Goal: Task Accomplishment & Management: Use online tool/utility

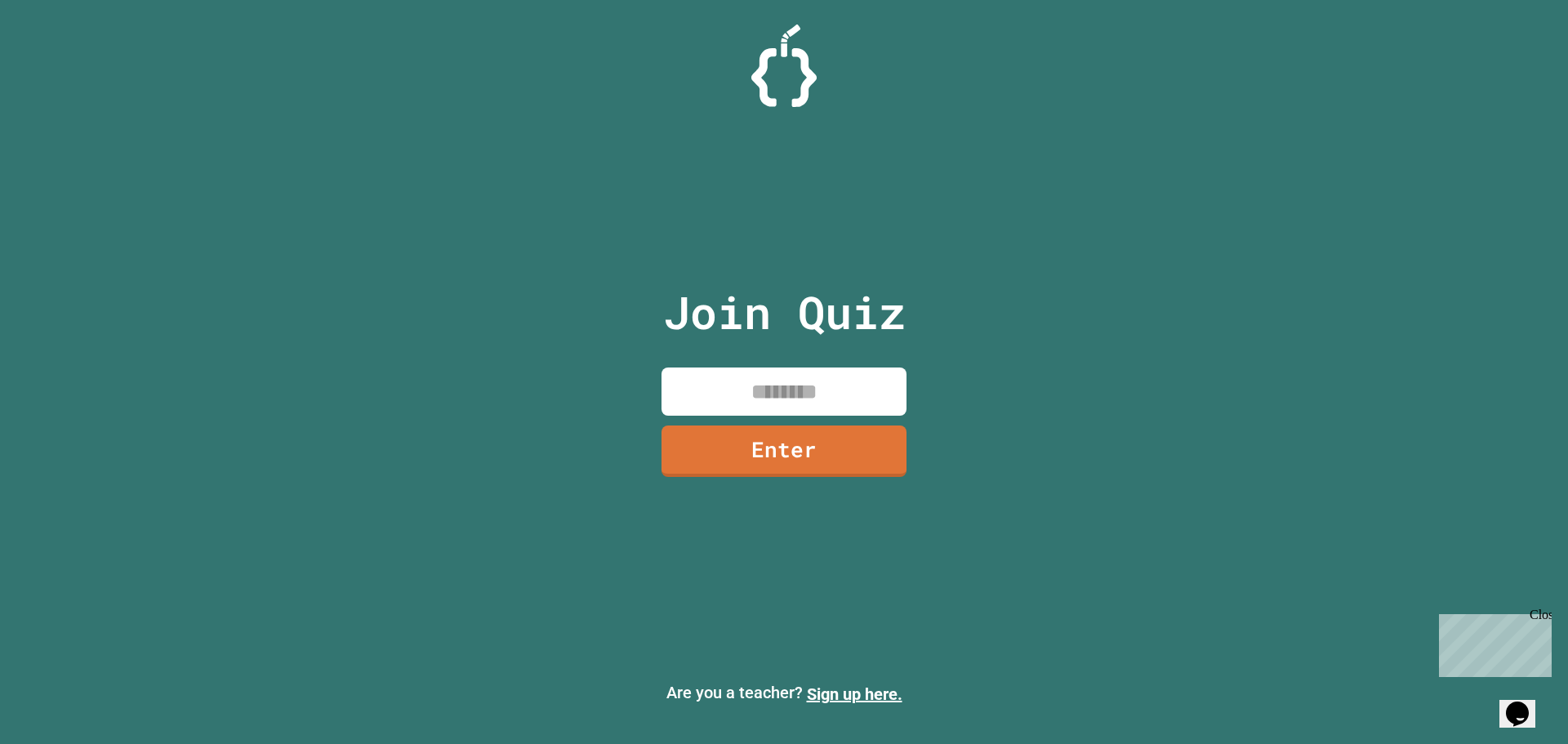
click at [783, 392] on input at bounding box center [784, 392] width 245 height 48
type input "********"
click at [838, 455] on link "Enter" at bounding box center [784, 448] width 228 height 54
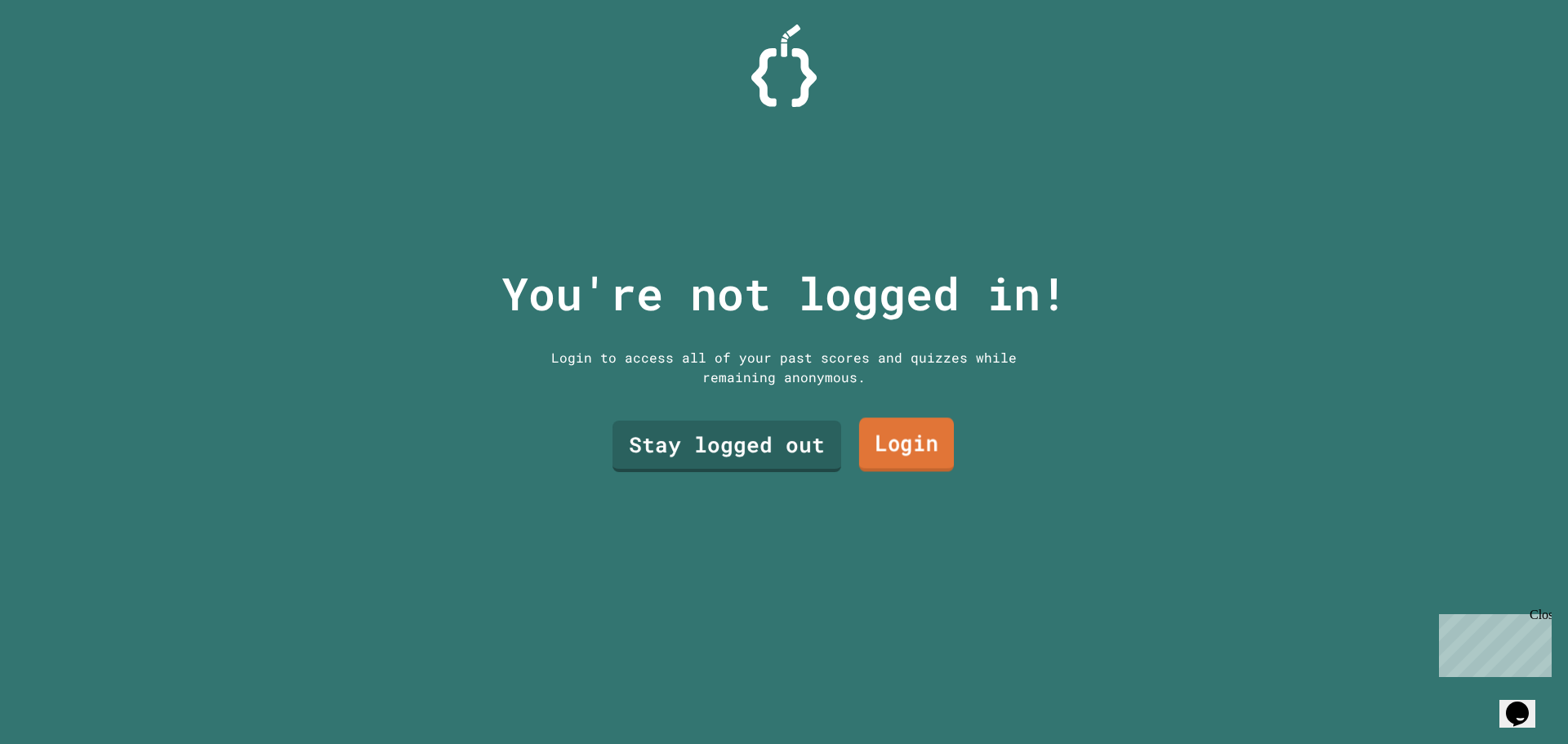
click at [889, 426] on link "Login" at bounding box center [906, 444] width 95 height 54
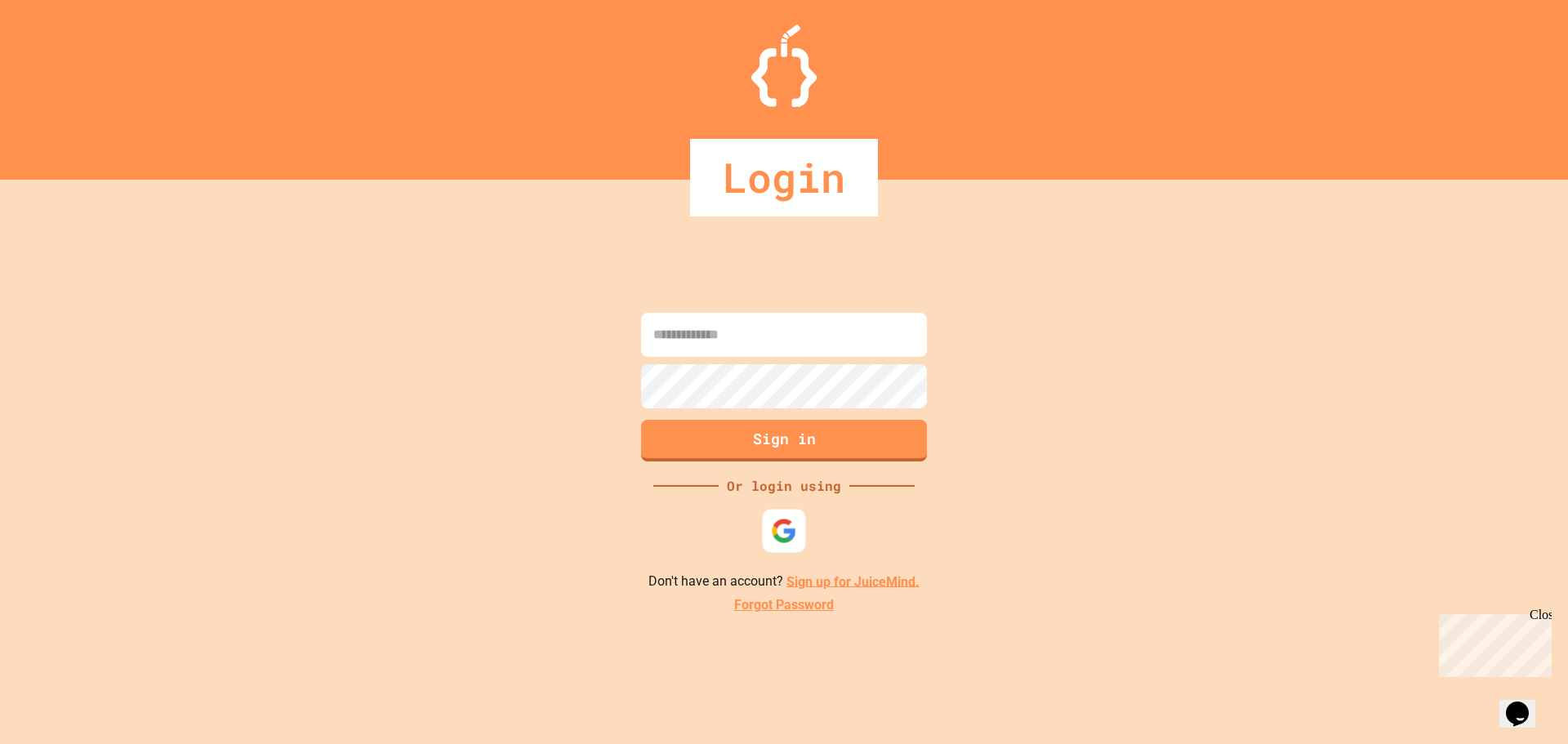
click at [781, 511] on div at bounding box center [784, 531] width 43 height 43
click at [1100, 361] on div "Loading... Or login using Don't have an account? Sign up for JuiceMind. Forgot …" at bounding box center [784, 462] width 1568 height 565
click at [803, 355] on input at bounding box center [784, 335] width 286 height 44
type input "**********"
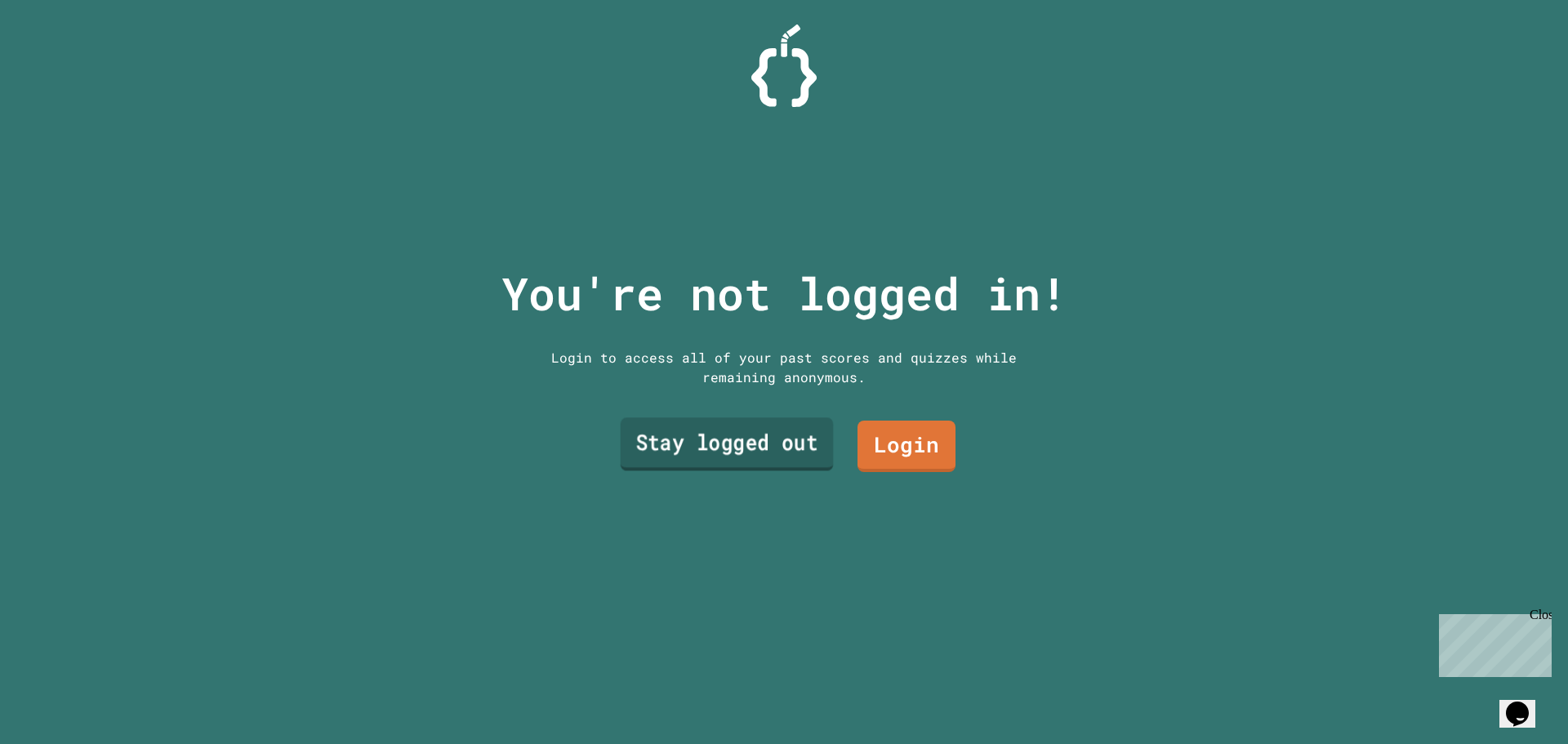
click at [712, 441] on link "Stay logged out" at bounding box center [727, 444] width 213 height 53
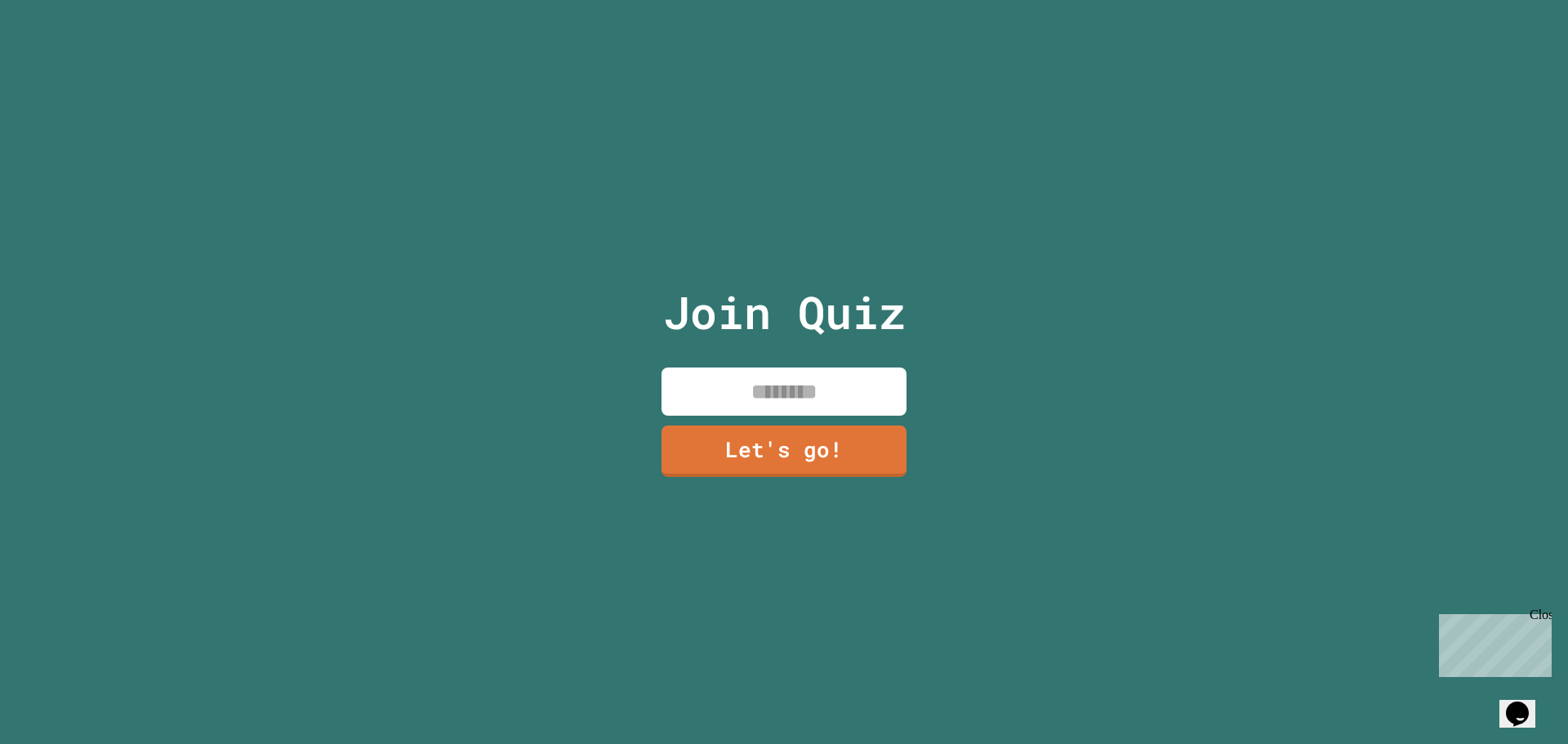
click at [777, 369] on input at bounding box center [784, 392] width 245 height 48
type input "****"
click at [784, 418] on div "Join Quiz **** Let's go!" at bounding box center [784, 372] width 275 height 744
click at [781, 437] on link "Let's go!" at bounding box center [784, 450] width 247 height 52
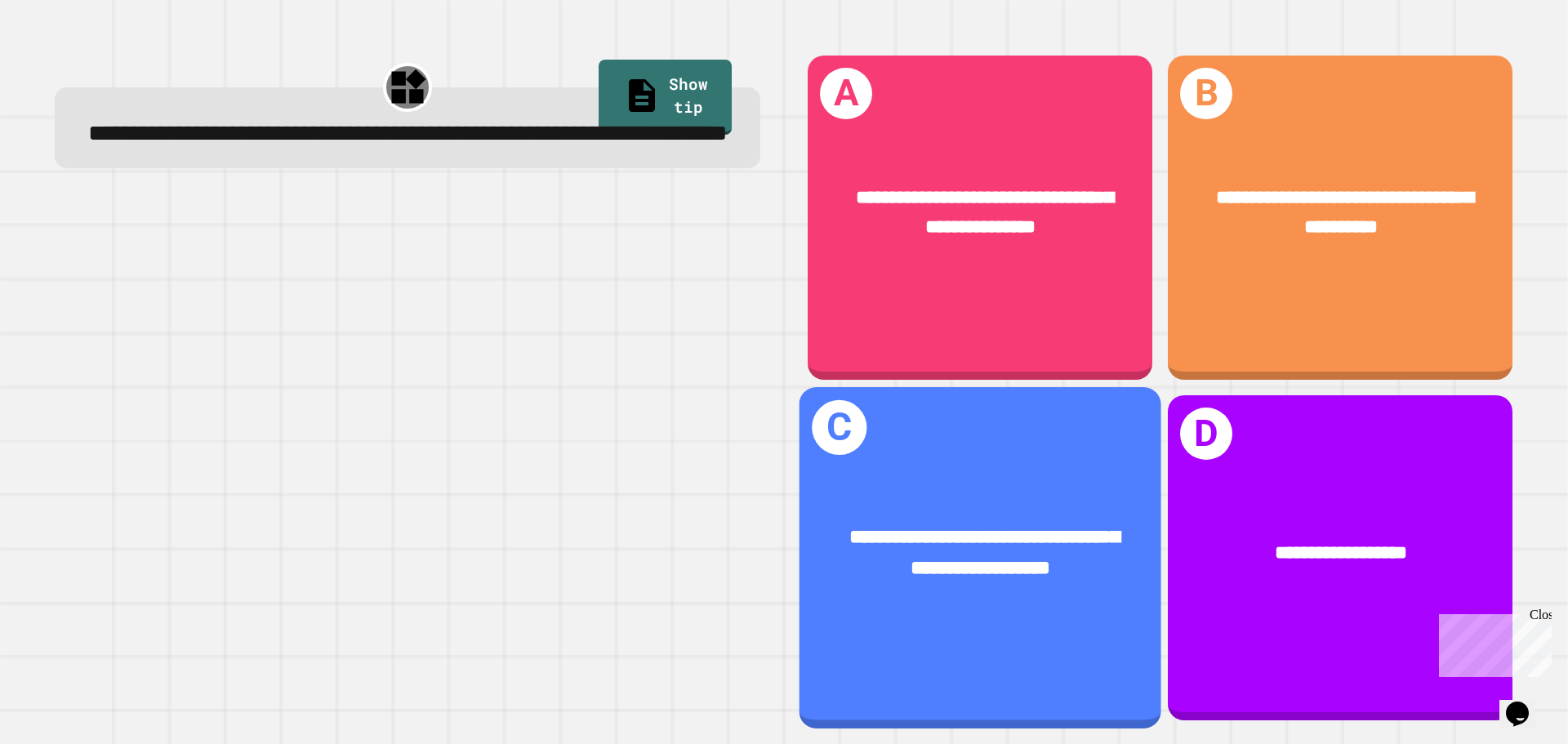
click at [1025, 441] on div "**********" at bounding box center [981, 558] width 362 height 341
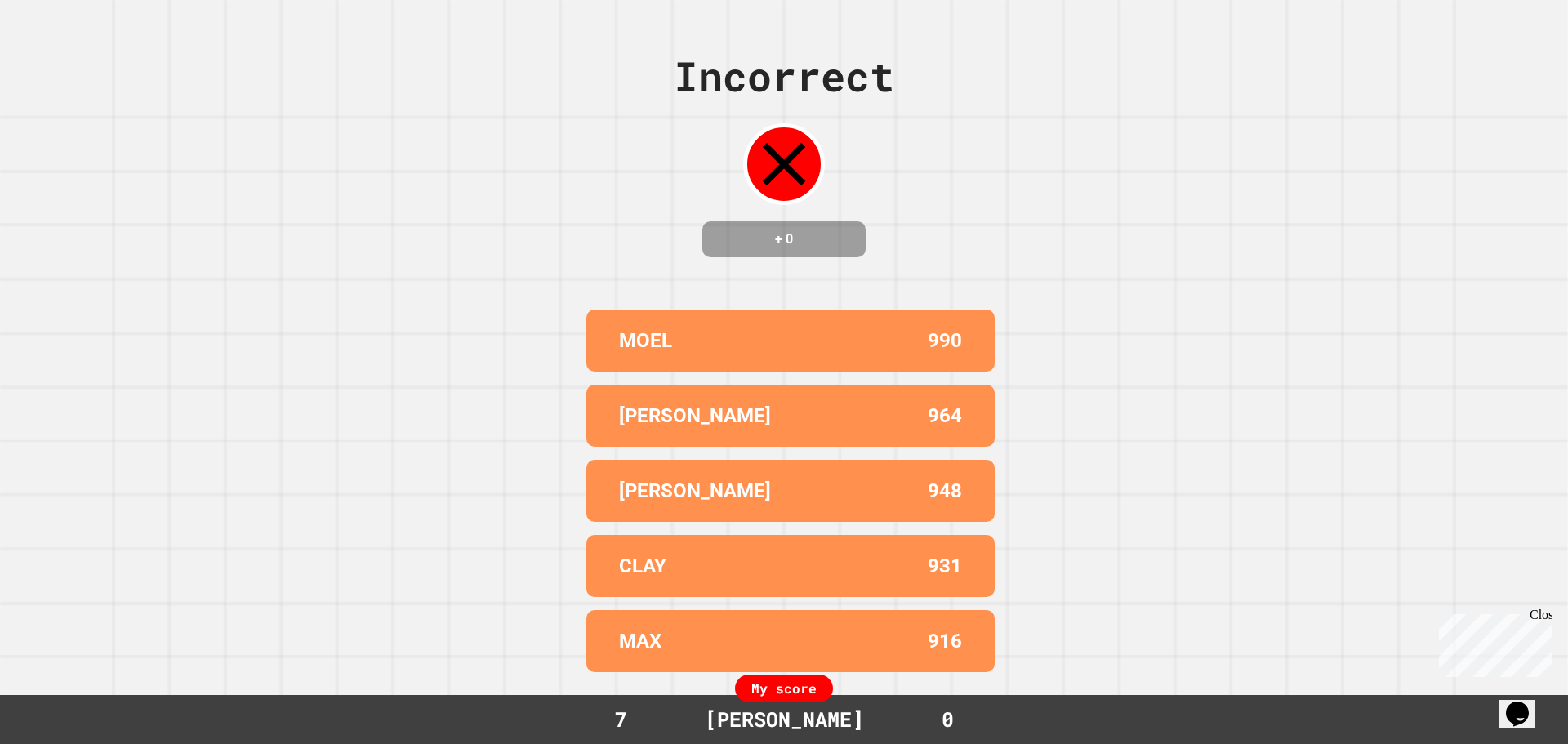
click at [1118, 483] on div "Incorrect + 0 MOEL 990 [PERSON_NAME] 964 [DATE] 948 CLAY 931 MAX 916 My score 7…" at bounding box center [784, 372] width 1568 height 744
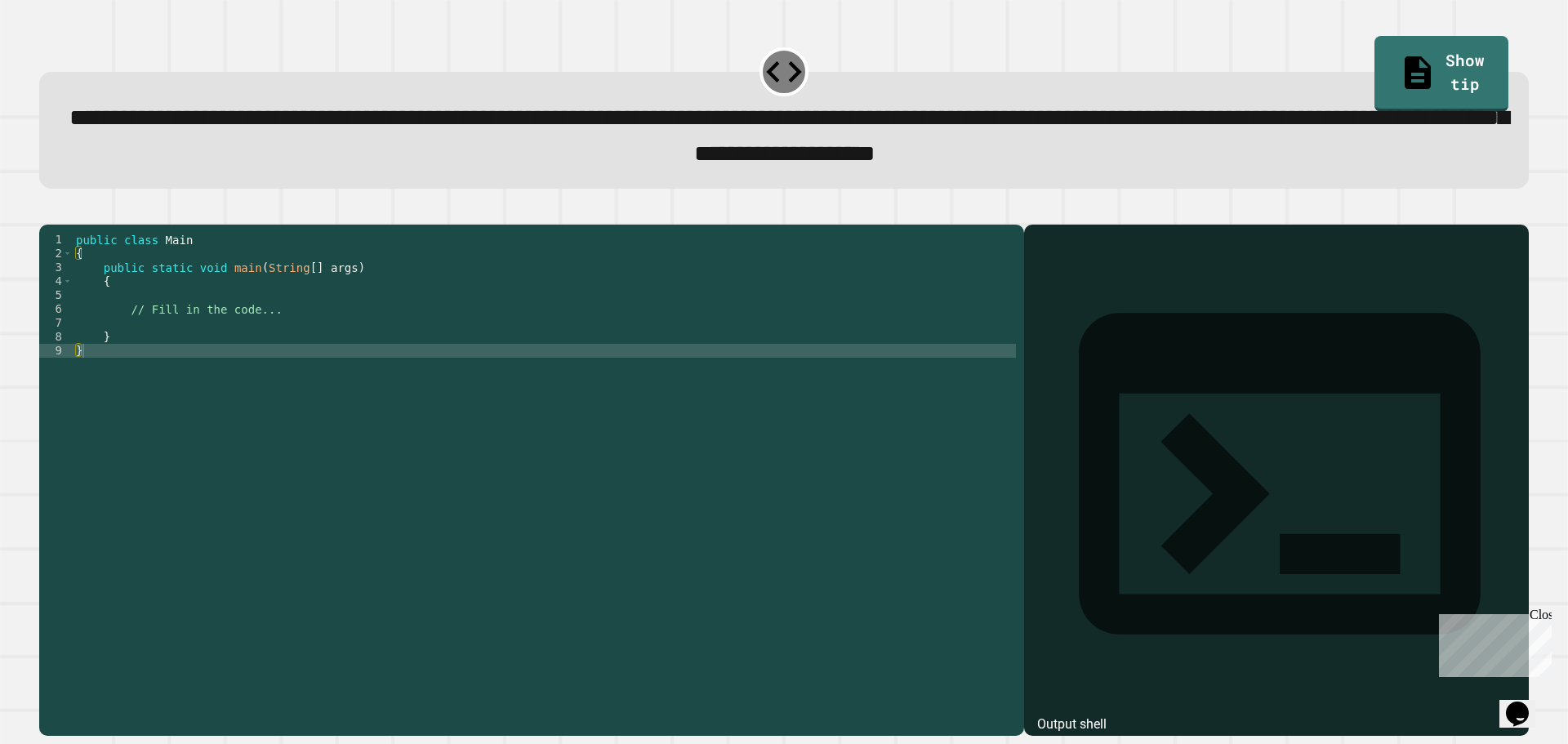
click at [108, 323] on div "public class Main { public static void main ( String [ ] args ) { // Fill in th…" at bounding box center [544, 462] width 944 height 458
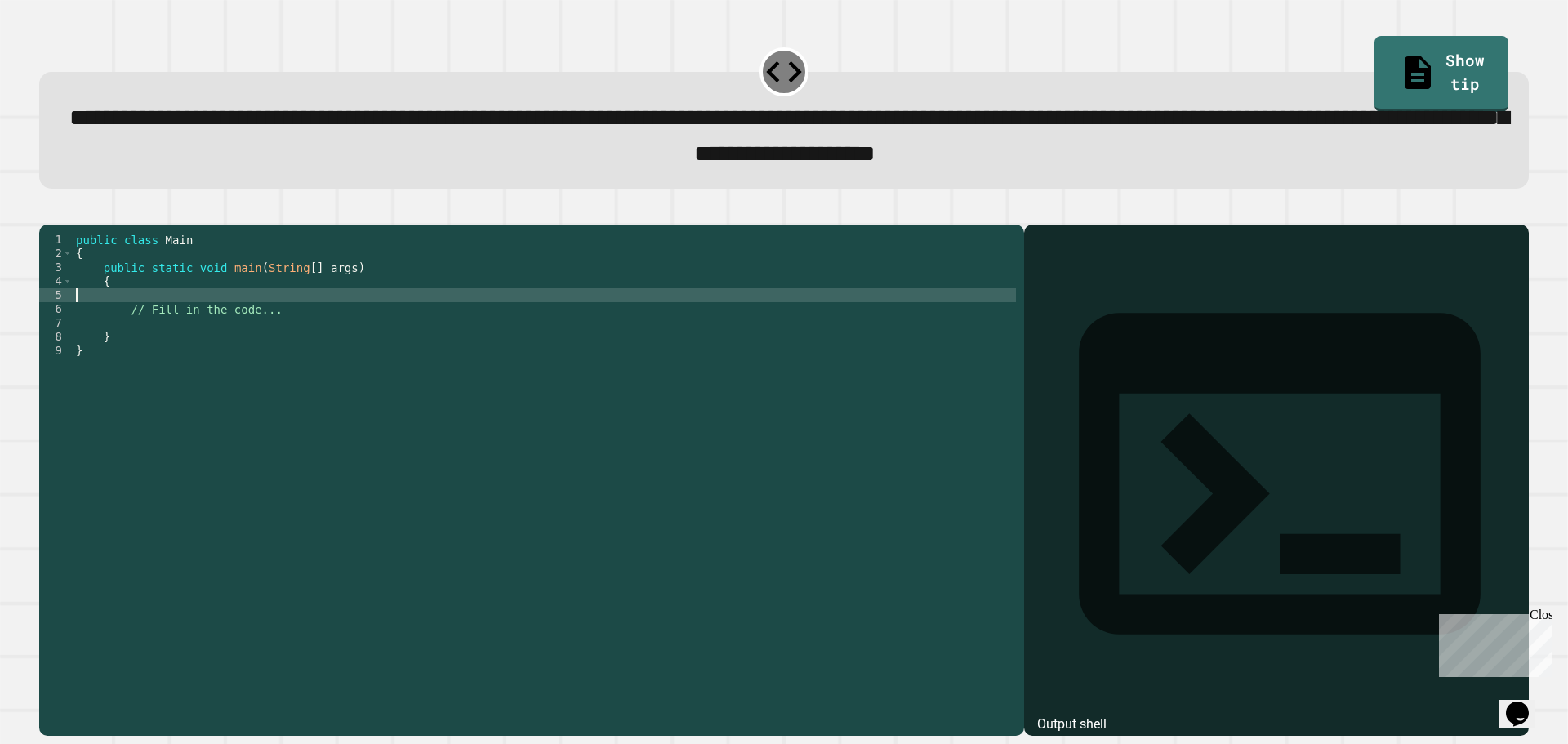
click at [146, 324] on div "public class Main { public static void main ( String [ ] args ) { // Fill in th…" at bounding box center [544, 462] width 944 height 458
click at [1374, 38] on link "Show tip" at bounding box center [1442, 72] width 135 height 79
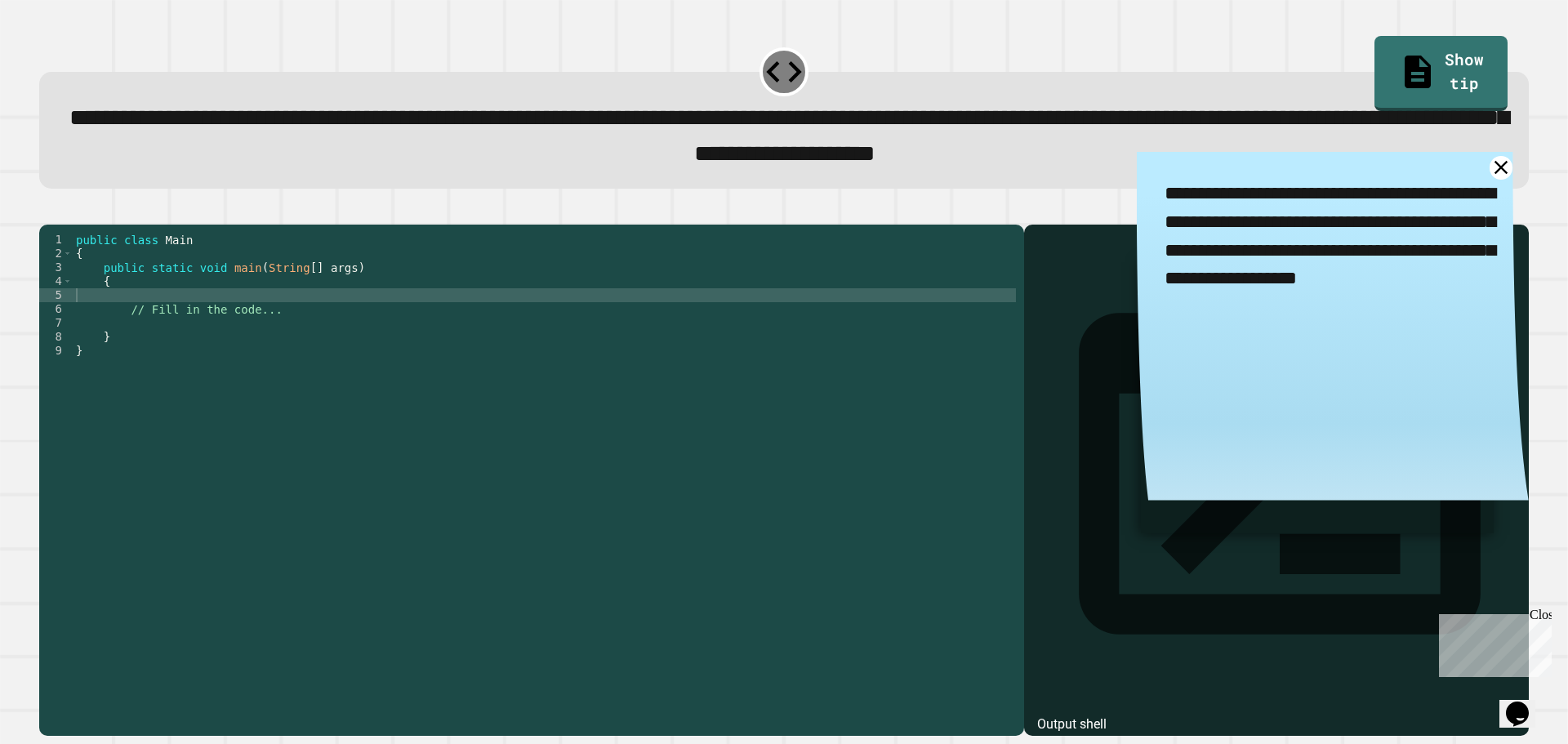
click at [250, 320] on div "public class Main { public static void main ( String [ ] args ) { // Fill in th…" at bounding box center [544, 462] width 944 height 458
type textarea "**********"
click at [1494, 175] on icon at bounding box center [1501, 167] width 17 height 17
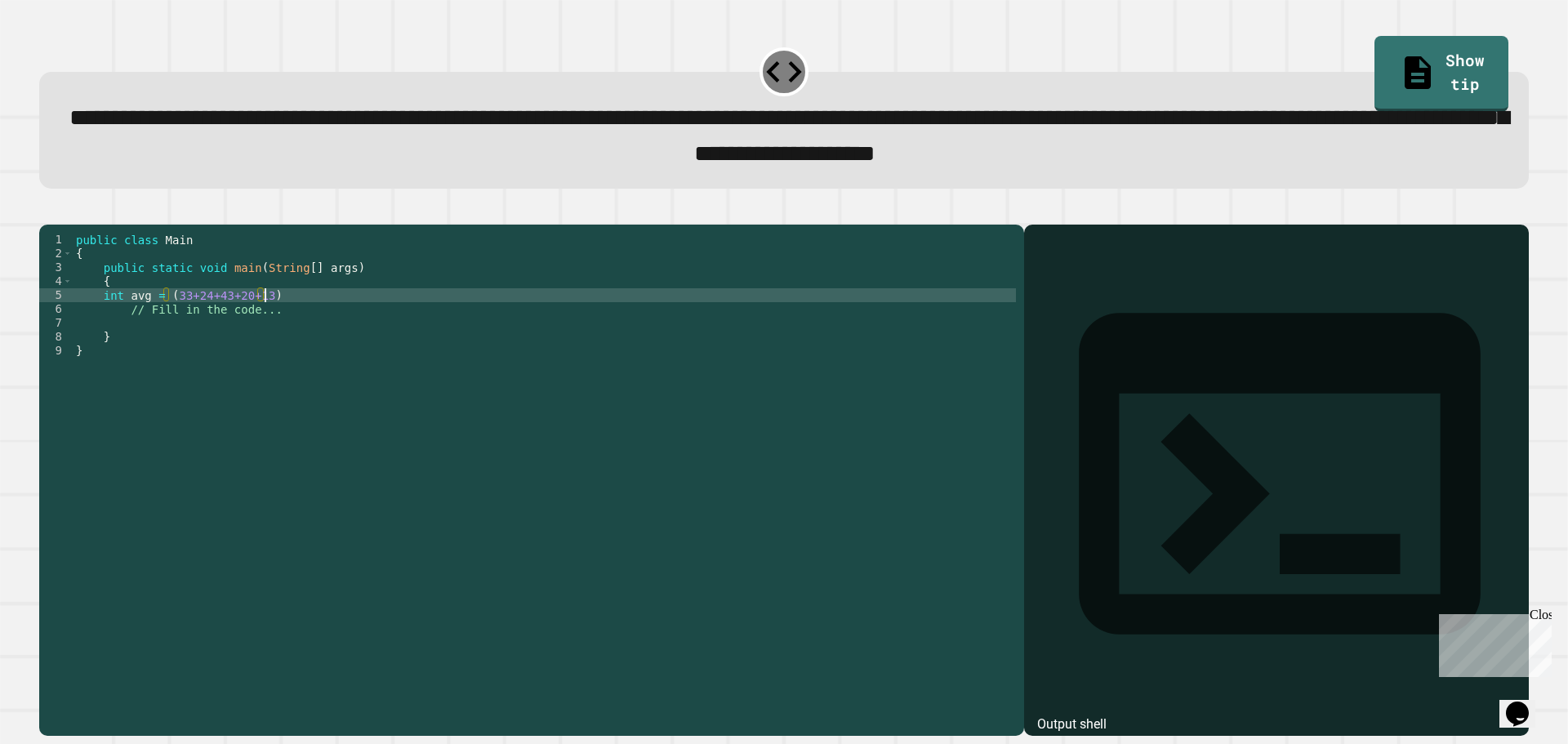
click at [300, 323] on div "public class Main { public static void main ( String [ ] args ) { int avg = ( 3…" at bounding box center [544, 462] width 944 height 458
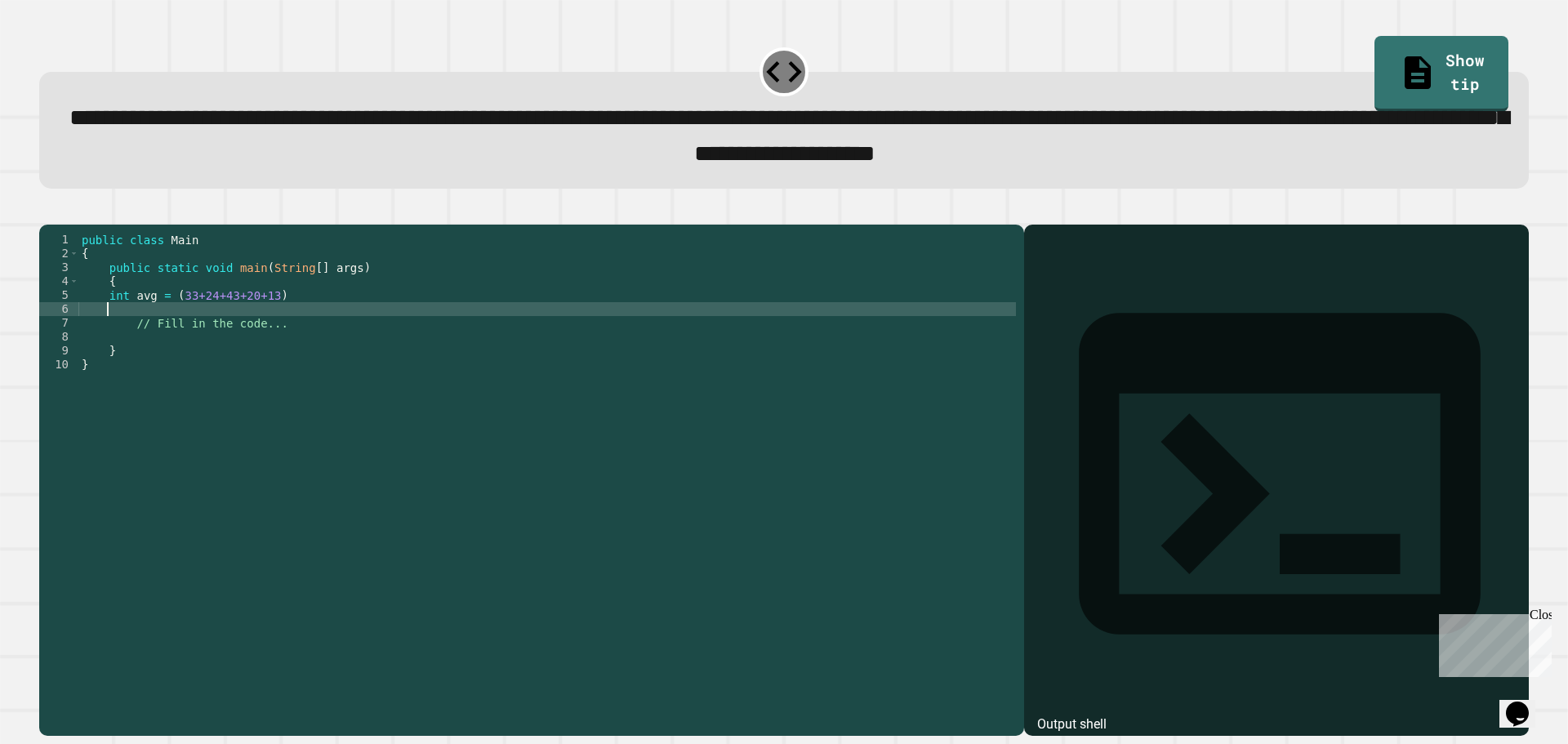
scroll to position [0, 1]
type textarea "*"
type textarea "**********"
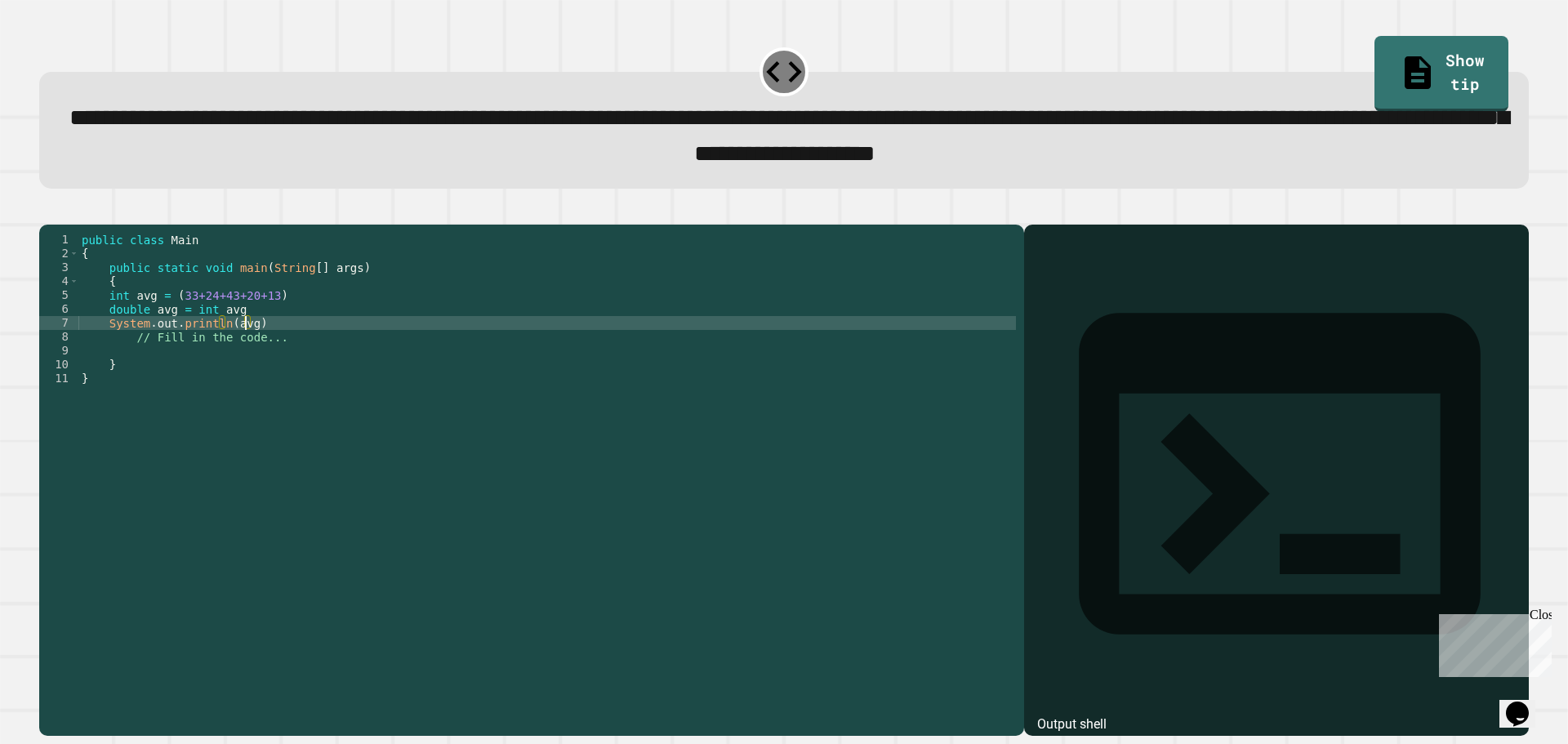
scroll to position [0, 11]
type textarea "**********"
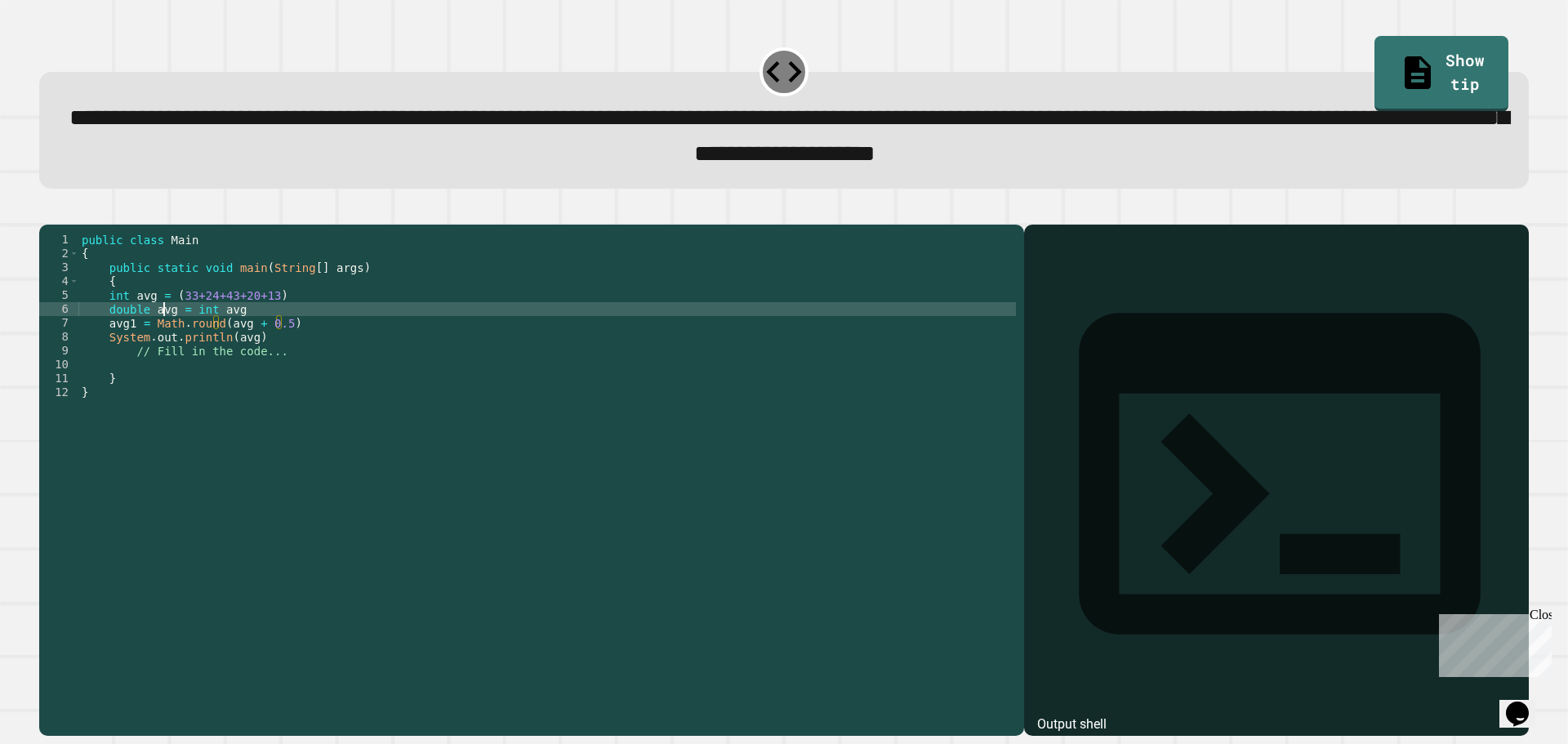
click at [166, 339] on div "public class Main { public static void main ( String [ ] args ) { int avg = ( 3…" at bounding box center [547, 462] width 938 height 458
click at [170, 332] on div "public class Main { public static void main ( String [ ] args ) { int avg = ( 3…" at bounding box center [547, 462] width 938 height 458
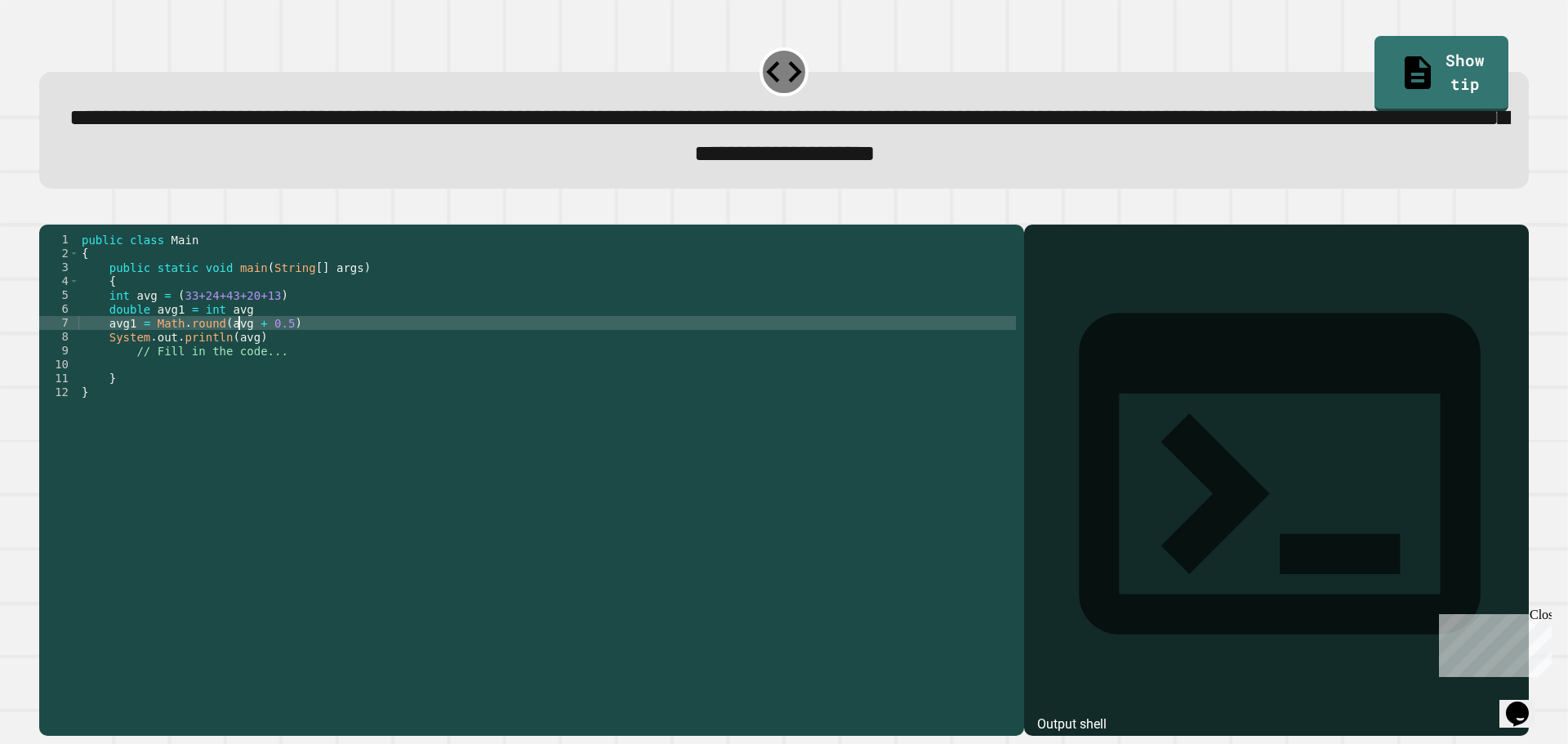
click at [240, 353] on div "public class Main { public static void main ( String [ ] args ) { int avg = ( 3…" at bounding box center [547, 462] width 938 height 458
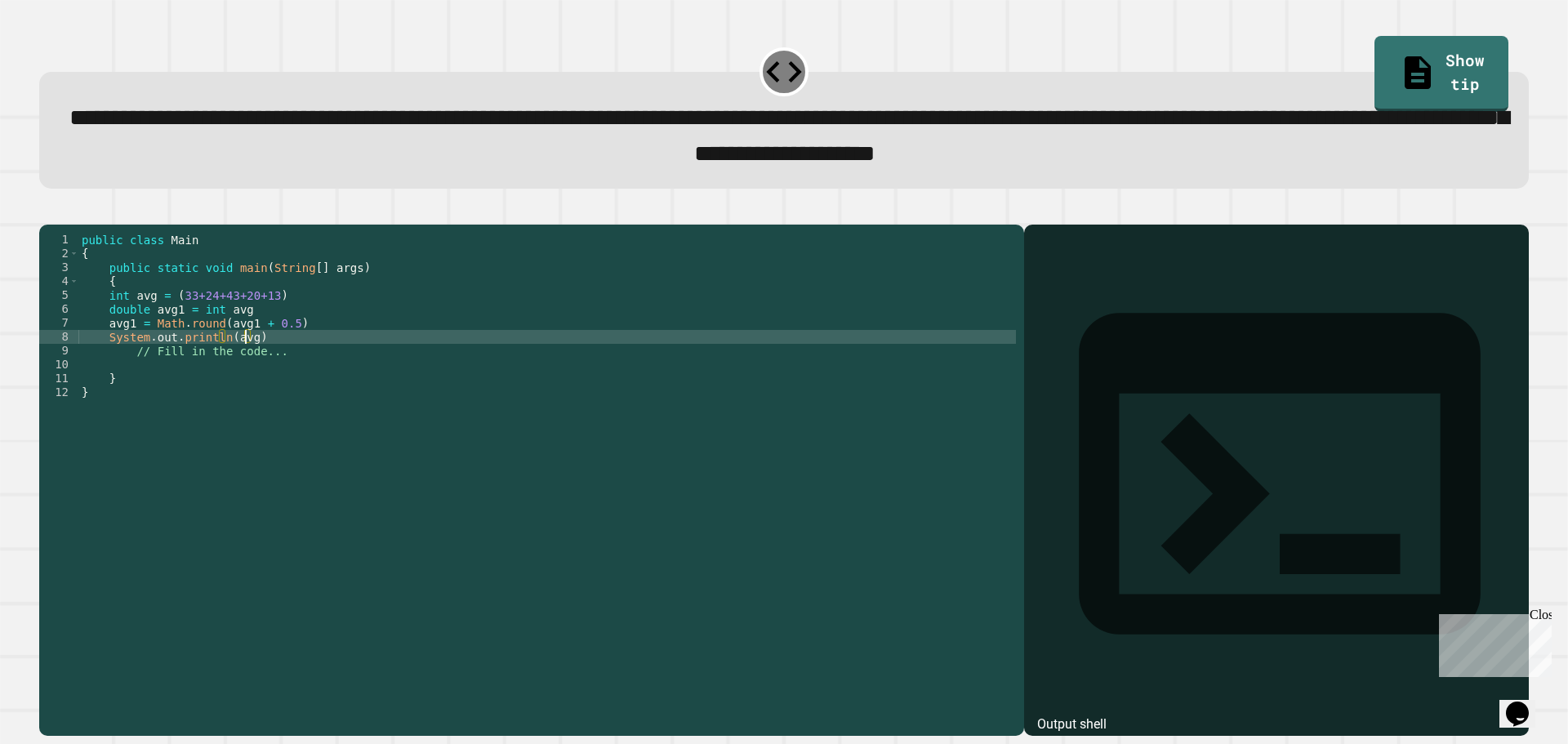
click at [246, 368] on div "public class Main { public static void main ( String [ ] args ) { int avg = ( 3…" at bounding box center [547, 462] width 938 height 458
click at [47, 210] on icon "button" at bounding box center [47, 210] width 0 height 0
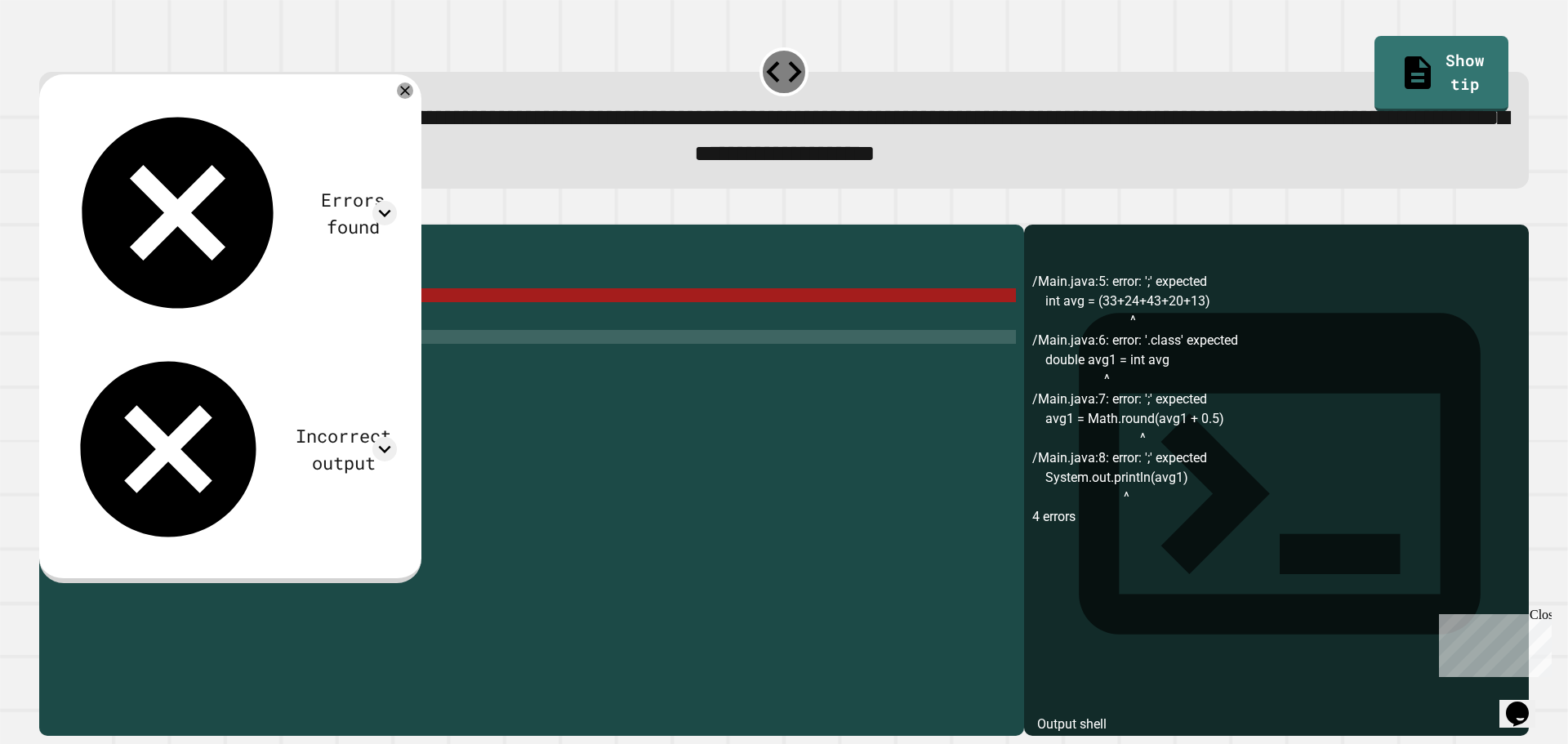
click at [189, 319] on div "public class Main { public static void main ( String [ ] args ) { int avg = ( 3…" at bounding box center [547, 462] width 938 height 458
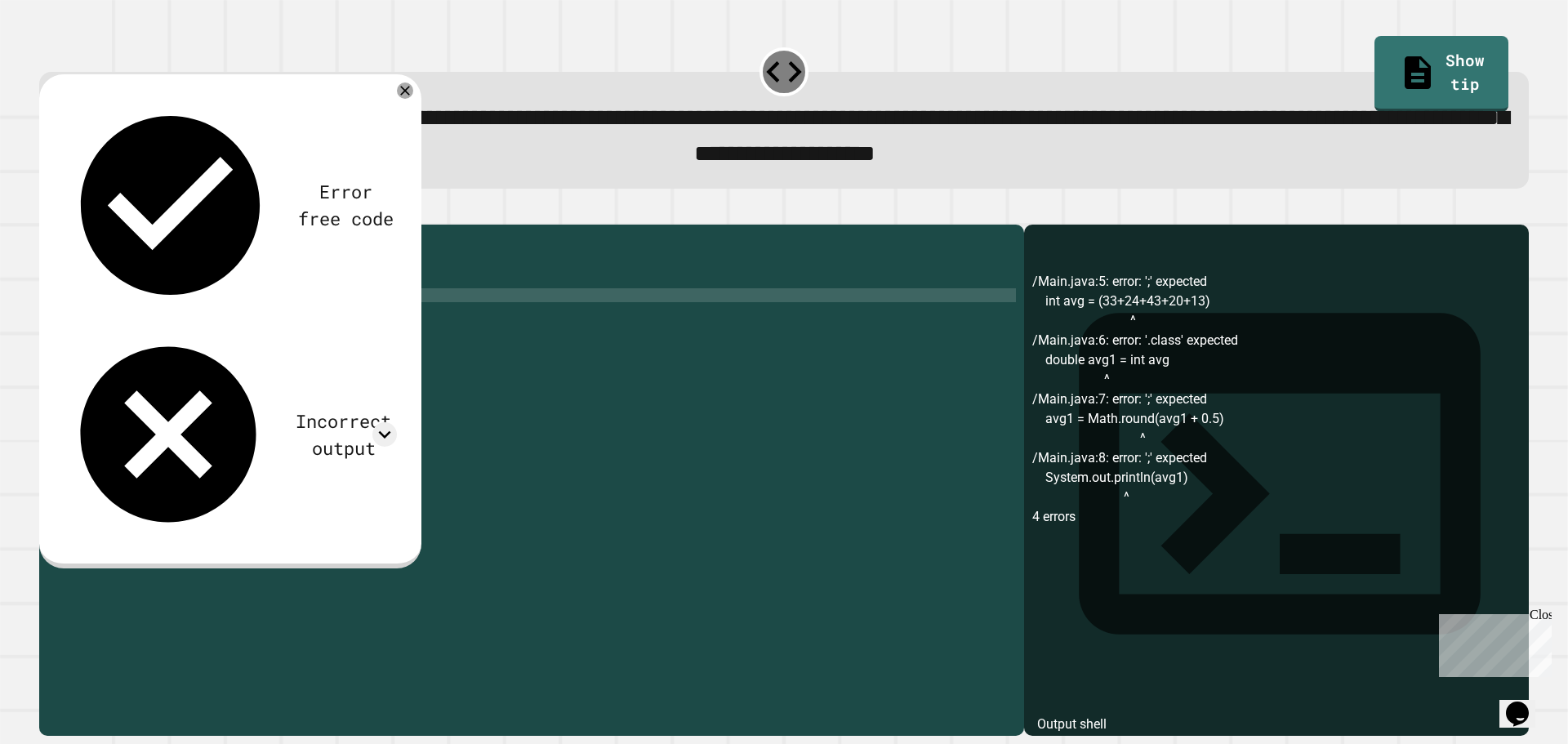
scroll to position [0, 16]
click at [63, 226] on icon "button" at bounding box center [58, 220] width 9 height 12
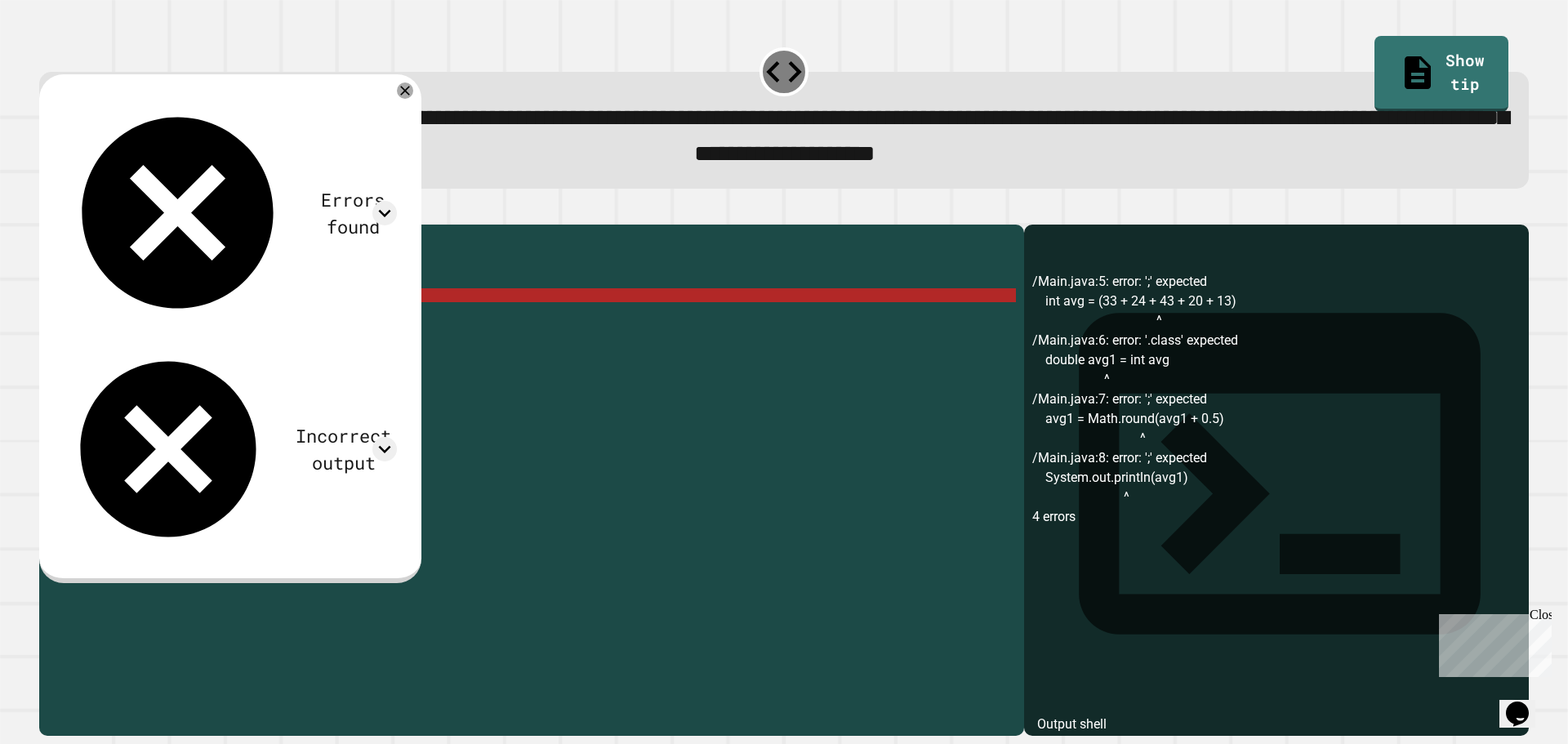
click at [339, 321] on div "public class Main { public static void main ( String [ ] args ) { int avg = ( 3…" at bounding box center [547, 462] width 938 height 458
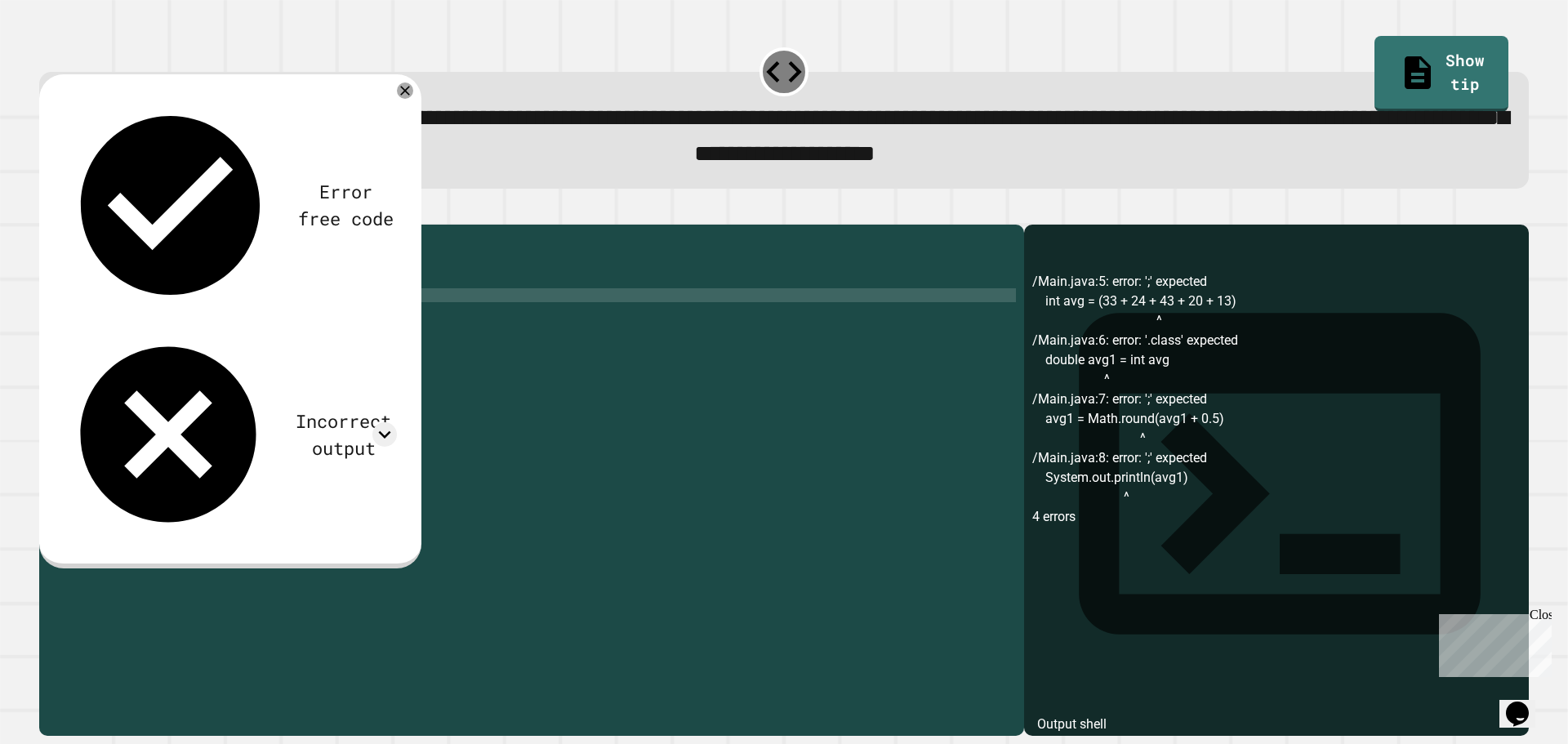
click at [271, 333] on div "public class Main { public static void main ( String [ ] args ) { int avg = ( 3…" at bounding box center [547, 462] width 938 height 458
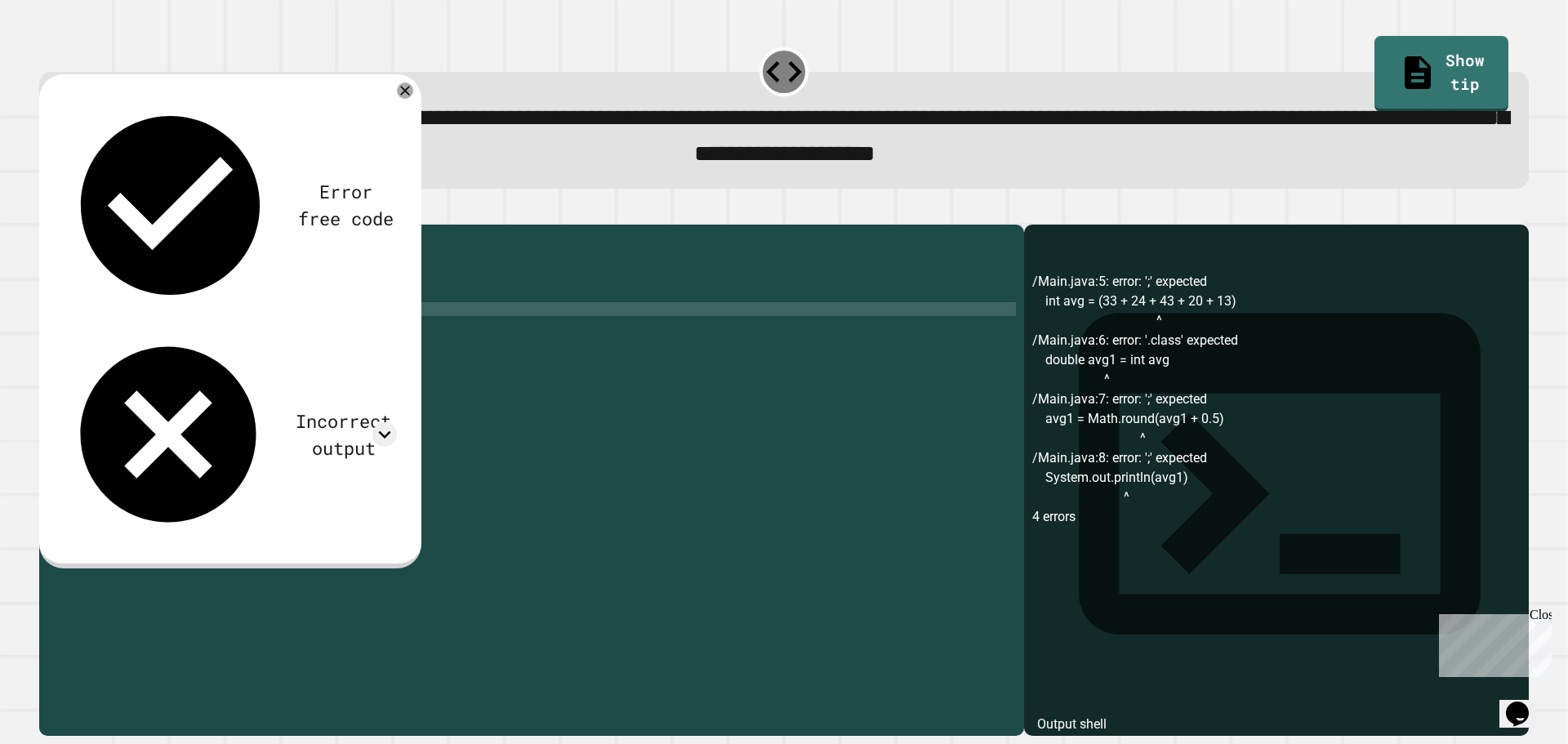
click at [313, 349] on div "public class Main { public static void main ( String [ ] args ) { int avg = ( 3…" at bounding box center [547, 462] width 938 height 458
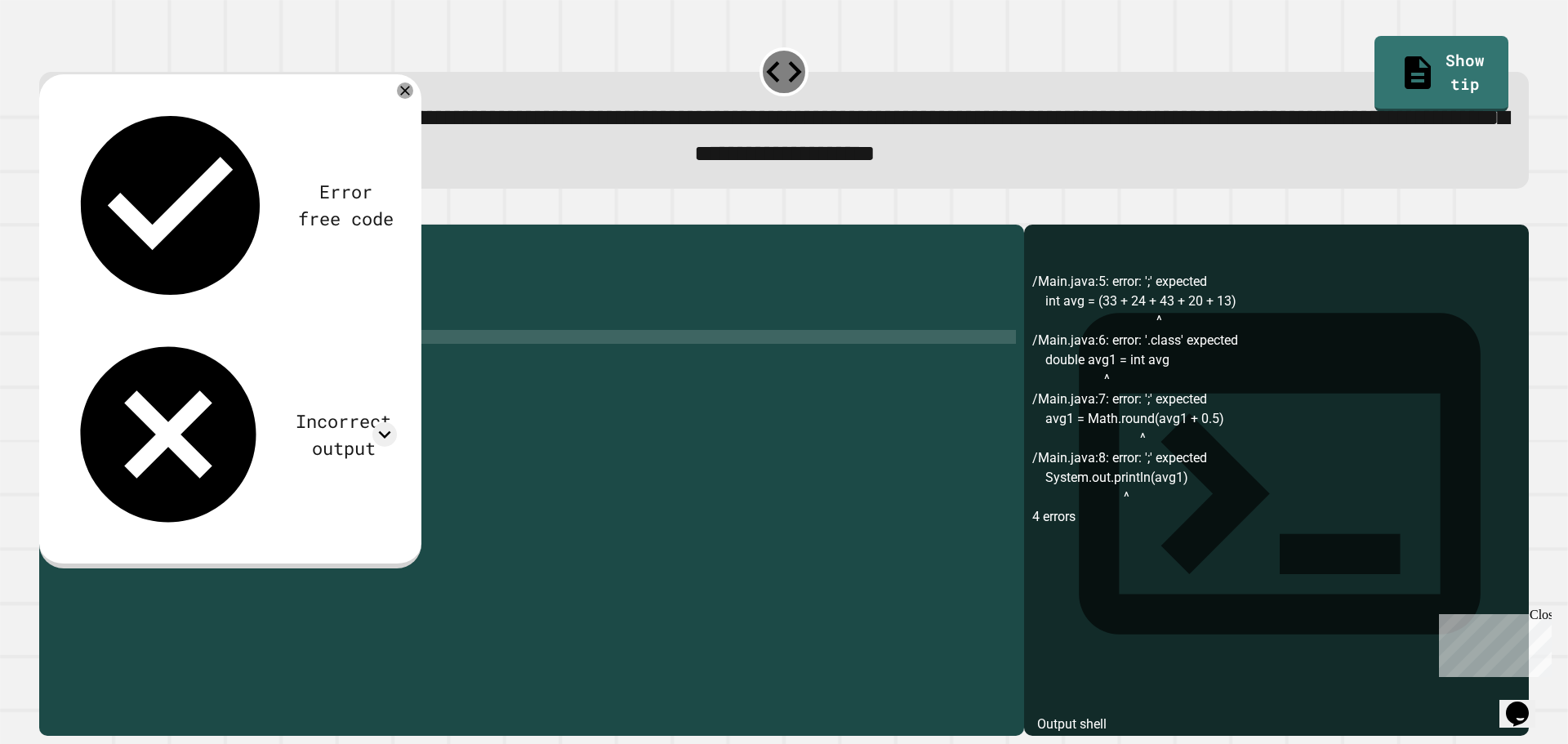
click at [308, 366] on div "public class Main { public static void main ( String [ ] args ) { int avg = ( 3…" at bounding box center [547, 462] width 938 height 458
click at [47, 225] on div at bounding box center [784, 214] width 1490 height 20
click at [47, 210] on icon "button" at bounding box center [47, 210] width 0 height 0
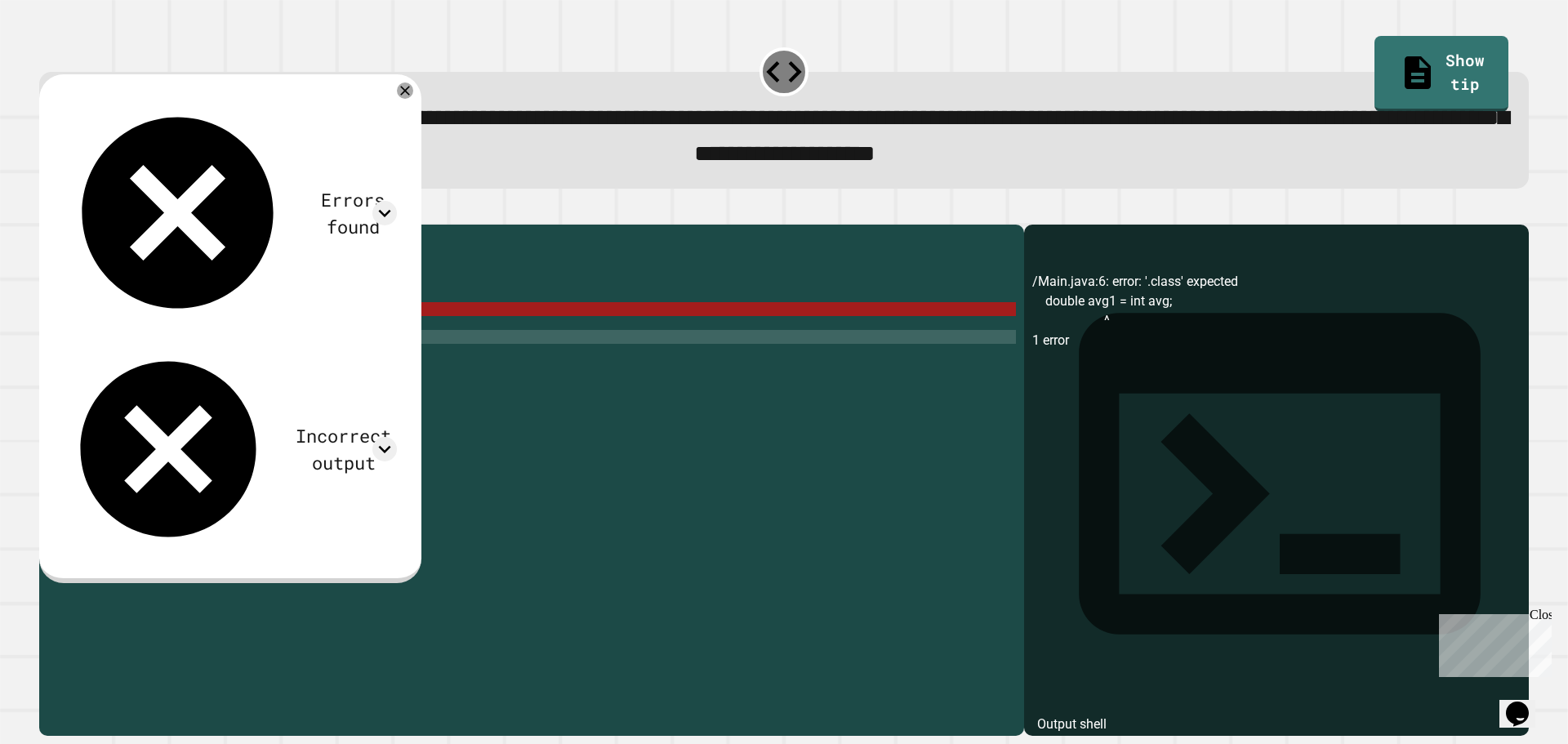
scroll to position [0, 11]
click at [175, 338] on div "public class Main { public static void main ( String [ ] args ) { int avg = ( 3…" at bounding box center [547, 462] width 938 height 458
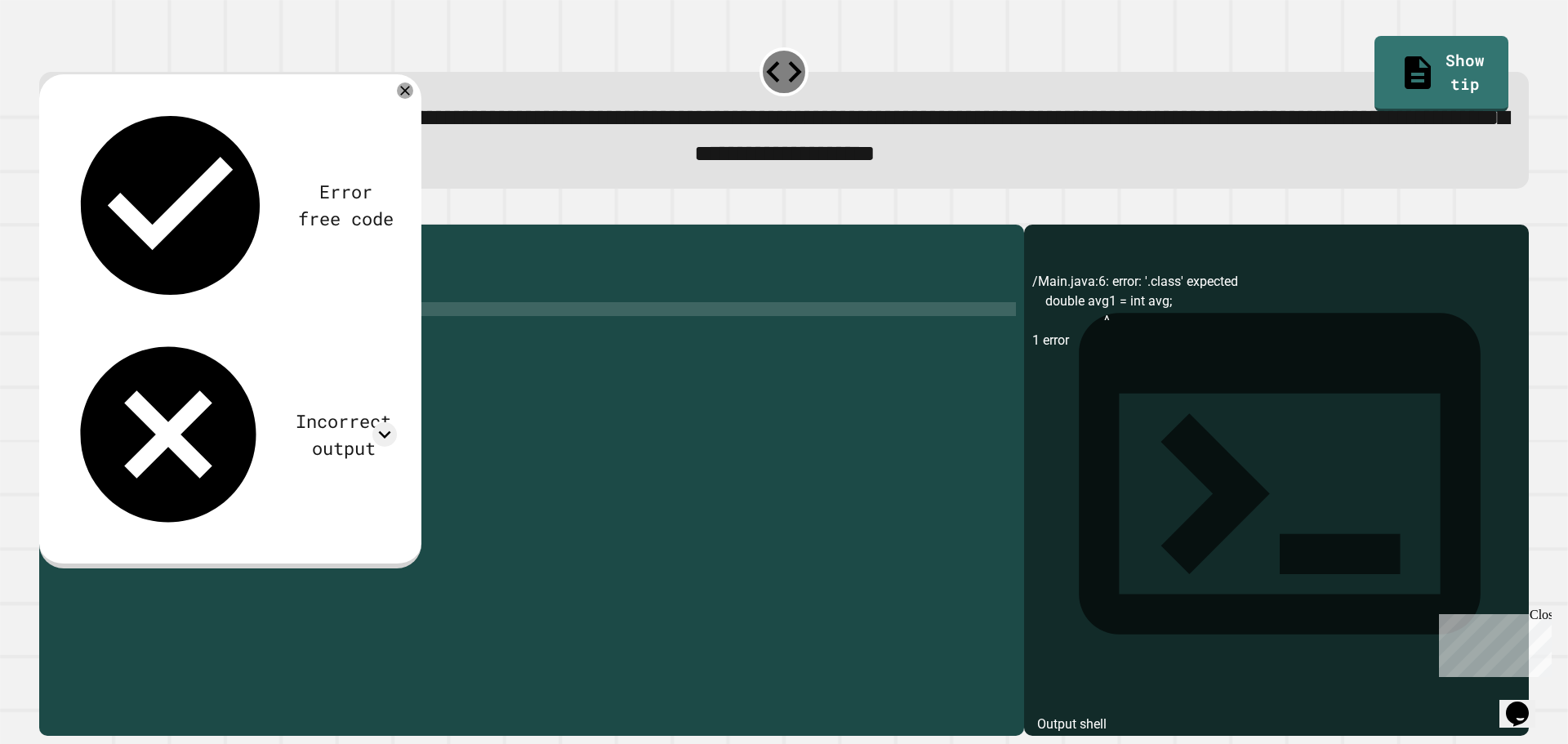
scroll to position [0, 9]
click at [233, 341] on div "public class Main { public static void main ( String [ ] args ) { int avg = ( 3…" at bounding box center [547, 462] width 938 height 458
click at [47, 210] on icon "button" at bounding box center [47, 210] width 0 height 0
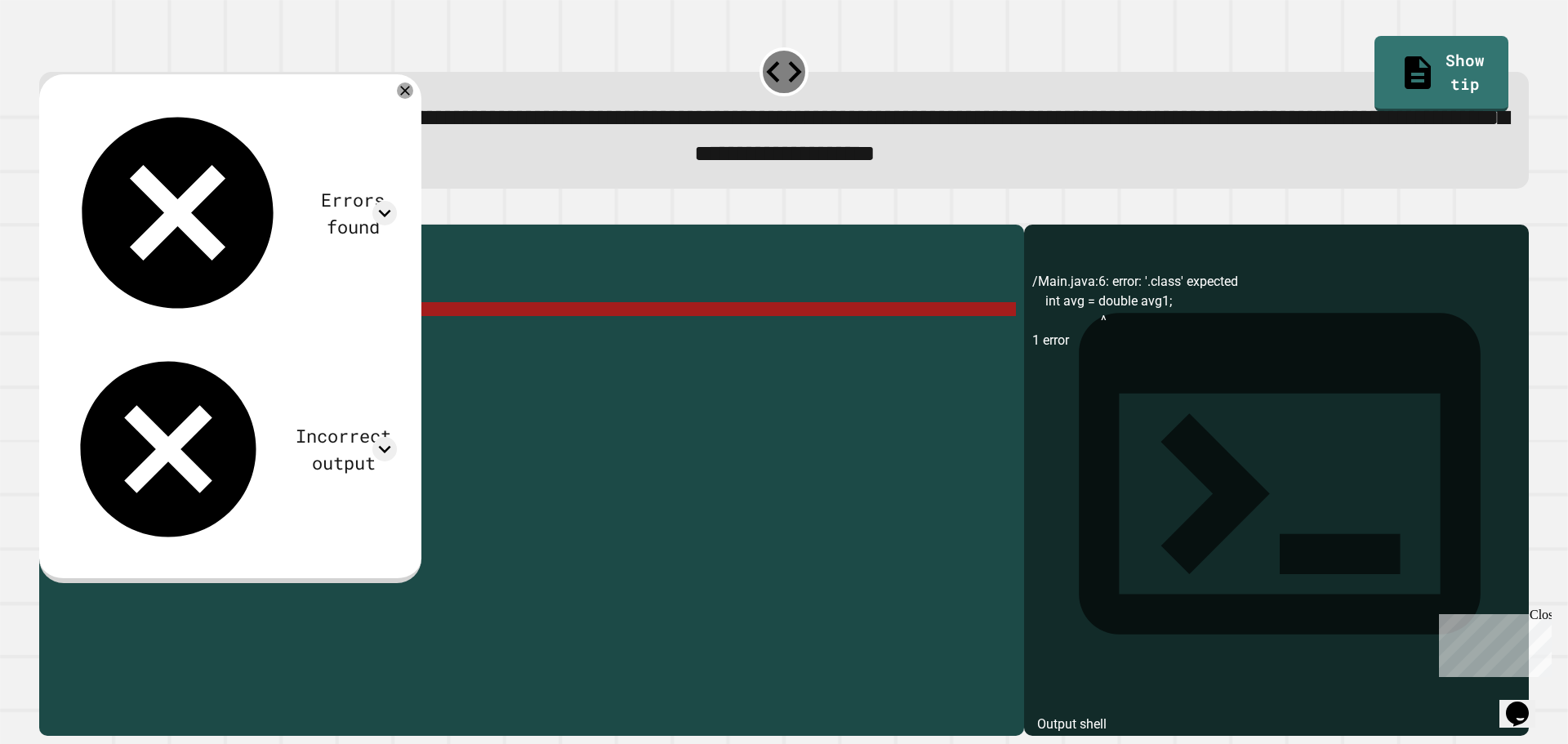
drag, startPoint x: 107, startPoint y: 335, endPoint x: 240, endPoint y: 336, distance: 133.0
click at [240, 336] on div "public class Main { public static void main ( String [ ] args ) { int avg = ( 3…" at bounding box center [547, 462] width 938 height 458
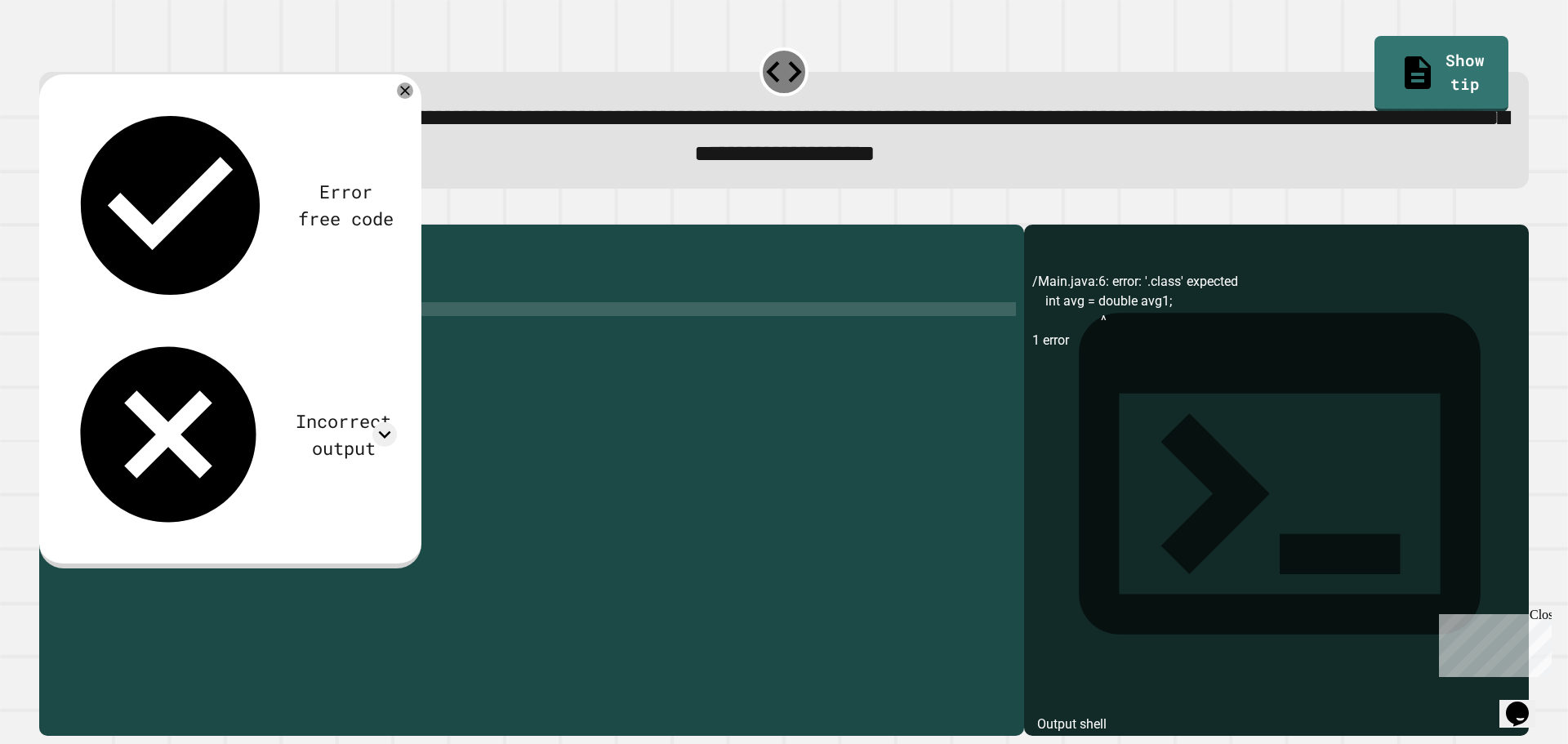
scroll to position [0, 5]
click at [392, 422] on icon at bounding box center [385, 434] width 24 height 24
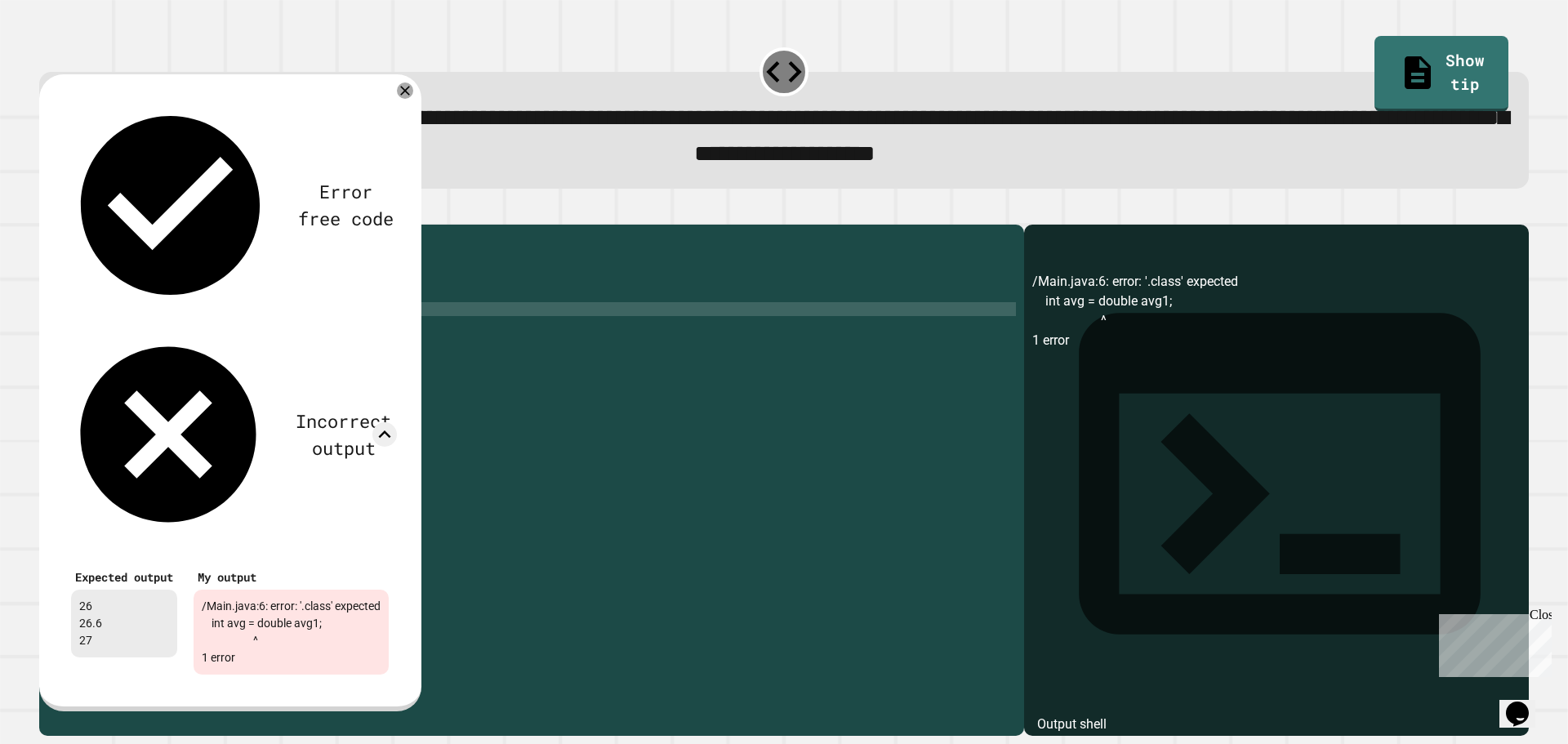
drag, startPoint x: 392, startPoint y: 165, endPoint x: 382, endPoint y: 165, distance: 10.0
click at [382, 329] on div "Incorrect output" at bounding box center [229, 434] width 334 height 210
click at [392, 422] on icon at bounding box center [385, 434] width 24 height 24
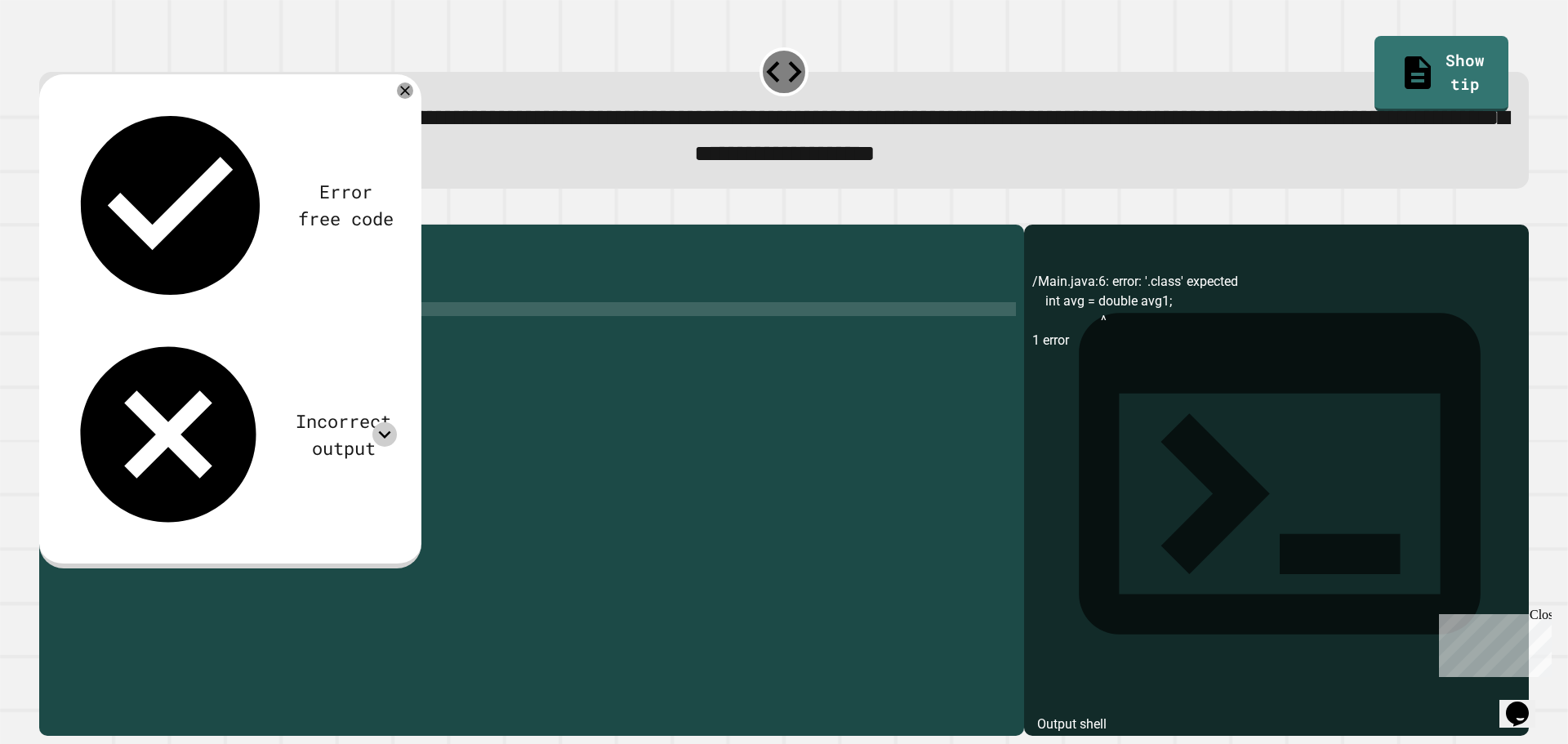
click at [119, 334] on div "public class Main { public static void main ( String [ ] args ) { int avg = ( 3…" at bounding box center [547, 462] width 938 height 458
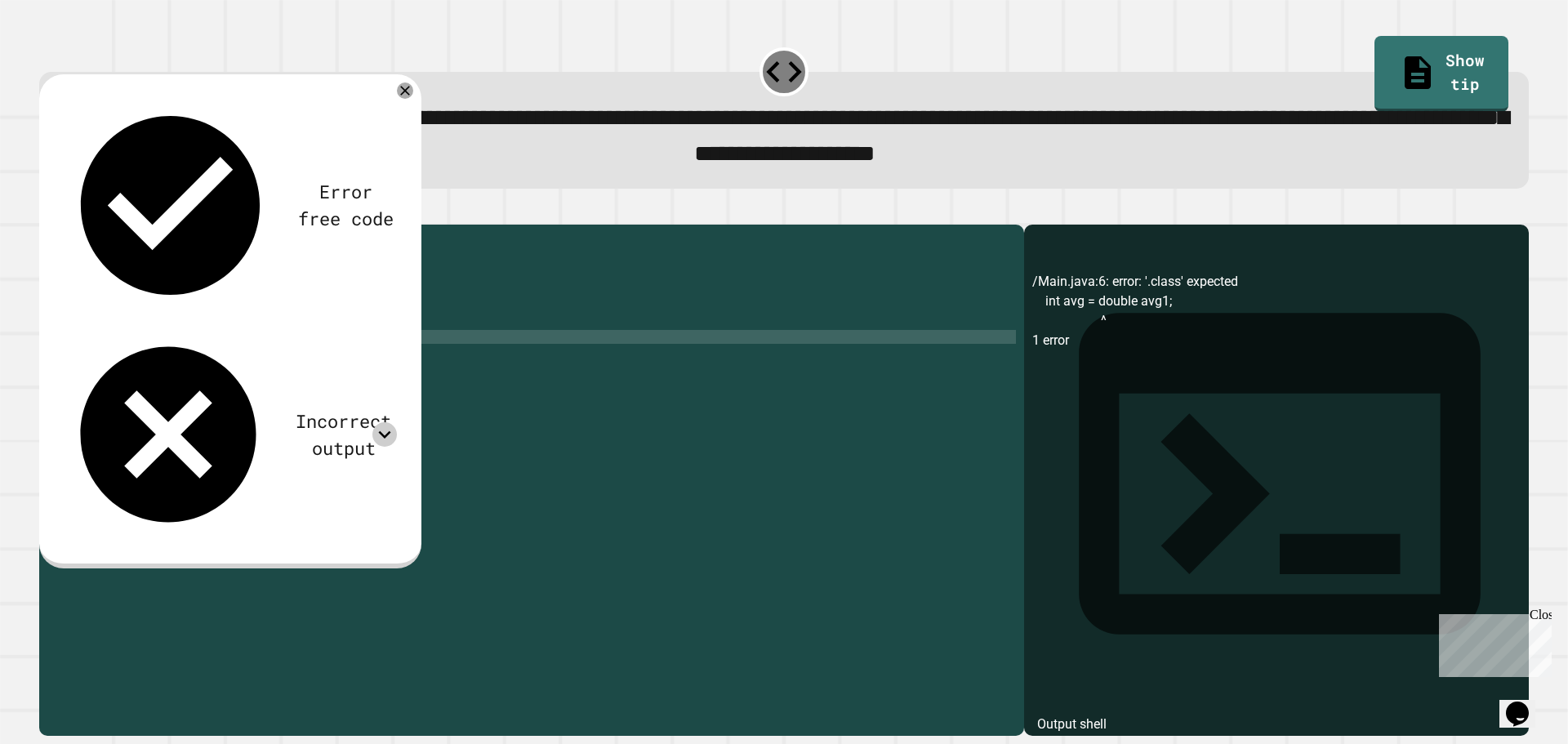
click at [52, 225] on div at bounding box center [784, 214] width 1490 height 20
click at [47, 210] on icon "button" at bounding box center [47, 210] width 0 height 0
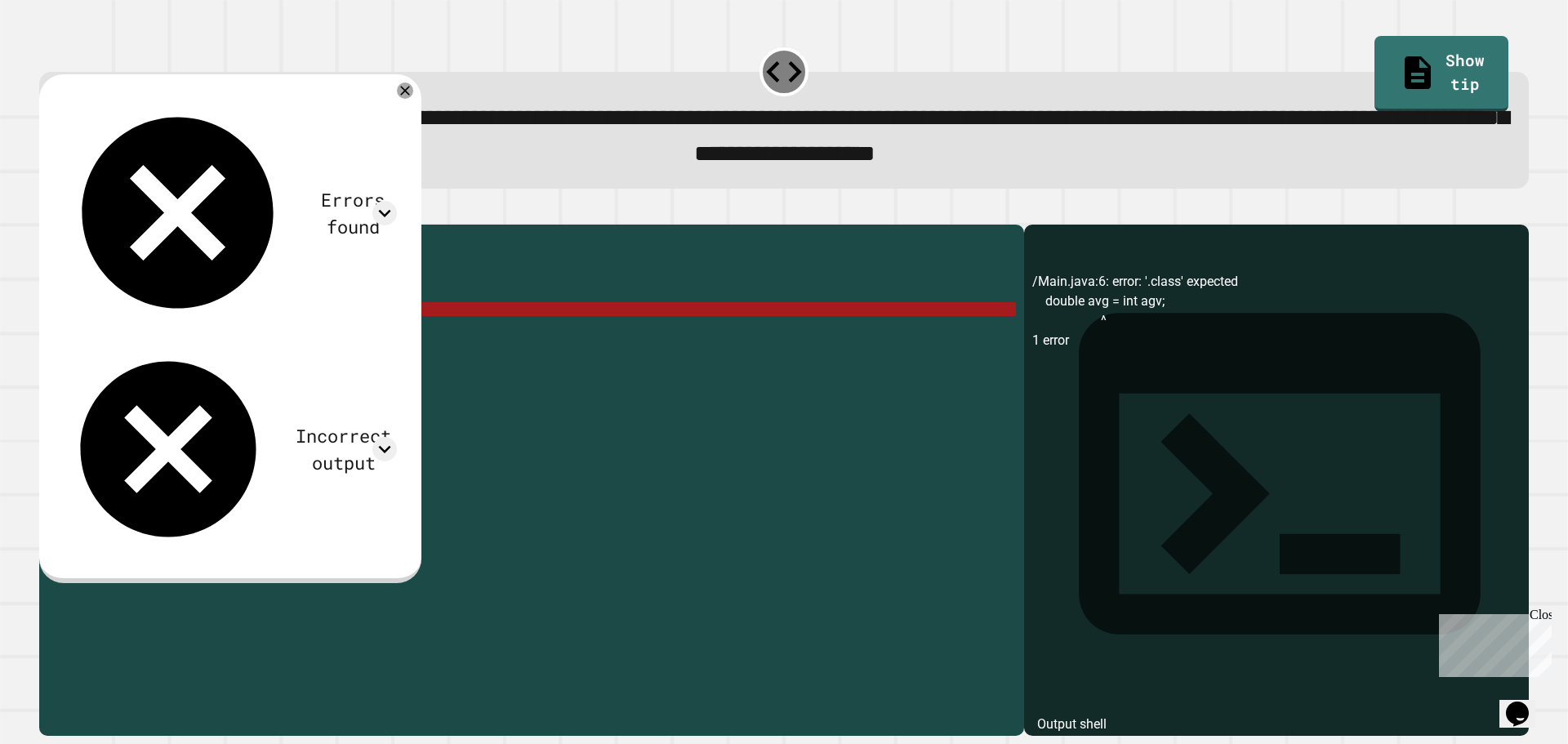
drag, startPoint x: 170, startPoint y: 324, endPoint x: 319, endPoint y: 323, distance: 149.0
click at [319, 323] on div "public class Main { public static void main ( String [ ] args ) { int avg = ( 3…" at bounding box center [547, 462] width 938 height 458
click at [319, 323] on div "public class Main { public static void main ( String [ ] args ) { int avg = ( 3…" at bounding box center [547, 448] width 938 height 431
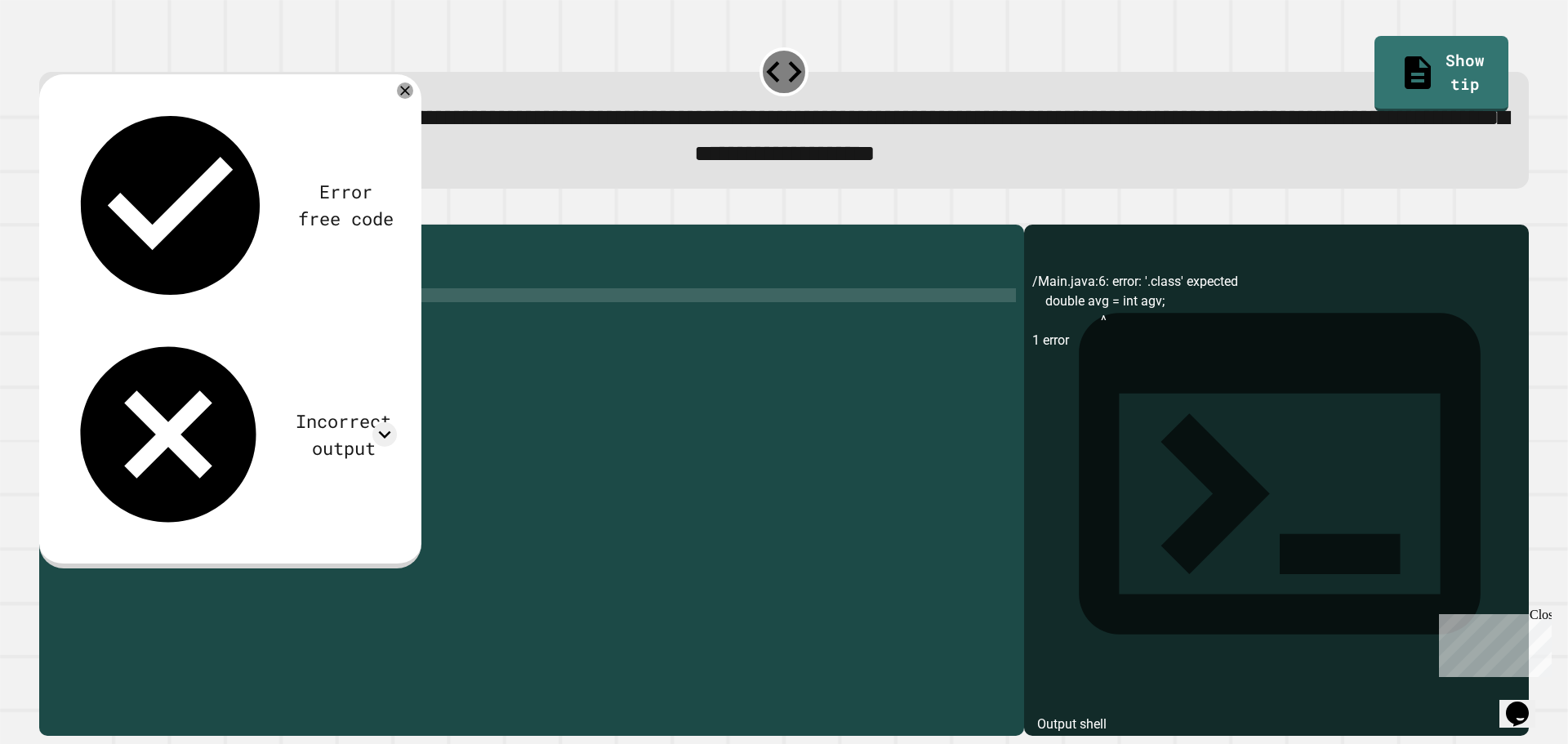
scroll to position [0, 18]
drag, startPoint x: 168, startPoint y: 322, endPoint x: 349, endPoint y: 321, distance: 181.0
click at [349, 321] on div "public class Main { public static void main ( String [ ] args ) { int avg = ( 3…" at bounding box center [547, 462] width 938 height 458
drag, startPoint x: 270, startPoint y: 338, endPoint x: 188, endPoint y: 333, distance: 82.2
click at [188, 333] on div "public class Main { public static void main ( String [ ] args ) { int avg = ( 3…" at bounding box center [547, 462] width 938 height 458
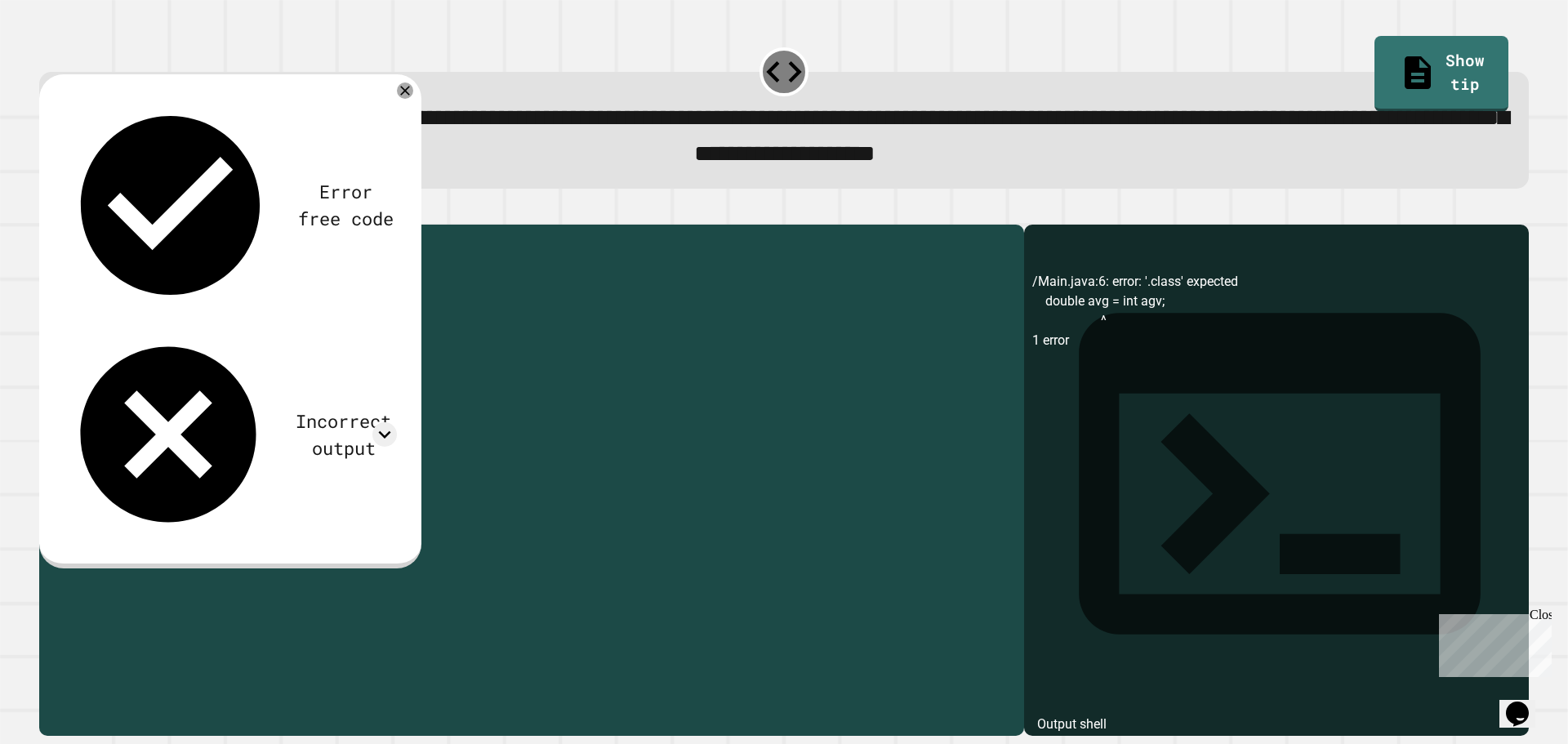
scroll to position [0, 11]
paste textarea "**********"
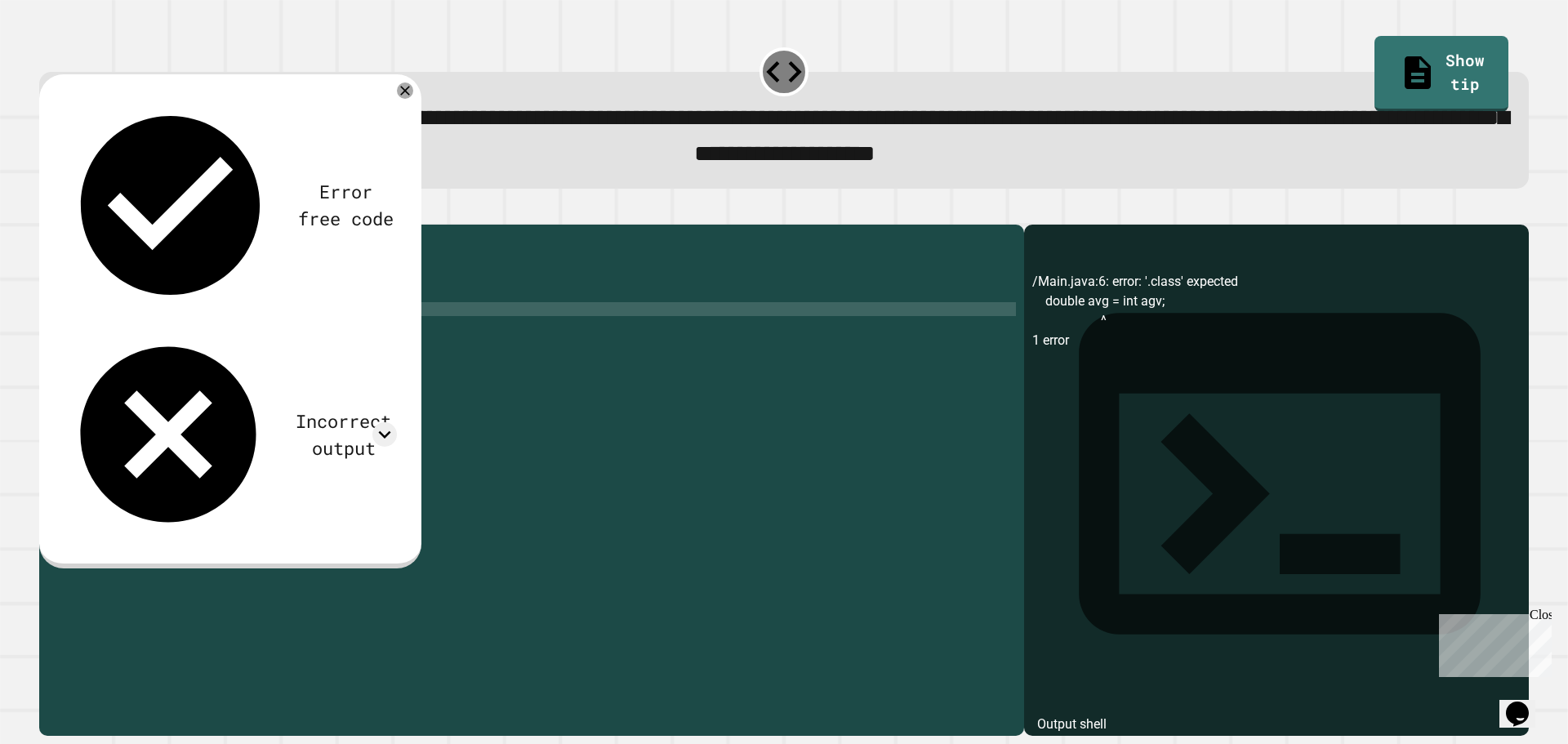
drag, startPoint x: 357, startPoint y: 337, endPoint x: 372, endPoint y: 341, distance: 15.5
click at [358, 337] on div "public class Main { public static void main ( String [ ] args ) { int avg = ( 3…" at bounding box center [547, 462] width 938 height 458
click at [47, 210] on icon "button" at bounding box center [47, 210] width 0 height 0
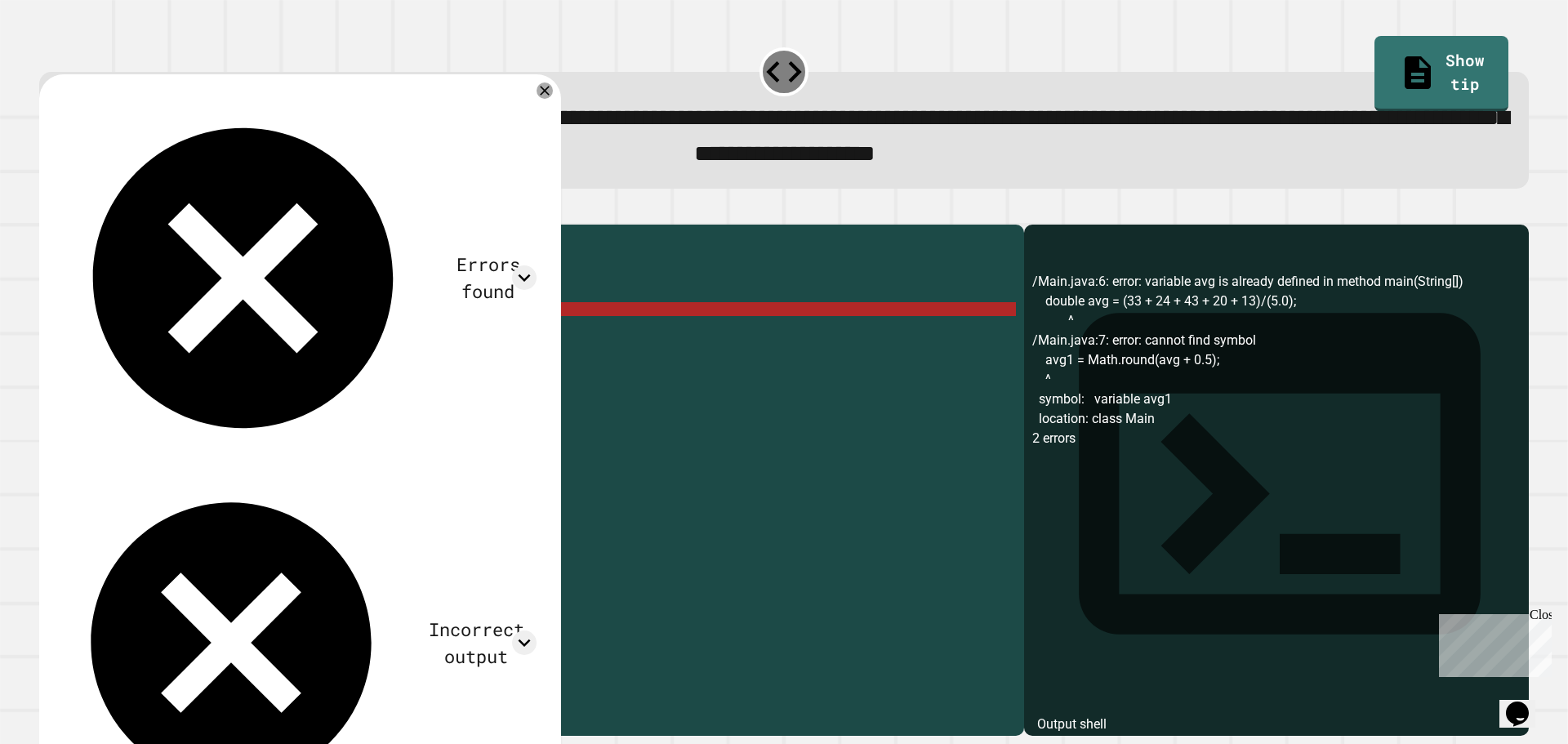
click at [170, 333] on div "public class Main { public static void main ( String [ ] args ) { int avg = ( 3…" at bounding box center [547, 462] width 938 height 458
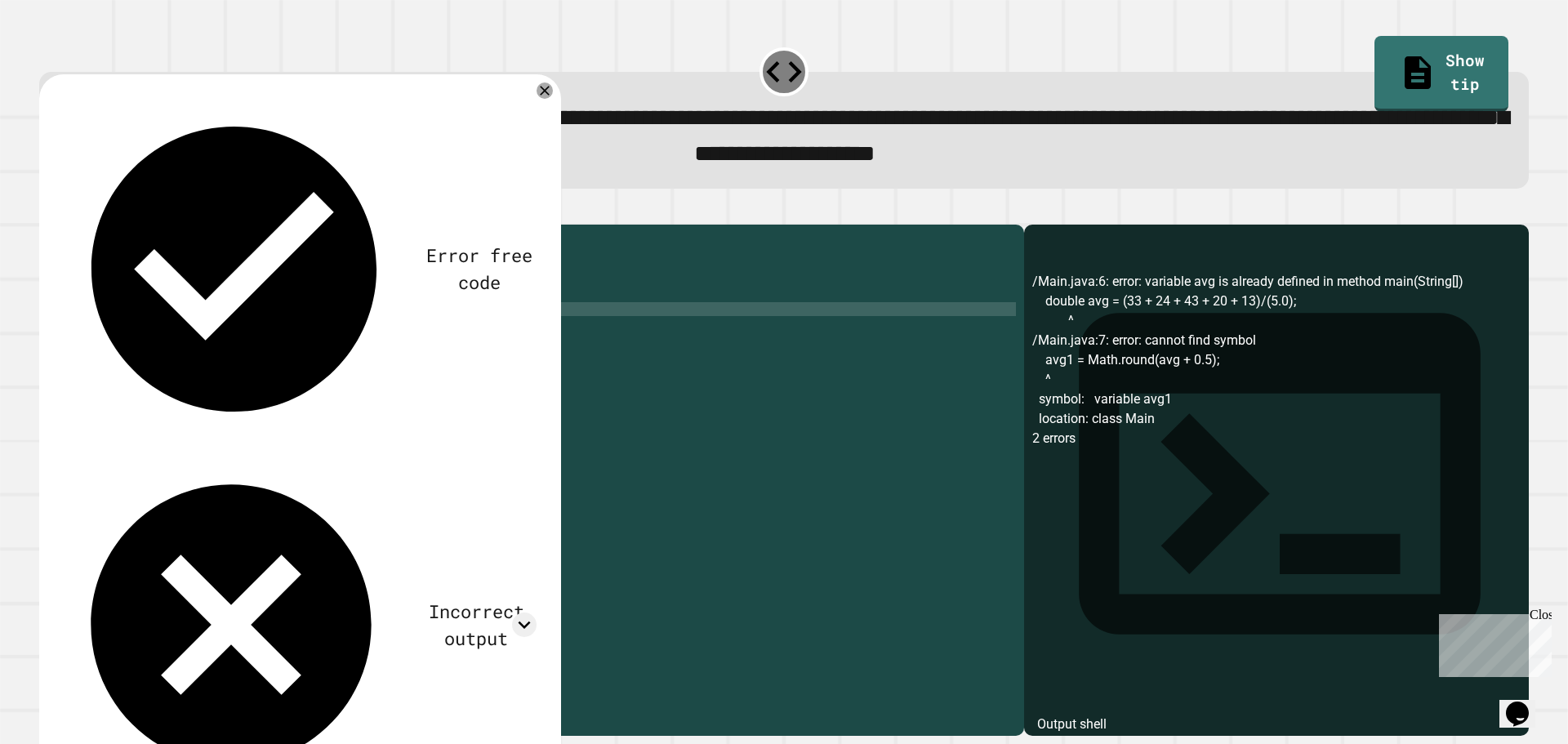
click at [47, 210] on icon "button" at bounding box center [47, 210] width 0 height 0
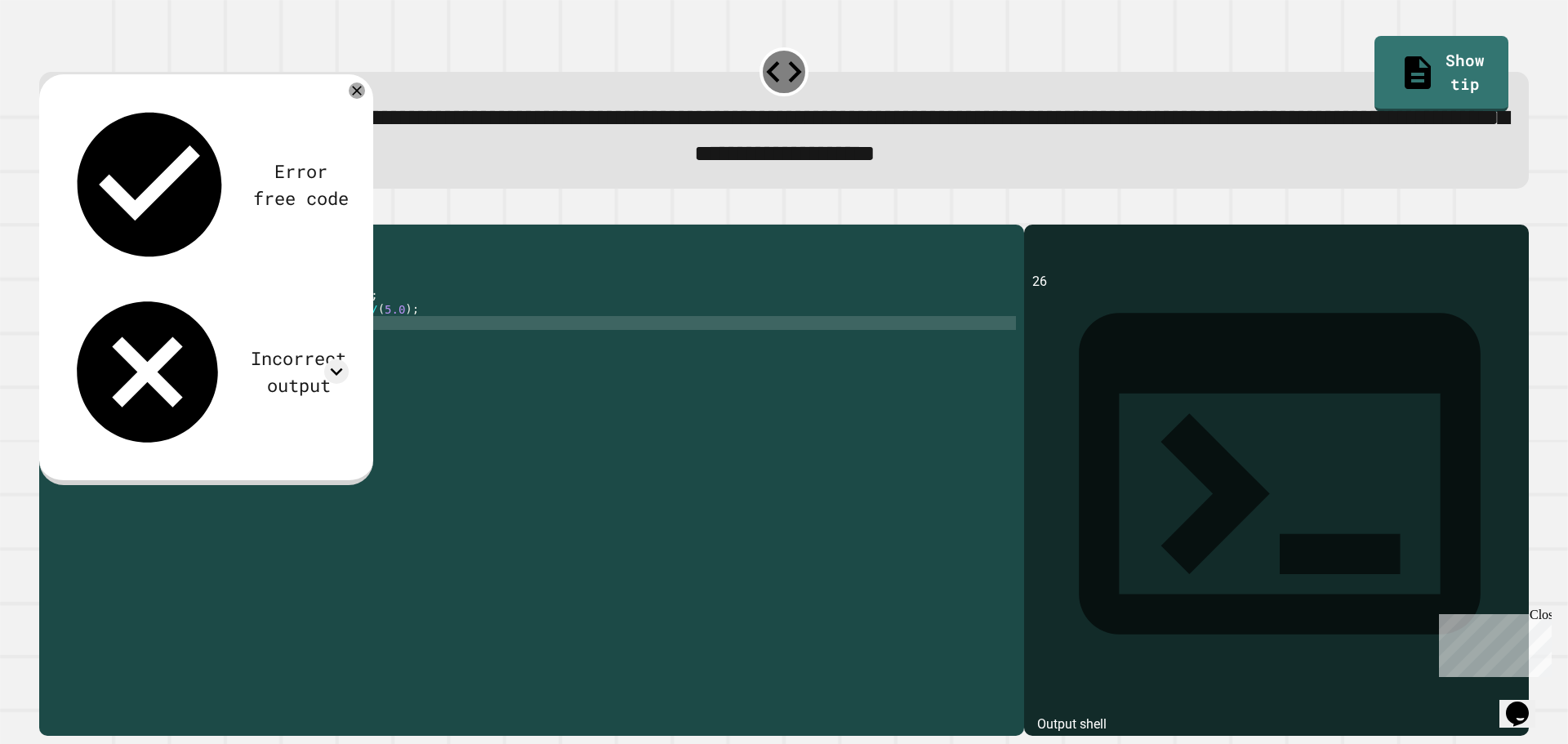
drag, startPoint x: 242, startPoint y: 354, endPoint x: 245, endPoint y: 364, distance: 10.4
click at [241, 354] on div "public class Main { public static void main ( String [ ] args ) { int avg = ( 3…" at bounding box center [547, 462] width 938 height 458
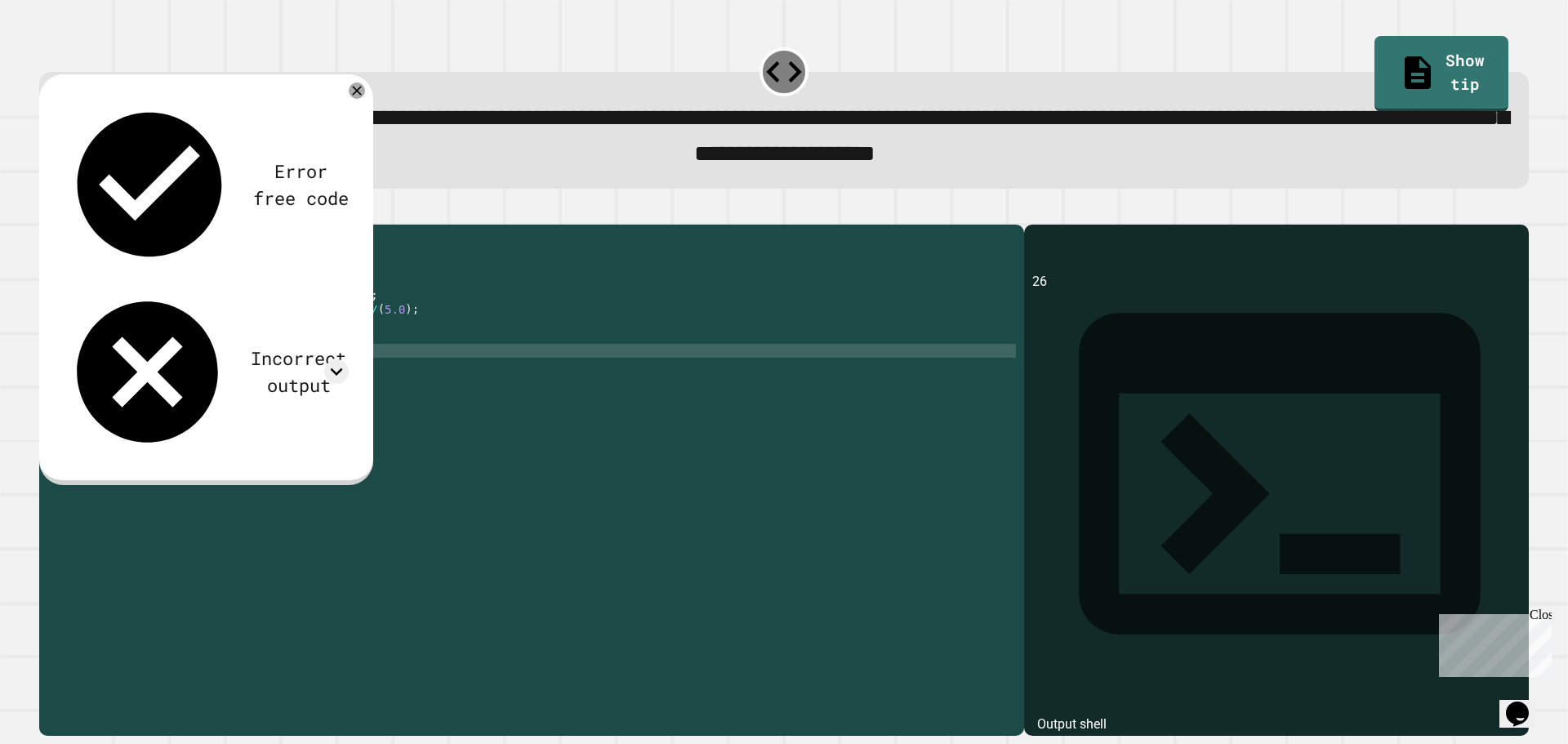
click at [247, 371] on div "public class Main { public static void main ( String [ ] args ) { int avg = ( 3…" at bounding box center [547, 462] width 938 height 458
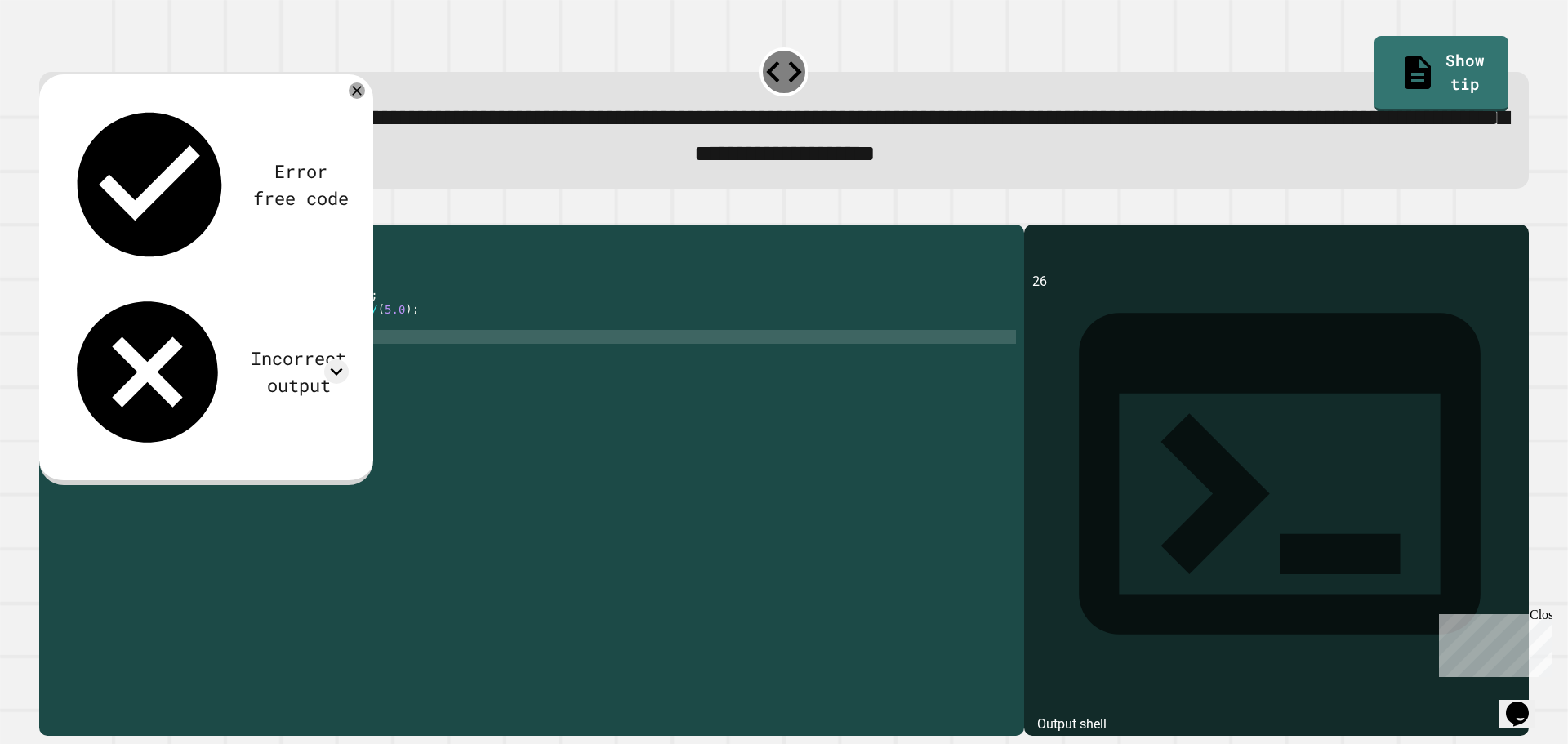
click at [243, 361] on div "public class Main { public static void main ( String [ ] args ) { int avg = ( 3…" at bounding box center [547, 462] width 938 height 458
click at [47, 210] on icon "button" at bounding box center [47, 210] width 0 height 0
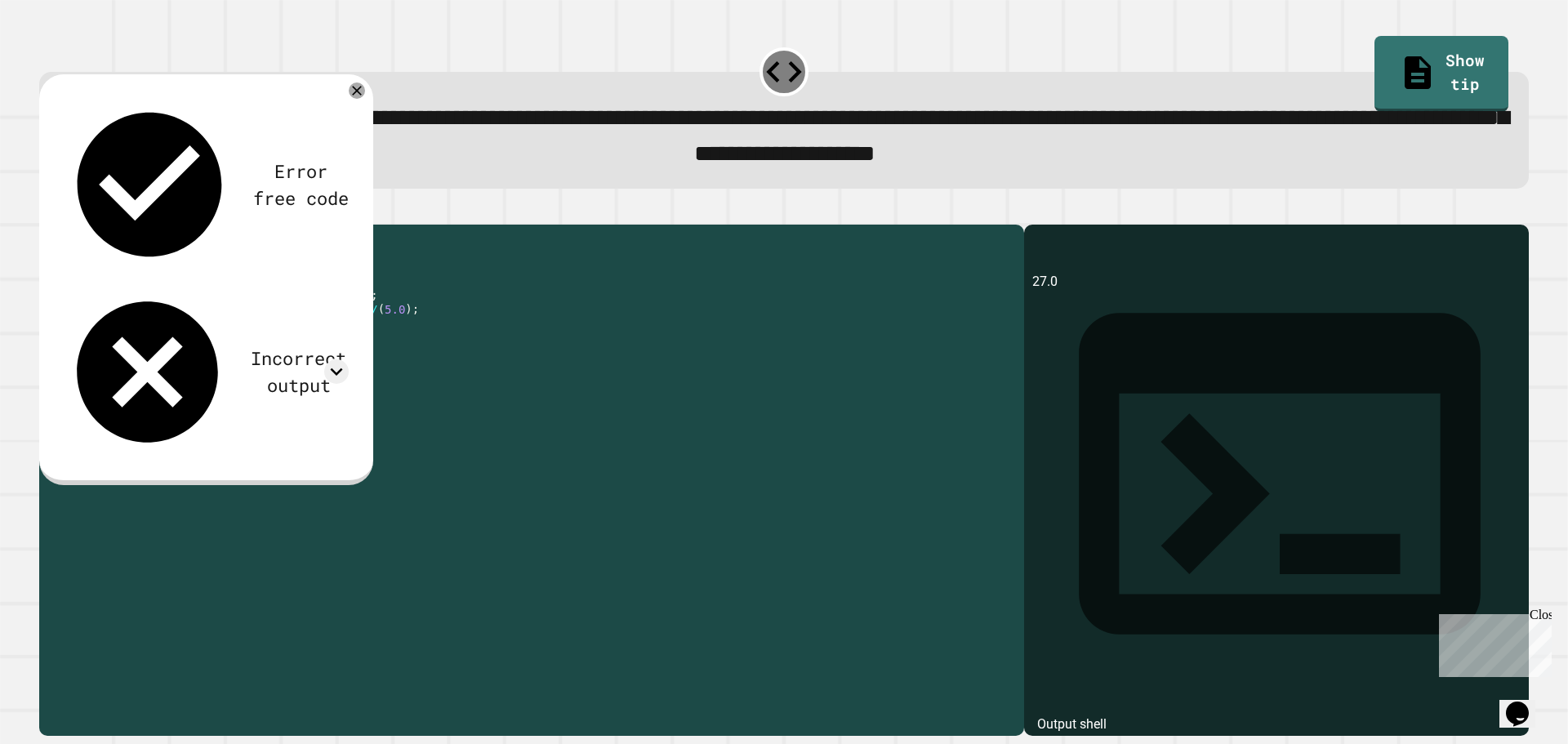
drag, startPoint x: 106, startPoint y: 365, endPoint x: 265, endPoint y: 362, distance: 159.0
click at [265, 362] on div "public class Main { public static void main ( String [ ] args ) { int avg = ( 3…" at bounding box center [547, 462] width 938 height 458
click at [106, 350] on div "public class Main { public static void main ( String [ ] args ) { int avg = ( 3…" at bounding box center [547, 462] width 938 height 458
type textarea "**********"
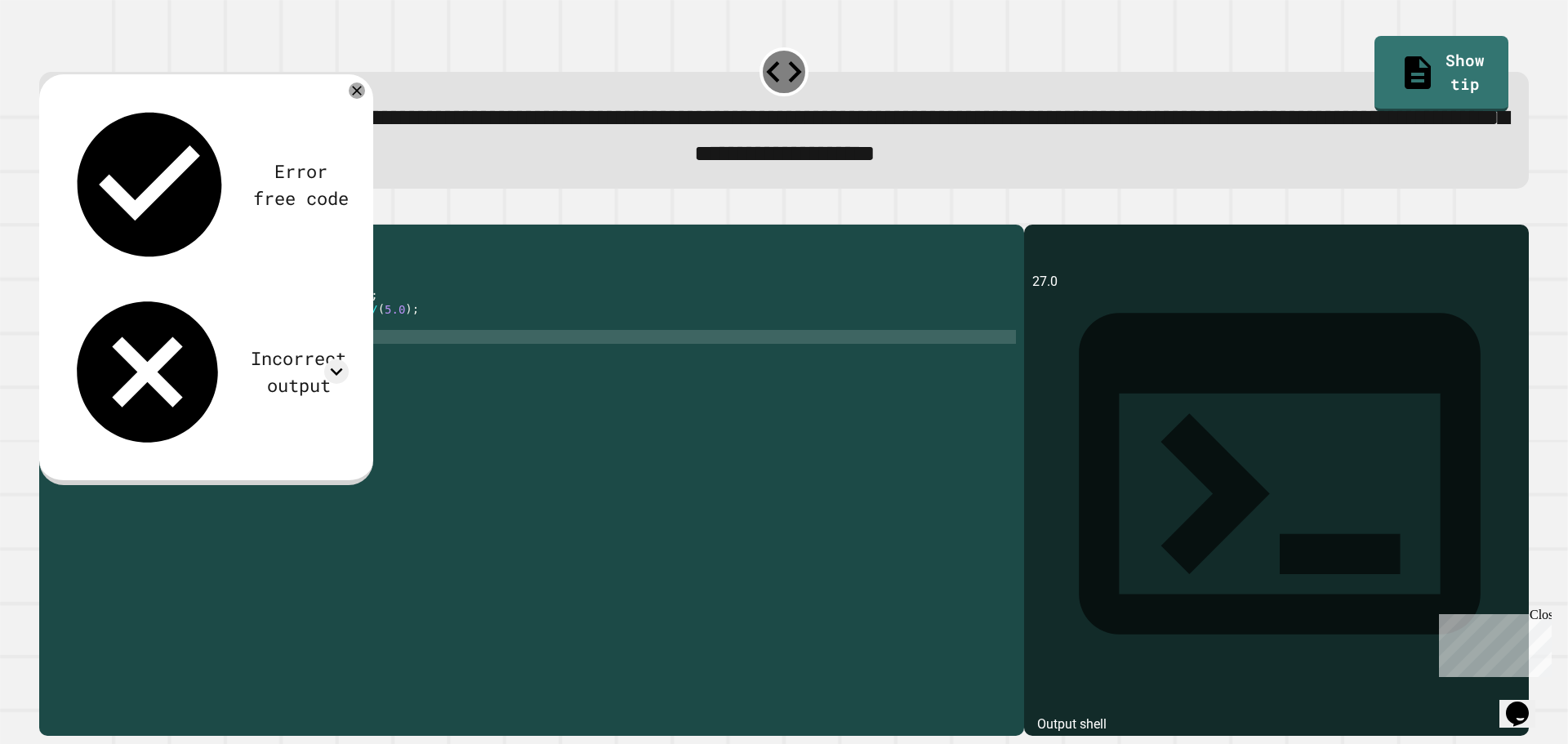
scroll to position [0, 1]
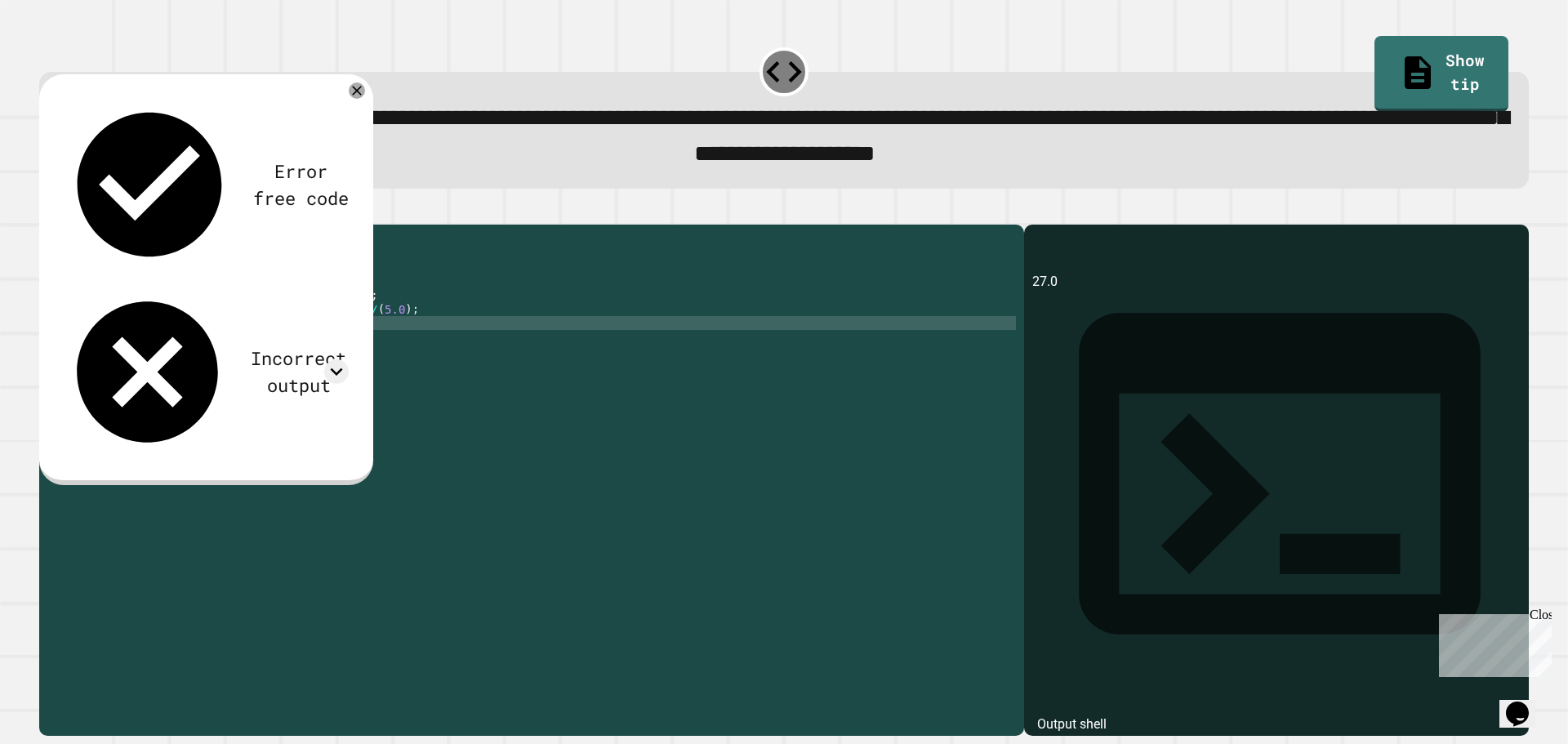
paste textarea "**********"
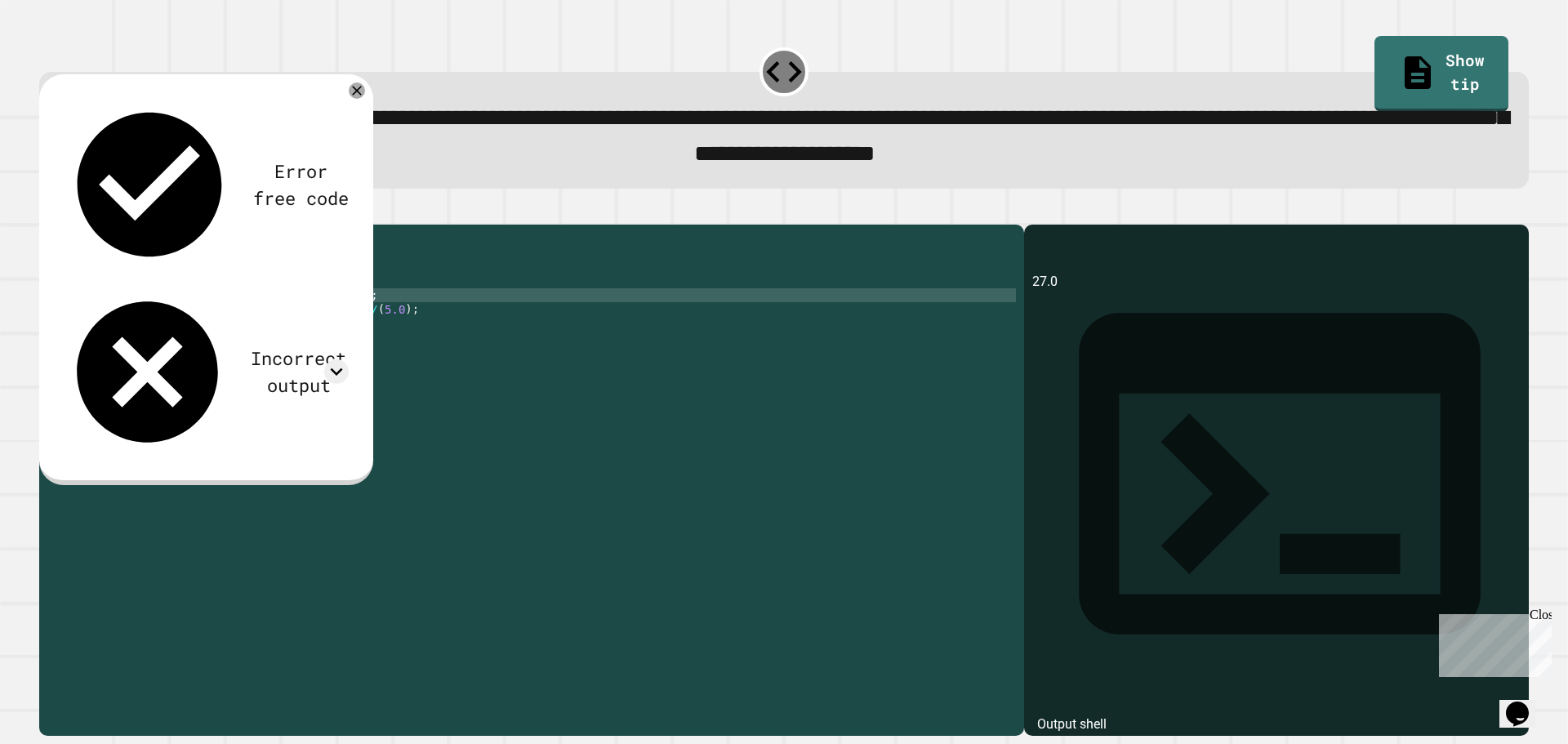
click at [369, 323] on div "public class Main { public static void main ( String [ ] args ) { int avg = ( 3…" at bounding box center [547, 462] width 938 height 458
type textarea "**********"
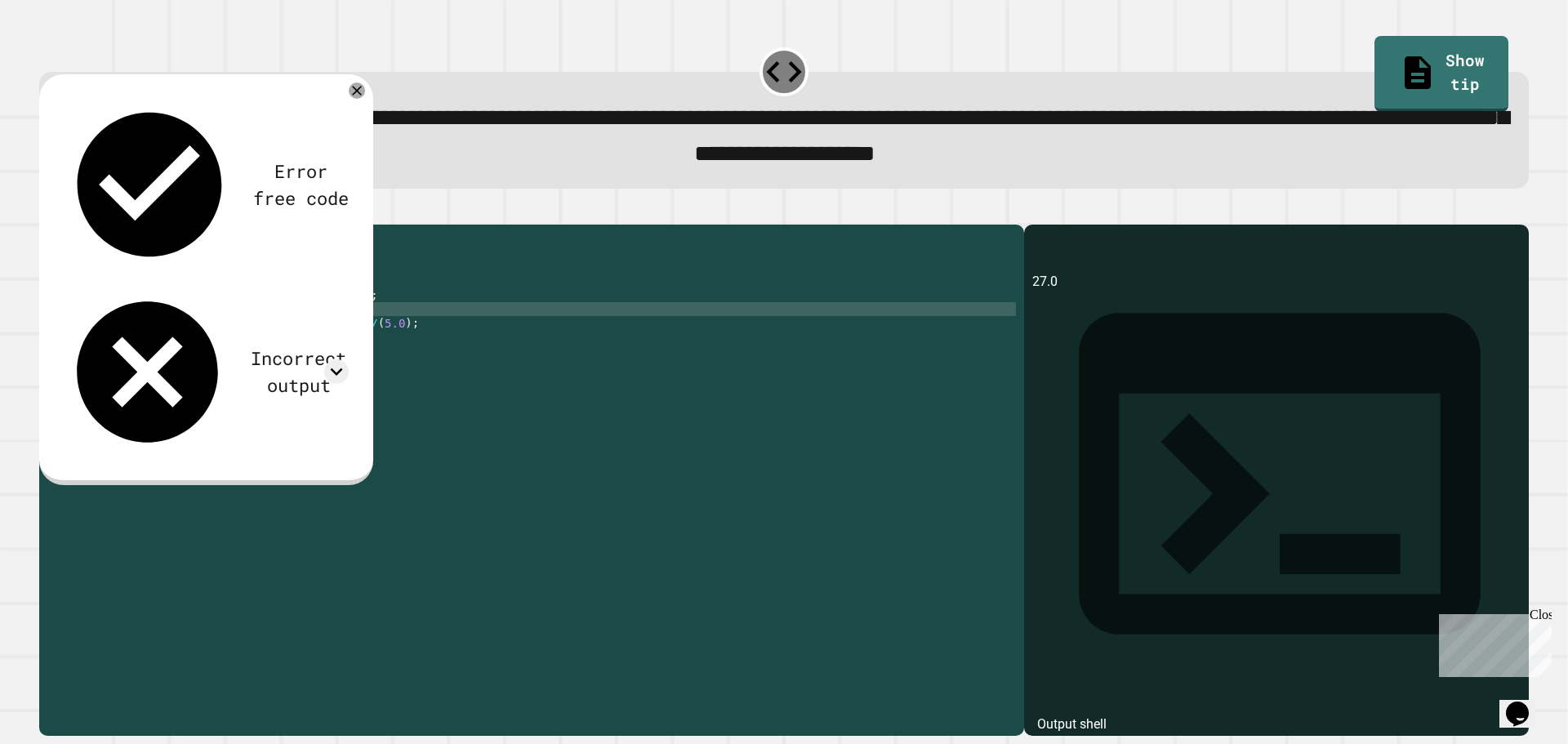
paste textarea "**********"
click at [242, 335] on div "public class Main { public static void main ( String [ ] args ) { int avg = ( 3…" at bounding box center [547, 462] width 938 height 458
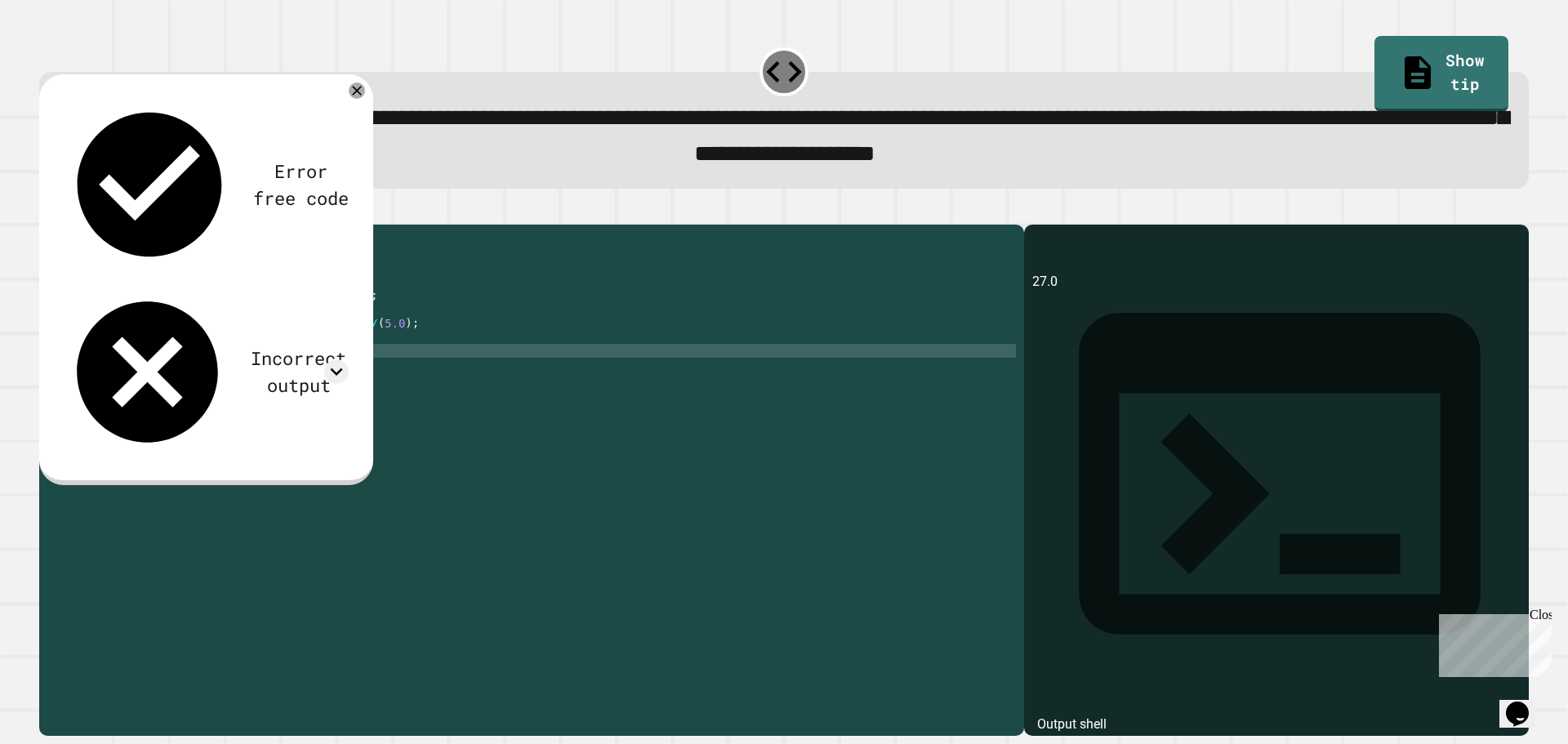
click at [106, 372] on div "public class Main { public static void main ( String [ ] args ) { int avg = ( 3…" at bounding box center [547, 462] width 938 height 458
click at [63, 224] on icon "button" at bounding box center [58, 220] width 9 height 12
drag, startPoint x: 63, startPoint y: 224, endPoint x: 277, endPoint y: 152, distance: 225.8
click at [277, 288] on div "Incorrect output" at bounding box center [206, 372] width 286 height 169
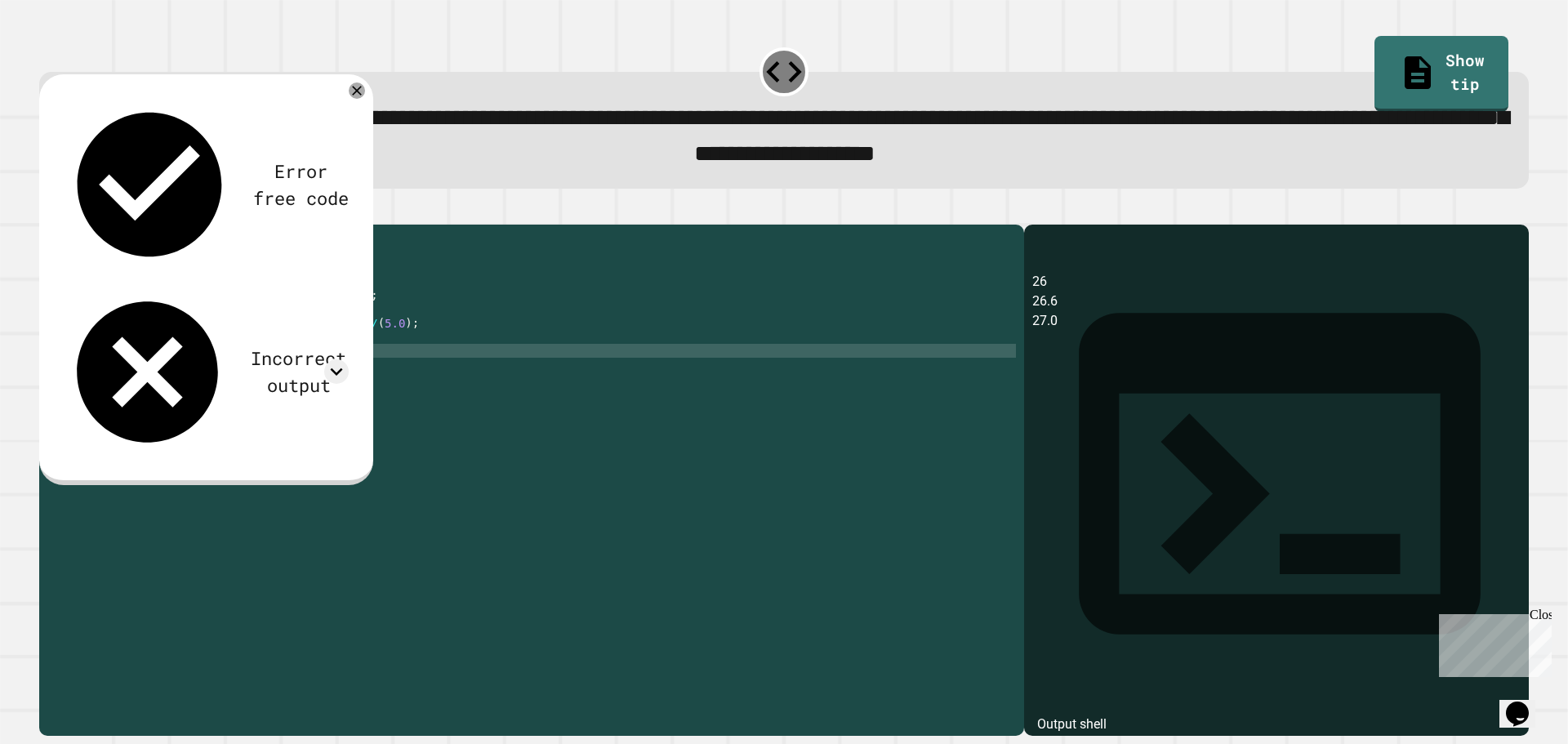
click at [275, 345] on div "Incorrect output" at bounding box center [299, 371] width 101 height 54
click at [329, 359] on icon at bounding box center [336, 371] width 24 height 24
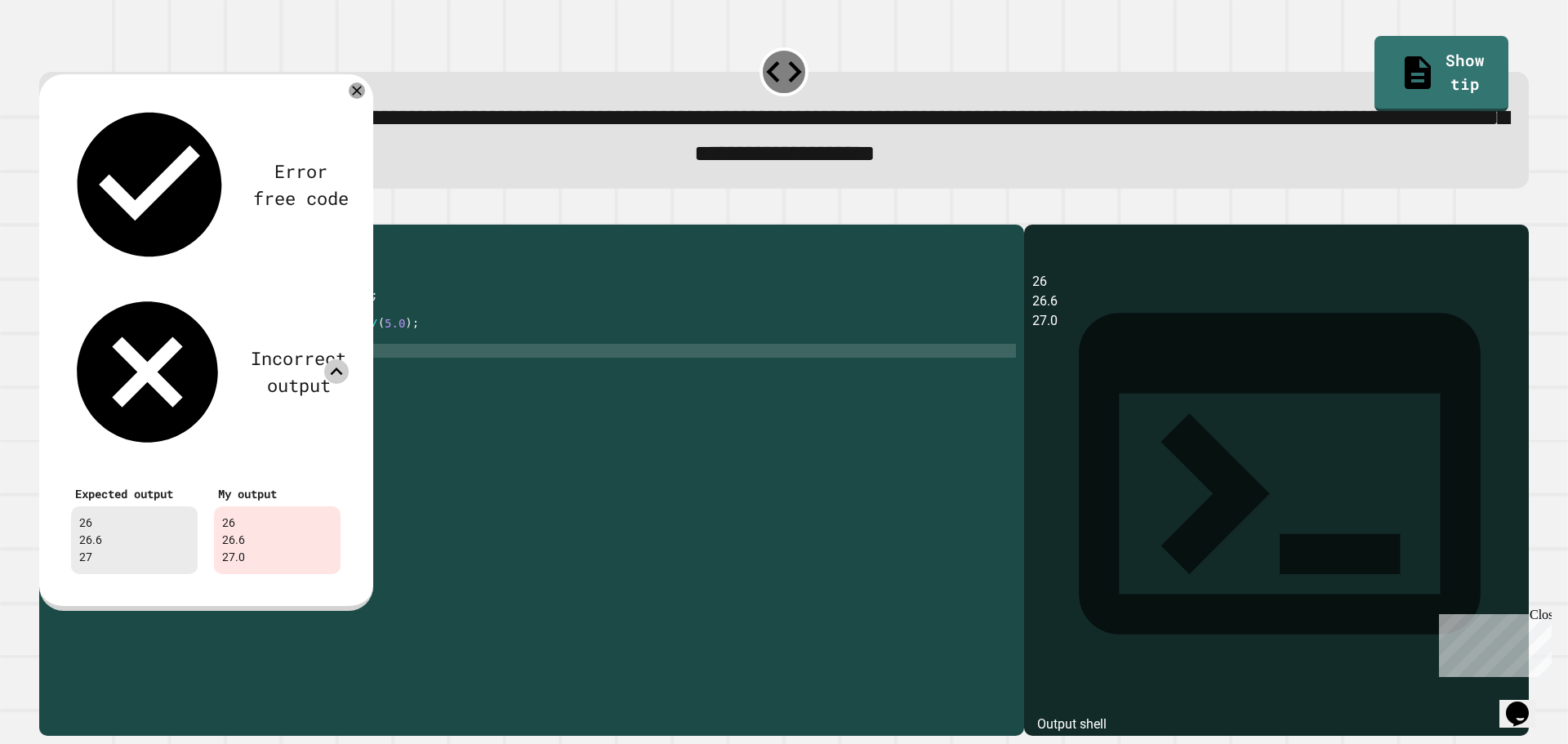
click at [330, 359] on icon at bounding box center [336, 371] width 24 height 24
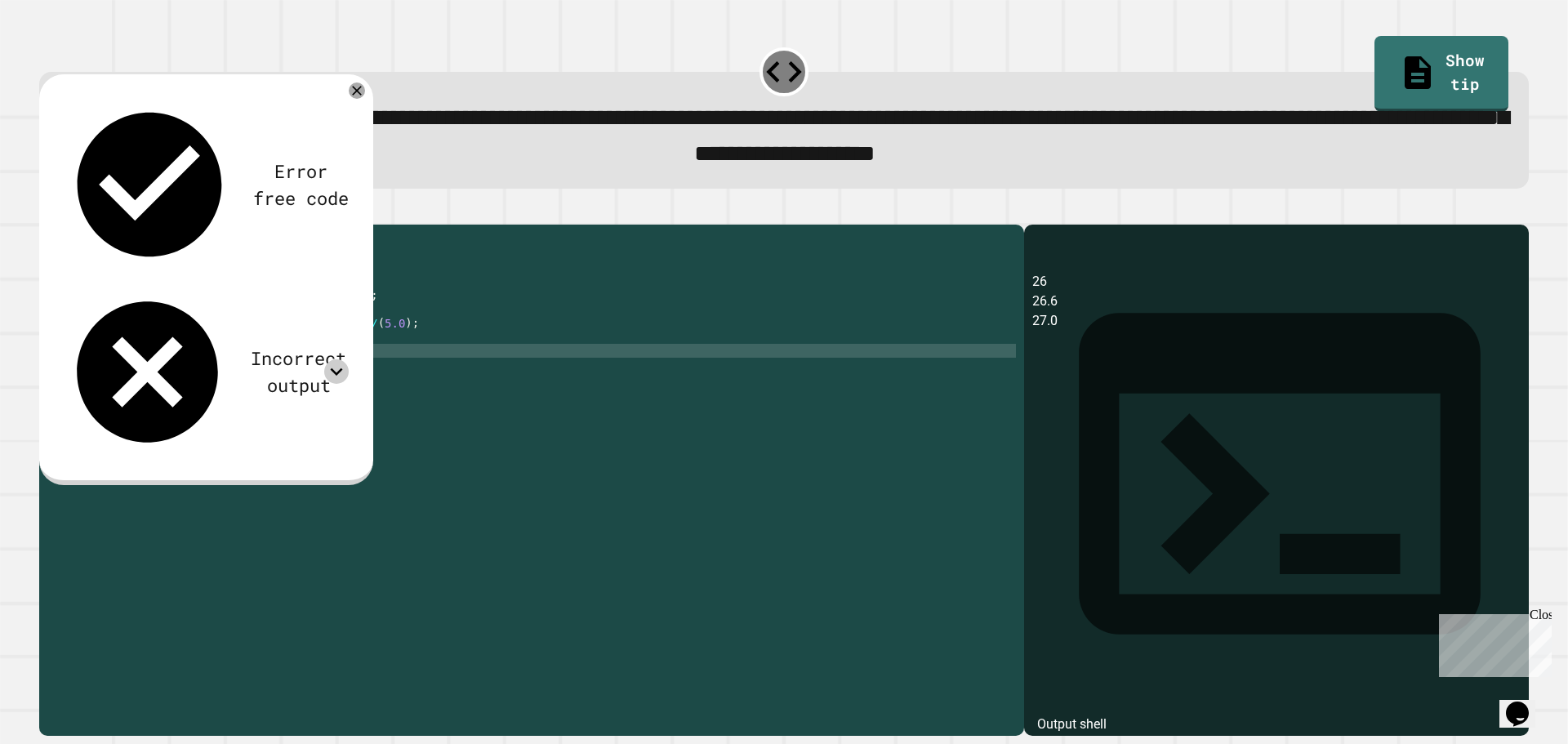
click at [102, 382] on div "public class Main { public static void main ( String [ ] args ) { int avg = ( 3…" at bounding box center [547, 462] width 938 height 458
drag, startPoint x: 110, startPoint y: 380, endPoint x: 126, endPoint y: 388, distance: 17.9
click at [112, 380] on div "public class Main { public static void main ( String [ ] args ) { int avg = ( 3…" at bounding box center [547, 462] width 938 height 458
click at [47, 210] on icon "button" at bounding box center [47, 210] width 0 height 0
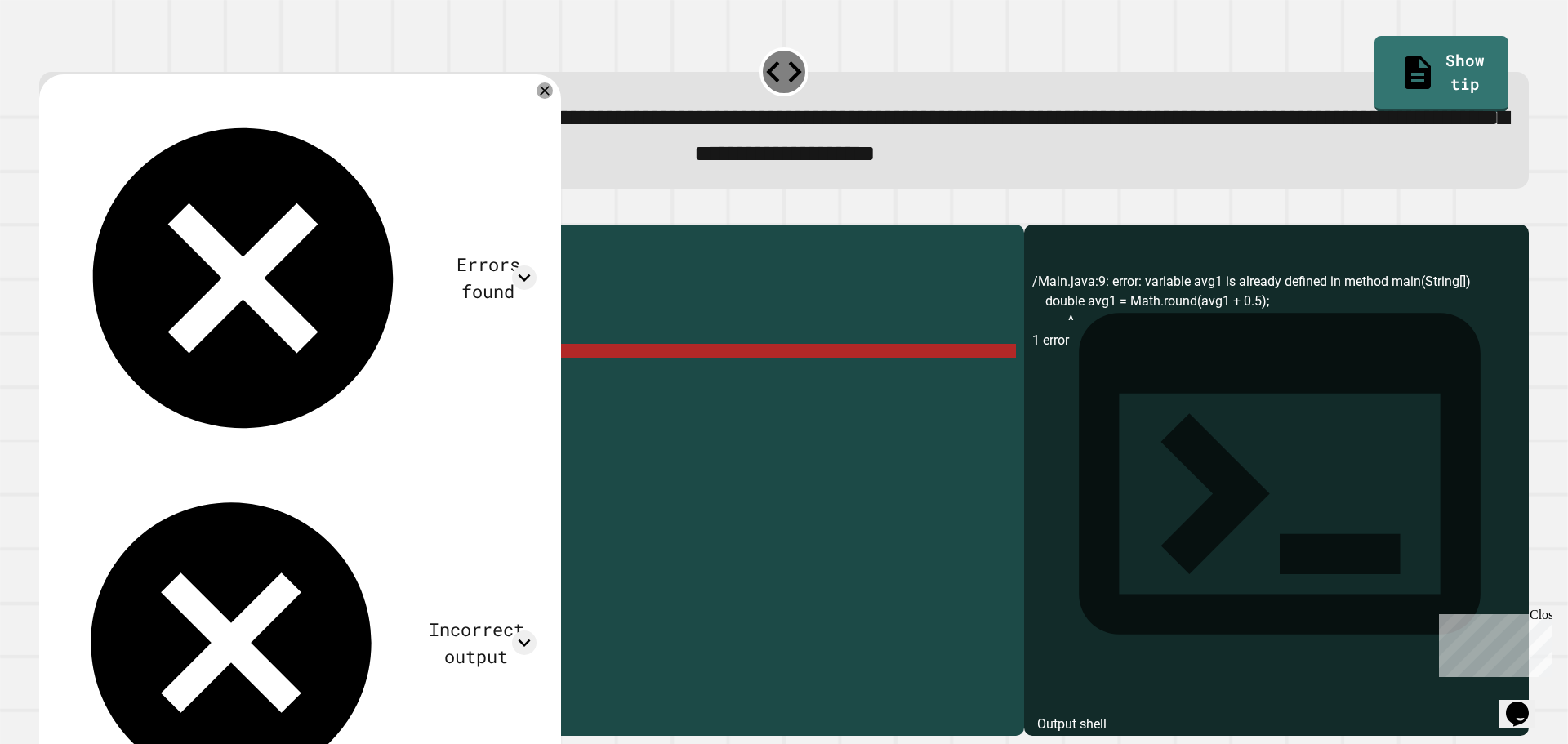
click at [416, 616] on div "Incorrect output" at bounding box center [477, 642] width 121 height 54
drag, startPoint x: 550, startPoint y: 169, endPoint x: 536, endPoint y: 164, distance: 14.9
click at [548, 169] on div "Errors found /Main.java:9: error: variable avg1 is already defined in method ma…" at bounding box center [300, 457] width 522 height 767
click at [535, 630] on div at bounding box center [524, 642] width 24 height 24
click at [530, 630] on icon at bounding box center [524, 642] width 24 height 24
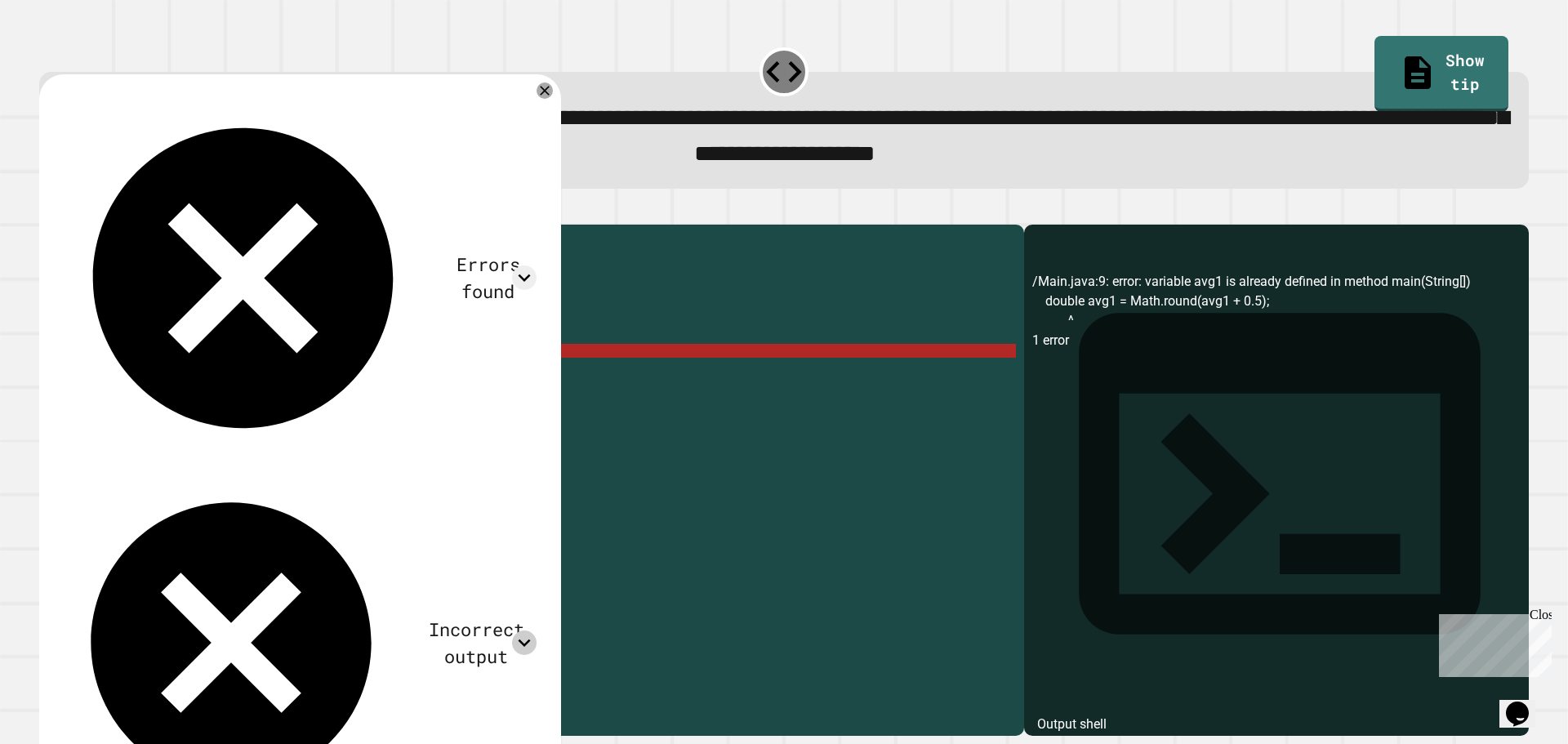
click at [530, 630] on icon at bounding box center [524, 642] width 24 height 24
drag, startPoint x: 172, startPoint y: 378, endPoint x: 221, endPoint y: 395, distance: 51.9
click at [173, 378] on div "public class Main { public static void main ( String [ ] args ) { int avg = ( 3…" at bounding box center [547, 462] width 938 height 458
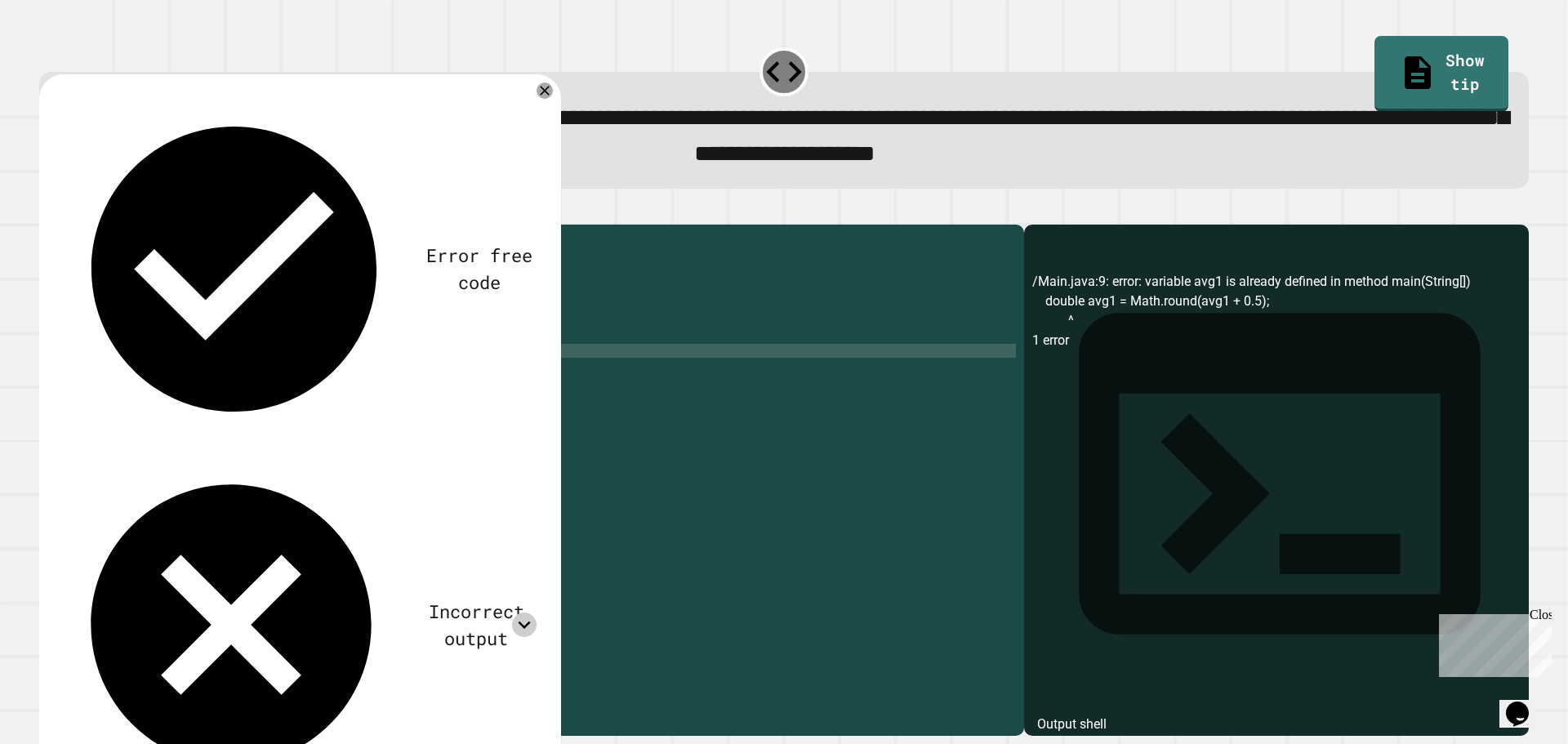
scroll to position [0, 7]
click at [251, 393] on div "public class Main { public static void main ( String [ ] args ) { int avg = ( 3…" at bounding box center [547, 462] width 938 height 458
click at [47, 210] on icon "button" at bounding box center [47, 210] width 0 height 0
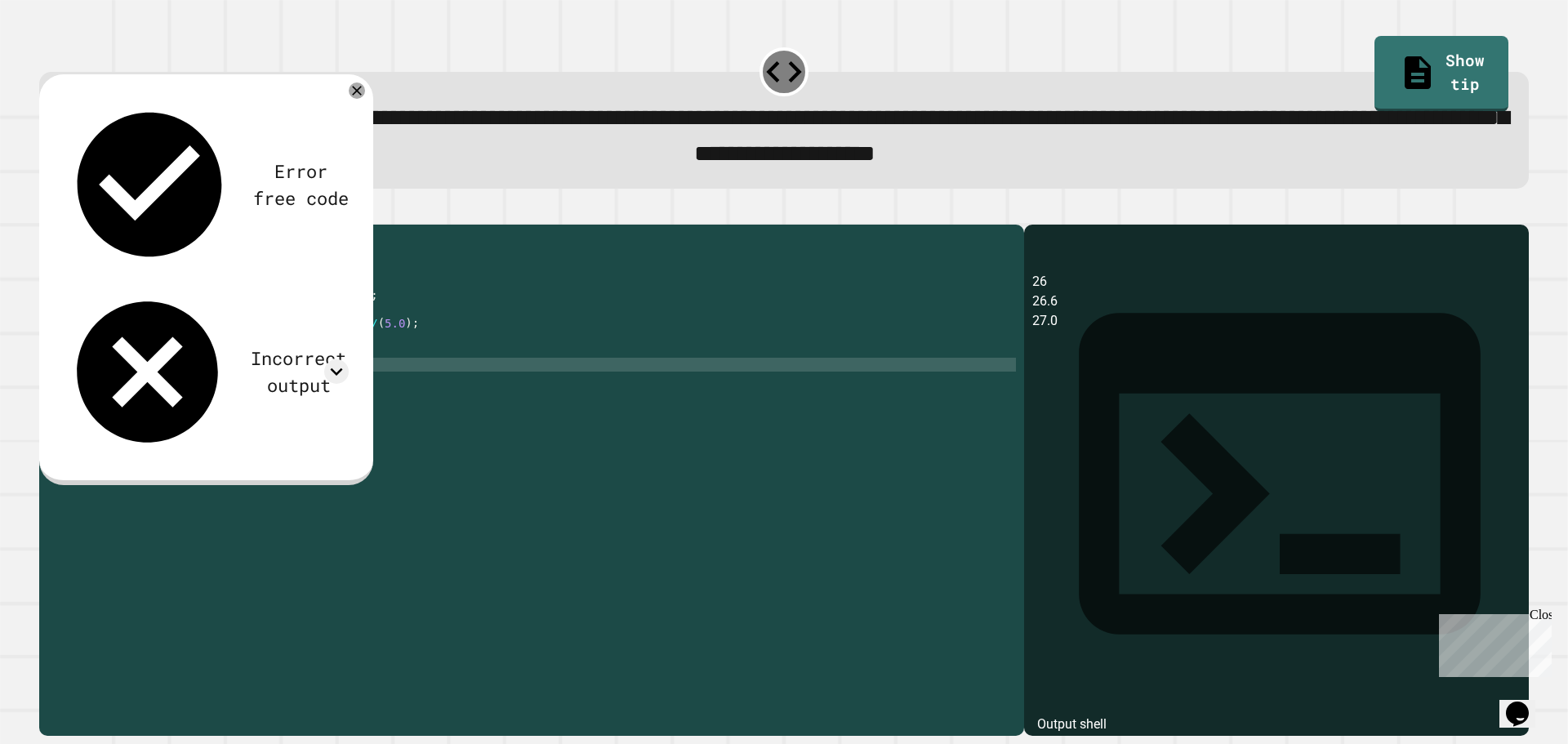
drag, startPoint x: 174, startPoint y: 185, endPoint x: 209, endPoint y: 166, distance: 39.8
click at [185, 180] on div "Error free code 26 26.6 27.0 Incorrect output Expected output 26 26.6 27 My out…" at bounding box center [206, 277] width 302 height 375
click at [249, 345] on div "Incorrect output" at bounding box center [299, 371] width 101 height 54
click at [333, 359] on icon at bounding box center [336, 371] width 24 height 24
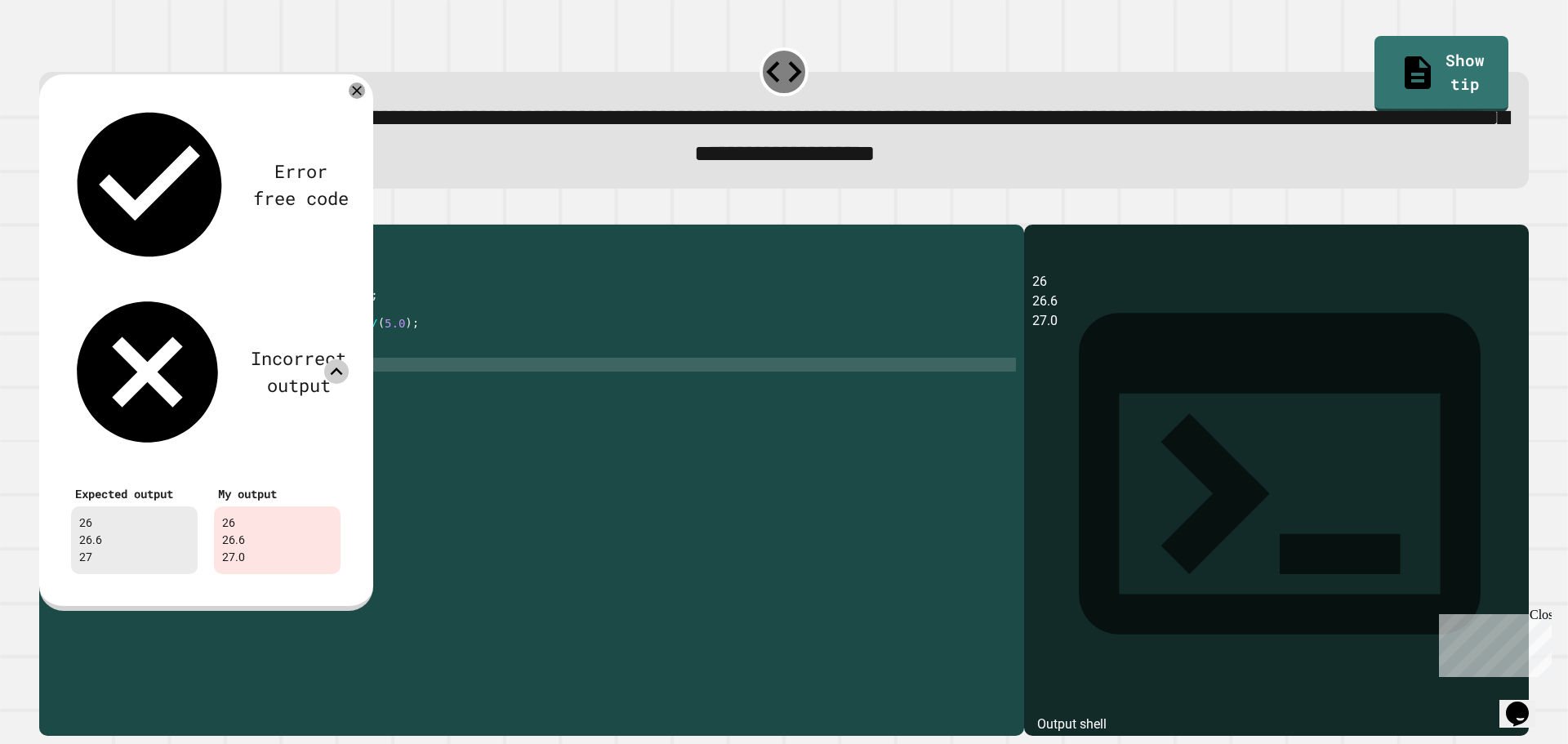
click at [333, 359] on icon at bounding box center [336, 371] width 24 height 24
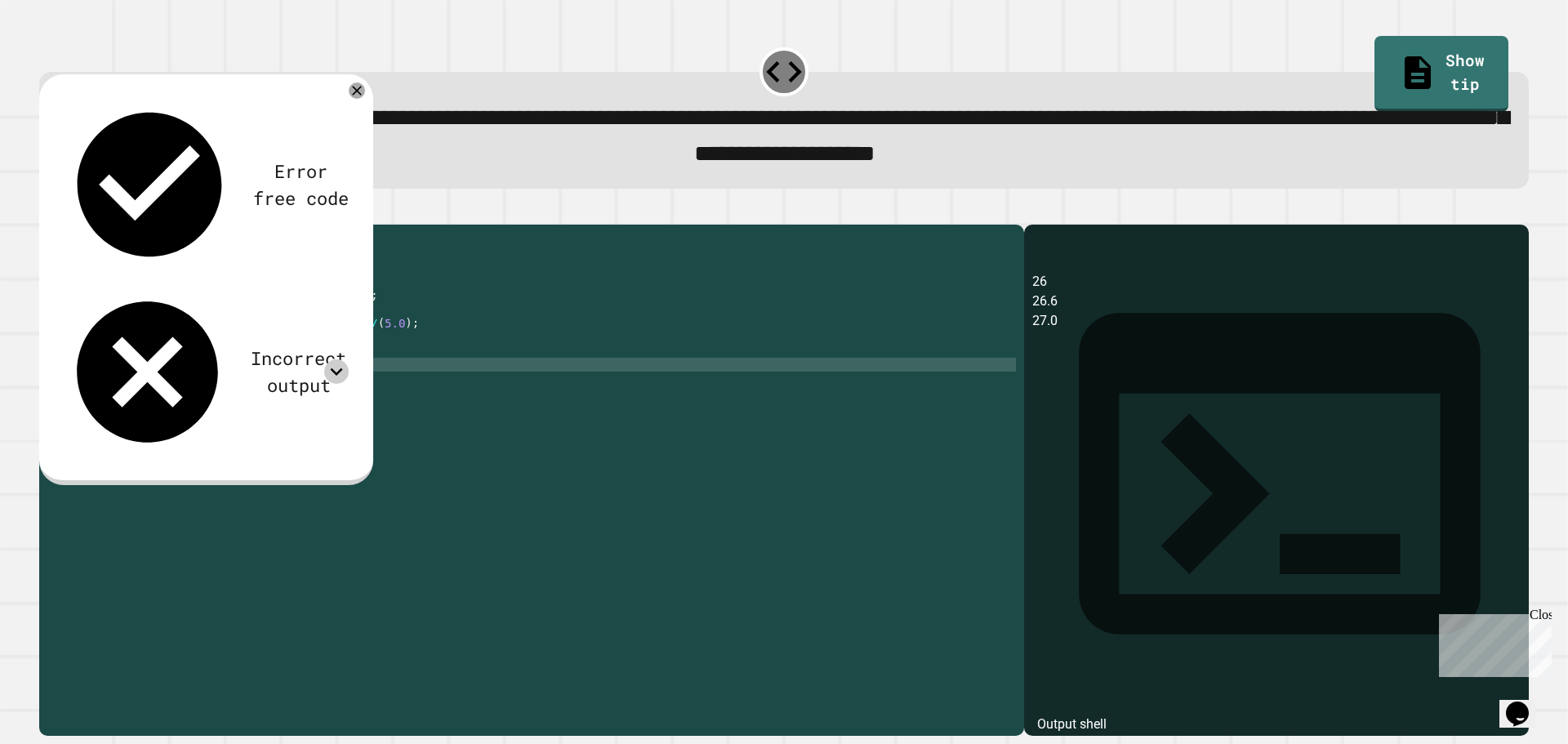
click at [348, 288] on div "Incorrect output" at bounding box center [206, 372] width 286 height 169
click at [340, 359] on icon at bounding box center [336, 371] width 24 height 24
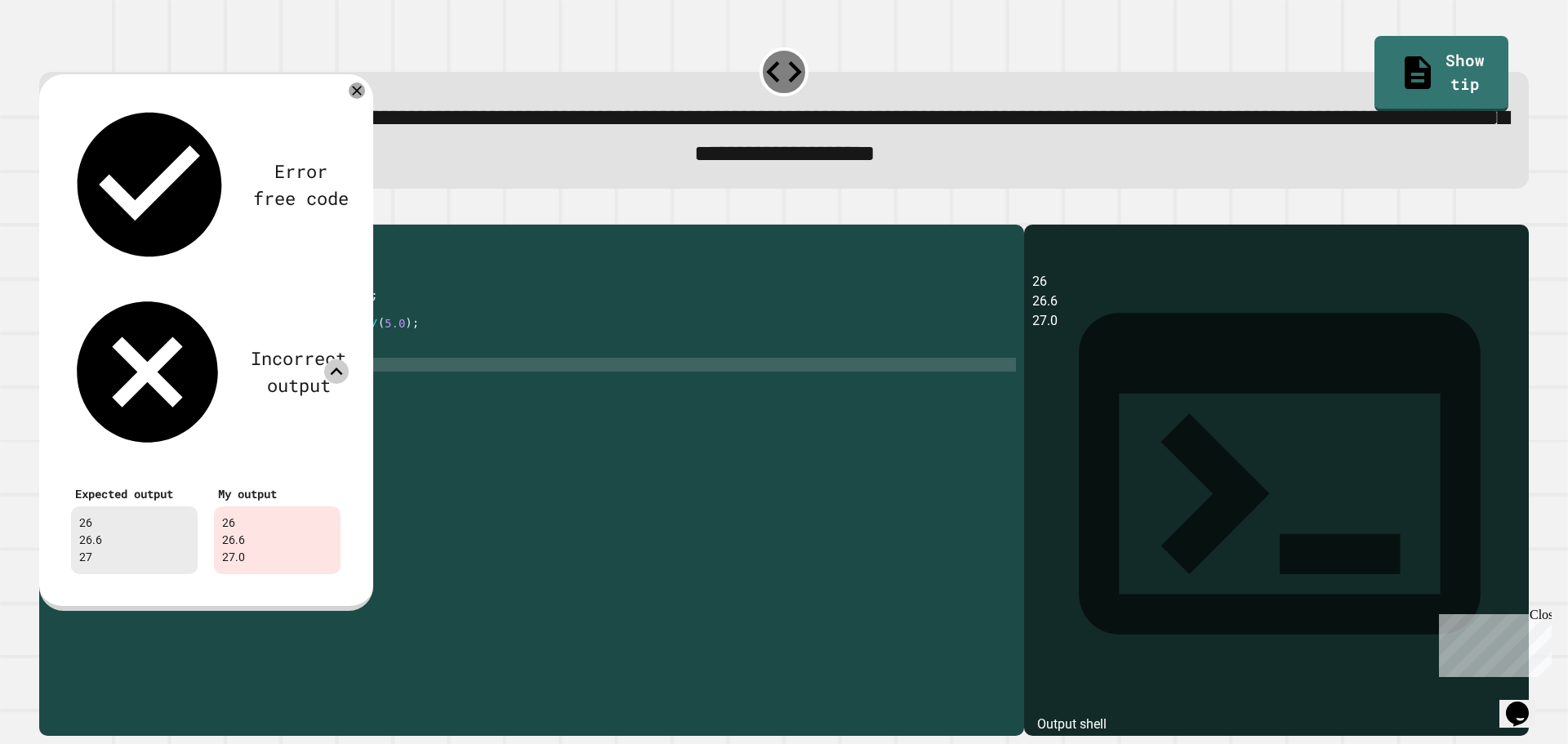
click at [340, 359] on icon at bounding box center [336, 371] width 24 height 24
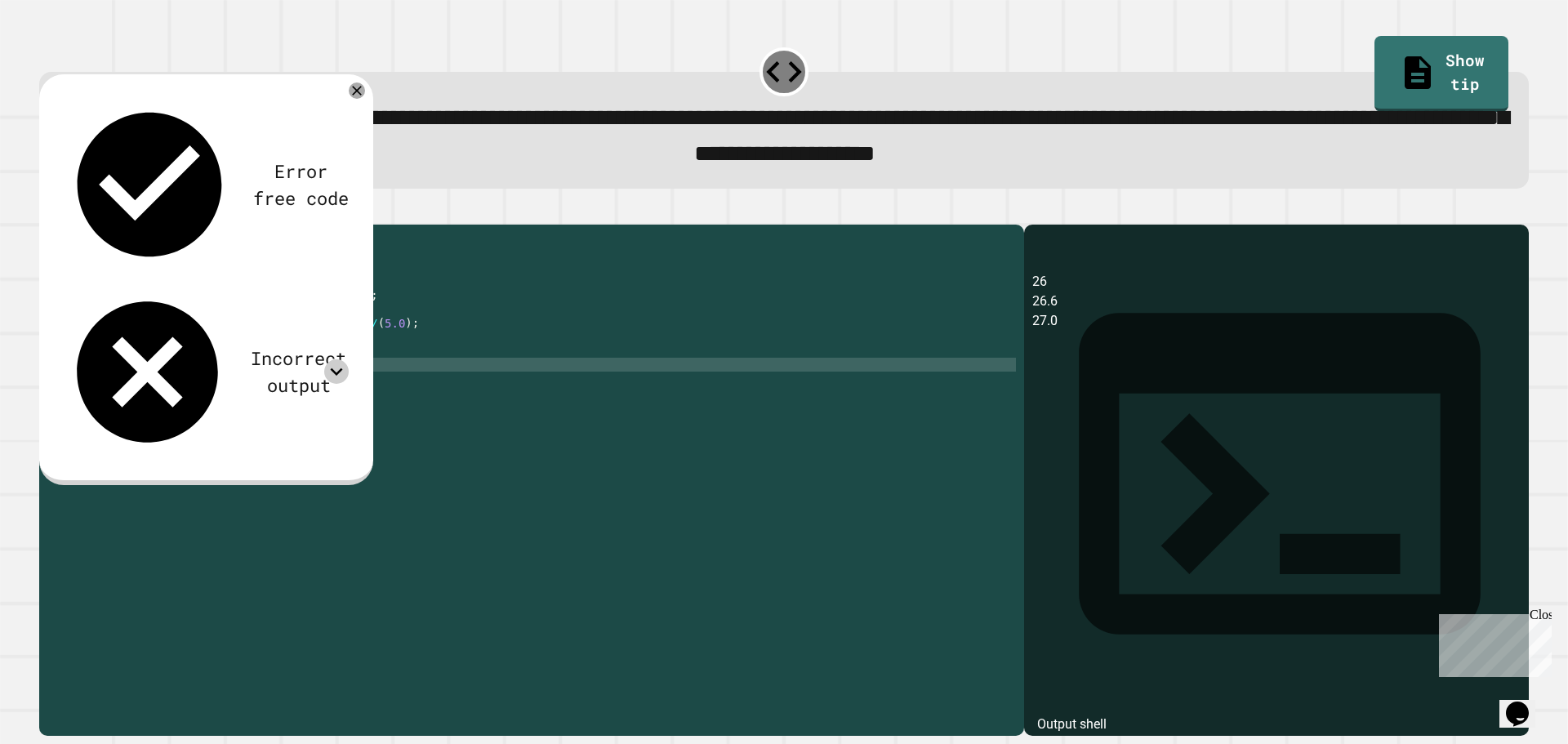
click at [196, 374] on div "public class Main { public static void main ( String [ ] args ) { int avg = ( 3…" at bounding box center [547, 462] width 938 height 458
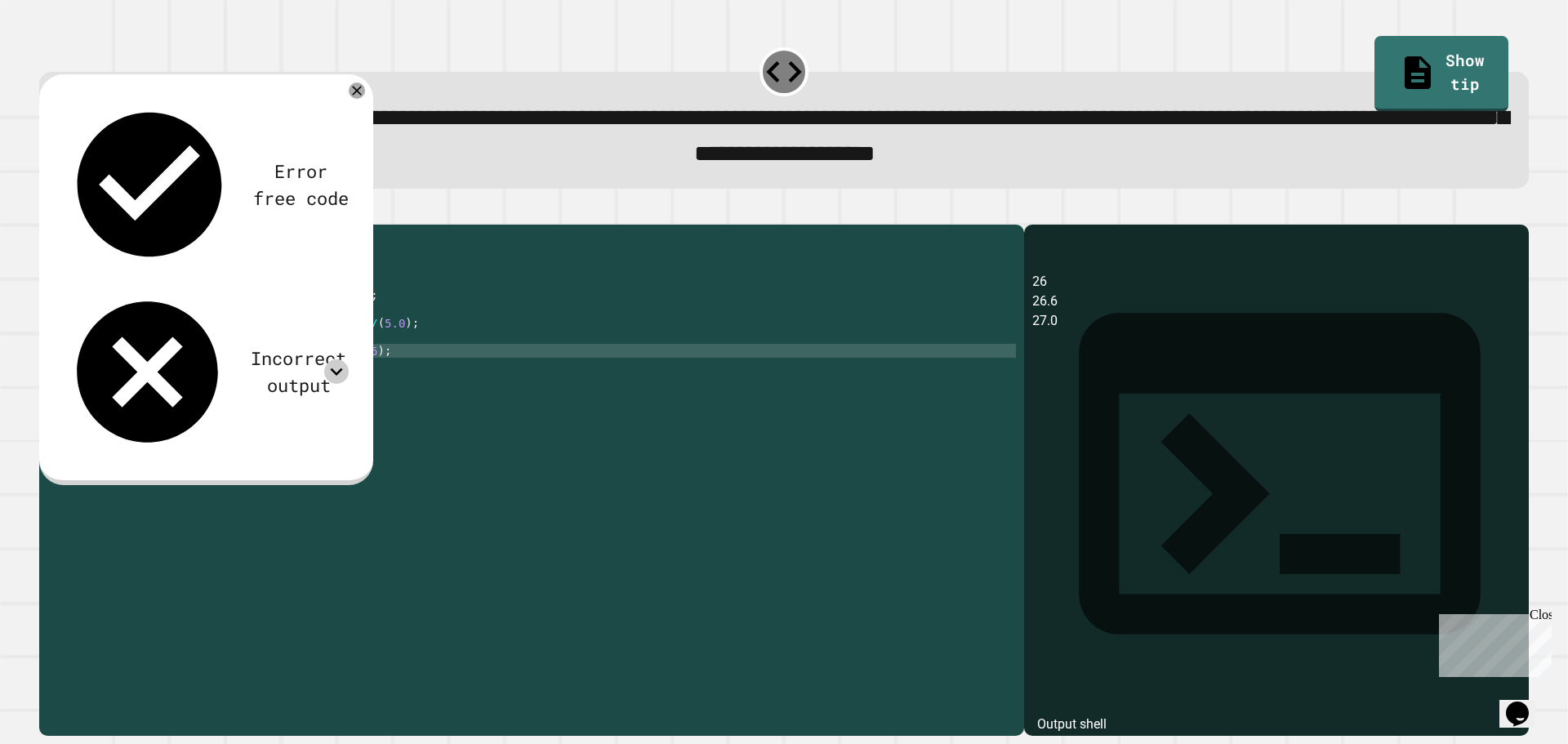
scroll to position [0, 10]
click at [47, 210] on icon "button" at bounding box center [47, 210] width 0 height 0
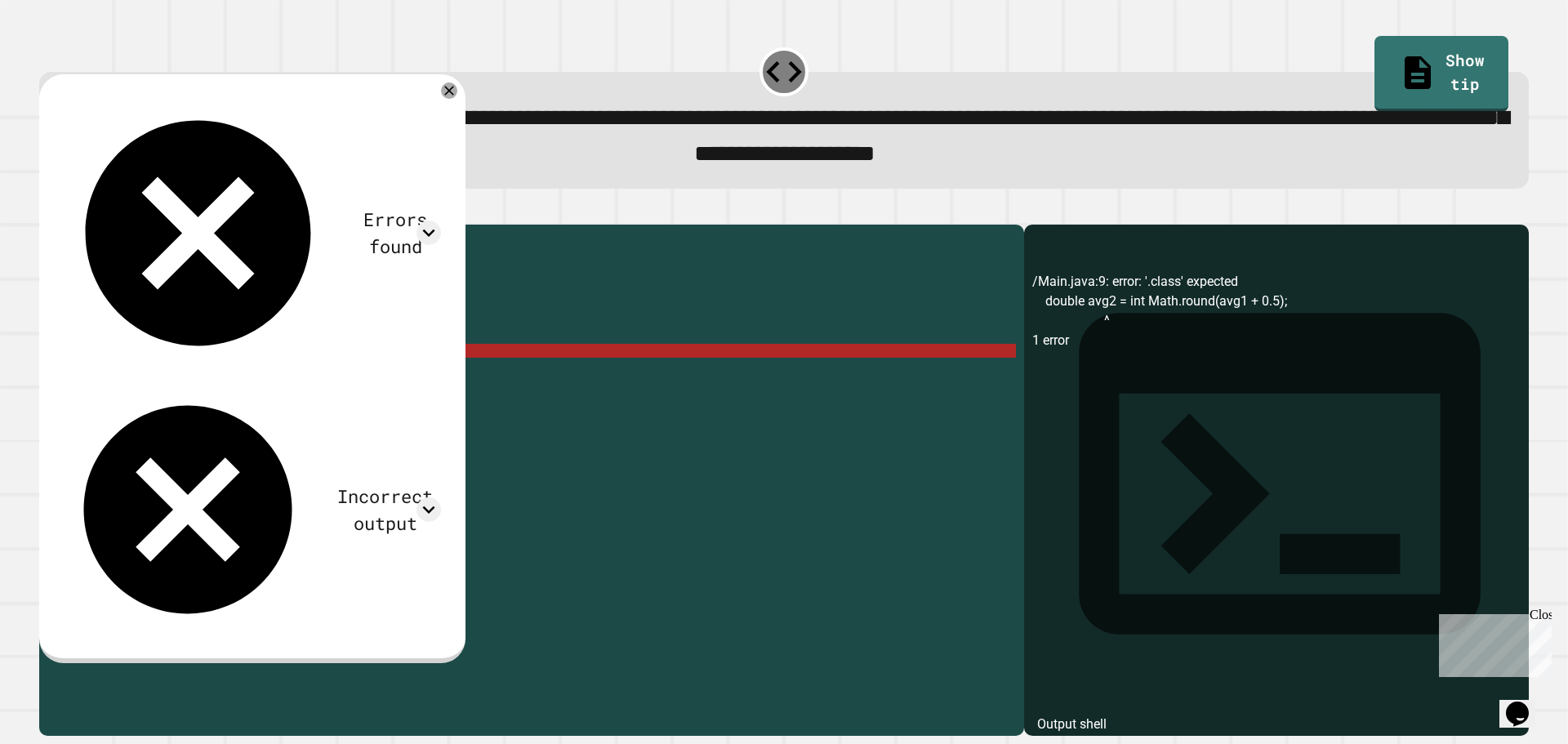
click at [131, 378] on div "public class Main { public static void main ( String [ ] args ) { int avg = ( 3…" at bounding box center [547, 462] width 938 height 458
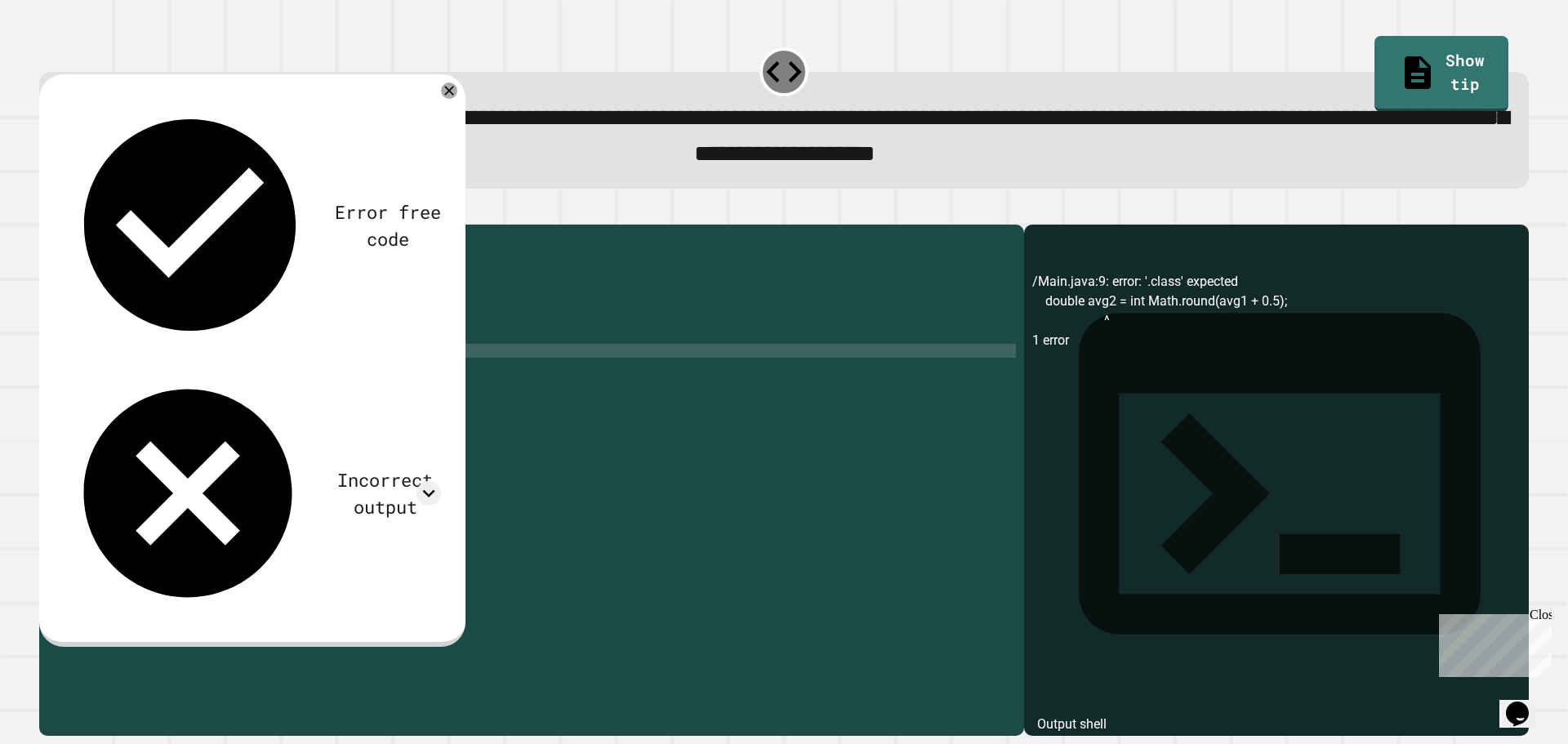
scroll to position [0, 3]
drag, startPoint x: 198, startPoint y: 377, endPoint x: 176, endPoint y: 374, distance: 22.2
click at [176, 374] on div "public class Main { public static void main ( String [ ] args ) { int avg = ( 3…" at bounding box center [547, 462] width 938 height 458
click at [62, 223] on icon "button" at bounding box center [58, 220] width 9 height 12
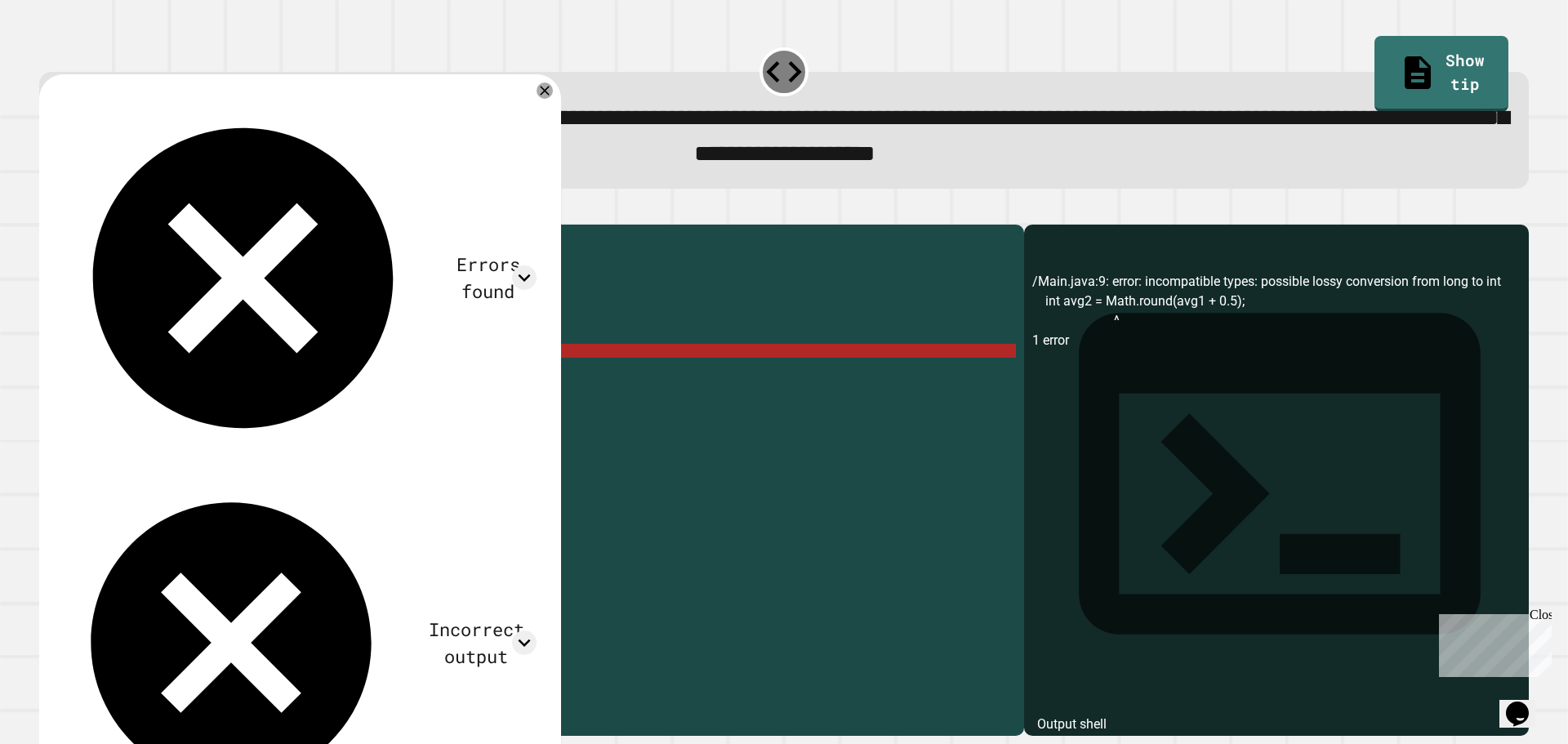
click at [268, 375] on div "public class Main { public static void main ( String [ ] args ) { int avg = ( 3…" at bounding box center [547, 462] width 938 height 458
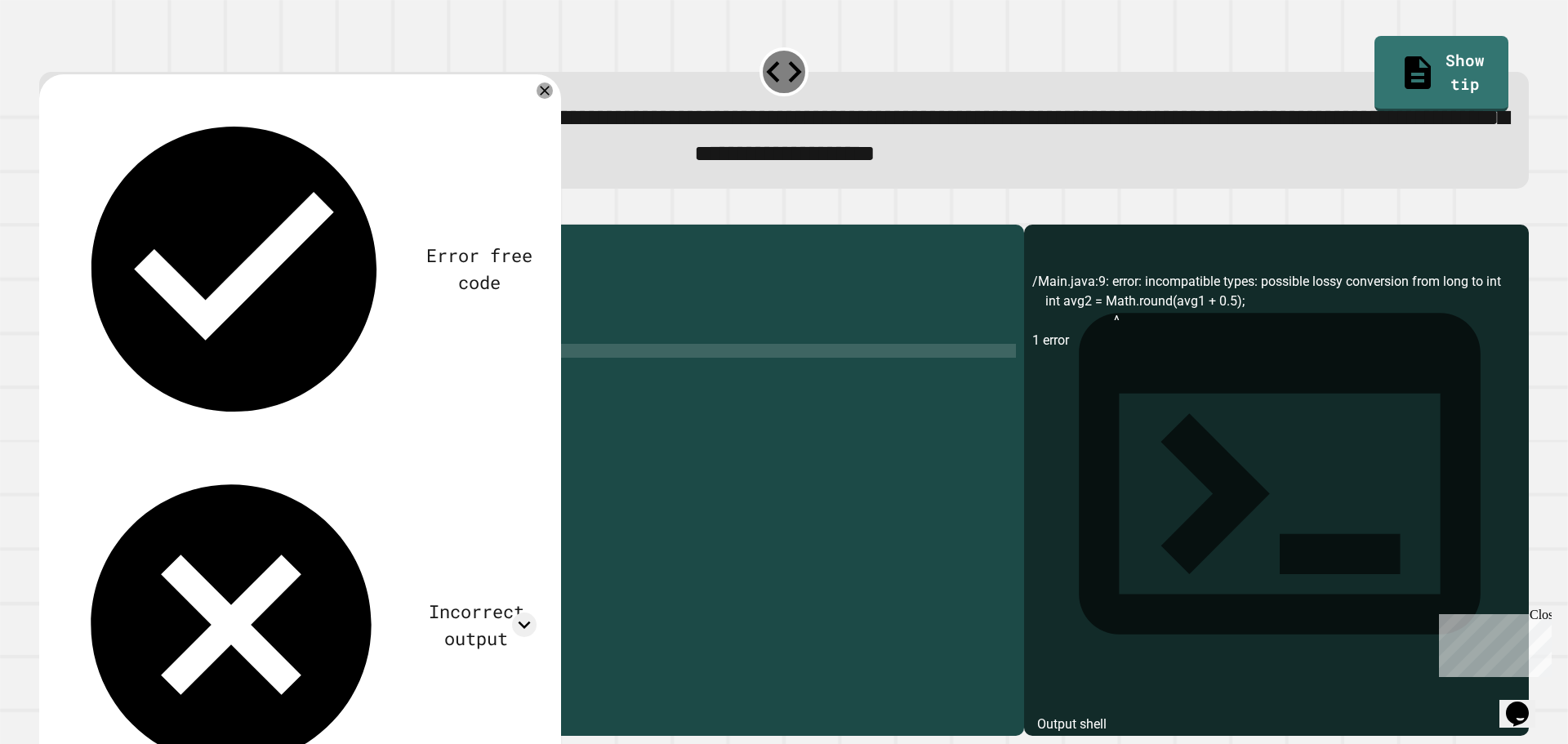
scroll to position [0, 13]
click at [47, 210] on icon "button" at bounding box center [47, 210] width 0 height 0
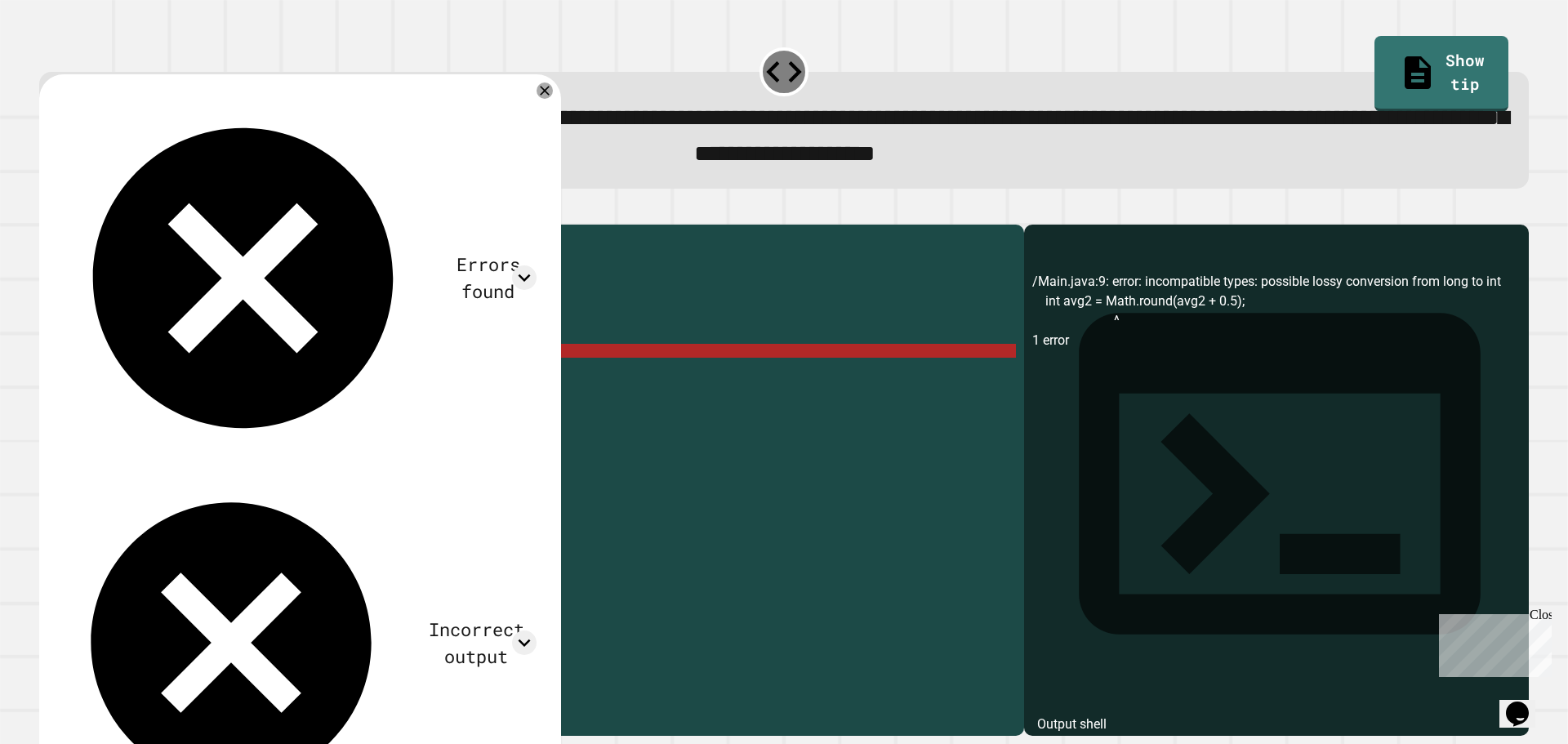
click at [175, 378] on div "public class Main { public static void main ( String [ ] args ) { int avg = ( 3…" at bounding box center [547, 462] width 938 height 458
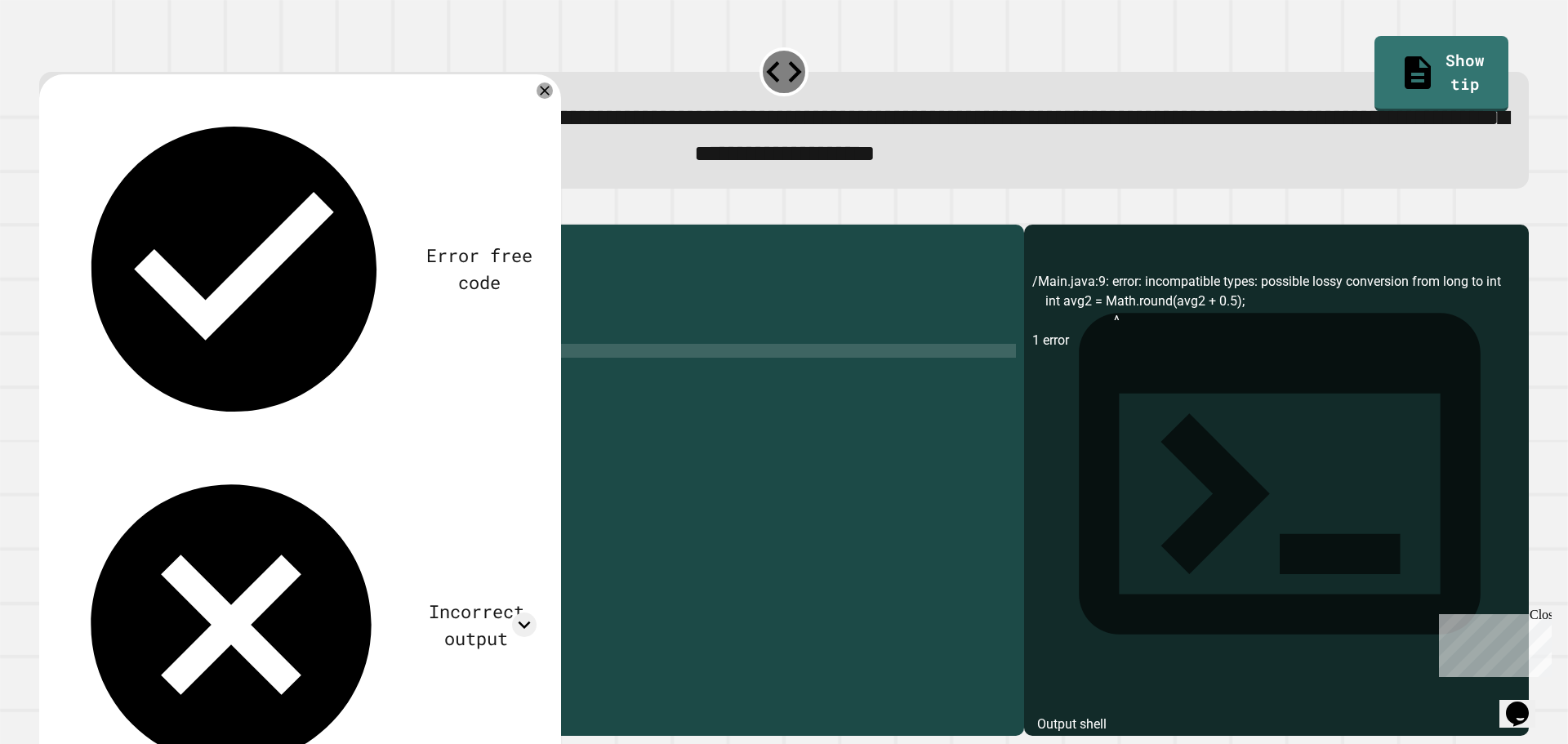
scroll to position [0, 8]
click at [47, 210] on button "button" at bounding box center [47, 210] width 0 height 0
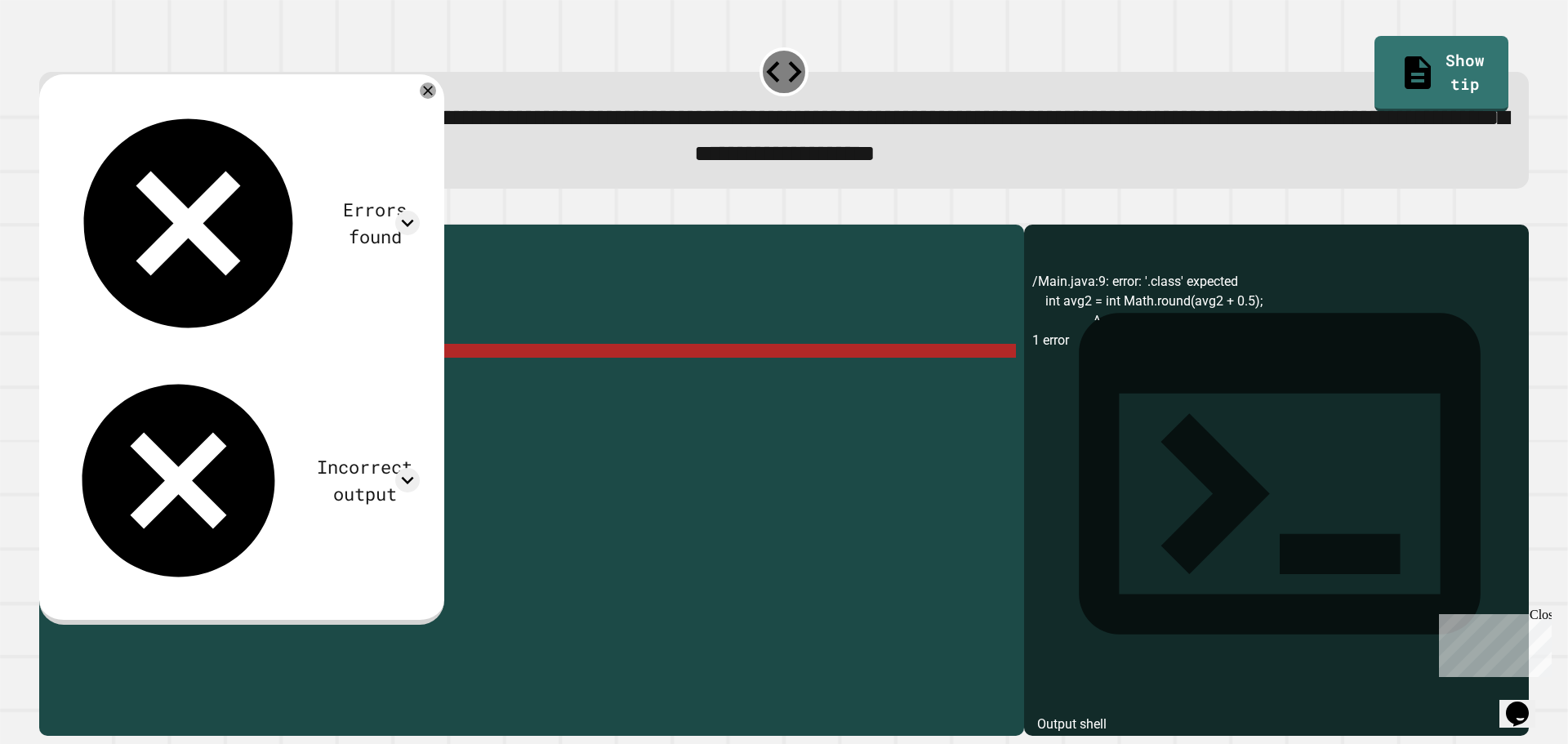
click at [192, 379] on div "public class Main { public static void main ( String [ ] args ) { int avg = ( 3…" at bounding box center [547, 462] width 938 height 458
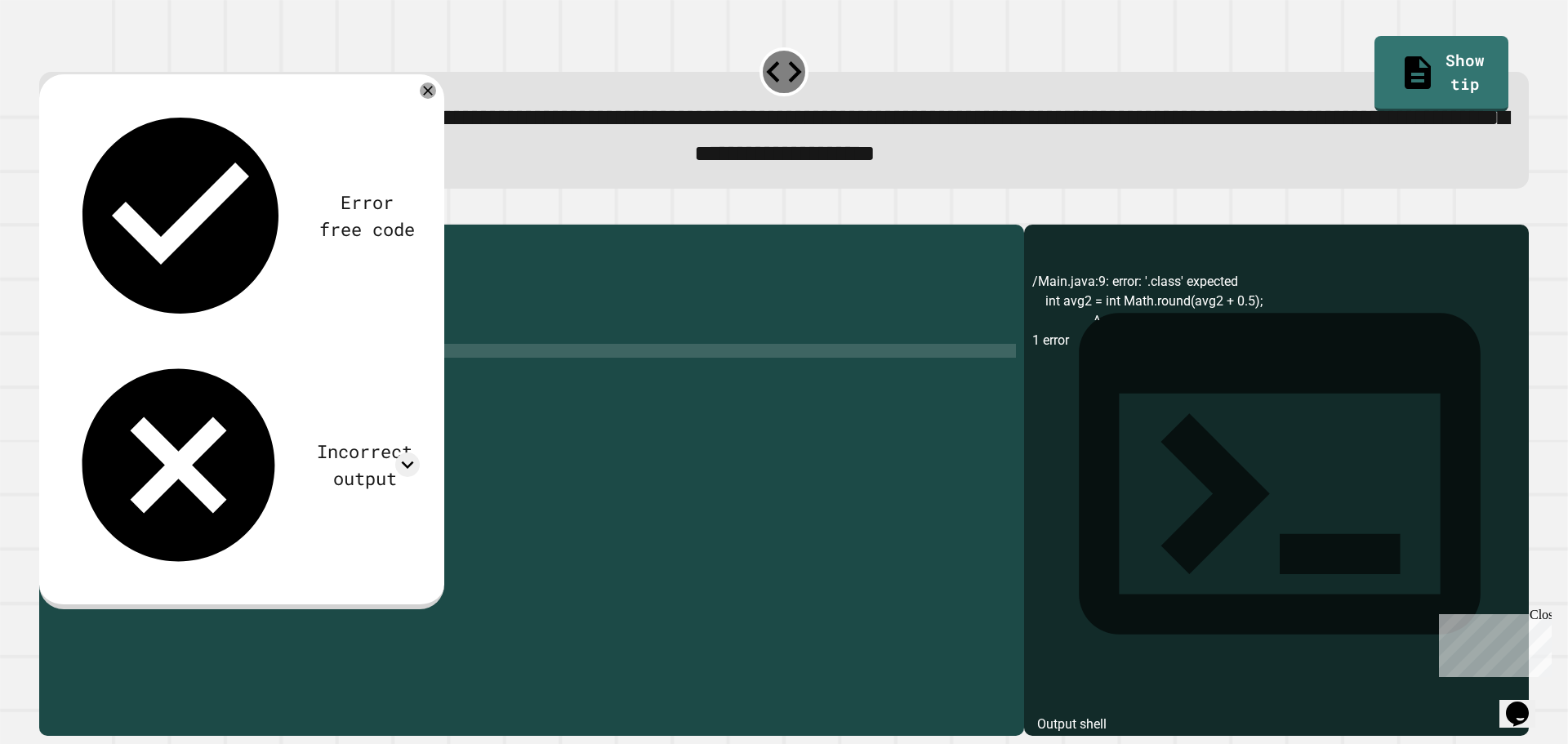
scroll to position [0, 7]
click at [47, 210] on icon "button" at bounding box center [47, 210] width 0 height 0
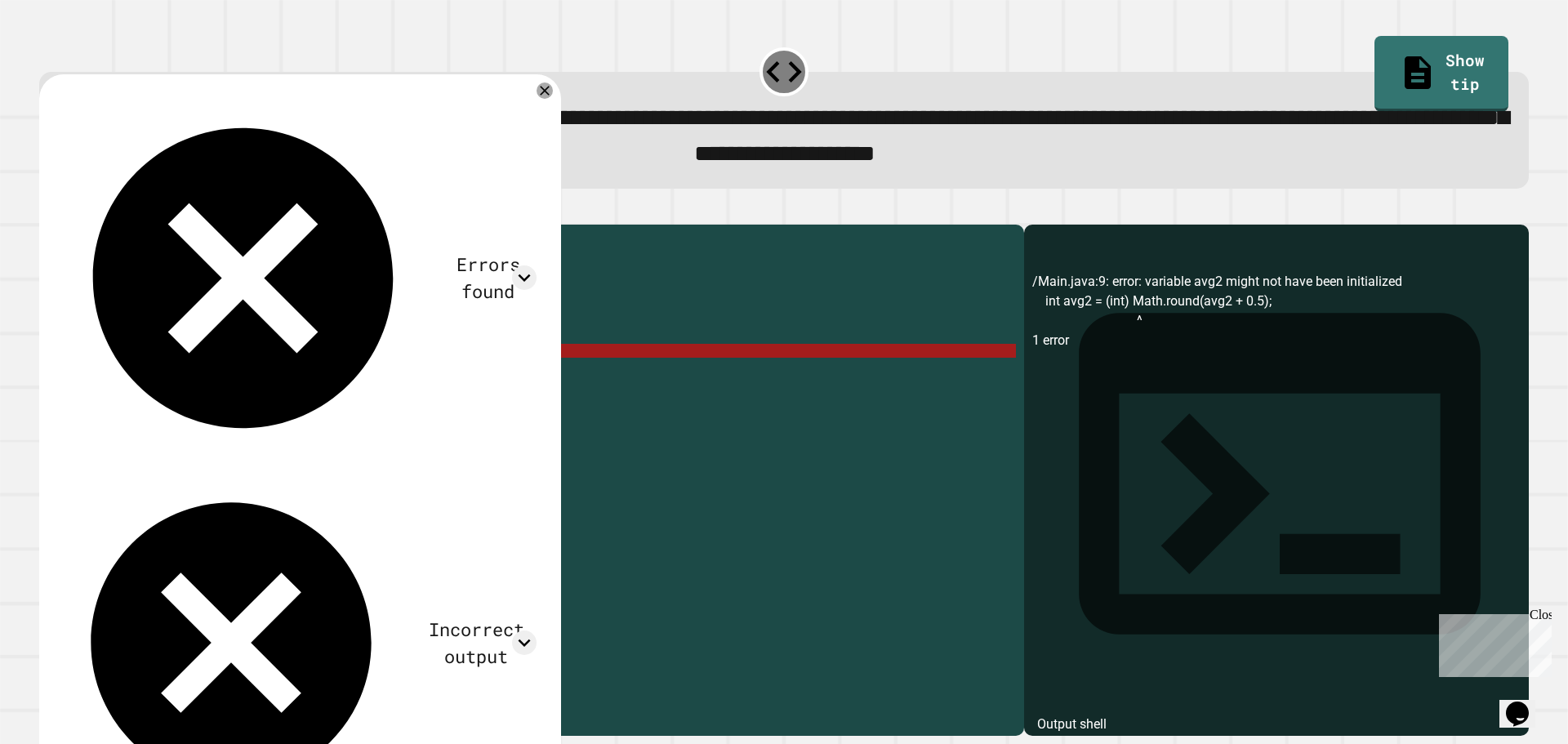
drag, startPoint x: 124, startPoint y: 374, endPoint x: 108, endPoint y: 373, distance: 16.0
click at [108, 373] on div "public class Main { public static void main ( String [ ] args ) { int avg = ( 3…" at bounding box center [547, 462] width 938 height 458
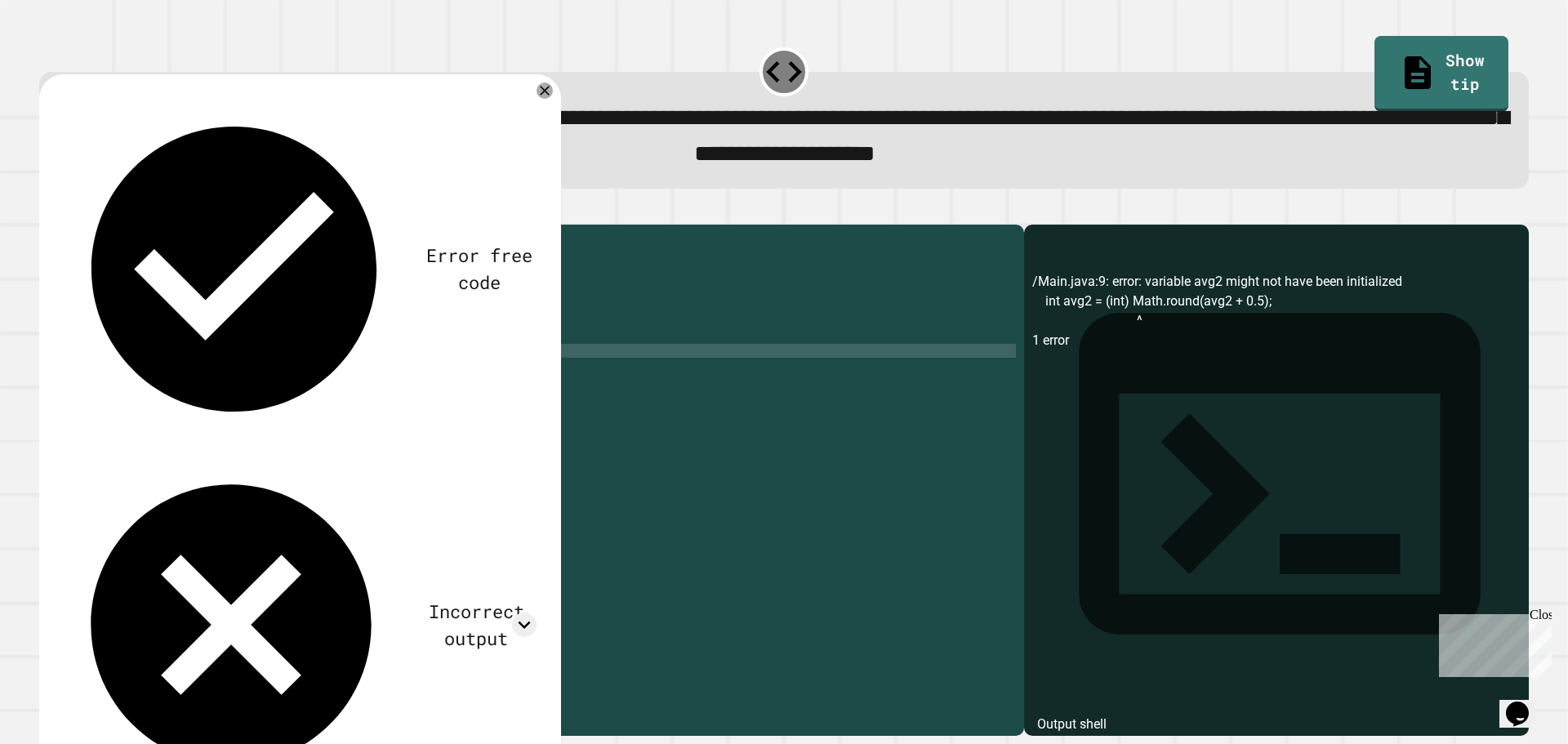
scroll to position [0, 4]
click at [47, 210] on icon "button" at bounding box center [47, 210] width 0 height 0
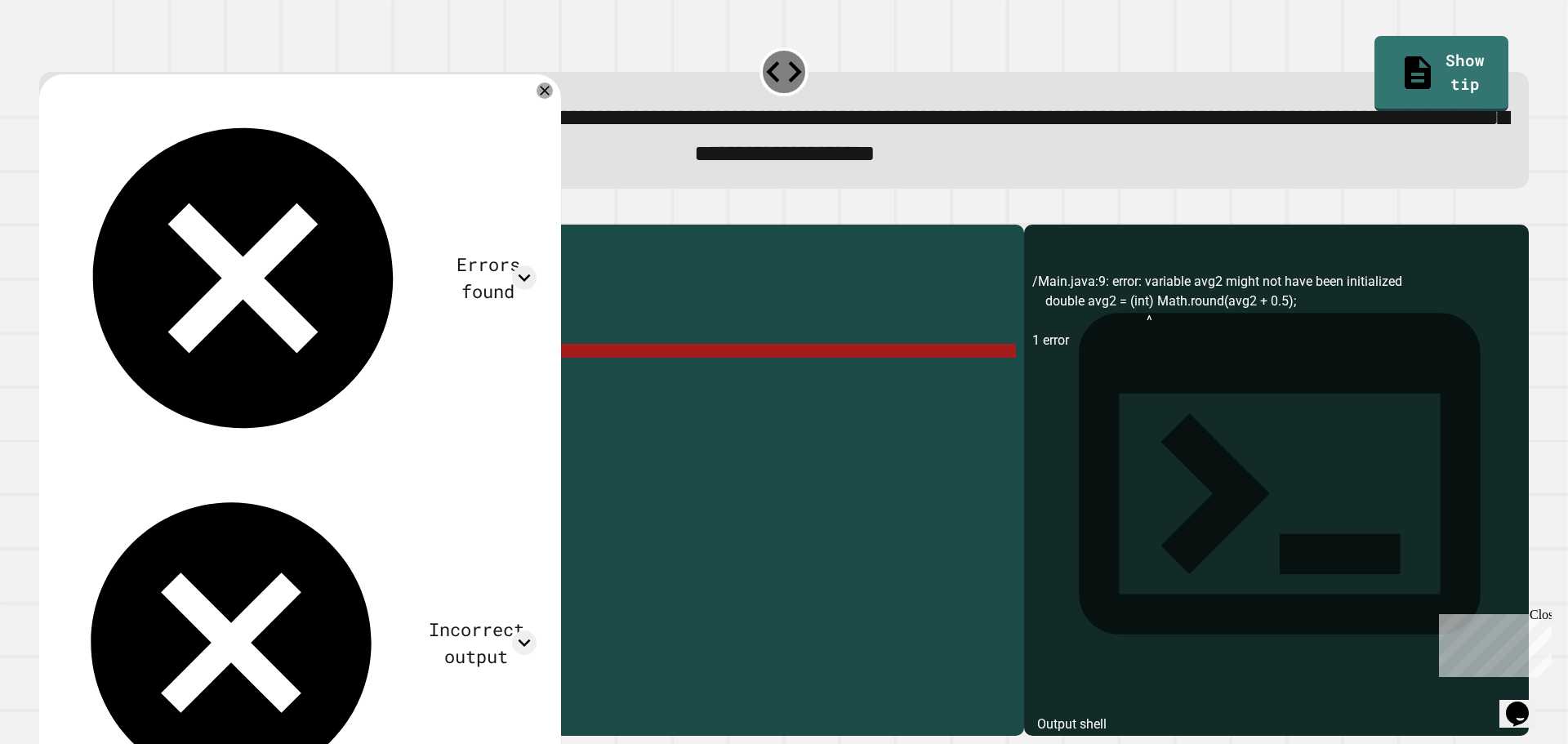
drag, startPoint x: 141, startPoint y: 378, endPoint x: 107, endPoint y: 379, distance: 34.0
click at [107, 379] on div "public class Main { public static void main ( String [ ] args ) { int avg = ( 3…" at bounding box center [547, 462] width 938 height 458
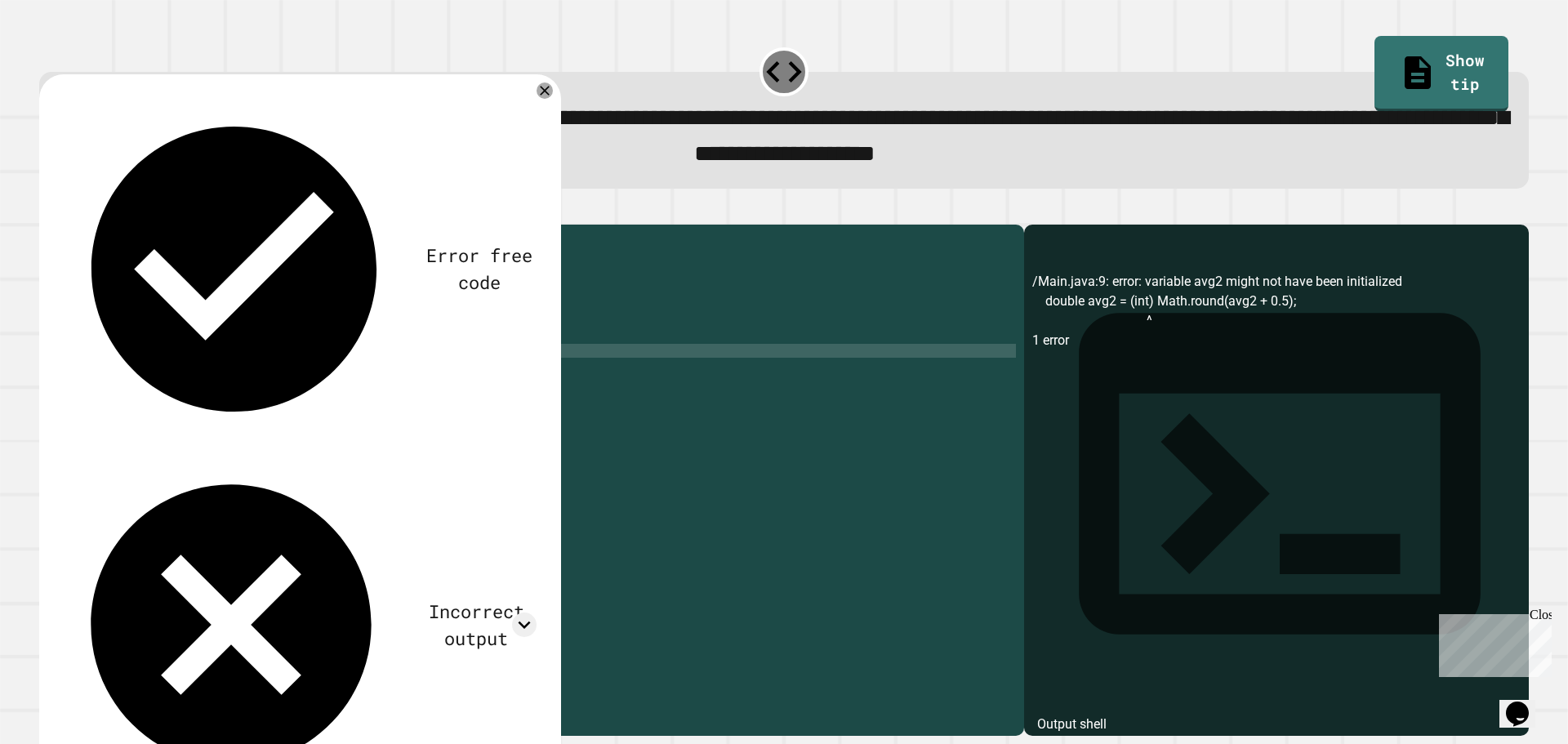
scroll to position [0, 3]
click at [156, 382] on div "public class Main { public static void main ( String [ ] args ) { int avg = ( 3…" at bounding box center [547, 462] width 938 height 458
click at [308, 378] on div "public class Main { public static void main ( String [ ] args ) { int avg = ( 3…" at bounding box center [547, 462] width 938 height 458
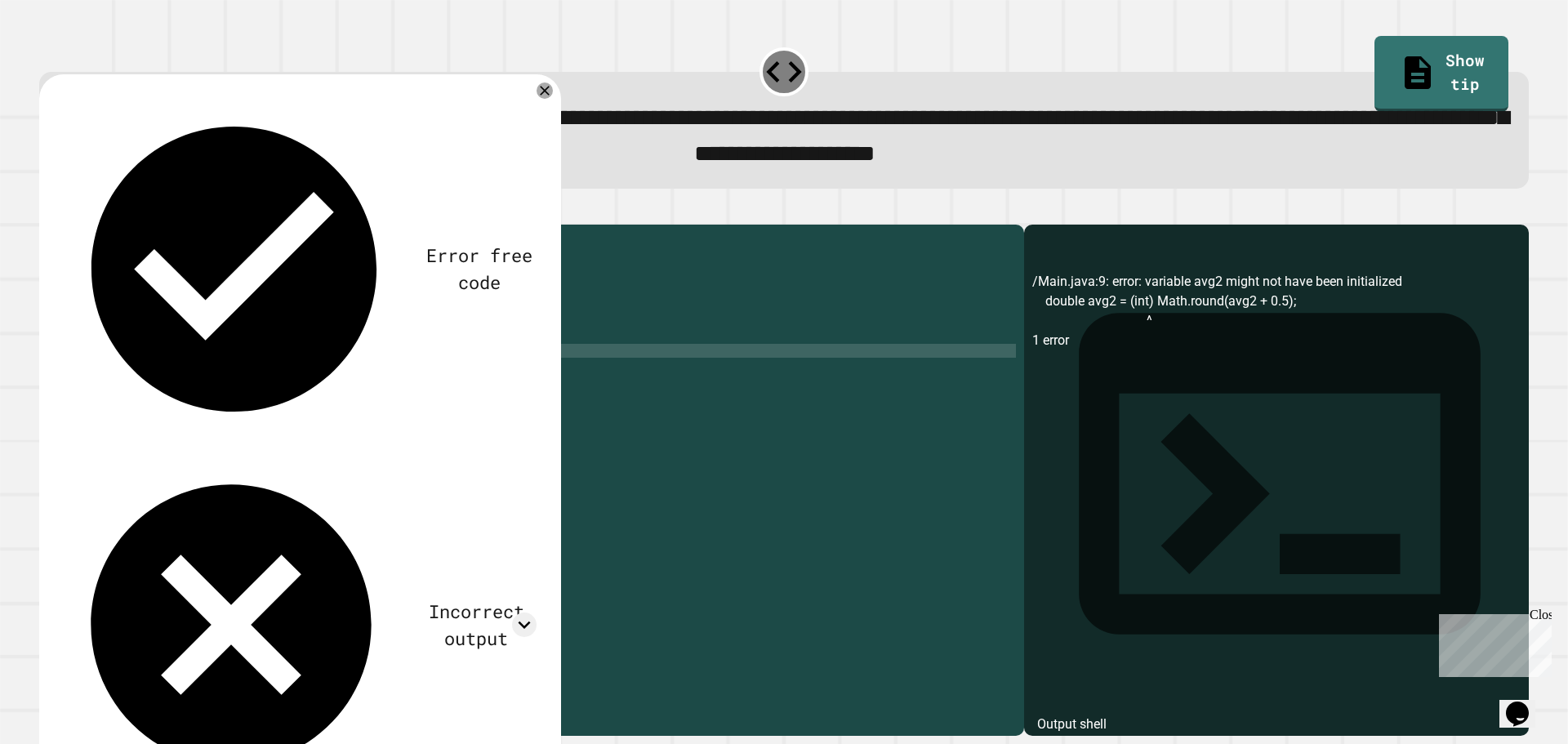
type textarea "**********"
click at [47, 210] on icon "button" at bounding box center [47, 210] width 0 height 0
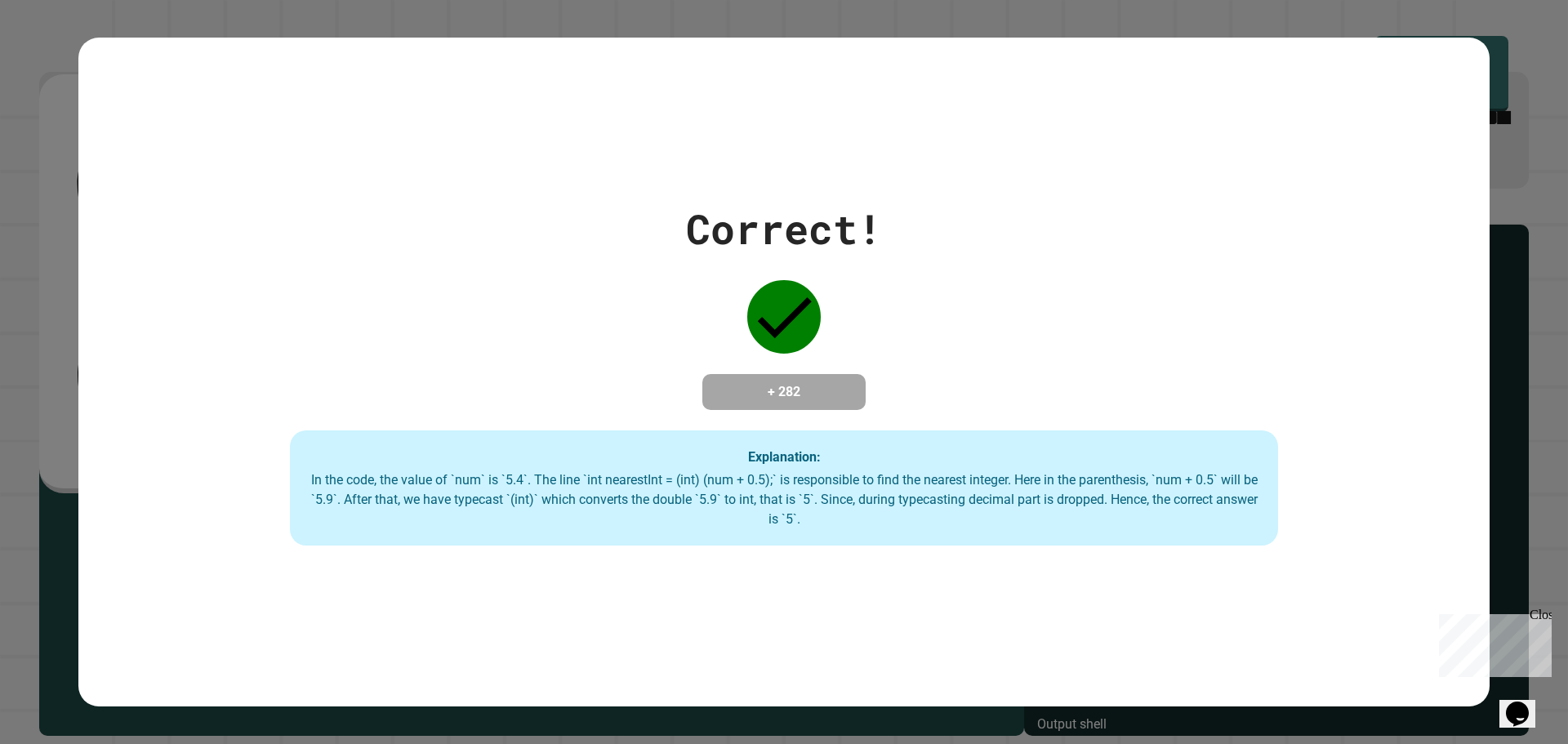
click at [1538, 359] on div "Correct! + 282 Explanation: In the code, the value of `num` is `5.4`. The line …" at bounding box center [784, 372] width 1568 height 744
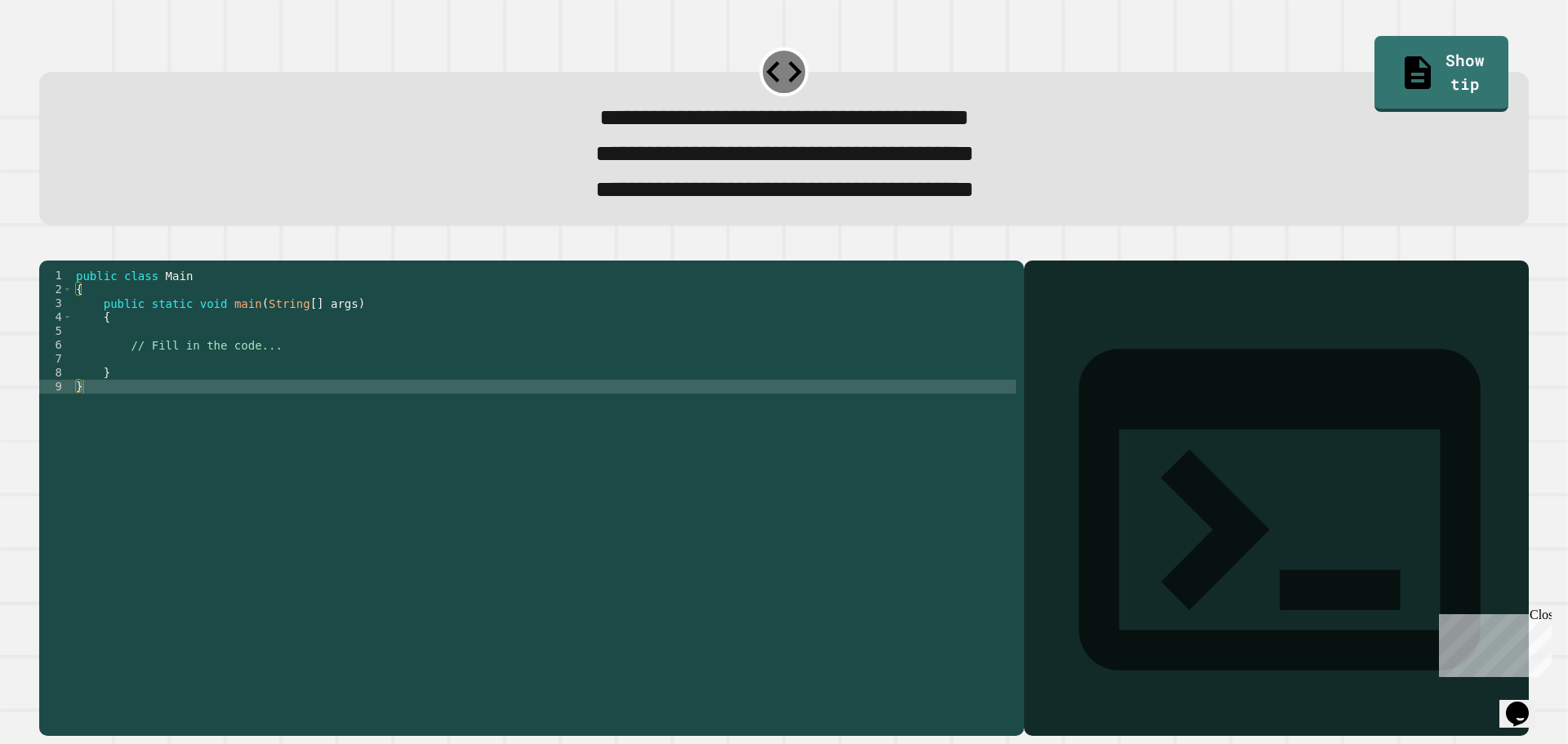
click at [136, 355] on div "public class Main { public static void main ( String [ ] args ) { // Fill in th…" at bounding box center [544, 478] width 944 height 417
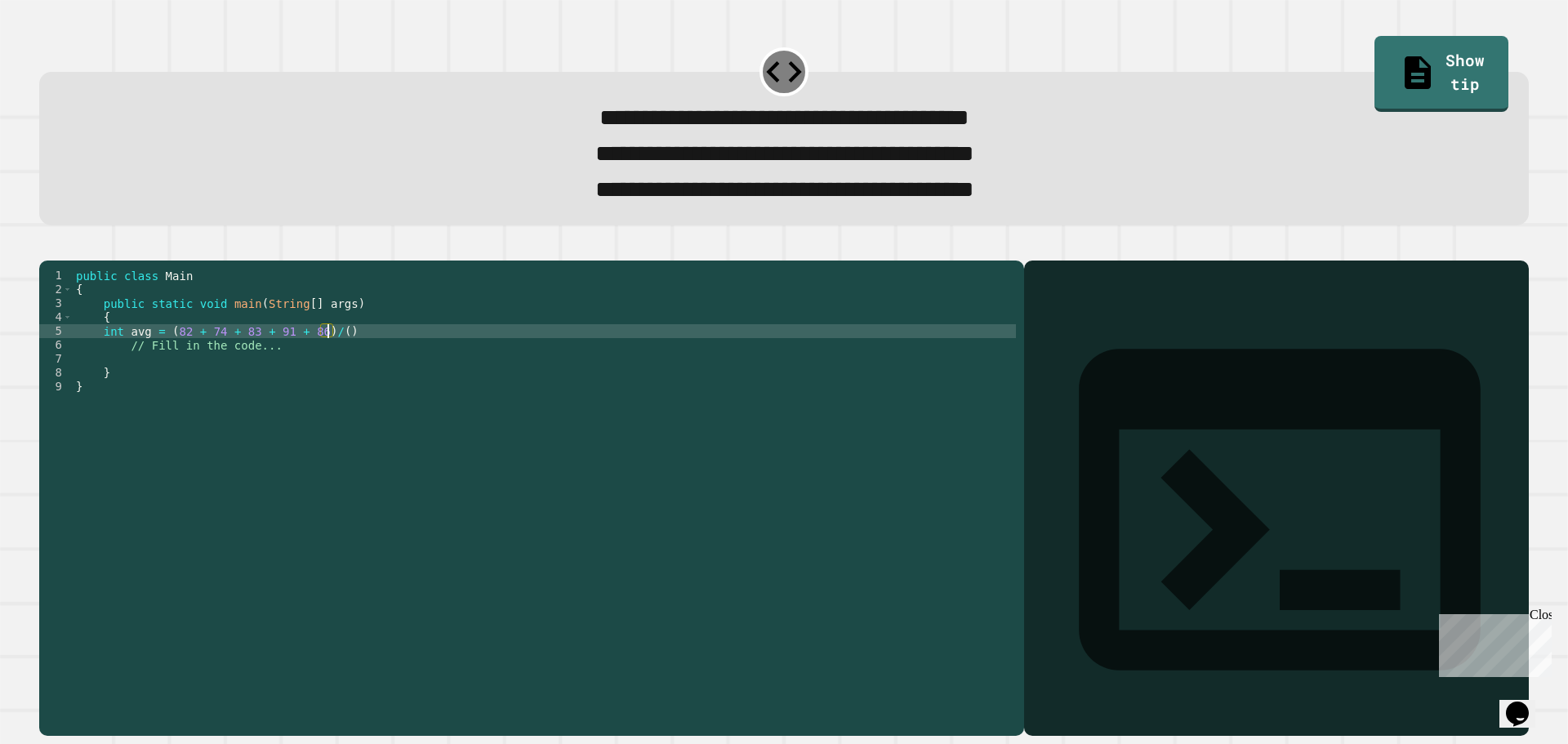
scroll to position [0, 18]
type textarea "**********"
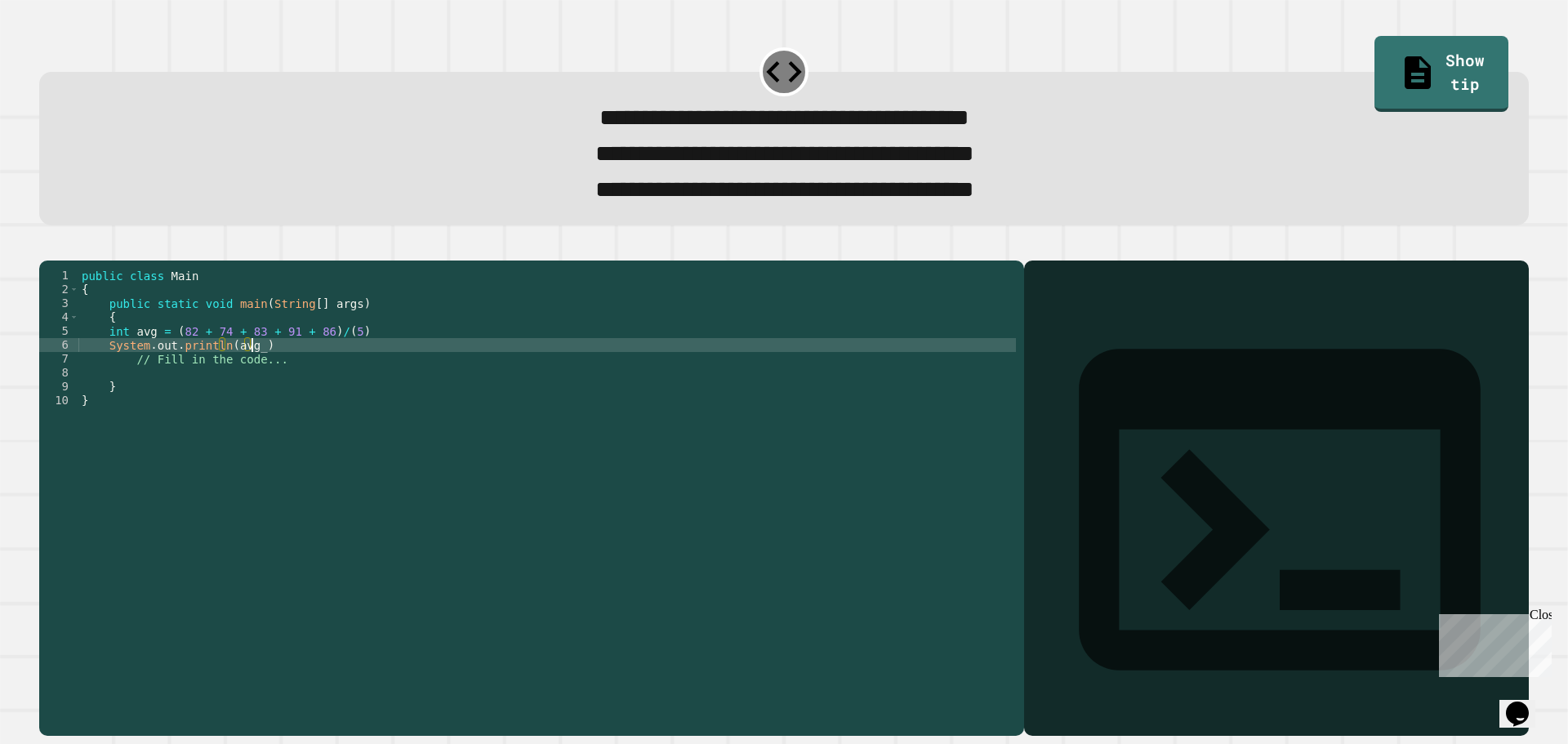
scroll to position [0, 12]
type textarea "**********"
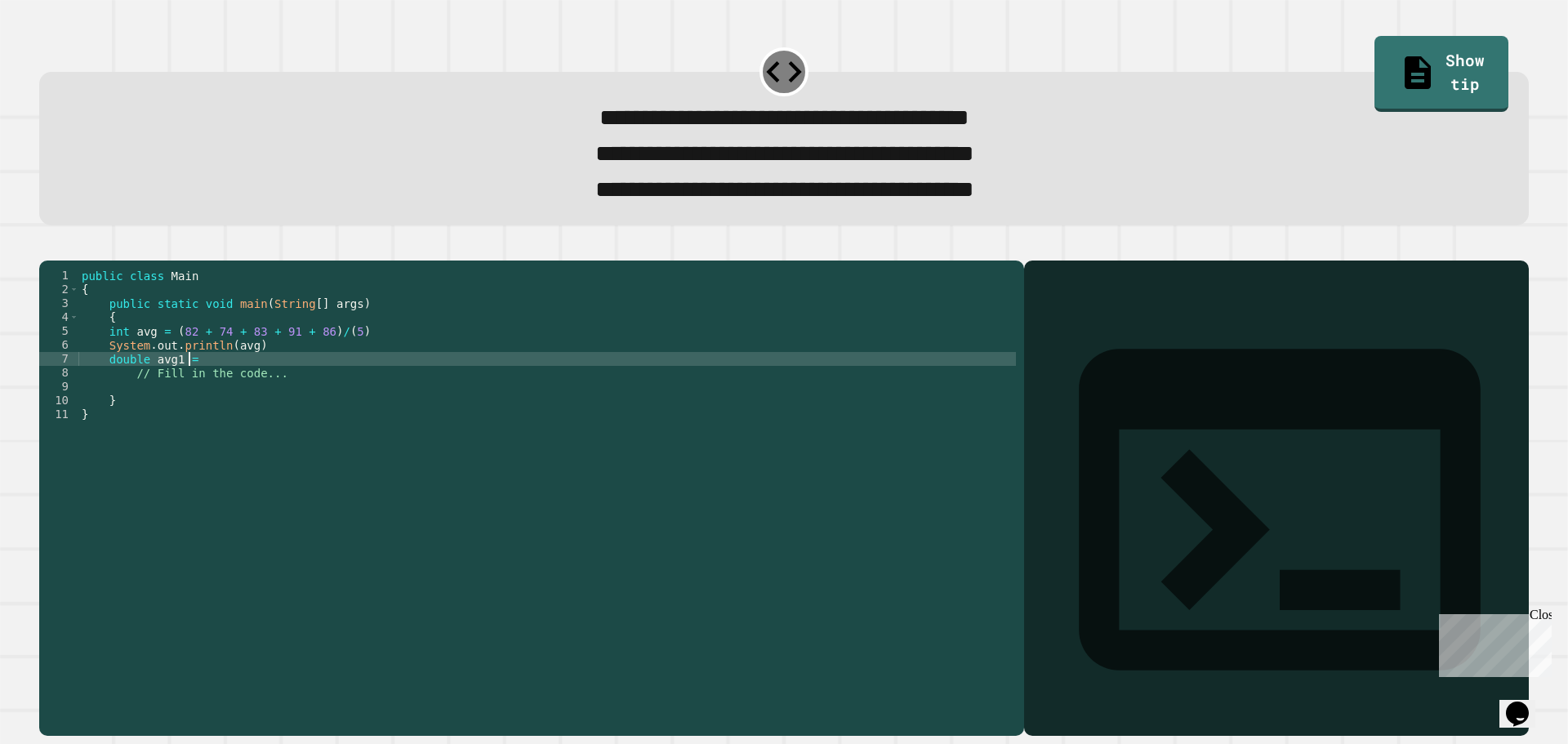
scroll to position [0, 7]
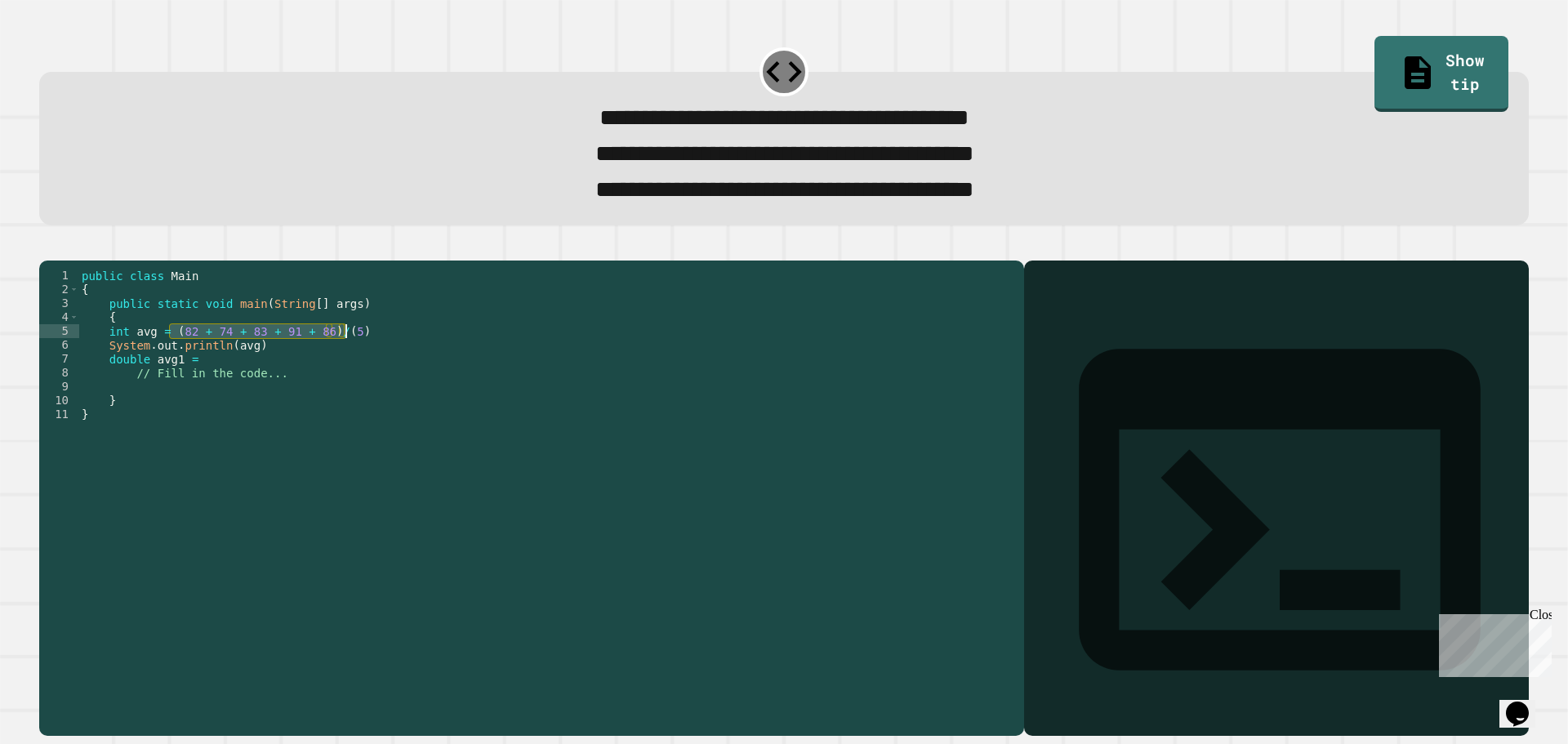
drag, startPoint x: 169, startPoint y: 364, endPoint x: 346, endPoint y: 363, distance: 177.0
click at [346, 363] on div "public class Main { public static void main ( String [ ] args ) { int avg = ( 8…" at bounding box center [547, 478] width 938 height 417
click at [213, 388] on div "public class Main { public static void main ( String [ ] args ) { int avg = ( 8…" at bounding box center [547, 478] width 938 height 417
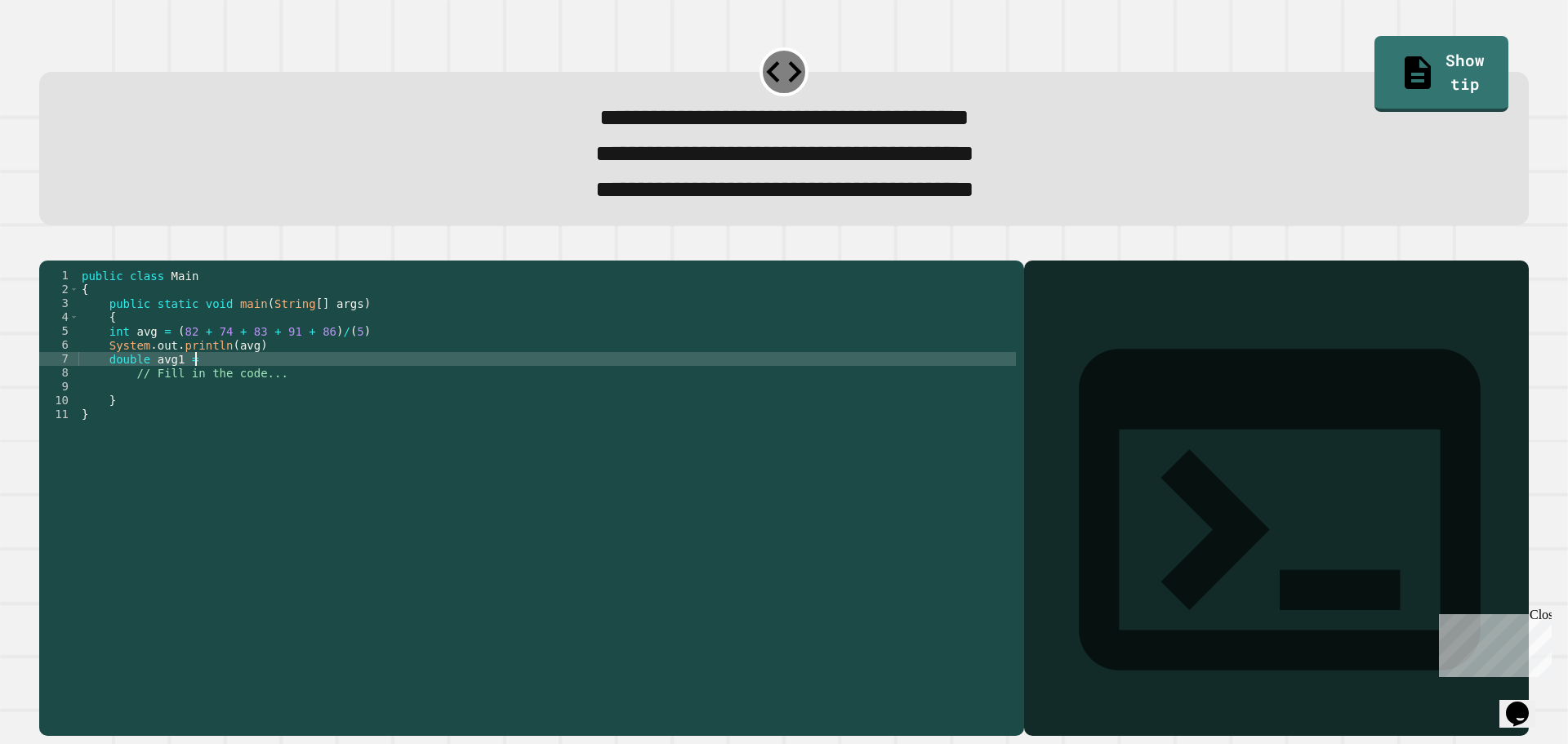
paste textarea "**********"
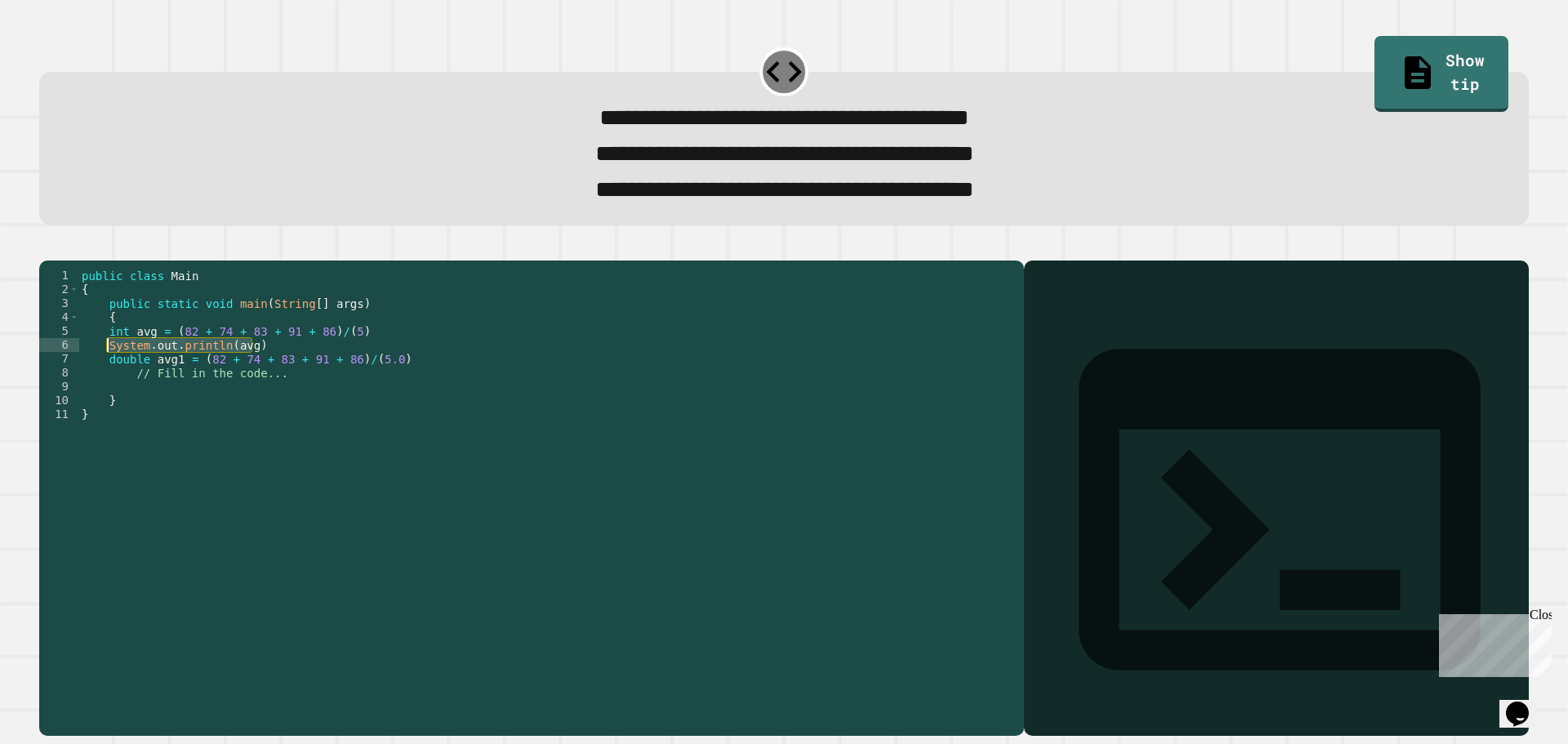
drag, startPoint x: 259, startPoint y: 379, endPoint x: 109, endPoint y: 376, distance: 150.0
click at [109, 376] on div "public class Main { public static void main ( String [ ] args ) { int avg = ( 8…" at bounding box center [547, 478] width 938 height 417
click at [428, 388] on div "public class Main { public static void main ( String [ ] args ) { int avg = ( 8…" at bounding box center [547, 478] width 938 height 417
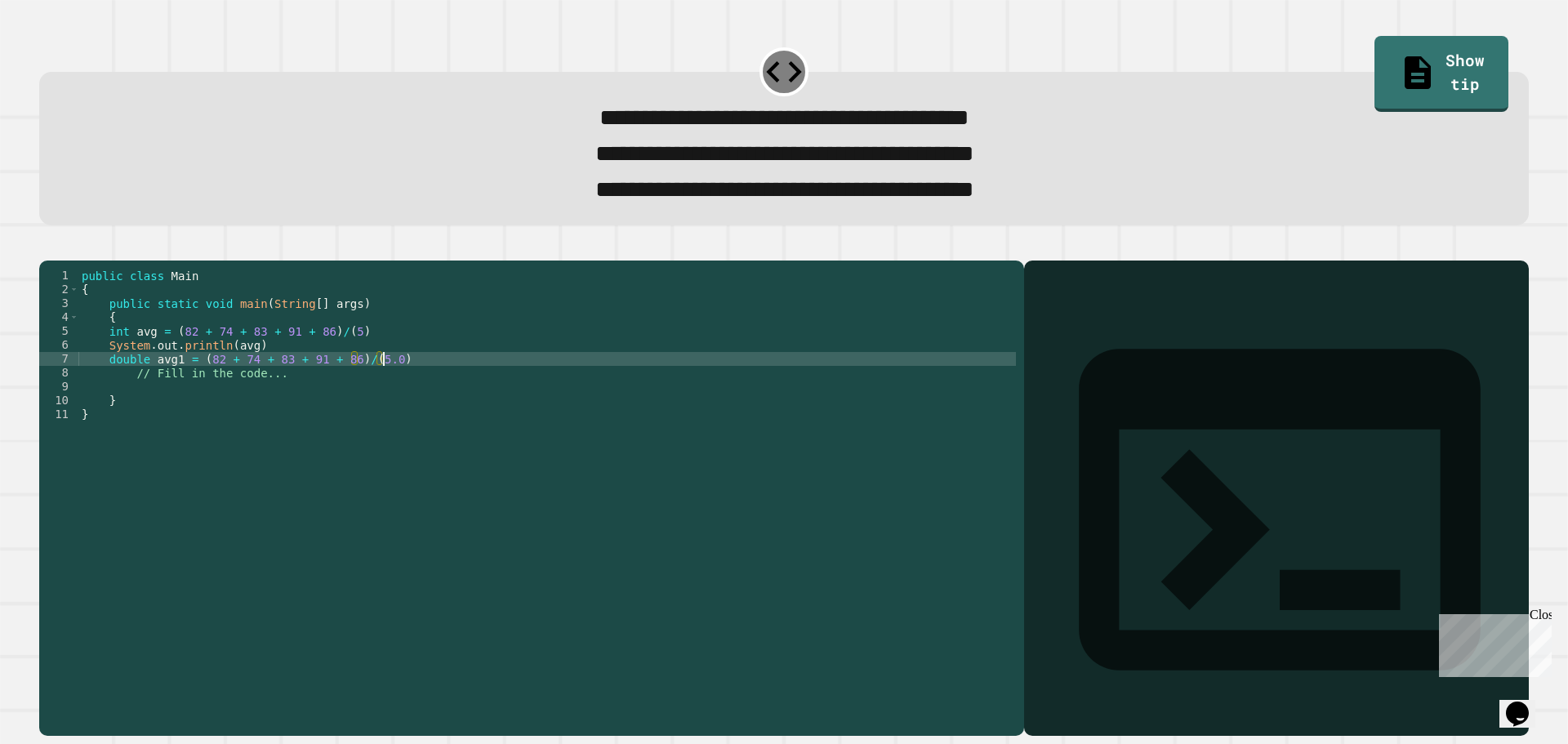
type textarea "**********"
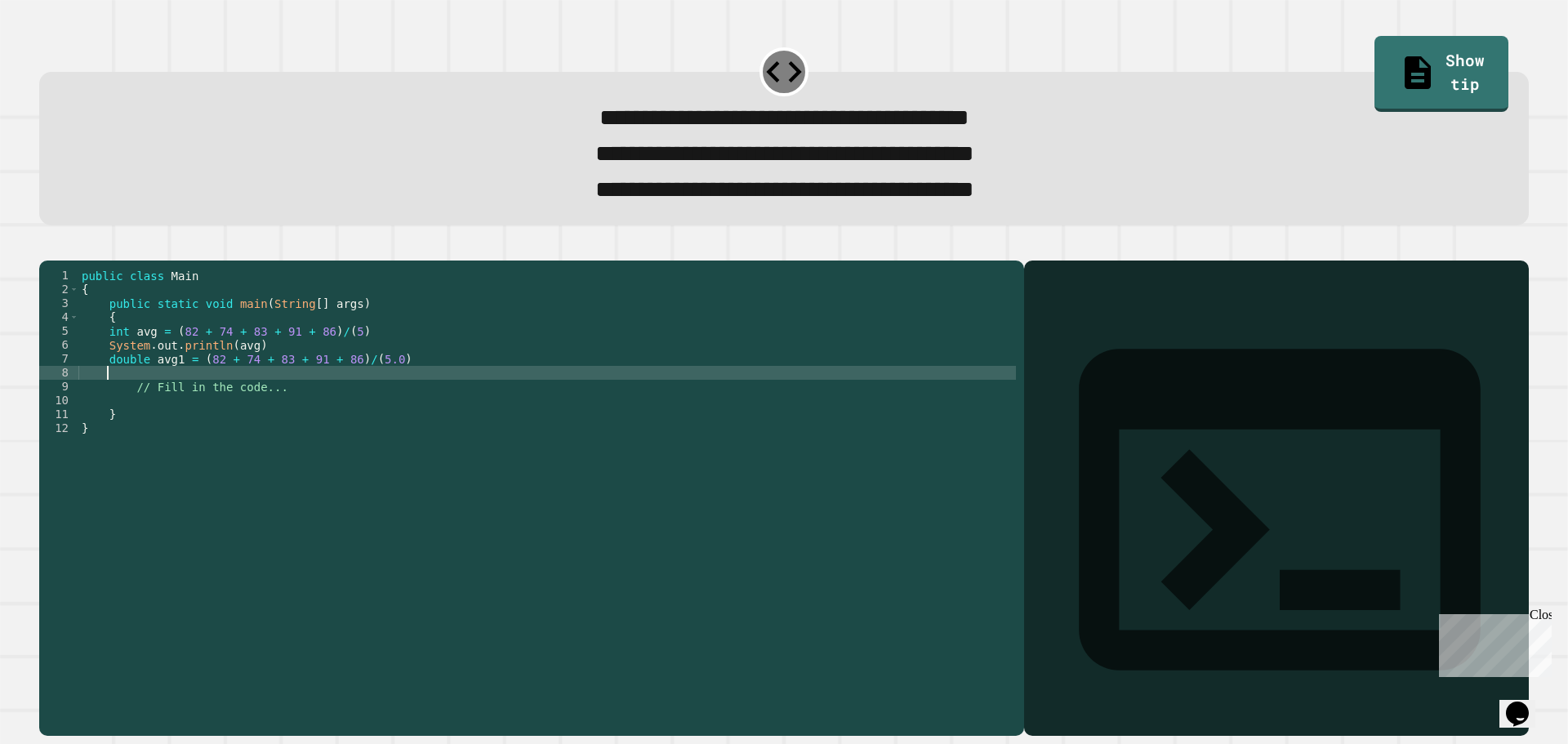
scroll to position [0, 1]
paste textarea "**********"
click at [47, 247] on icon "button" at bounding box center [47, 247] width 0 height 0
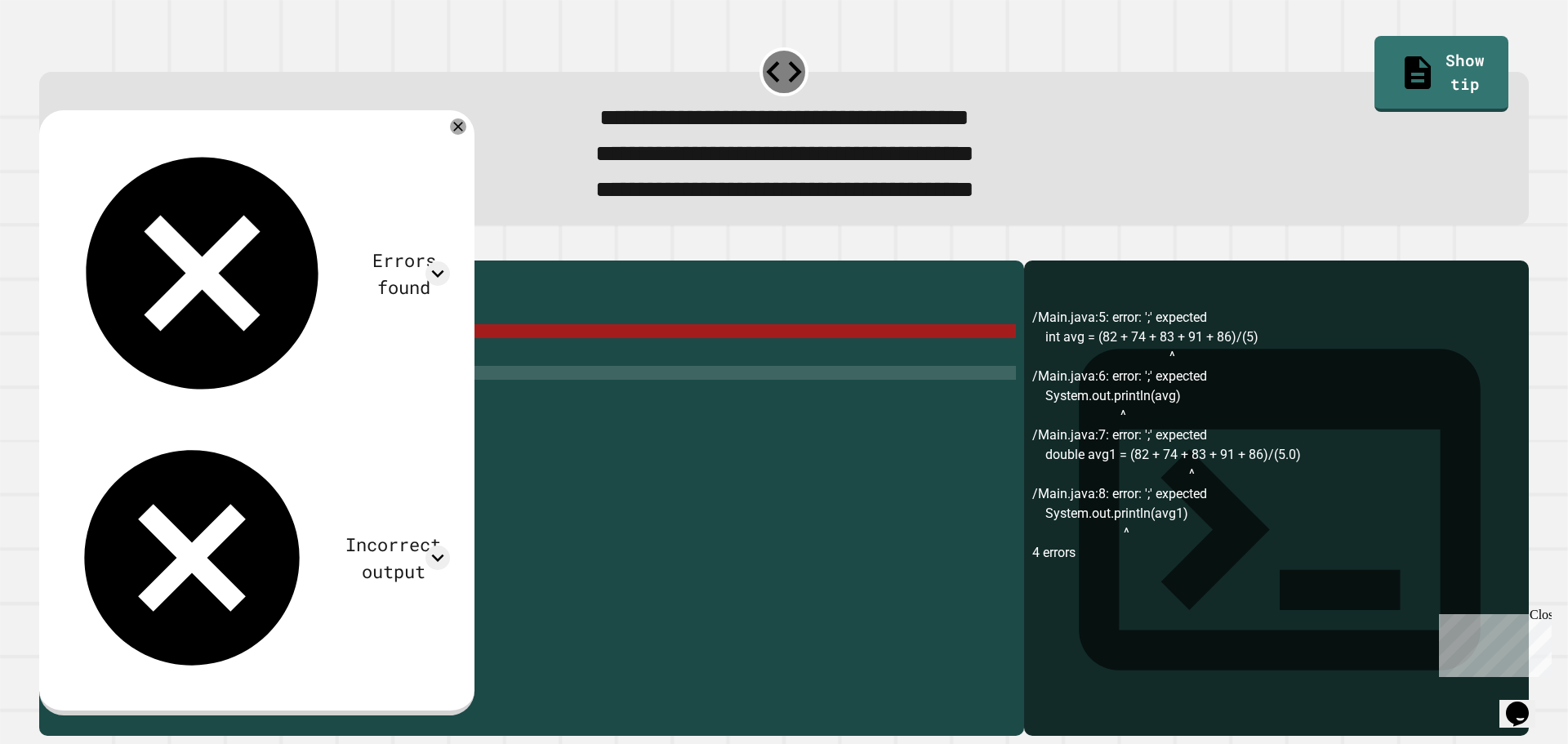
click at [353, 361] on div "public class Main { public static void main ( String [ ] args ) { int avg = ( 8…" at bounding box center [547, 478] width 938 height 417
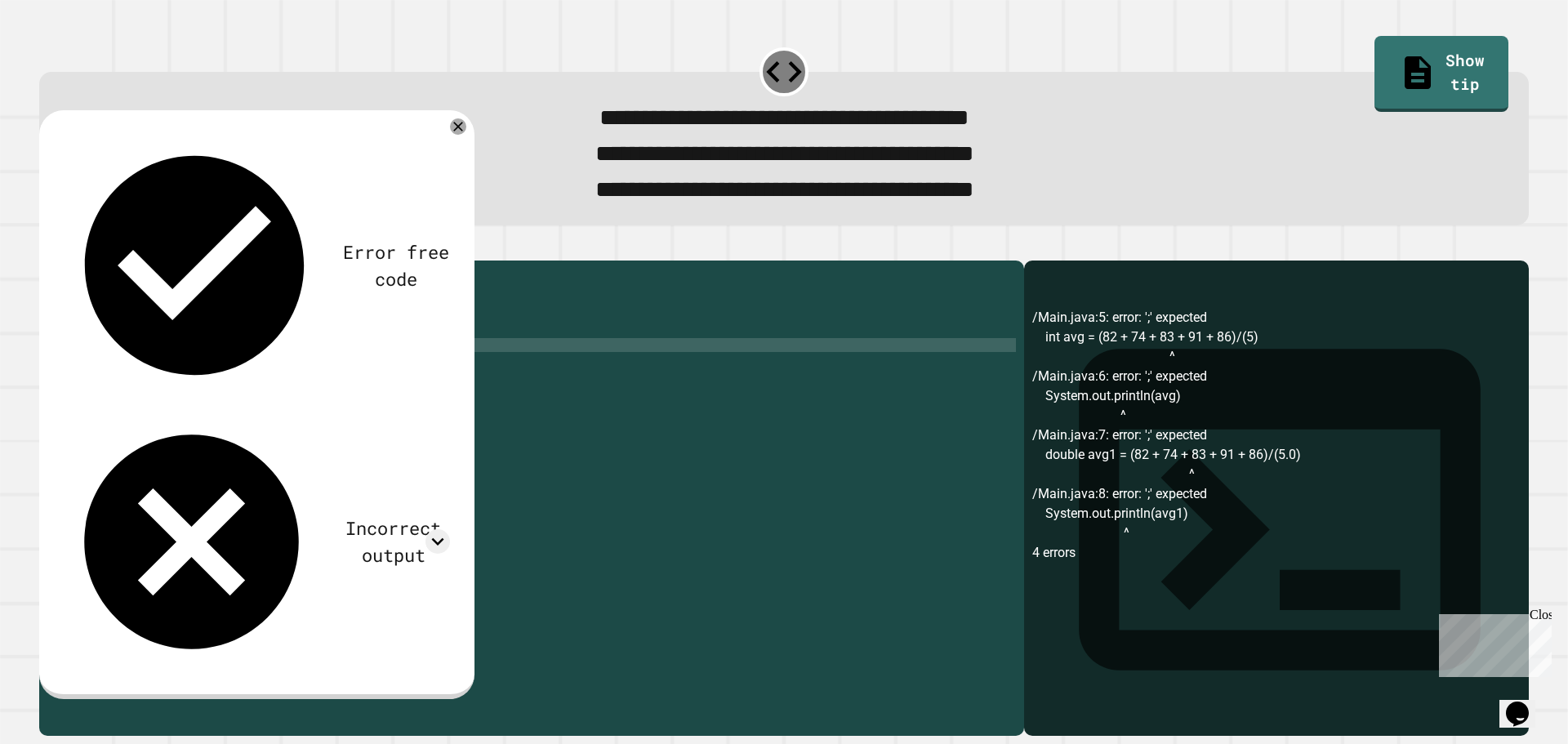
click at [313, 373] on div "public class Main { public static void main ( String [ ] args ) { int avg = ( 8…" at bounding box center [547, 478] width 938 height 417
click at [416, 388] on div "public class Main { public static void main ( String [ ] args ) { int avg = ( 8…" at bounding box center [547, 478] width 938 height 417
click at [309, 404] on div "public class Main { public static void main ( String [ ] args ) { int avg = ( 8…" at bounding box center [547, 478] width 938 height 417
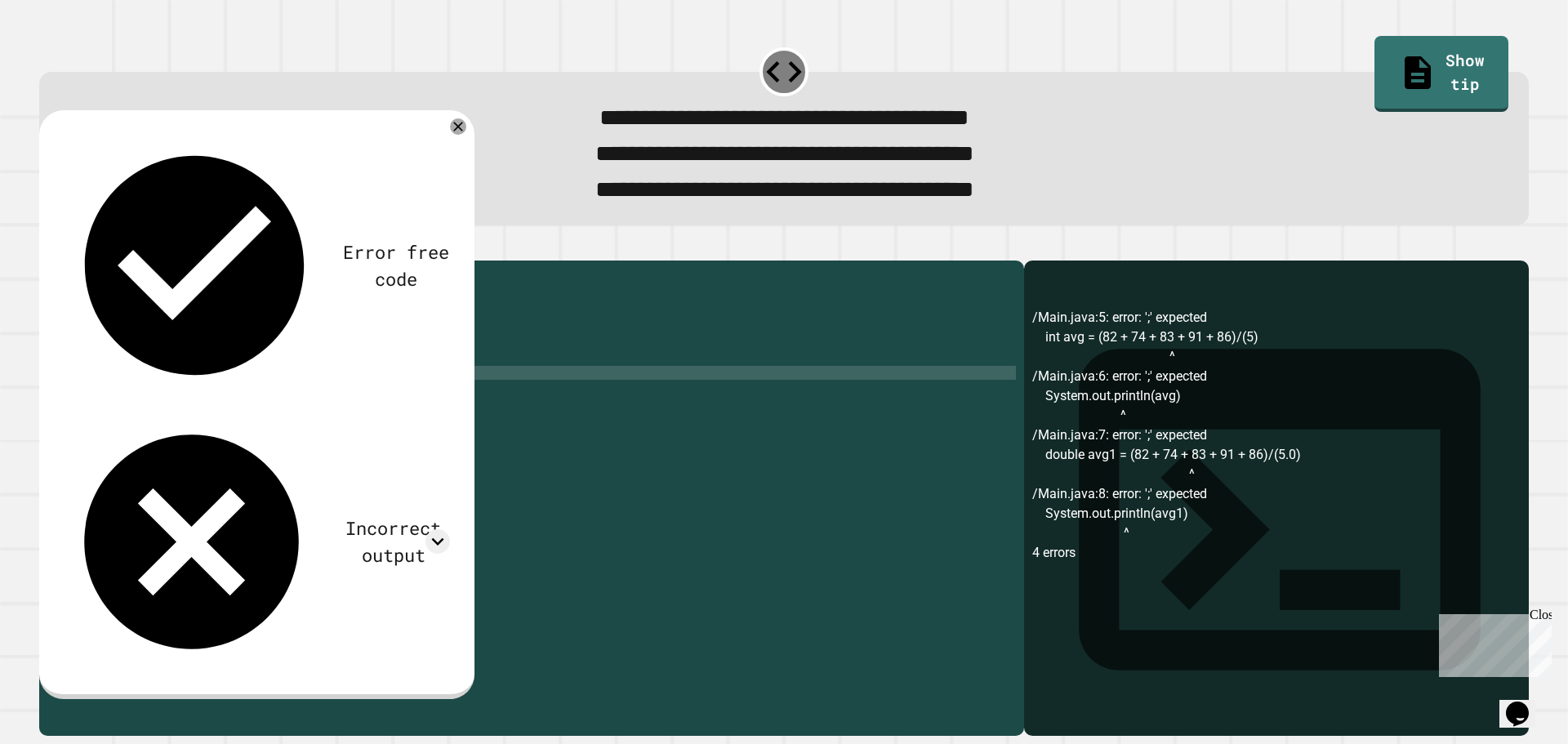
type textarea "**********"
click at [63, 262] on icon "button" at bounding box center [58, 256] width 9 height 12
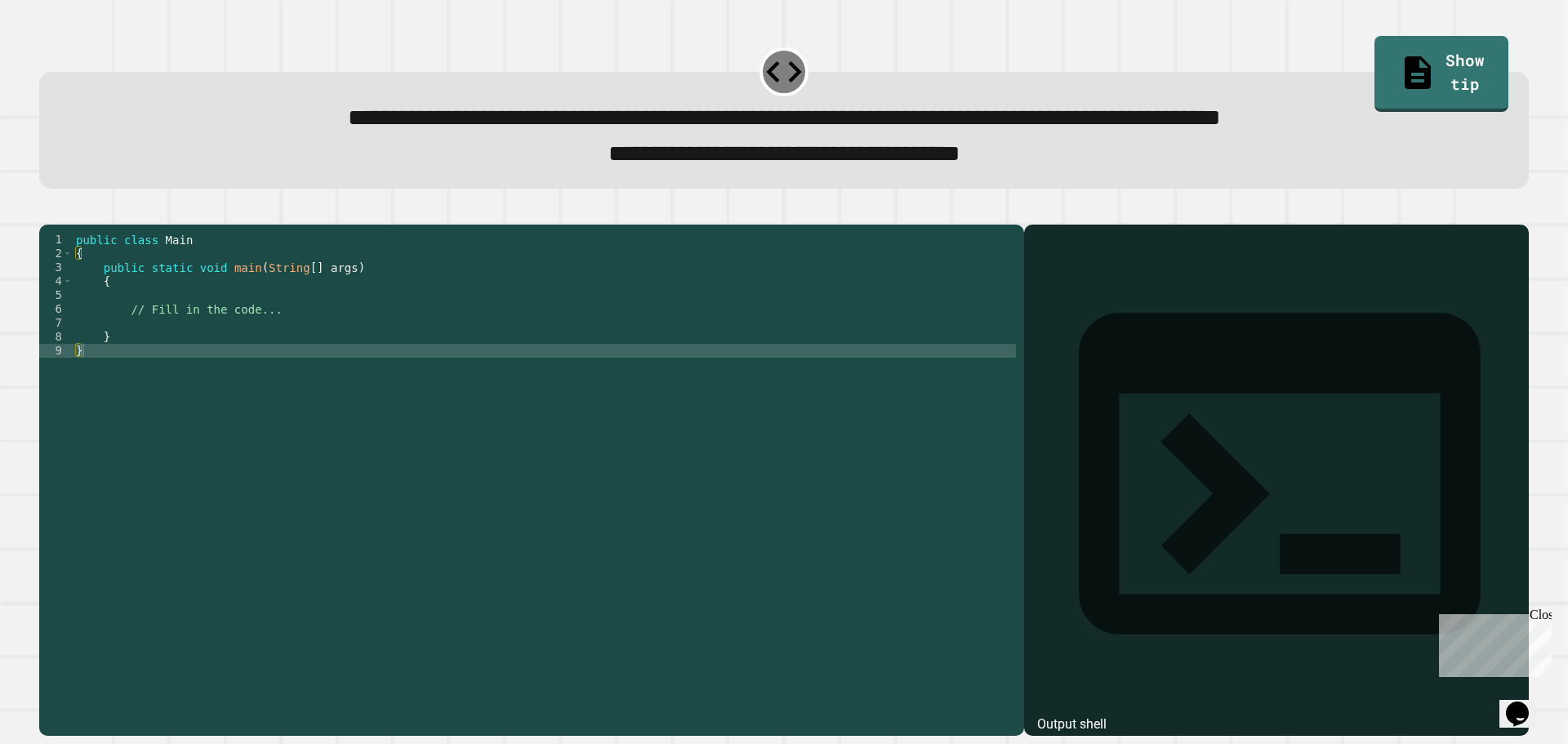
drag, startPoint x: 906, startPoint y: 6, endPoint x: 333, endPoint y: 324, distance: 655.3
click at [338, 327] on div "public class Main { public static void main ( String [ ] args ) { // Fill in th…" at bounding box center [544, 462] width 944 height 458
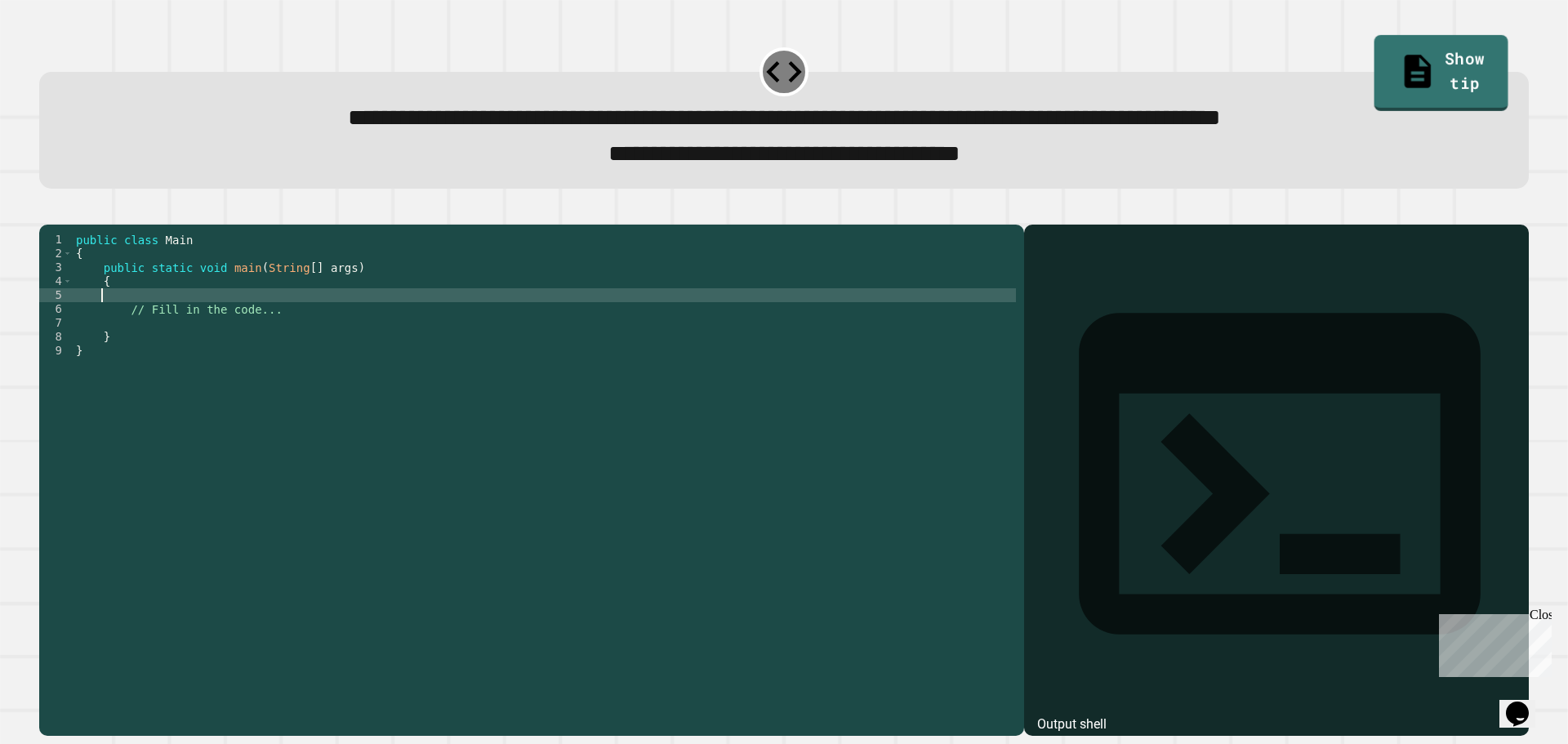
click at [1464, 38] on link "Show tip" at bounding box center [1442, 73] width 134 height 76
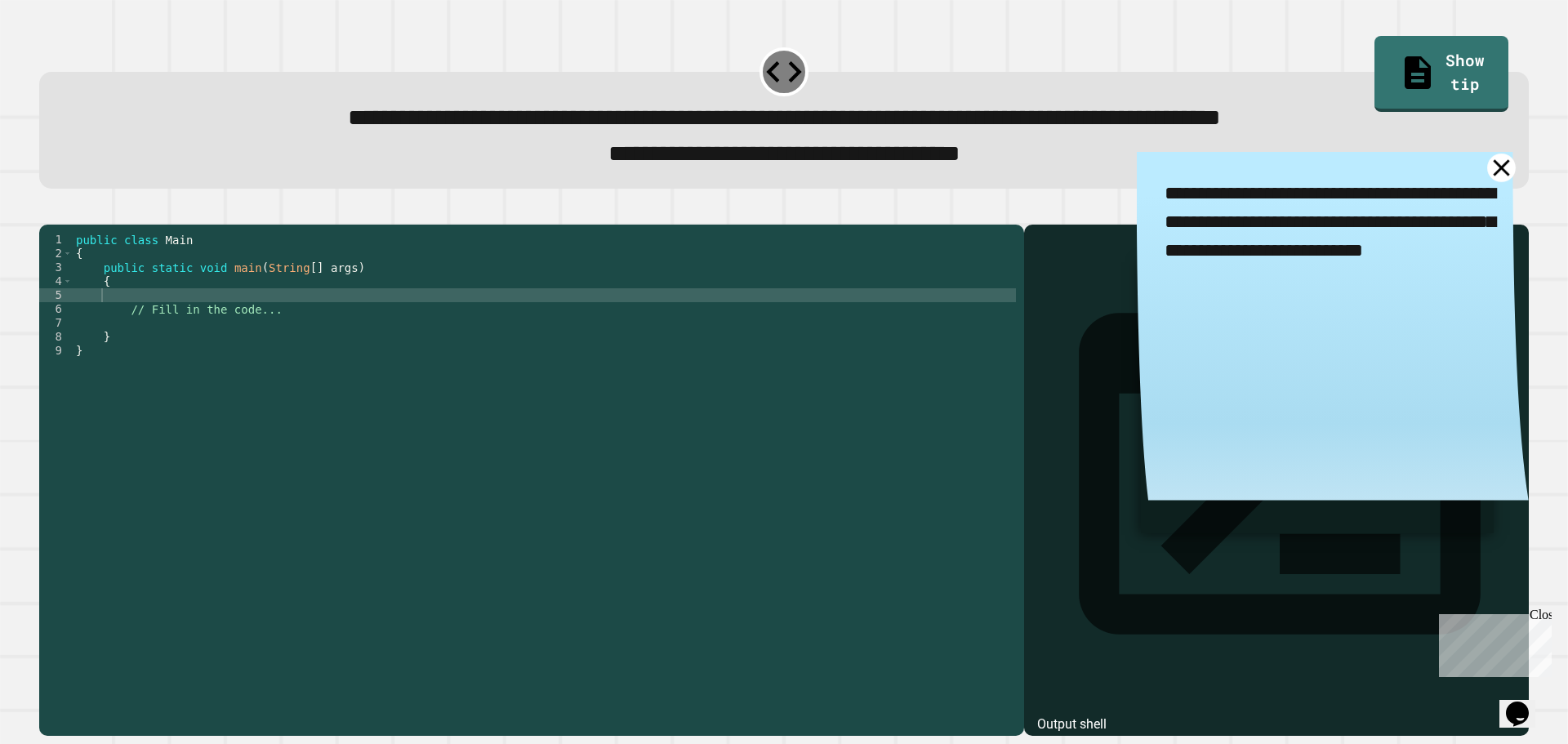
click at [1488, 165] on icon at bounding box center [1501, 167] width 28 height 28
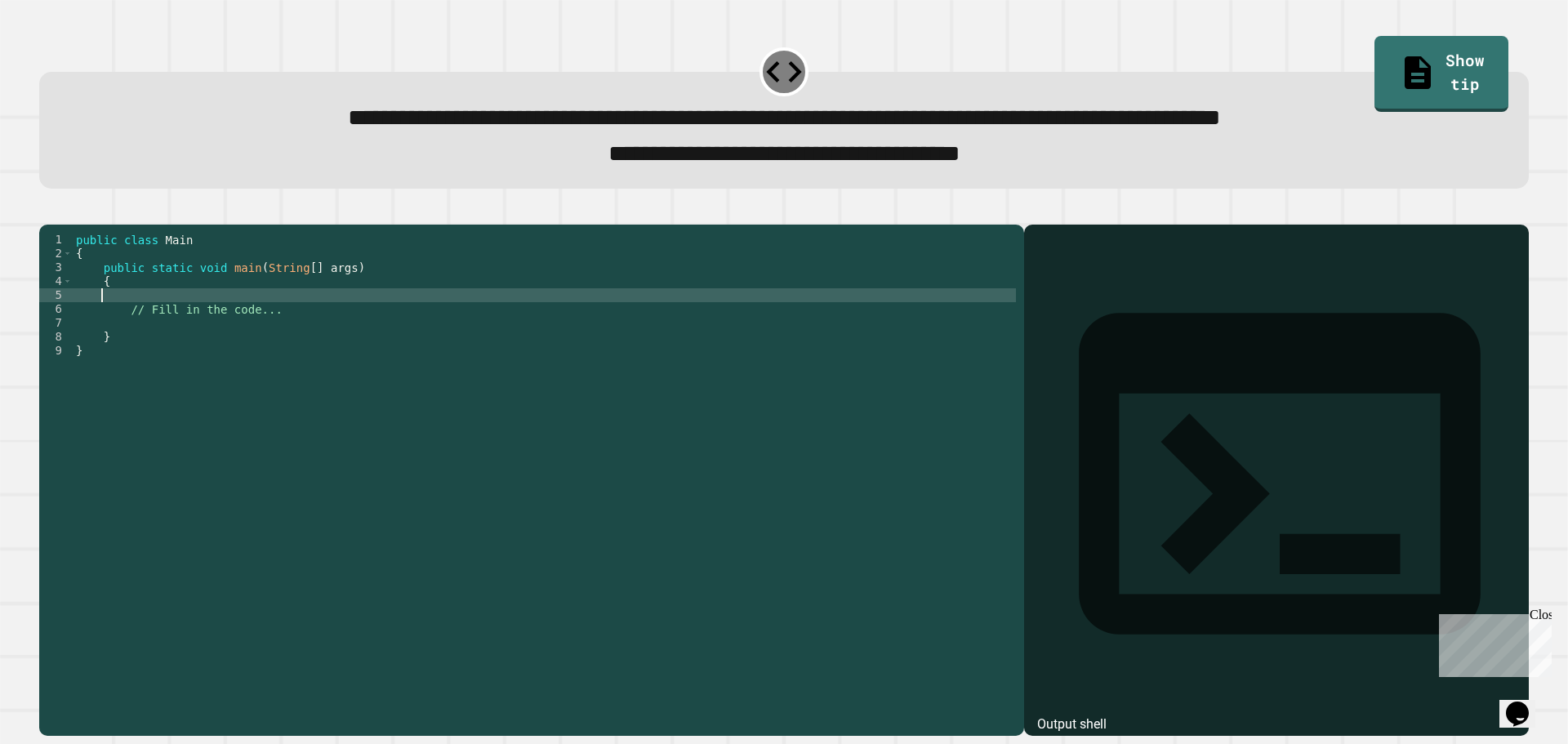
click at [252, 323] on div "public class Main { public static void main ( String [ ] args ) { // Fill in th…" at bounding box center [544, 462] width 944 height 458
type textarea "**********"
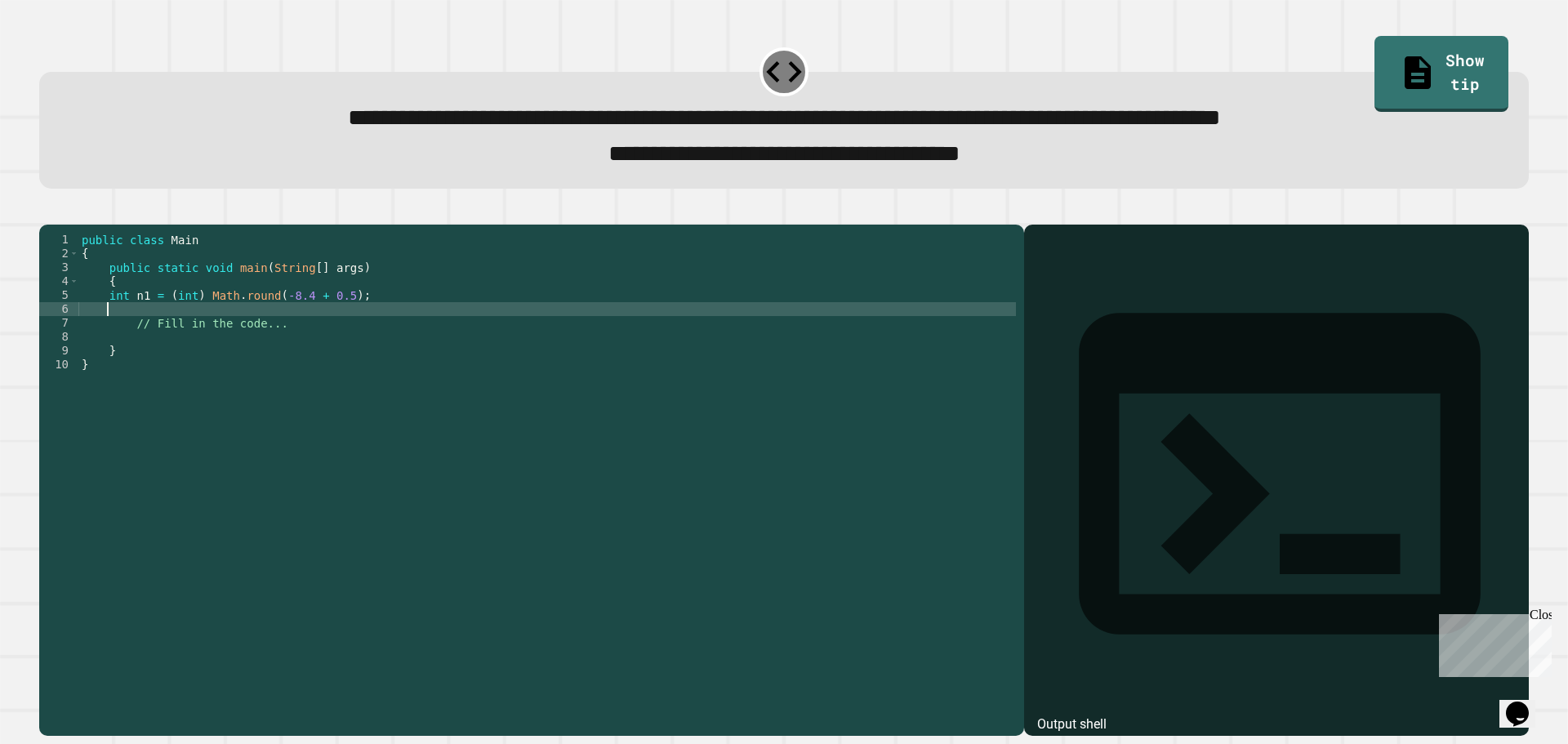
scroll to position [0, 1]
paste textarea "**********"
type textarea "**********"
paste textarea "**********"
type textarea "**********"
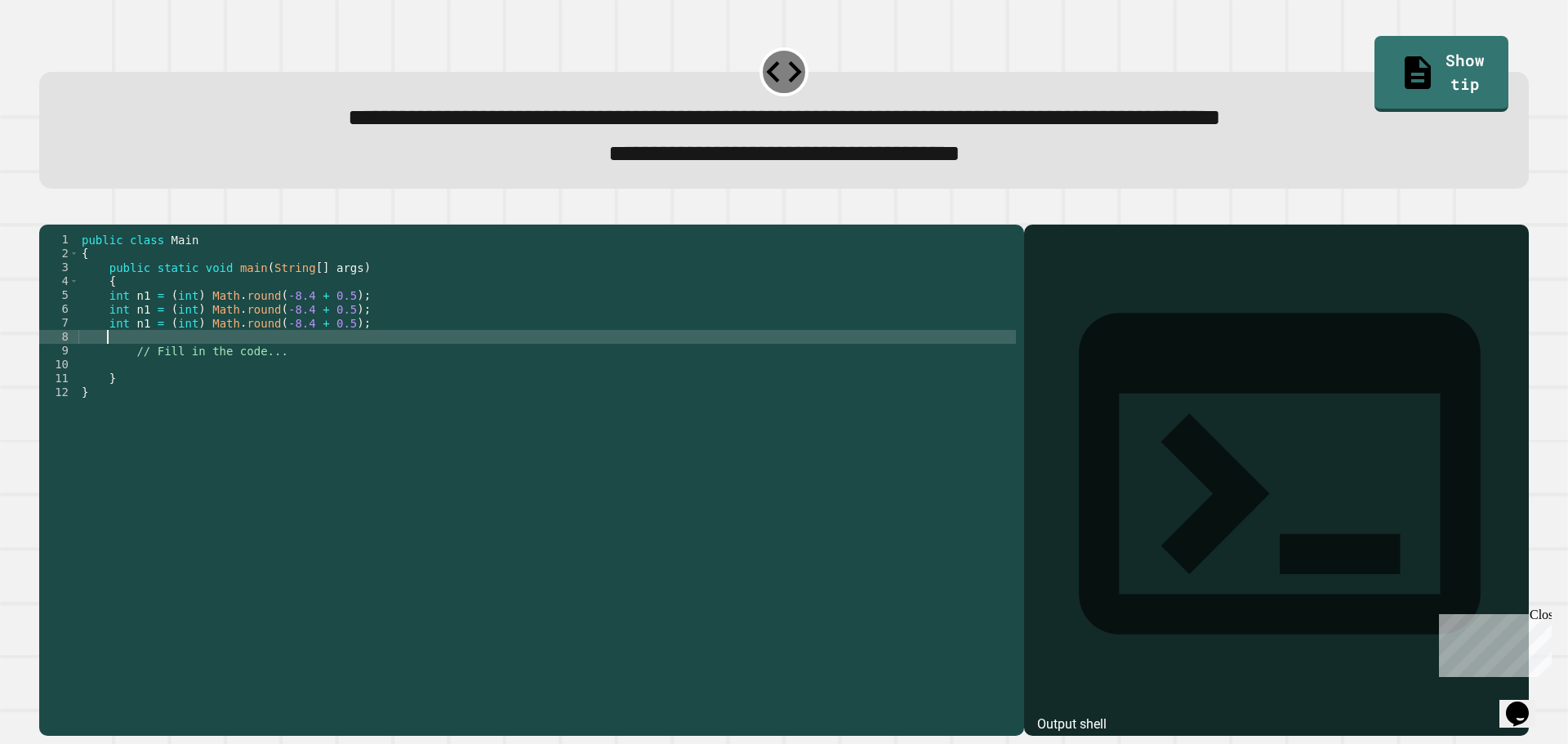
paste textarea "**********"
type textarea "**********"
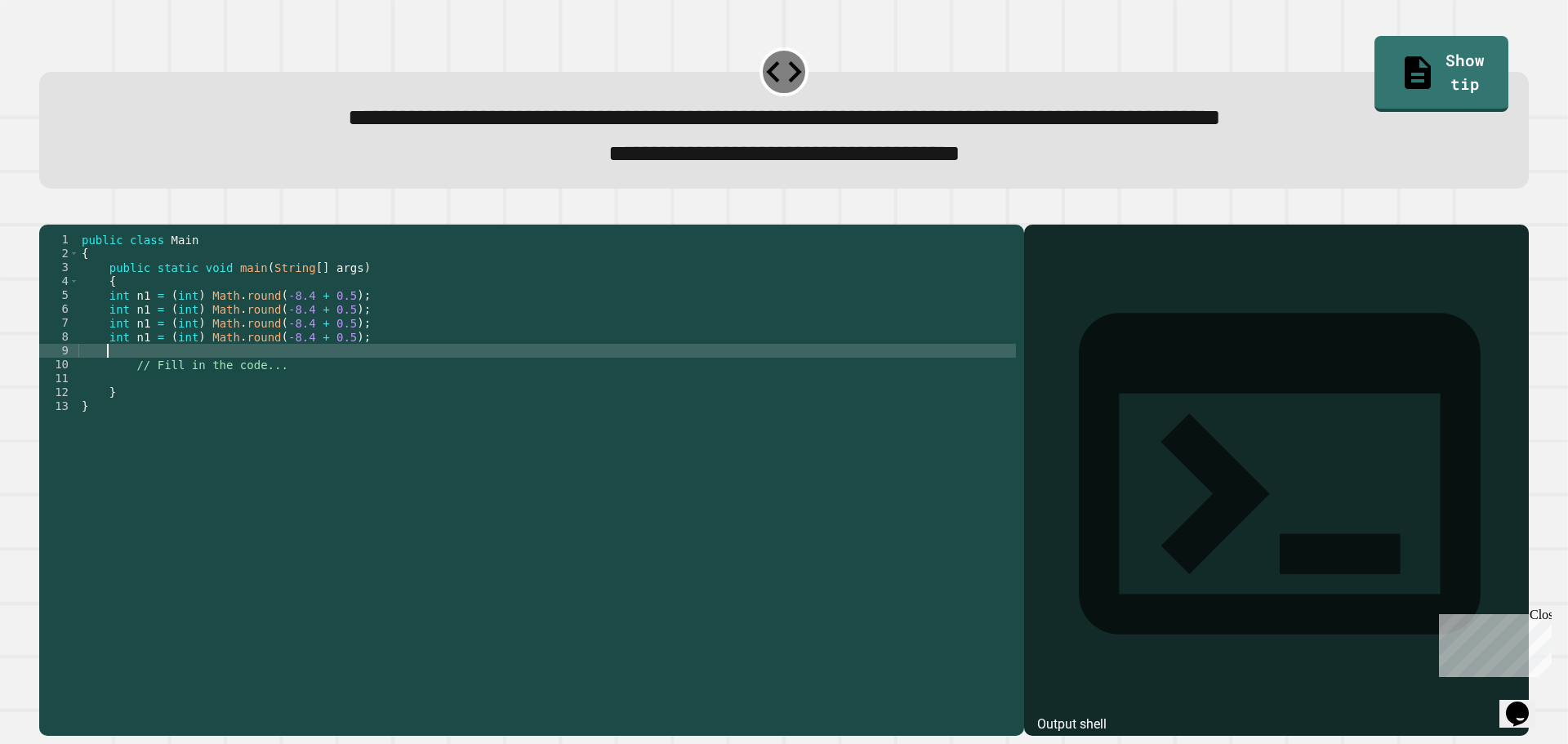
paste textarea "**********"
type textarea "**********"
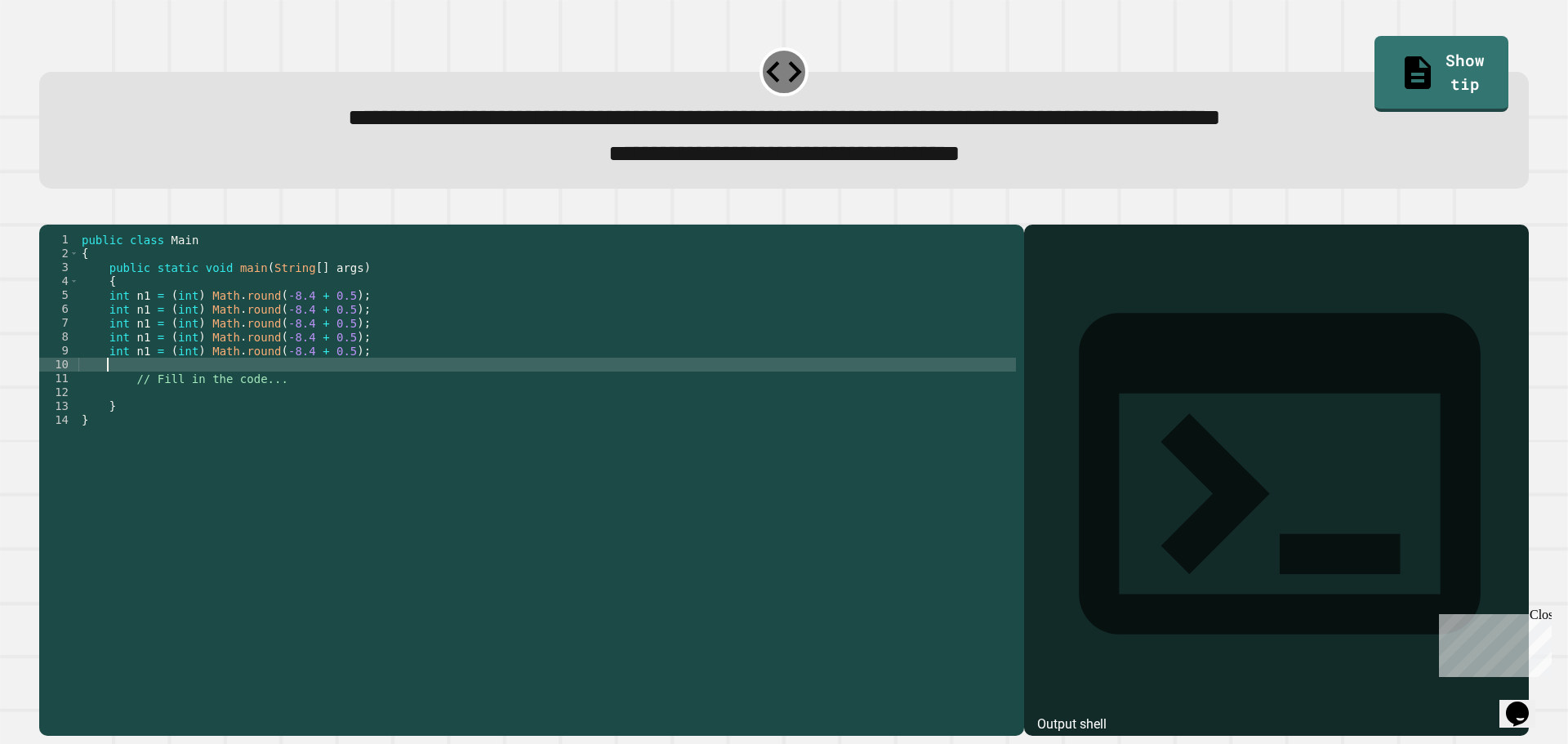
paste textarea "**********"
click at [142, 339] on div "public class Main { public static void main ( String [ ] args ) { int n1 = ( in…" at bounding box center [547, 462] width 938 height 458
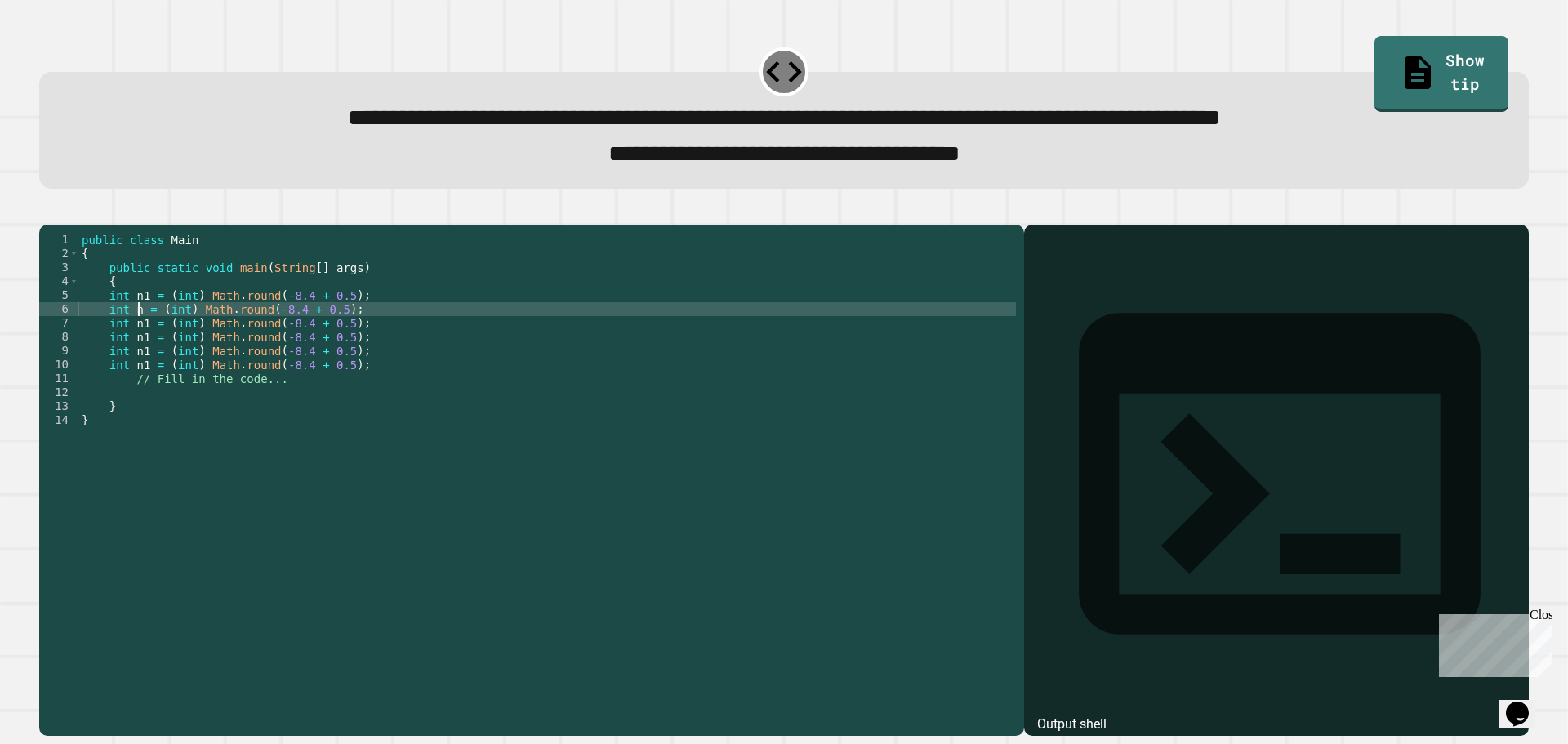
scroll to position [0, 4]
click at [284, 339] on div "public class Main { public static void main ( String [ ] args ) { int n1 = ( in…" at bounding box center [547, 462] width 938 height 458
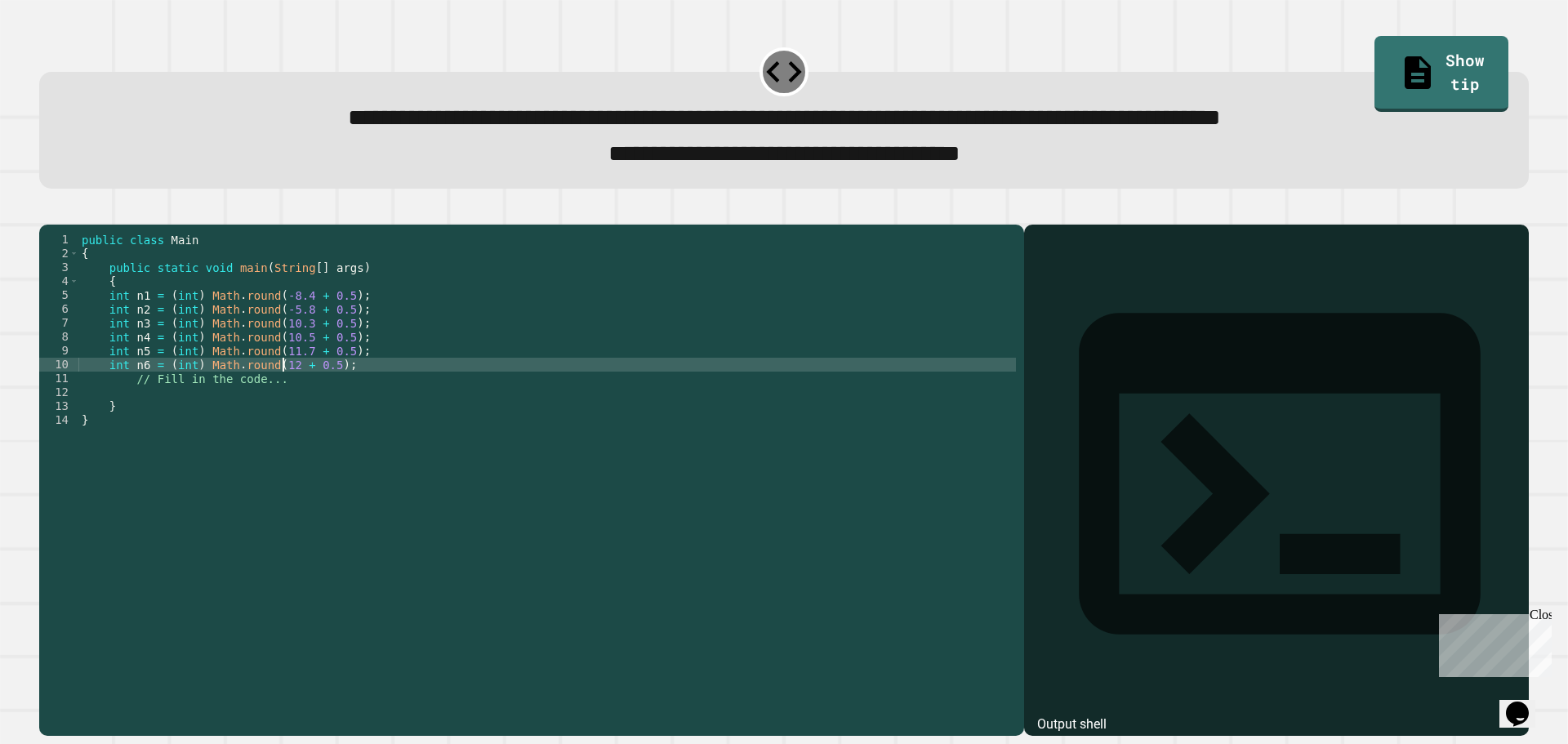
scroll to position [0, 15]
type textarea "**********"
click at [399, 394] on div "public class Main { public static void main ( String [ ] args ) { int n1 = ( in…" at bounding box center [547, 462] width 938 height 458
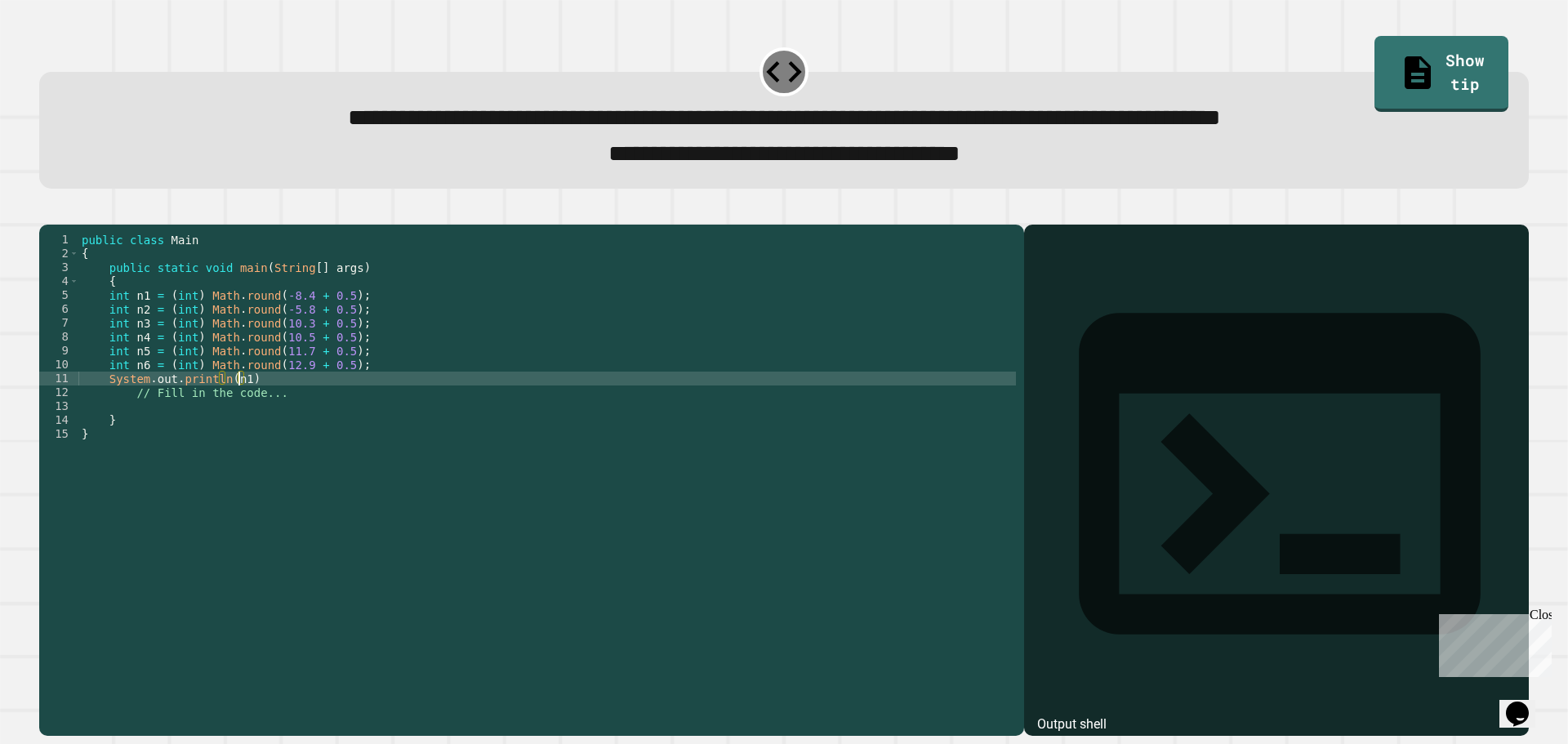
scroll to position [0, 11]
type textarea "**********"
click at [276, 407] on div "public class Main { public static void main ( String [ ] args ) { int n1 = ( in…" at bounding box center [547, 448] width 938 height 431
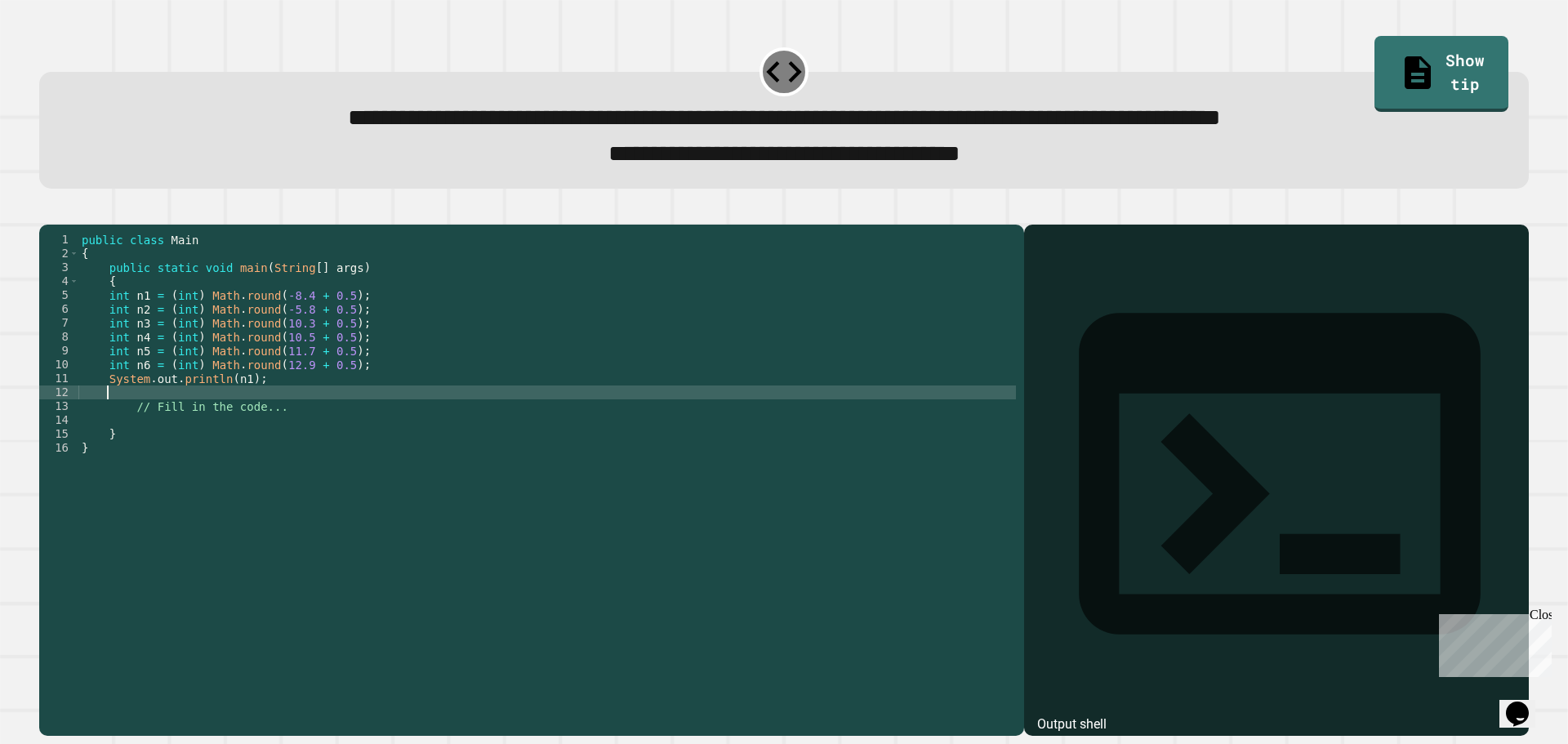
scroll to position [0, 1]
paste textarea "**********"
type textarea "**********"
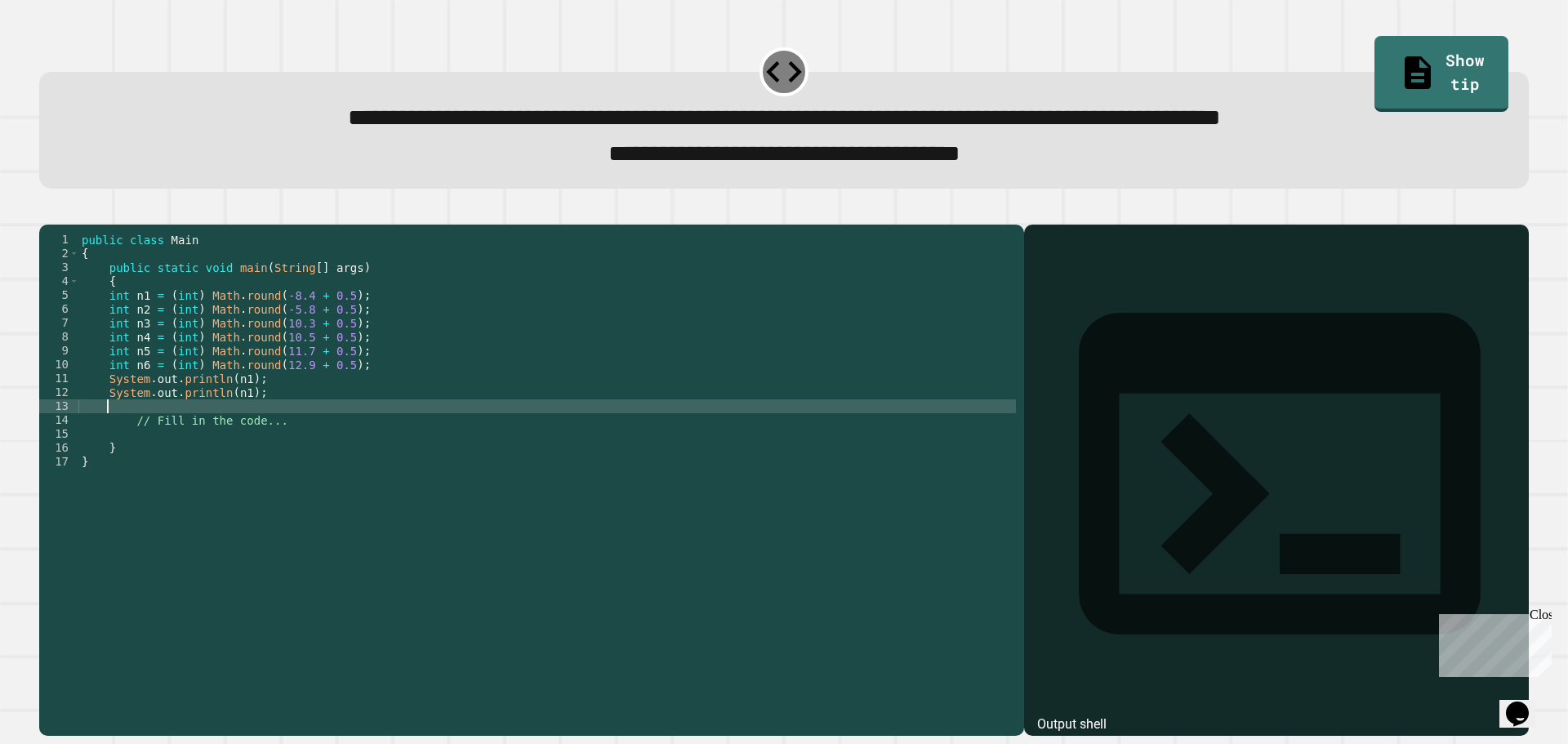
paste textarea "**********"
type textarea "**********"
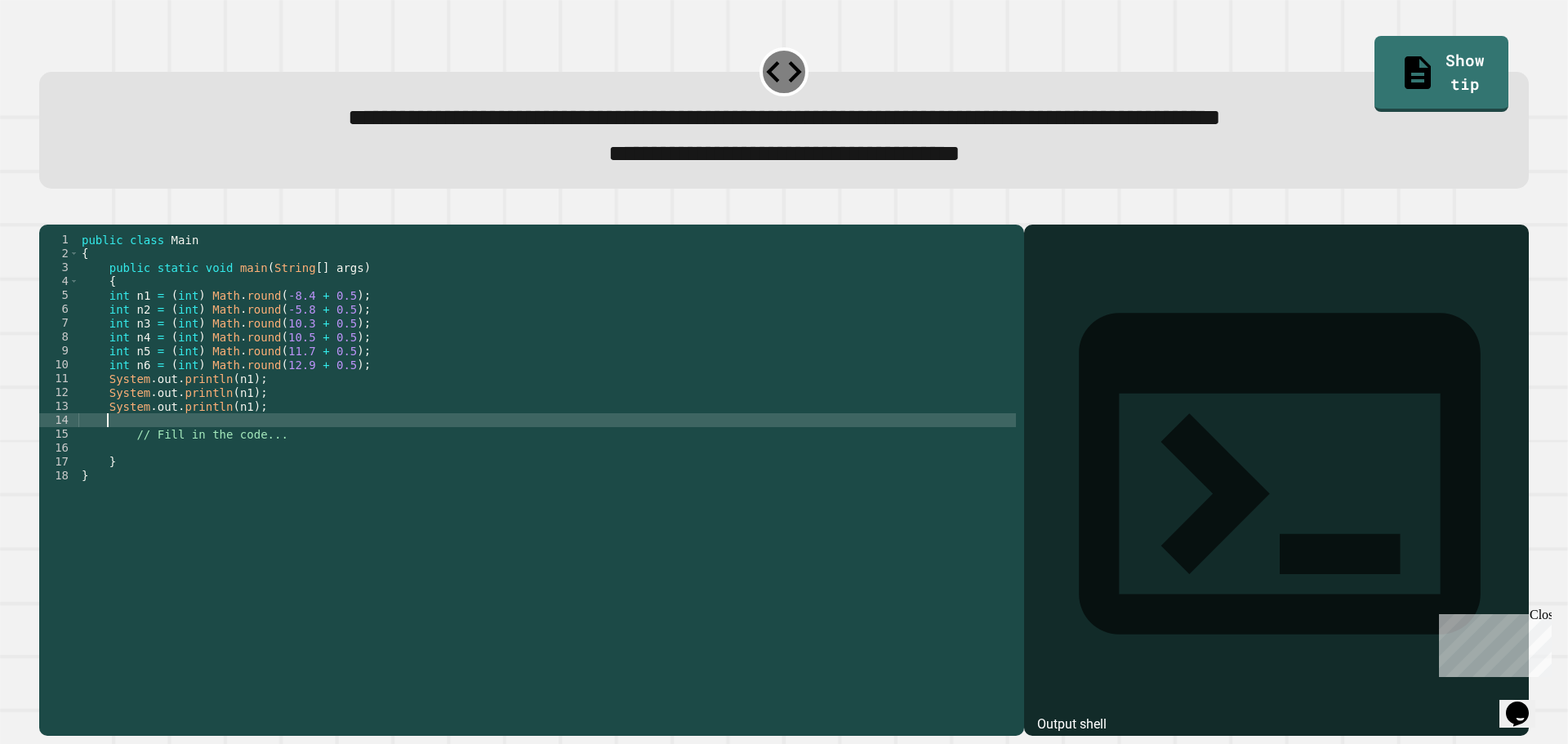
paste textarea "**********"
type textarea "**********"
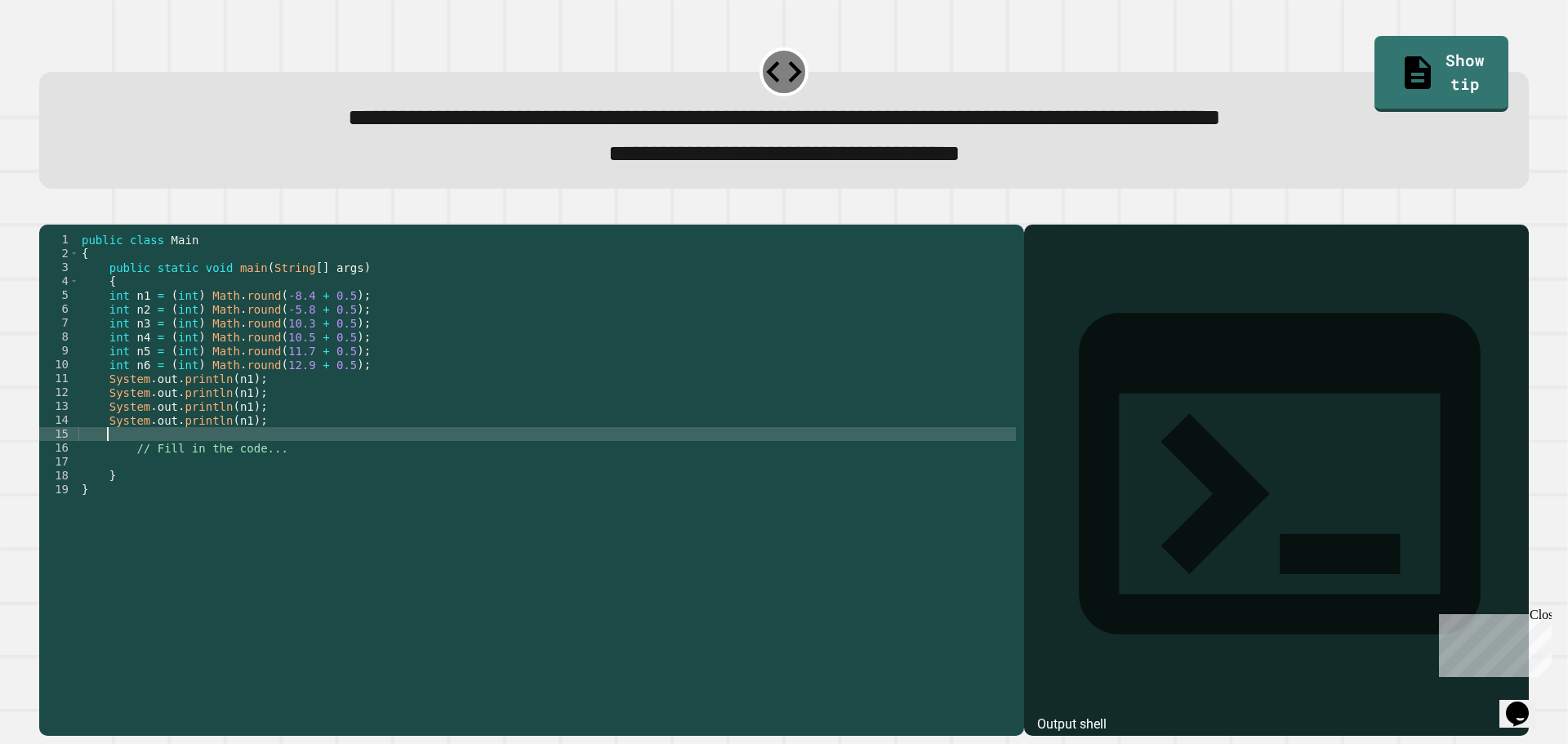
paste textarea "**********"
type textarea "**********"
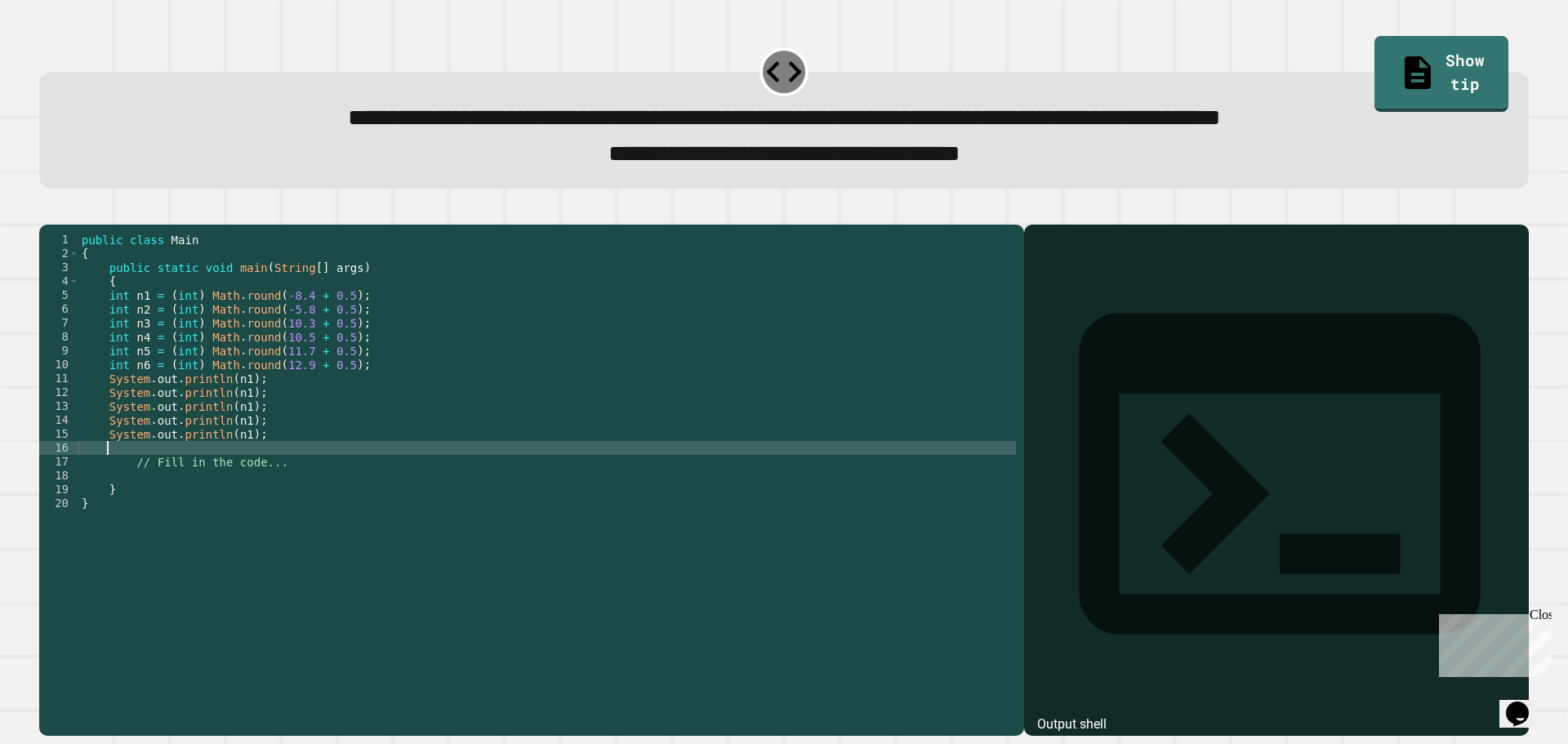
paste textarea "**********"
click at [241, 420] on div "public class Main { public static void main ( String [ ] args ) { int n1 = ( in…" at bounding box center [547, 462] width 938 height 458
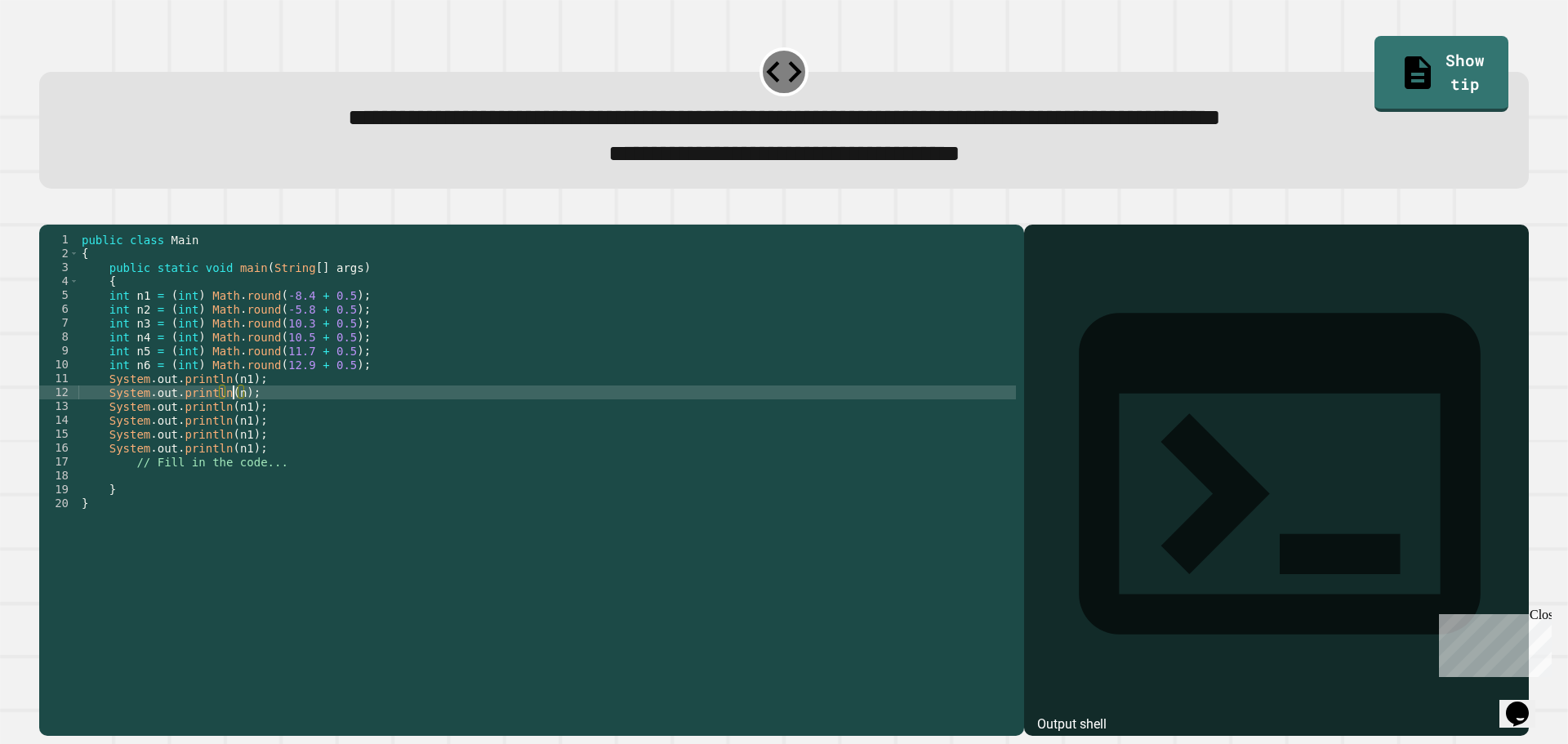
scroll to position [0, 11]
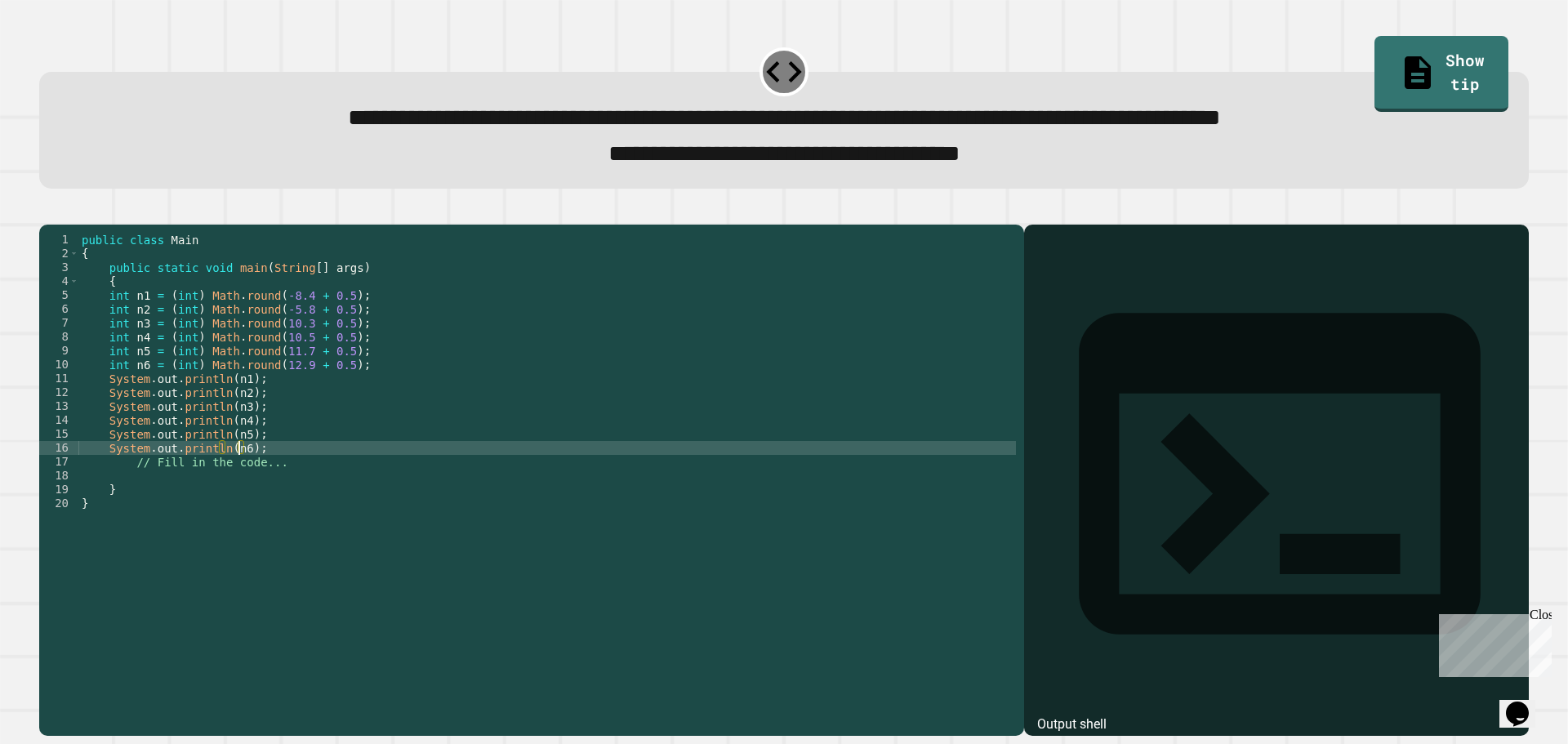
click at [305, 337] on div "public class Main { public static void main ( String [ ] args ) { int n1 = ( in…" at bounding box center [547, 462] width 938 height 458
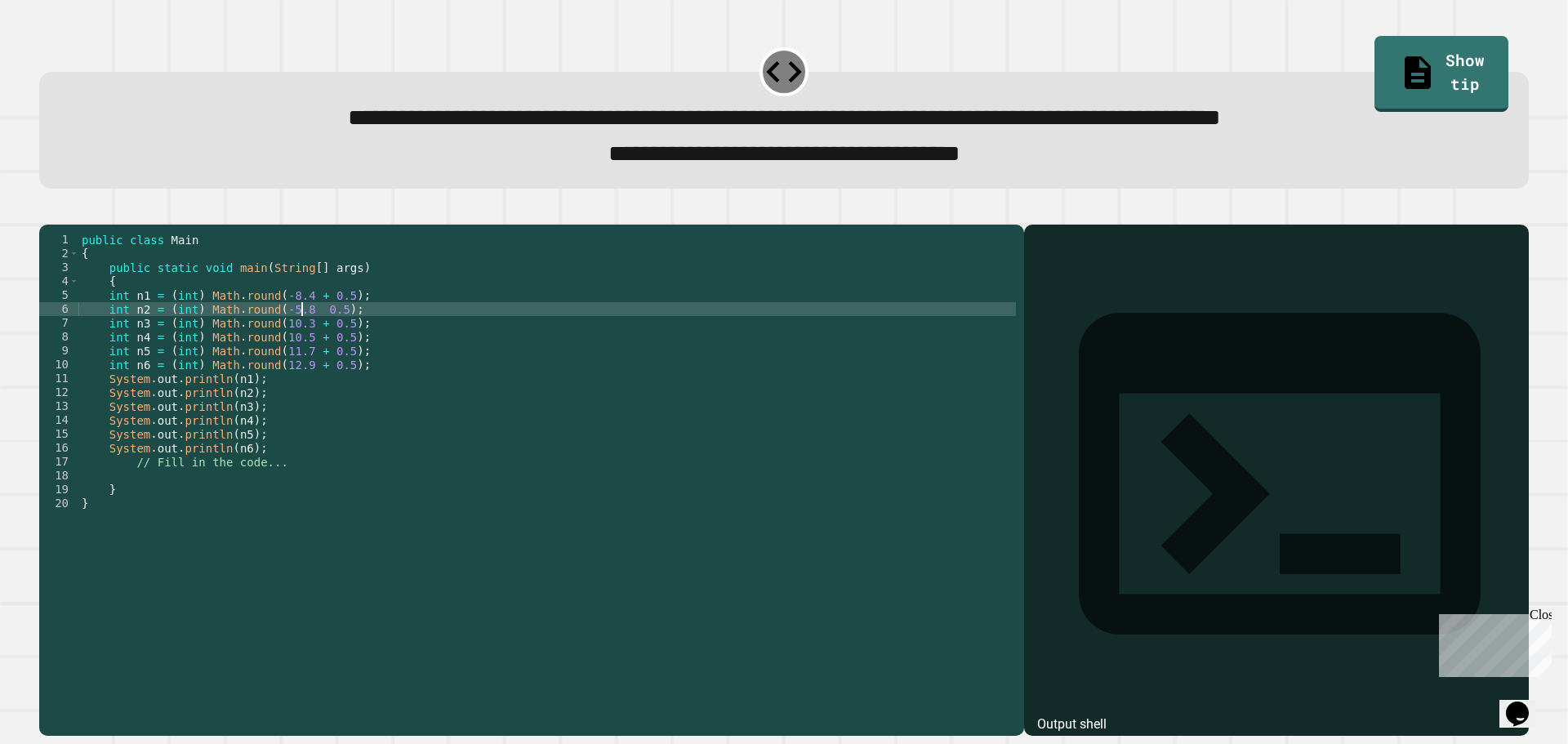
scroll to position [0, 16]
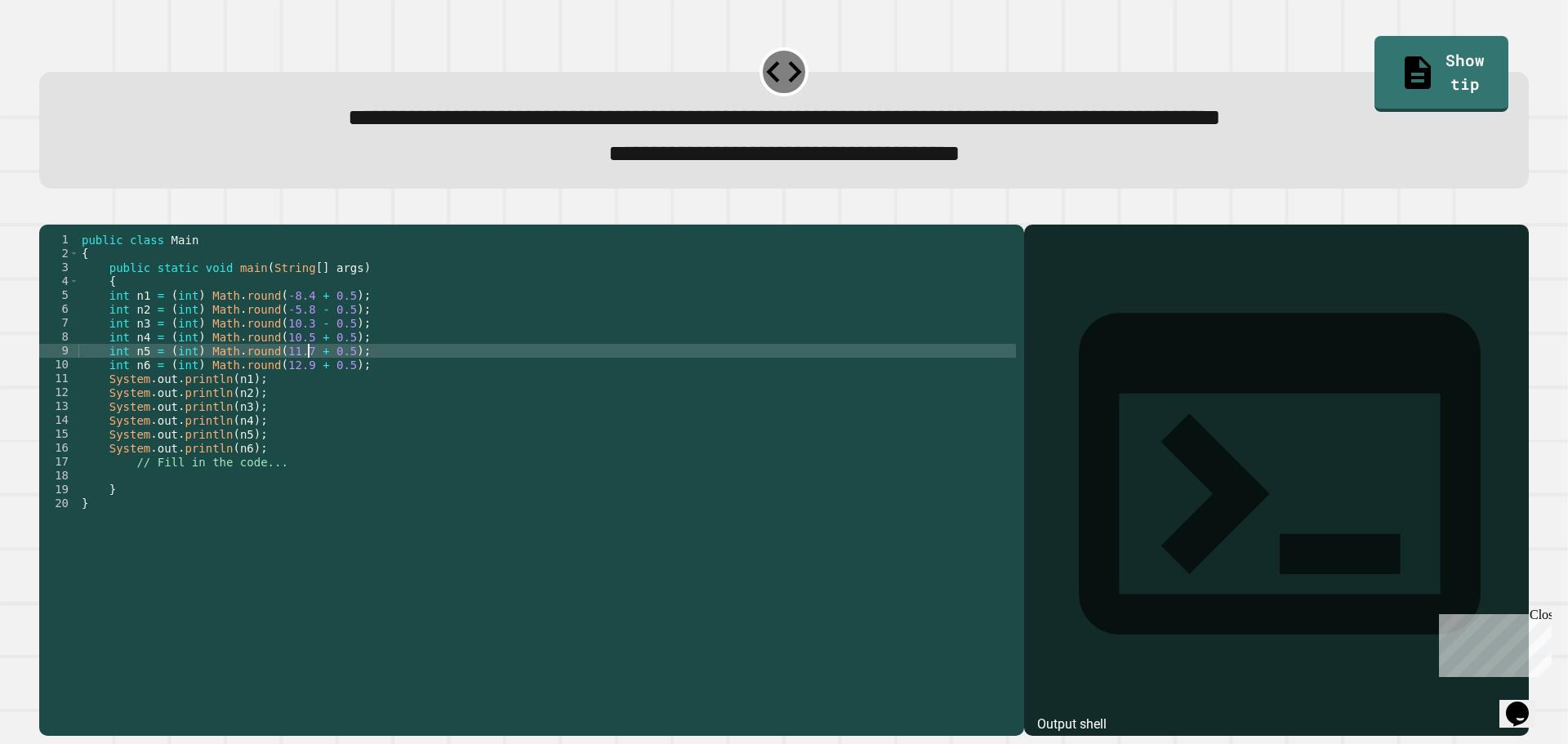
type textarea "**********"
click at [47, 210] on icon "button" at bounding box center [47, 210] width 0 height 0
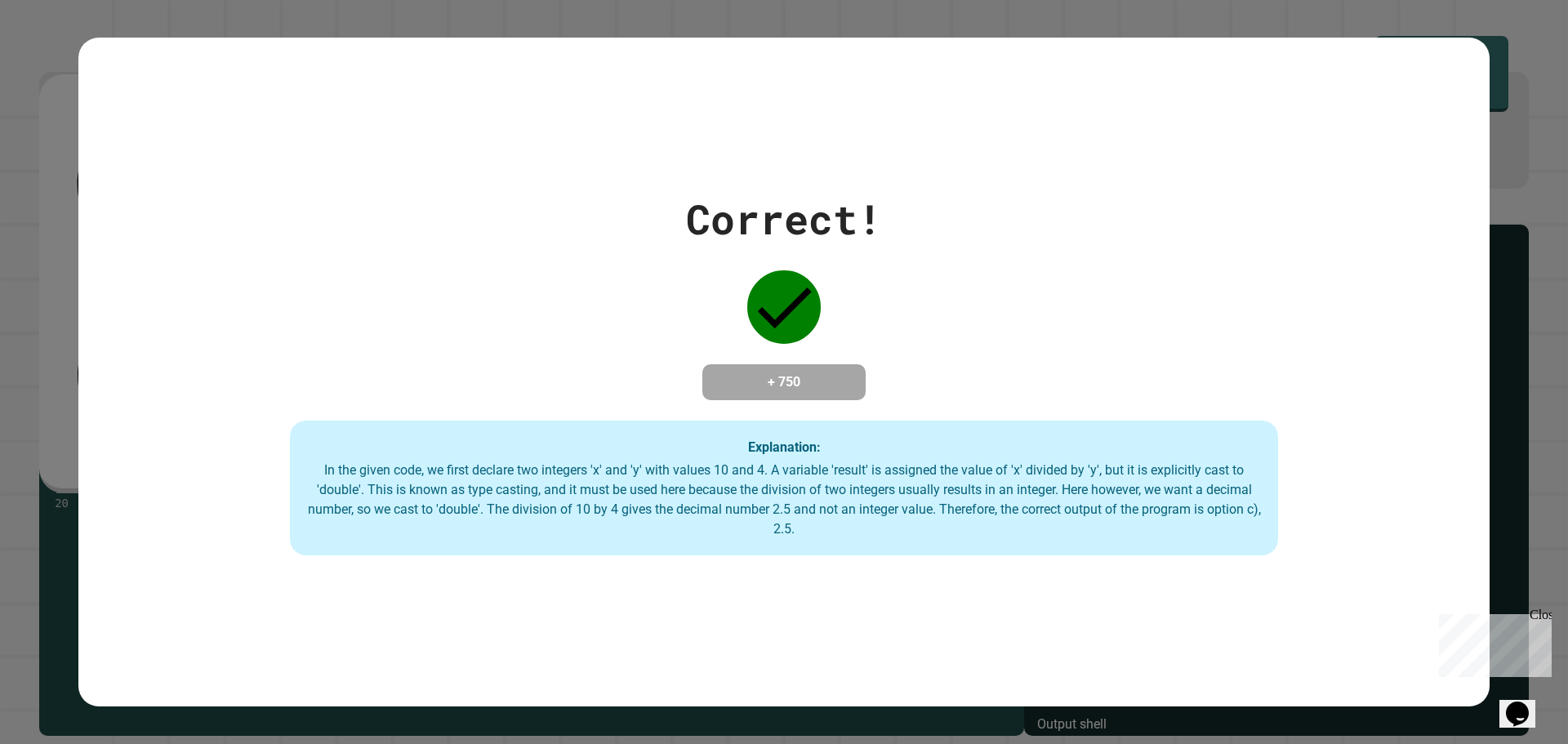
click at [1535, 106] on div "Correct! + 750 Explanation: In the given code, we first declare two integers 'x…" at bounding box center [784, 372] width 1568 height 744
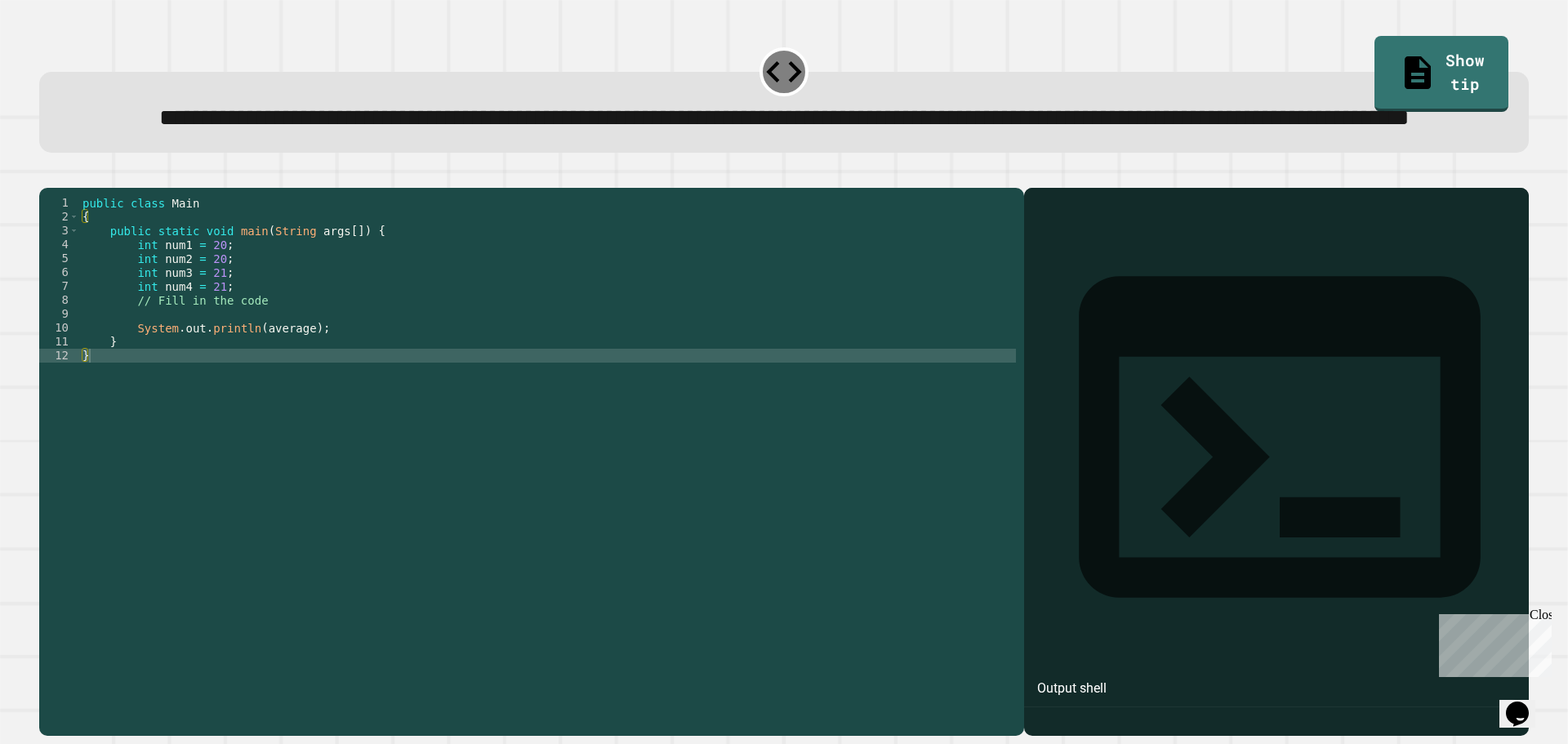
click at [274, 380] on div "public class Main { public static void main ( String args [ ]) { int num1 = 20 …" at bounding box center [547, 425] width 937 height 458
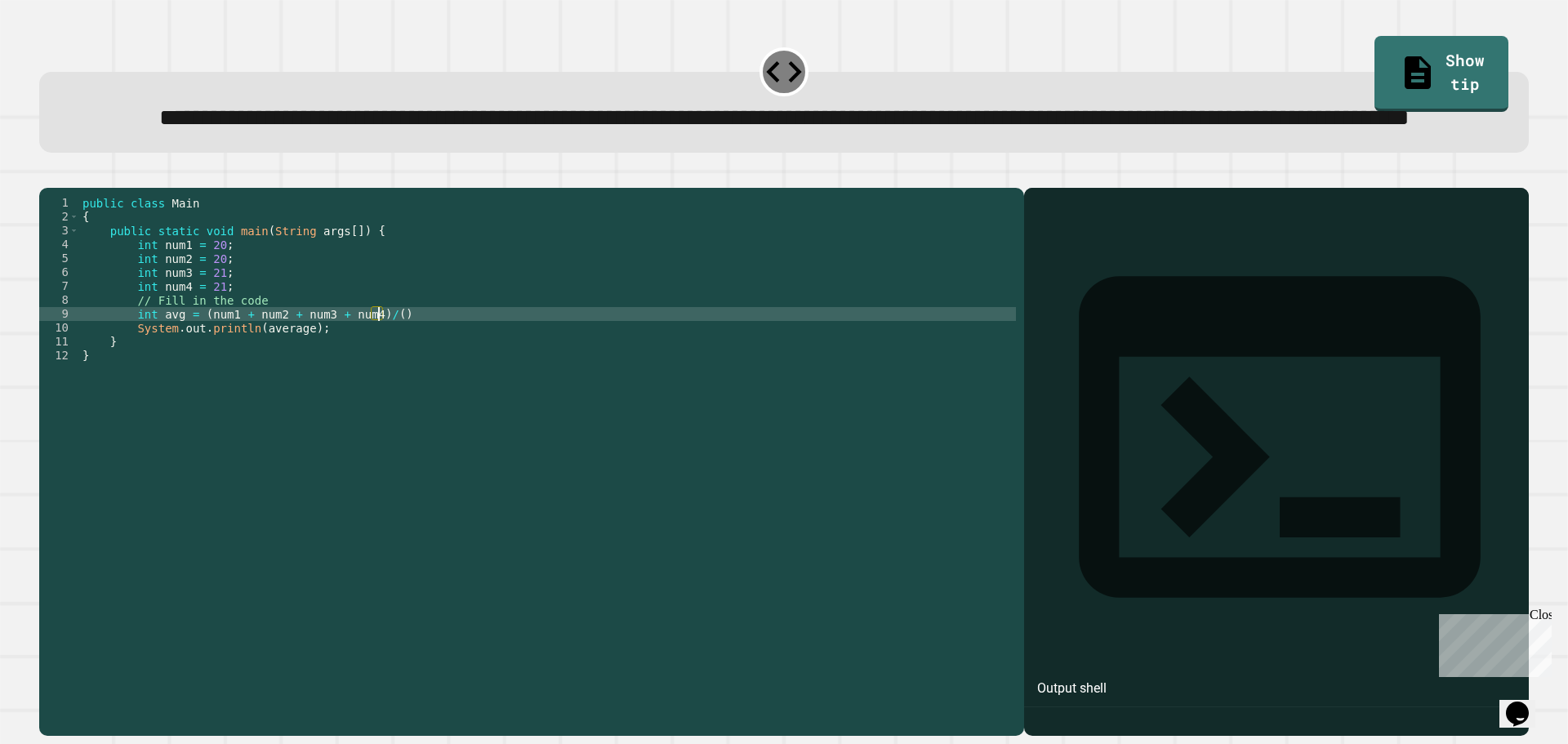
scroll to position [0, 21]
click at [420, 376] on div "public class Main { public static void main ( String args [ ]) { int num1 = 20 …" at bounding box center [547, 425] width 937 height 458
click at [296, 396] on div "public class Main { public static void main ( String args [ ]) { int num1 = 20 …" at bounding box center [547, 425] width 937 height 458
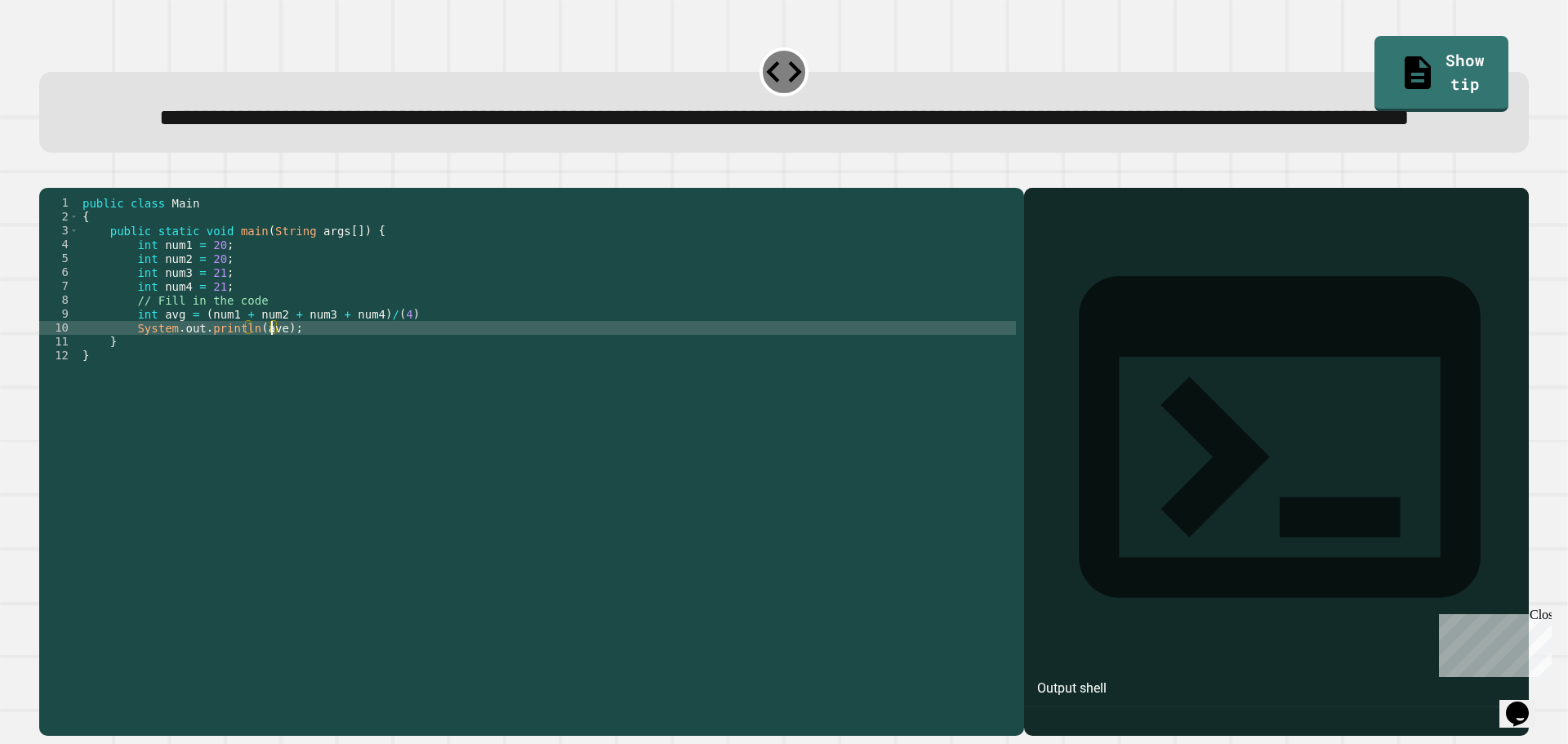
scroll to position [0, 13]
click at [397, 378] on div "public class Main { public static void main ( String args [ ]) { int num1 = 20 …" at bounding box center [547, 425] width 937 height 458
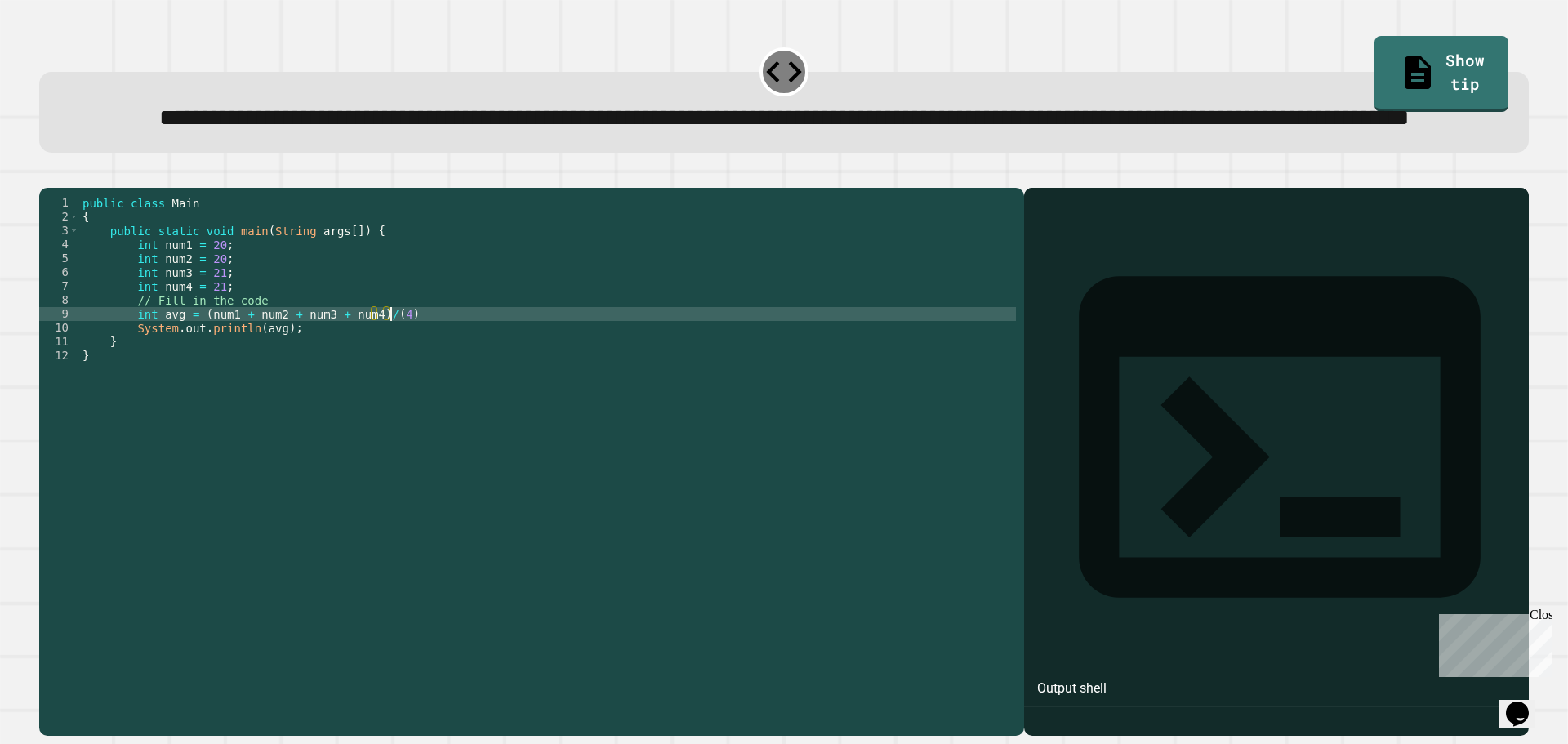
scroll to position [0, 22]
drag, startPoint x: 412, startPoint y: 375, endPoint x: 131, endPoint y: 380, distance: 281.0
click at [131, 380] on div "public class Main { public static void main ( String args [ ]) { int num1 = 20 …" at bounding box center [547, 425] width 937 height 458
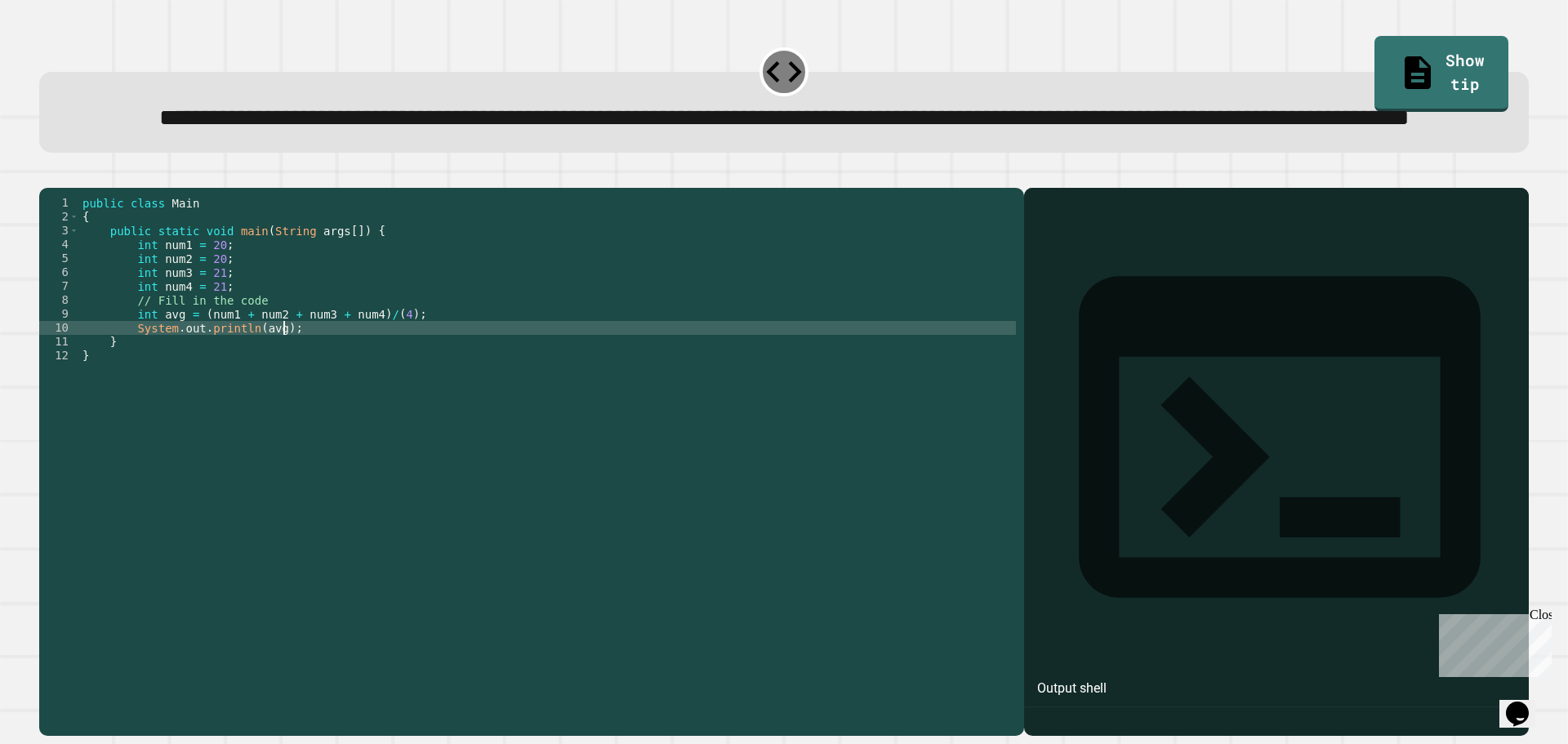
click at [297, 392] on div "public class Main { public static void main ( String args [ ]) { int num1 = 20 …" at bounding box center [547, 425] width 937 height 458
type textarea "**********"
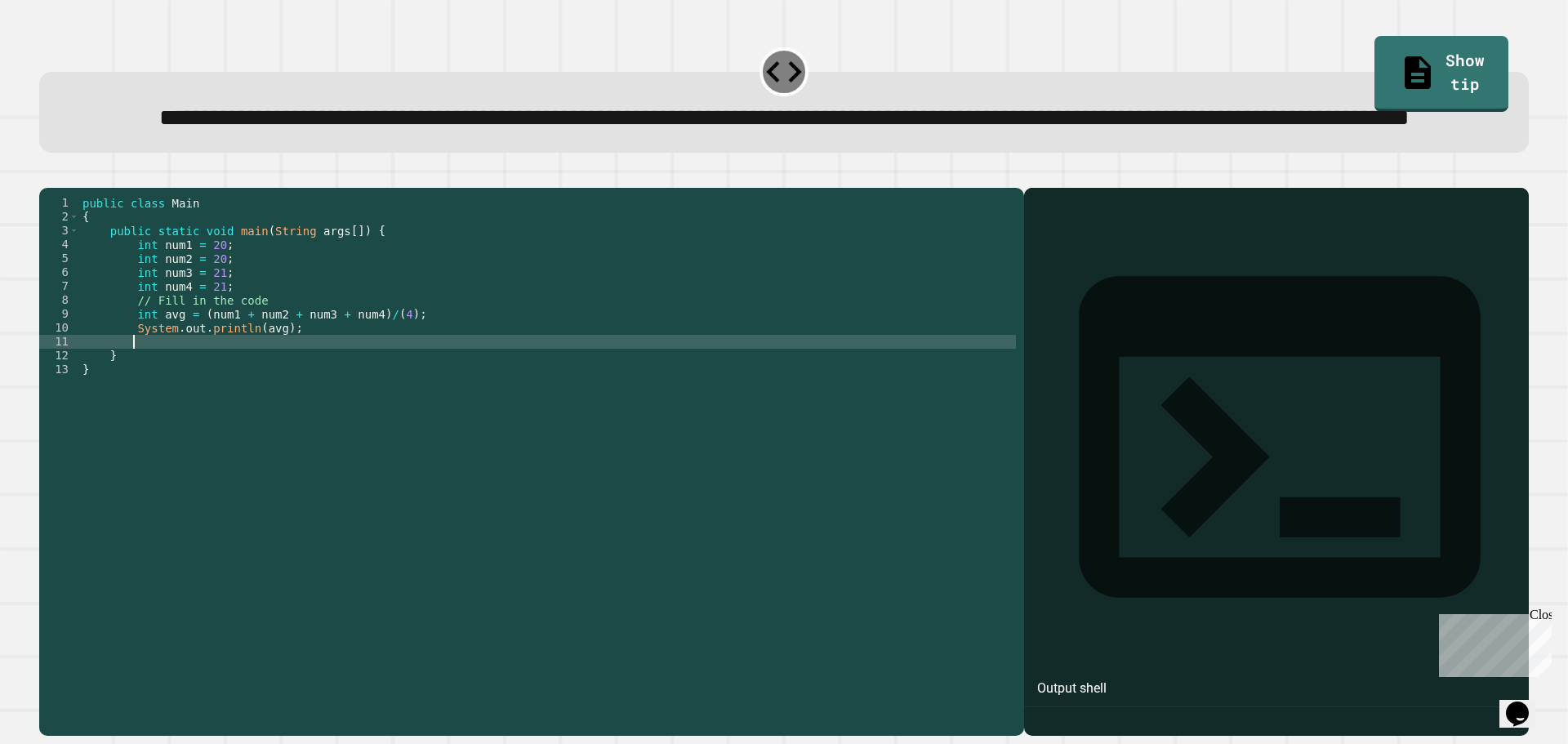
scroll to position [0, 3]
paste textarea "**********"
type textarea "**********"
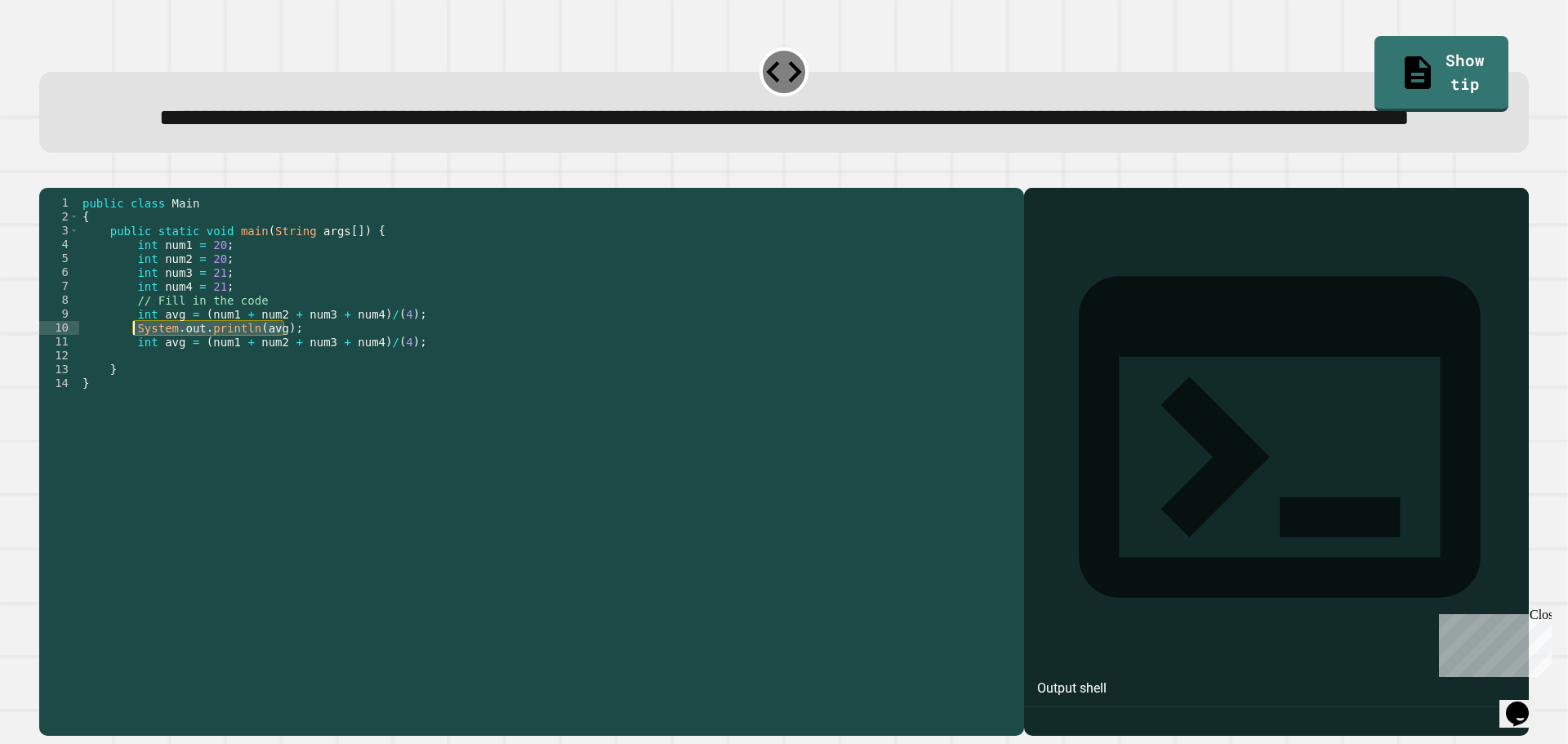
drag, startPoint x: 294, startPoint y: 392, endPoint x: 134, endPoint y: 393, distance: 160.0
click at [134, 393] on div "public class Main { public static void main ( String args [ ]) { int num1 = 20 …" at bounding box center [547, 425] width 937 height 458
type textarea "**********"
click at [141, 419] on div "public class Main { public static void main ( String args [ ]) { int num1 = 20 …" at bounding box center [547, 425] width 937 height 458
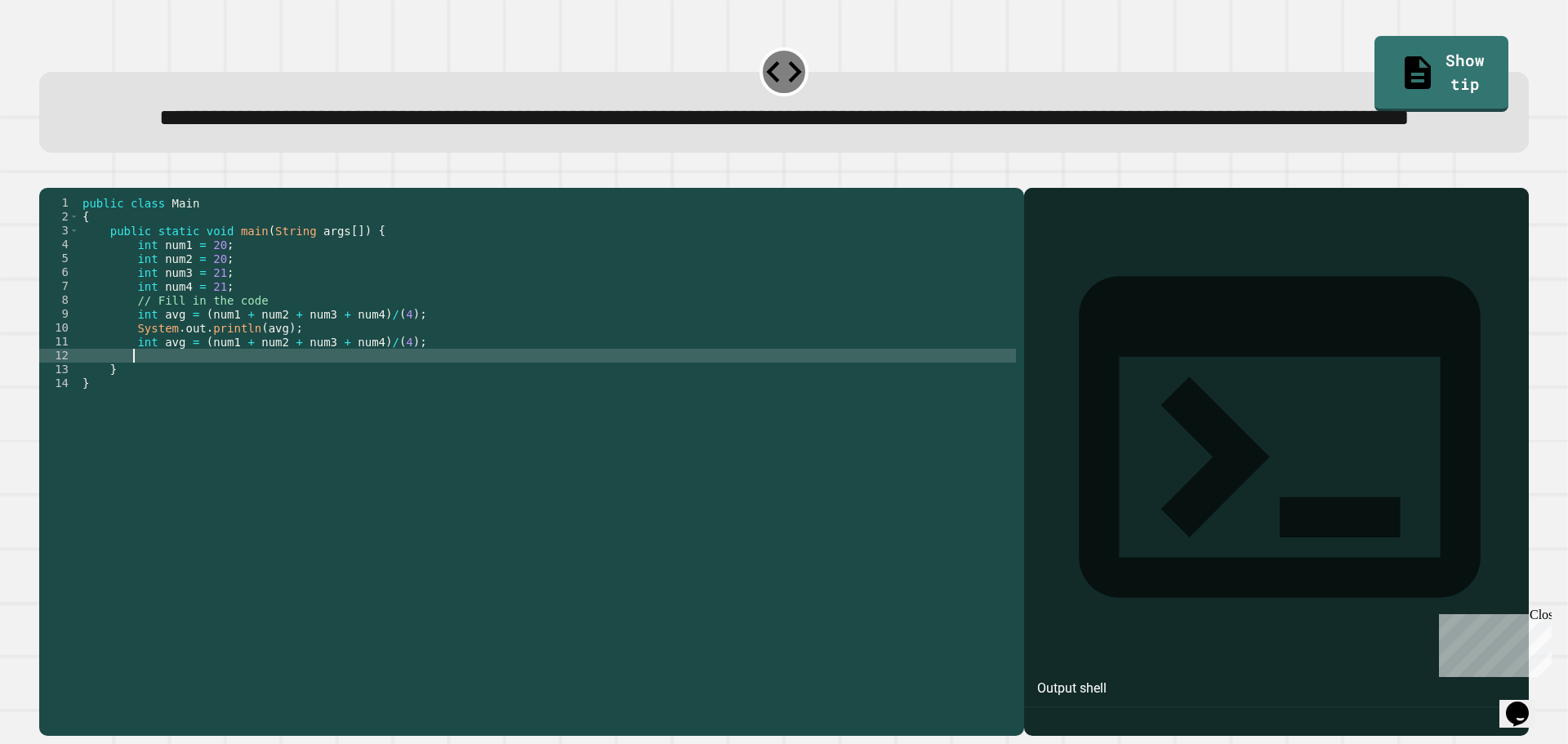
paste textarea "**********"
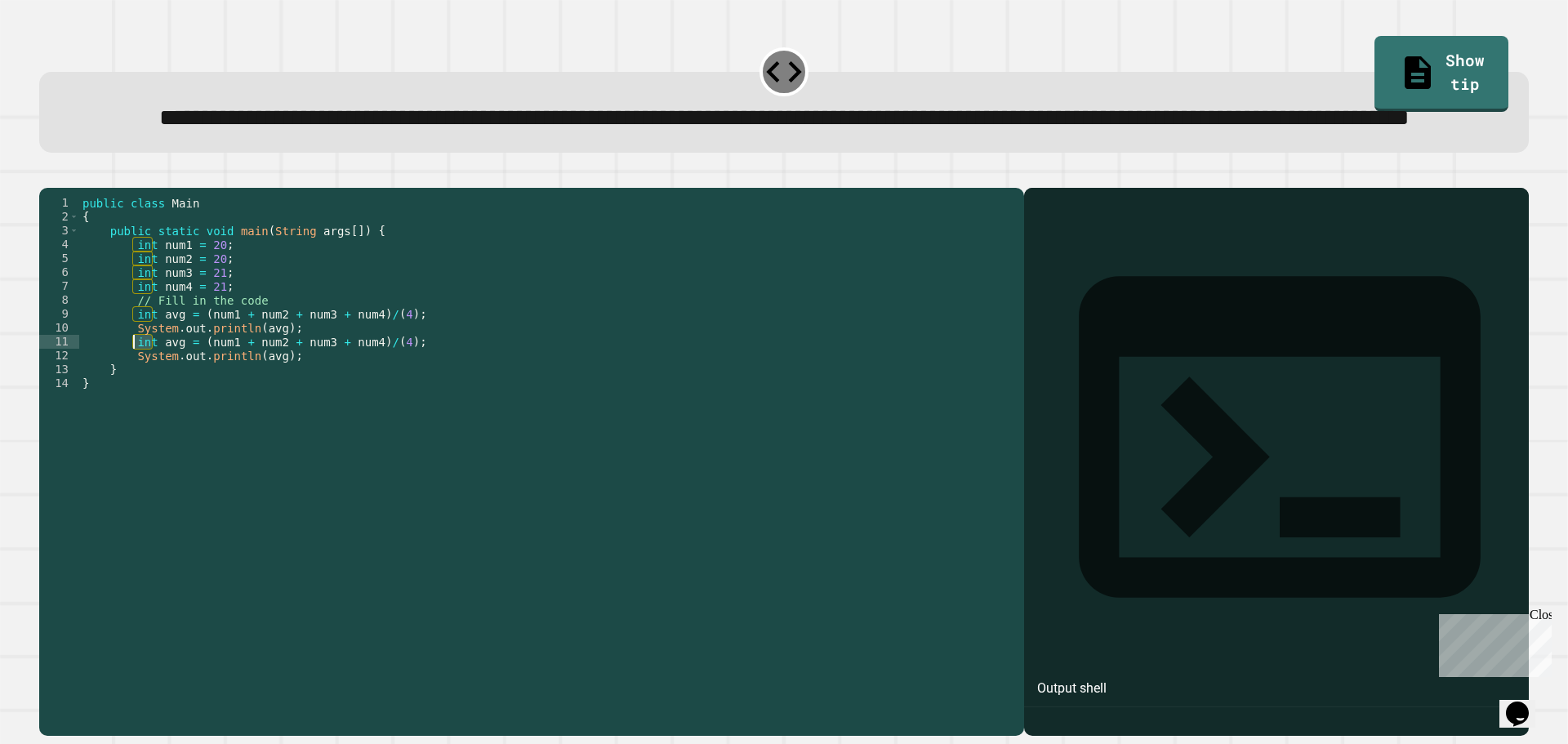
drag, startPoint x: 151, startPoint y: 407, endPoint x: 131, endPoint y: 410, distance: 20.2
click at [131, 410] on div "public class Main { public static void main ( String args [ ]) { int num1 = 20 …" at bounding box center [547, 425] width 937 height 458
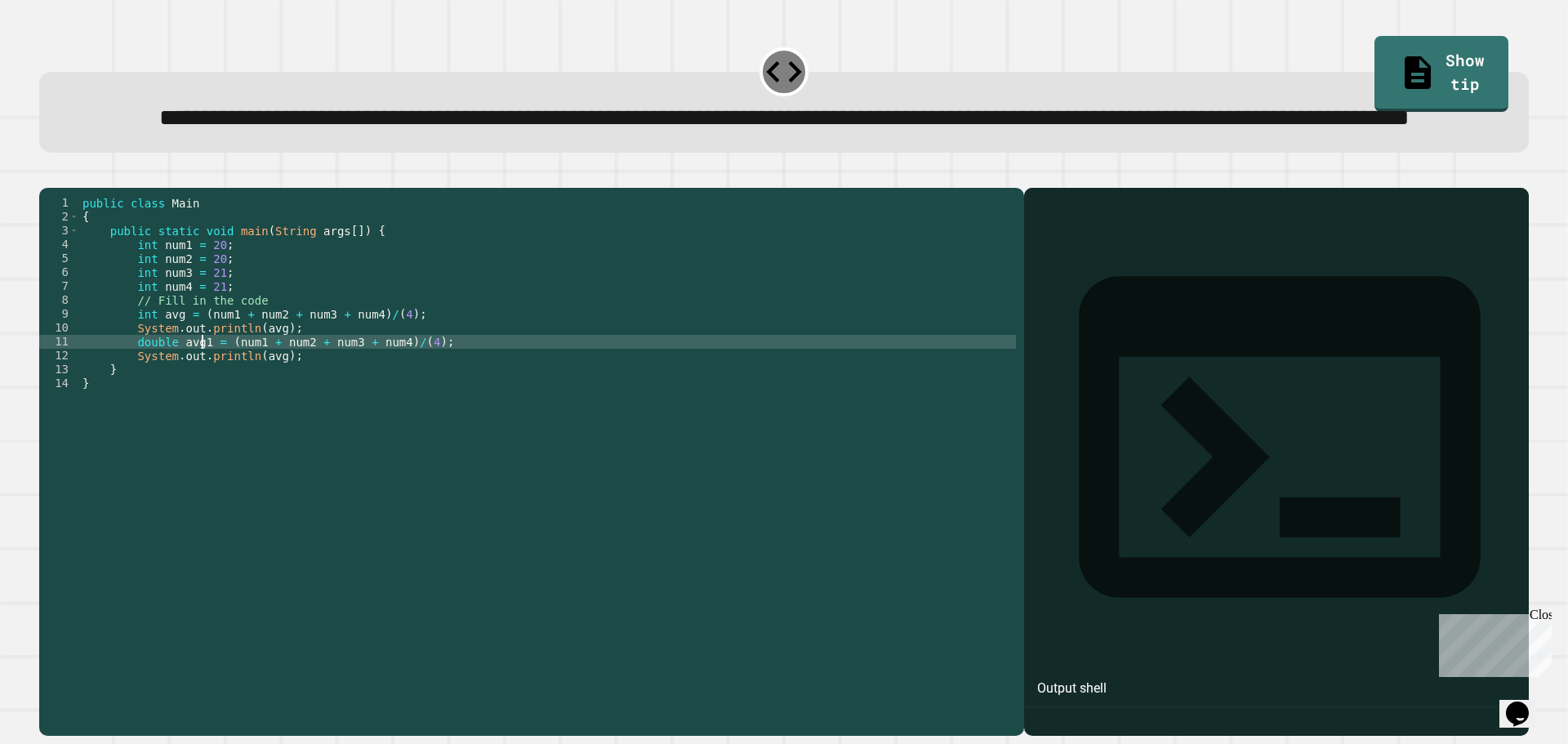
scroll to position [0, 8]
click at [409, 407] on div "public class Main { public static void main ( String args [ ]) { int num1 = 20 …" at bounding box center [547, 425] width 937 height 458
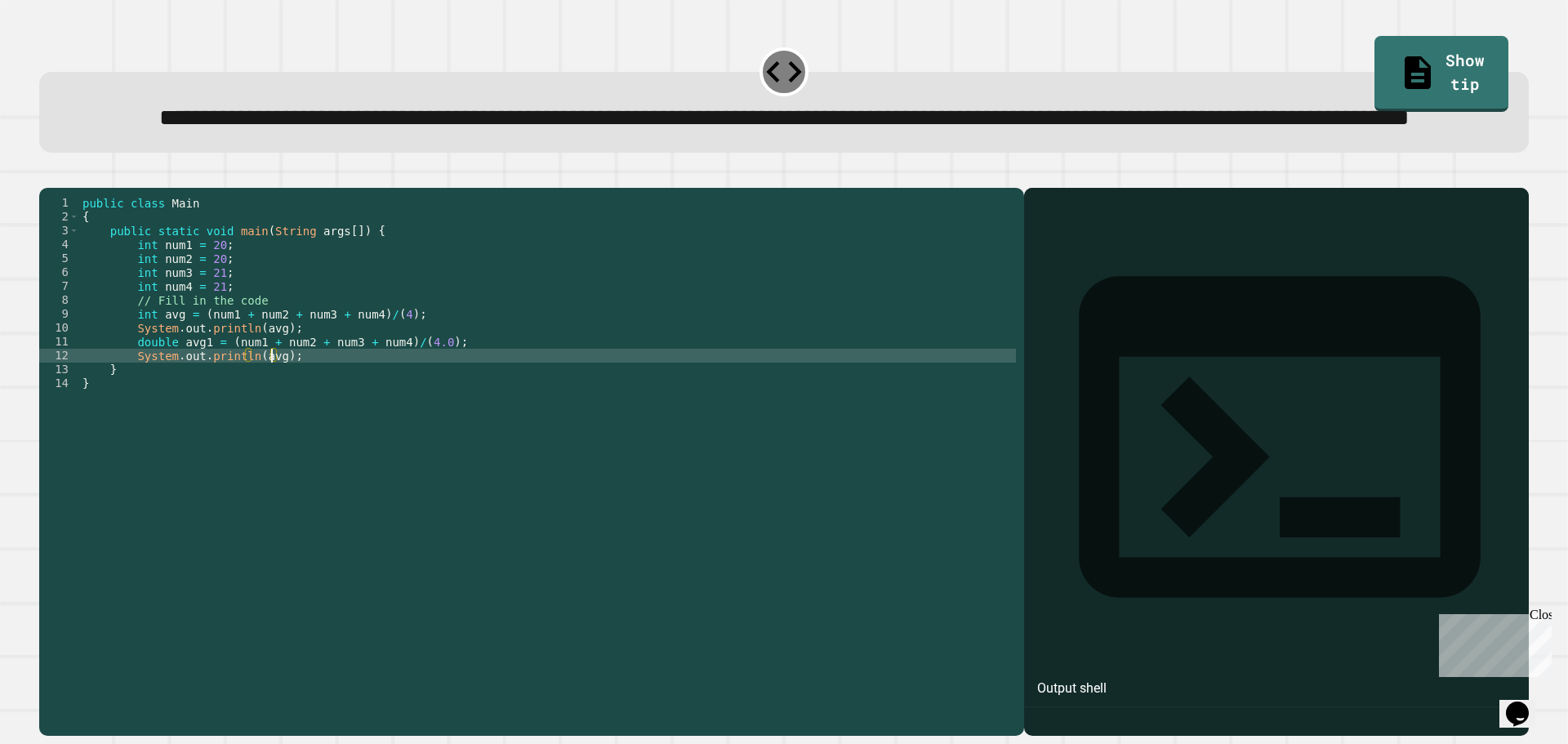
click at [270, 422] on div "public class Main { public static void main ( String args [ ]) { int num1 = 20 …" at bounding box center [547, 425] width 937 height 458
click at [47, 188] on div at bounding box center [784, 178] width 1490 height 20
click at [47, 175] on icon "button" at bounding box center [47, 175] width 0 height 0
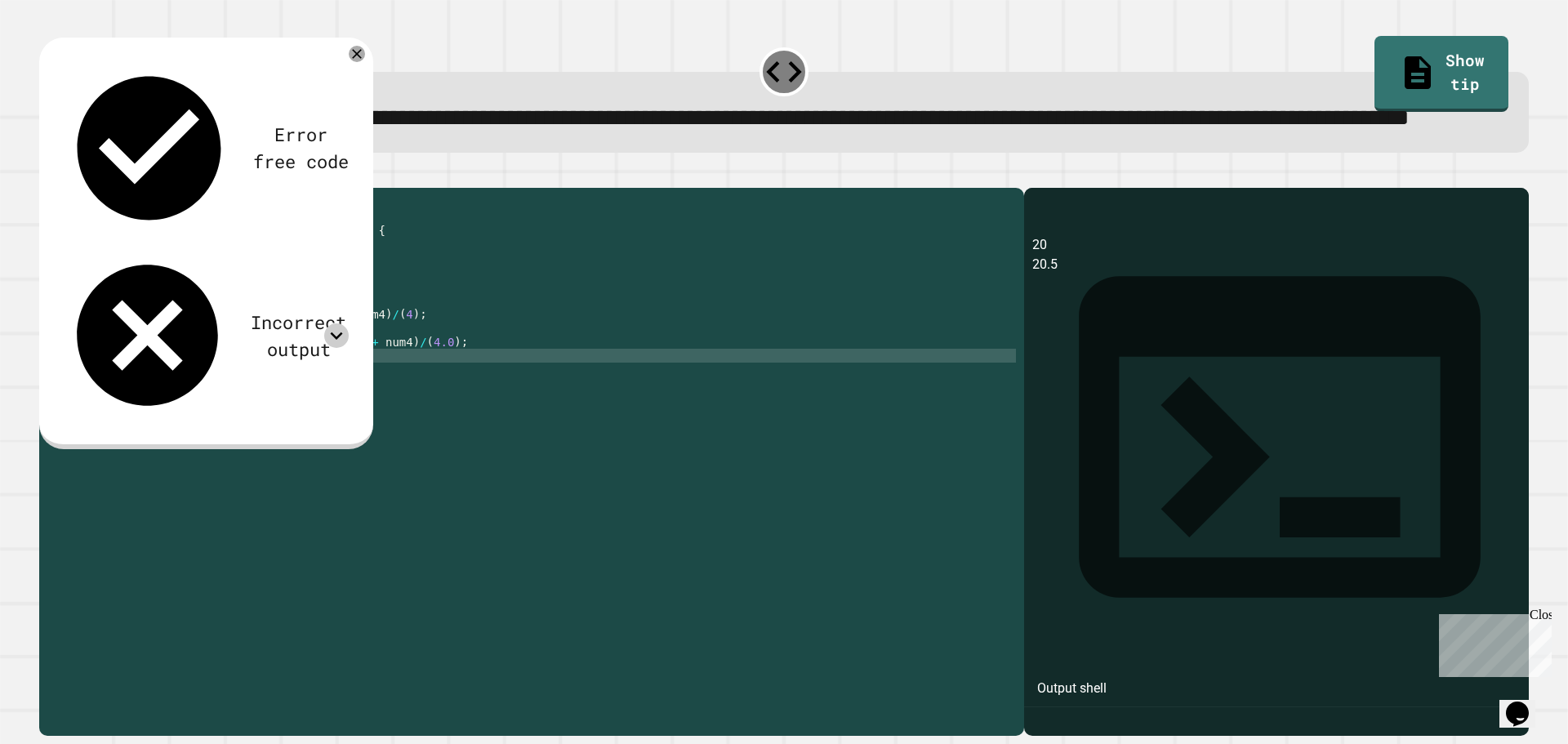
click at [340, 323] on icon at bounding box center [336, 335] width 24 height 24
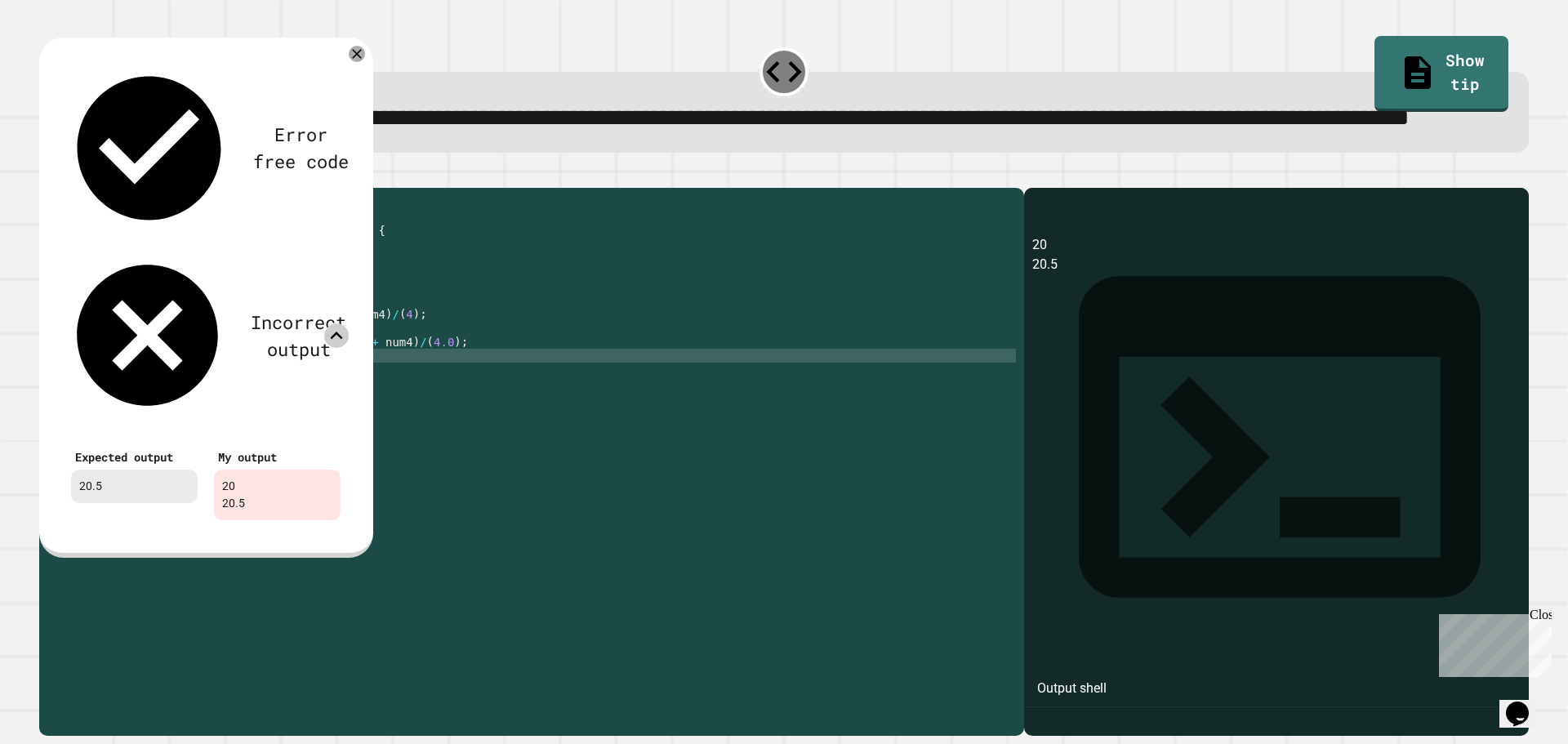
click at [340, 323] on icon at bounding box center [336, 335] width 24 height 24
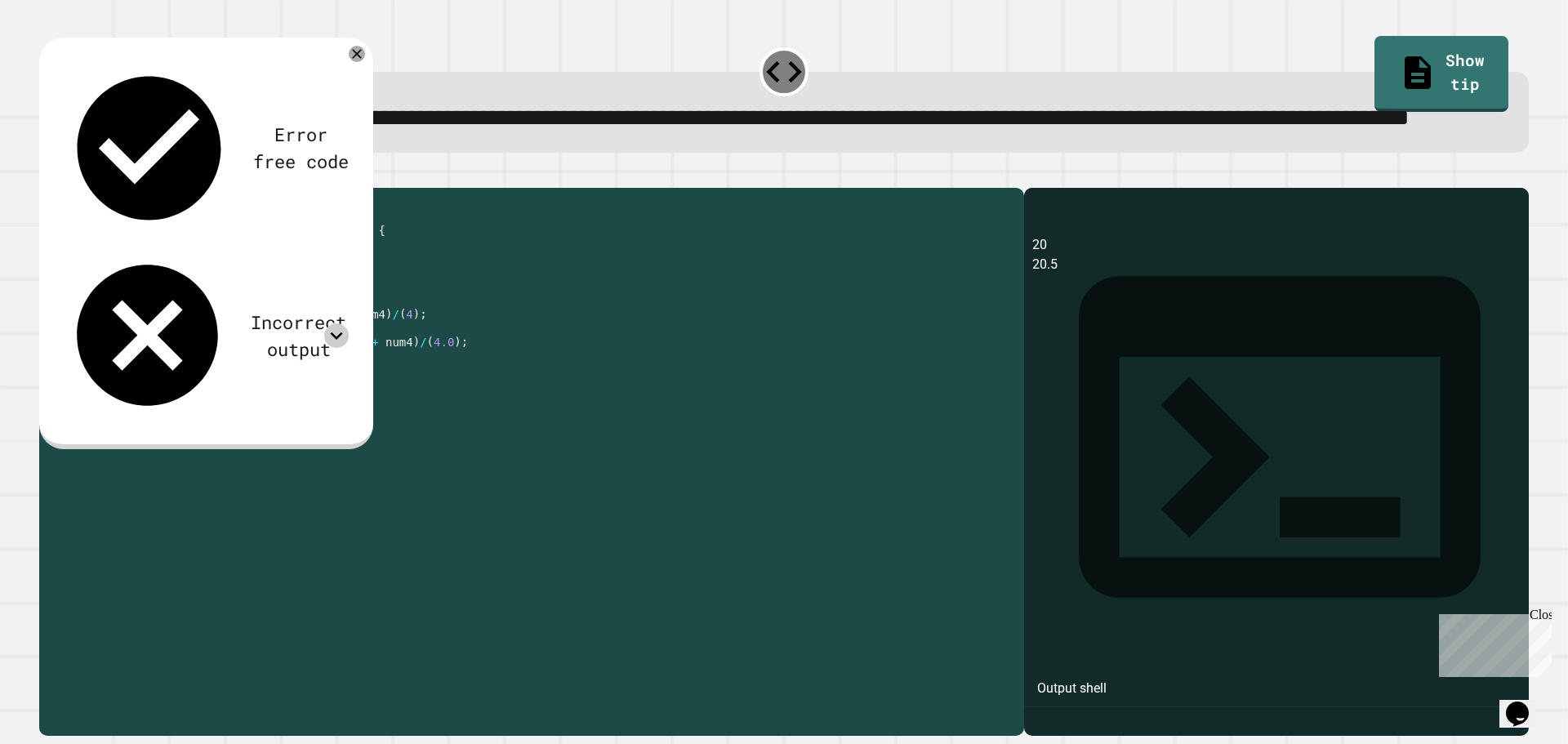
drag, startPoint x: 289, startPoint y: 392, endPoint x: 132, endPoint y: 390, distance: 157.0
click at [132, 390] on div "public class Main { public static void main ( String args [ ]) { int num1 = 20 …" at bounding box center [547, 425] width 937 height 458
type textarea "**********"
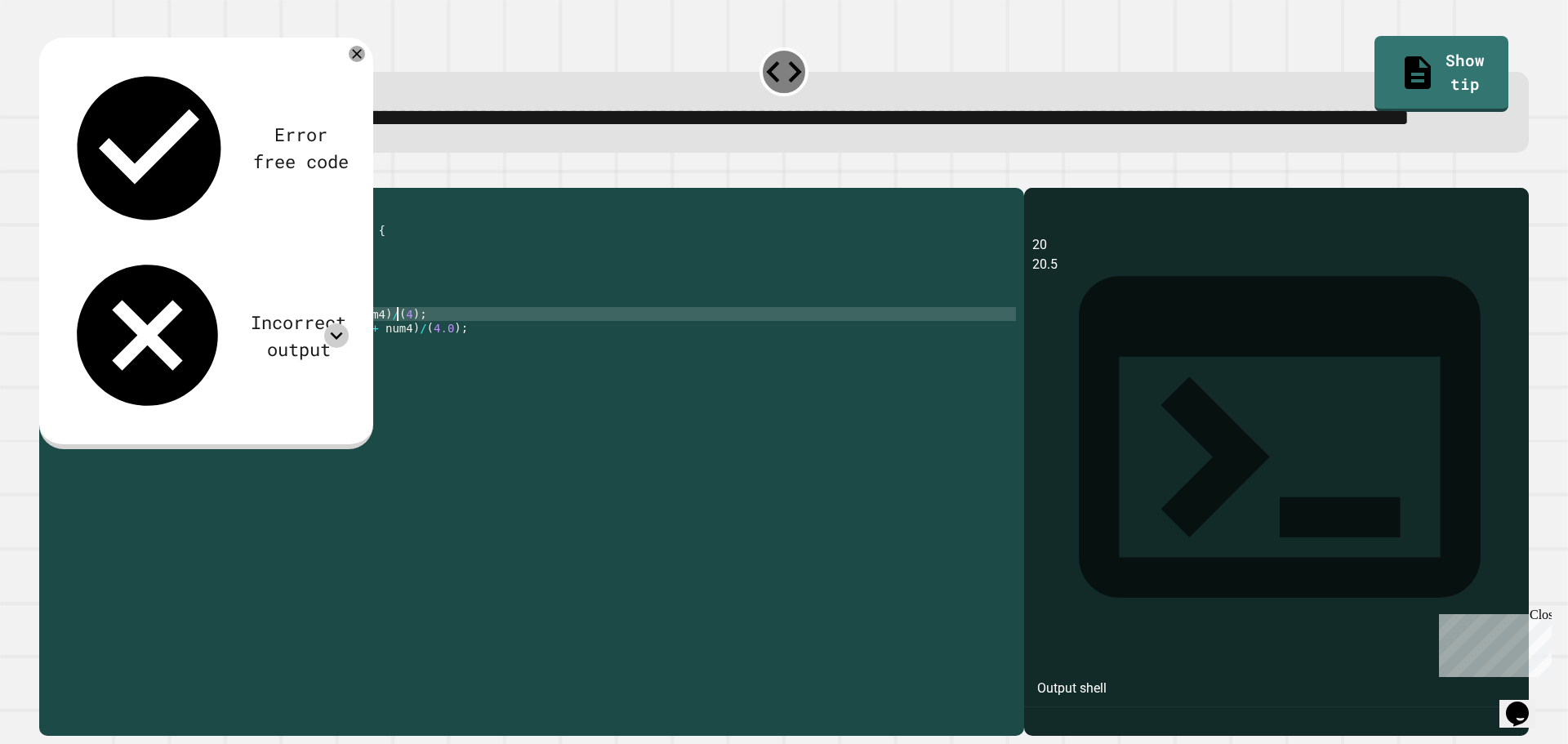
click at [47, 175] on icon "button" at bounding box center [47, 175] width 0 height 0
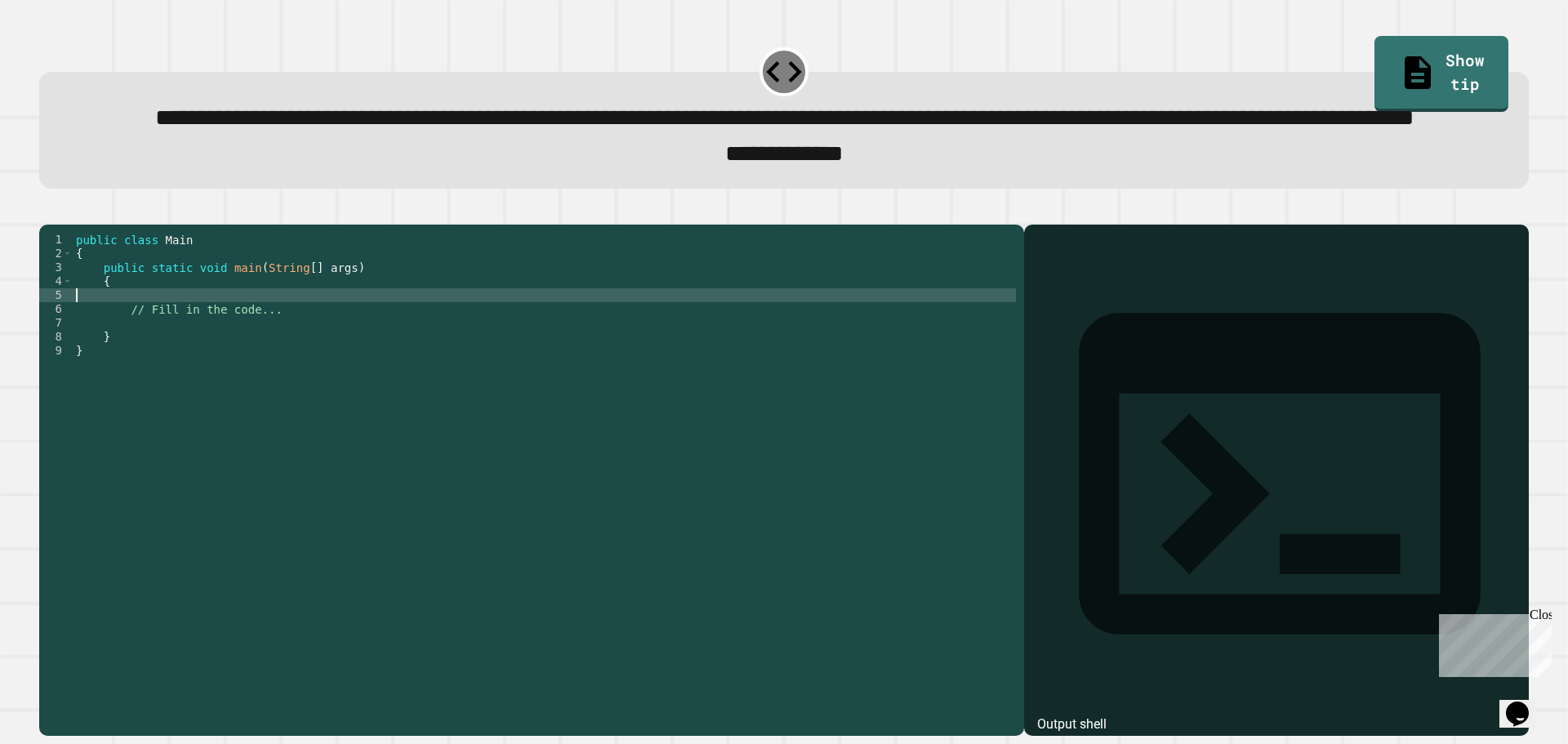
click at [128, 360] on div "public class Main { public static void main ( String [ ] args ) { // Fill in th…" at bounding box center [544, 442] width 944 height 417
click at [209, 355] on div "public class Main { public static void main ( String [ ] args ) { // Fill in th…" at bounding box center [544, 442] width 944 height 417
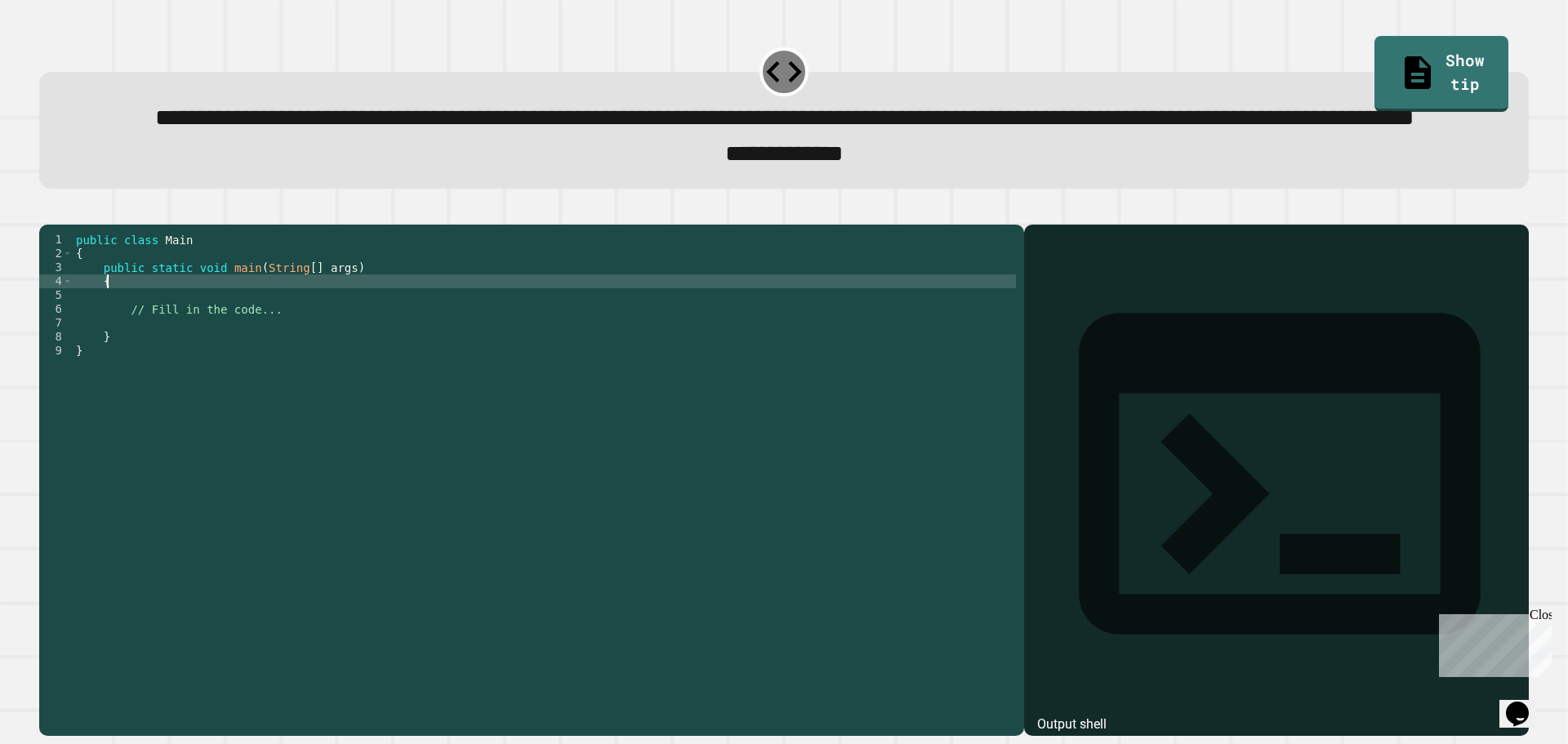
click at [227, 349] on div "public class Main { public static void main ( String [ ] args ) { // Fill in th…" at bounding box center [544, 442] width 944 height 417
type textarea "*"
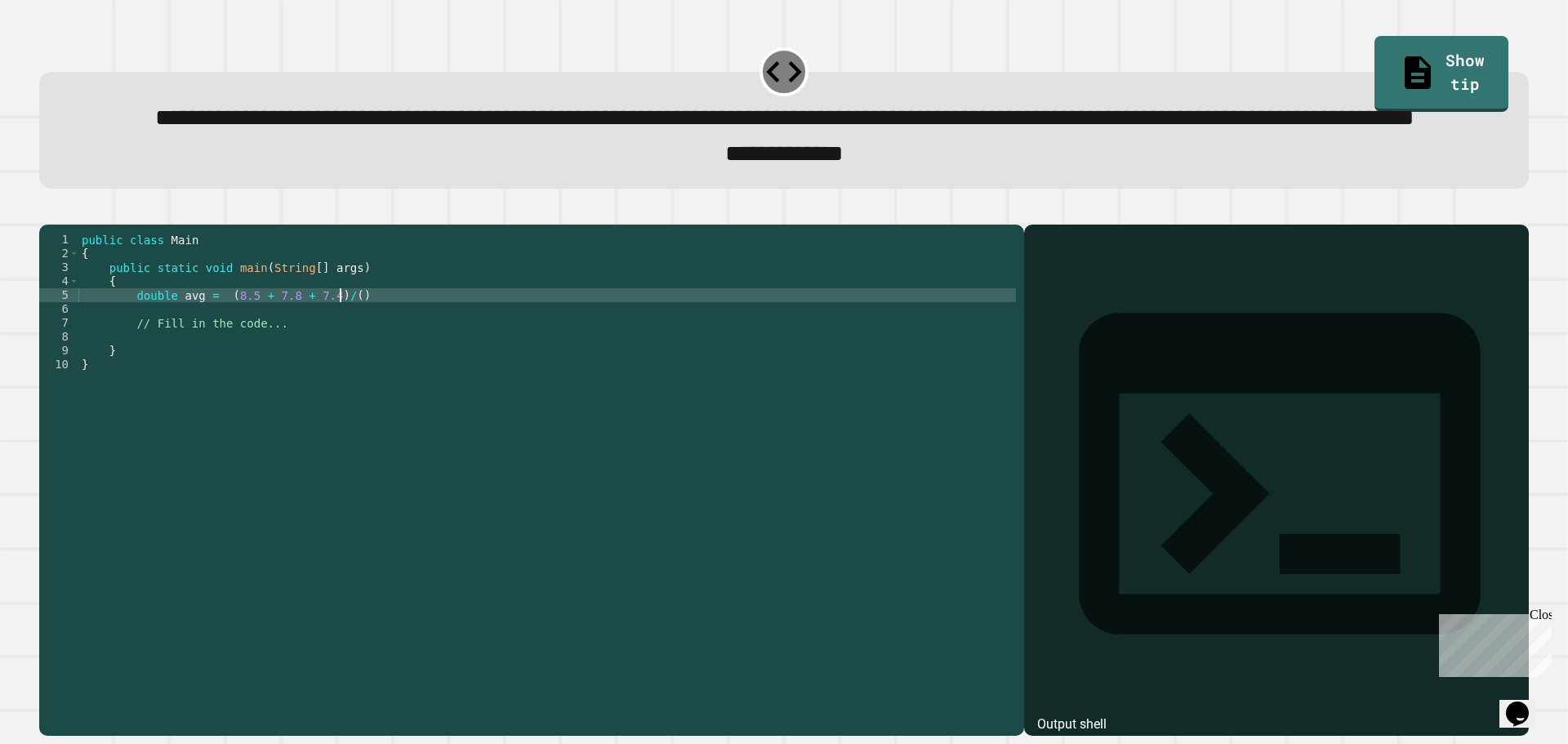
scroll to position [0, 18]
type textarea "**********"
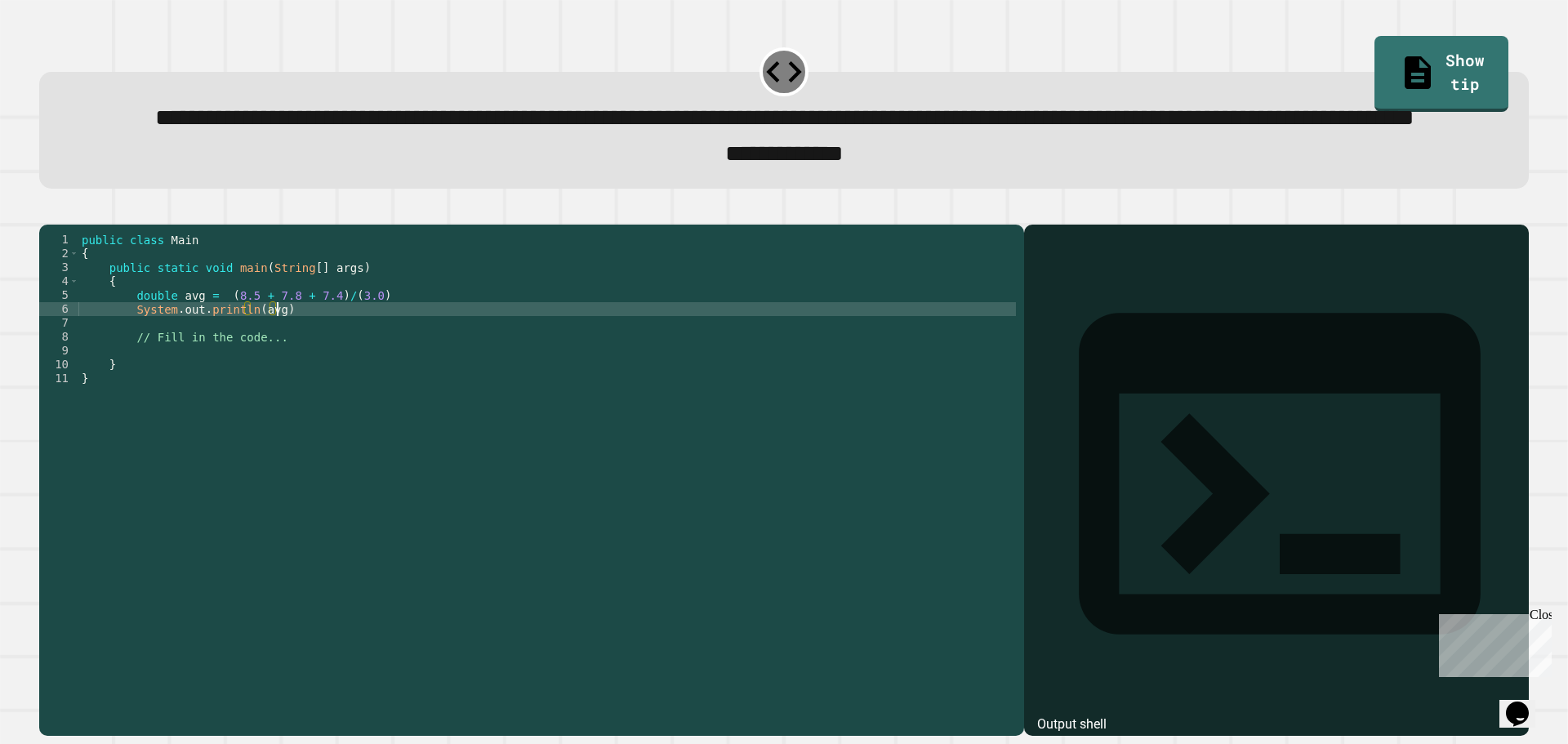
scroll to position [0, 13]
click at [47, 210] on icon "button" at bounding box center [47, 210] width 0 height 0
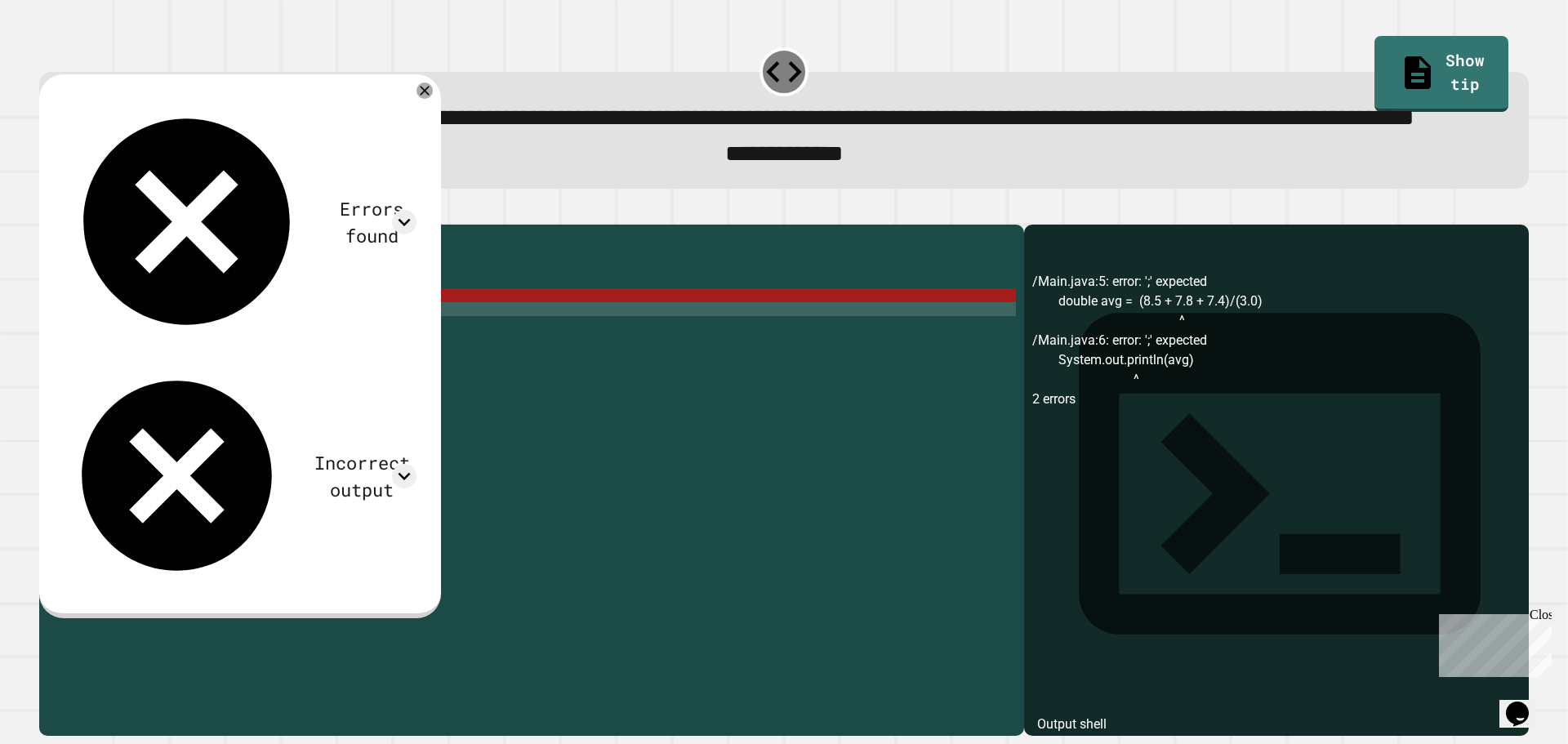
click at [380, 355] on div "public class Main { public static void main ( String [ ] args ) { double avg = …" at bounding box center [547, 442] width 938 height 417
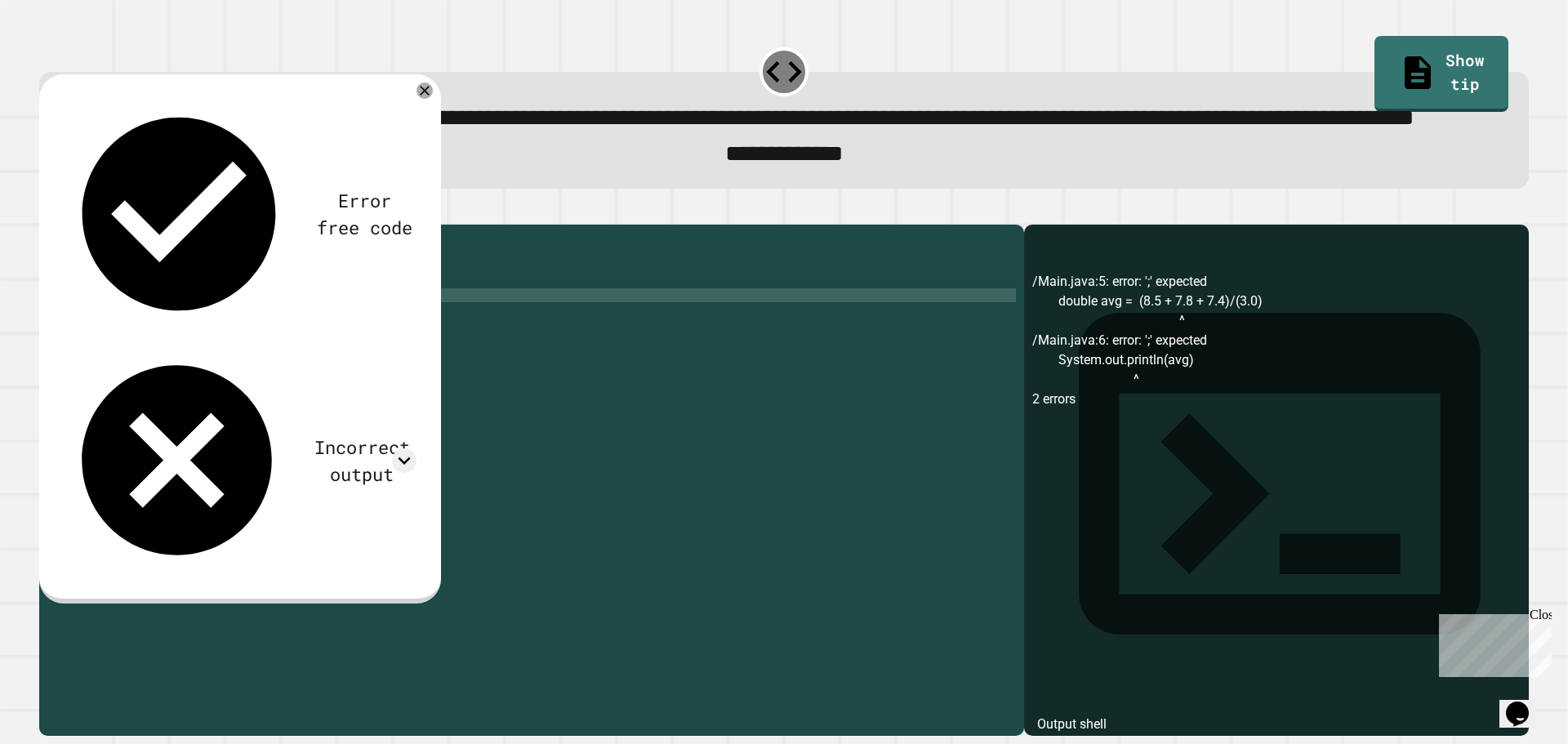
click at [336, 376] on div "public class Main { public static void main ( String [ ] args ) { double avg = …" at bounding box center [547, 442] width 938 height 417
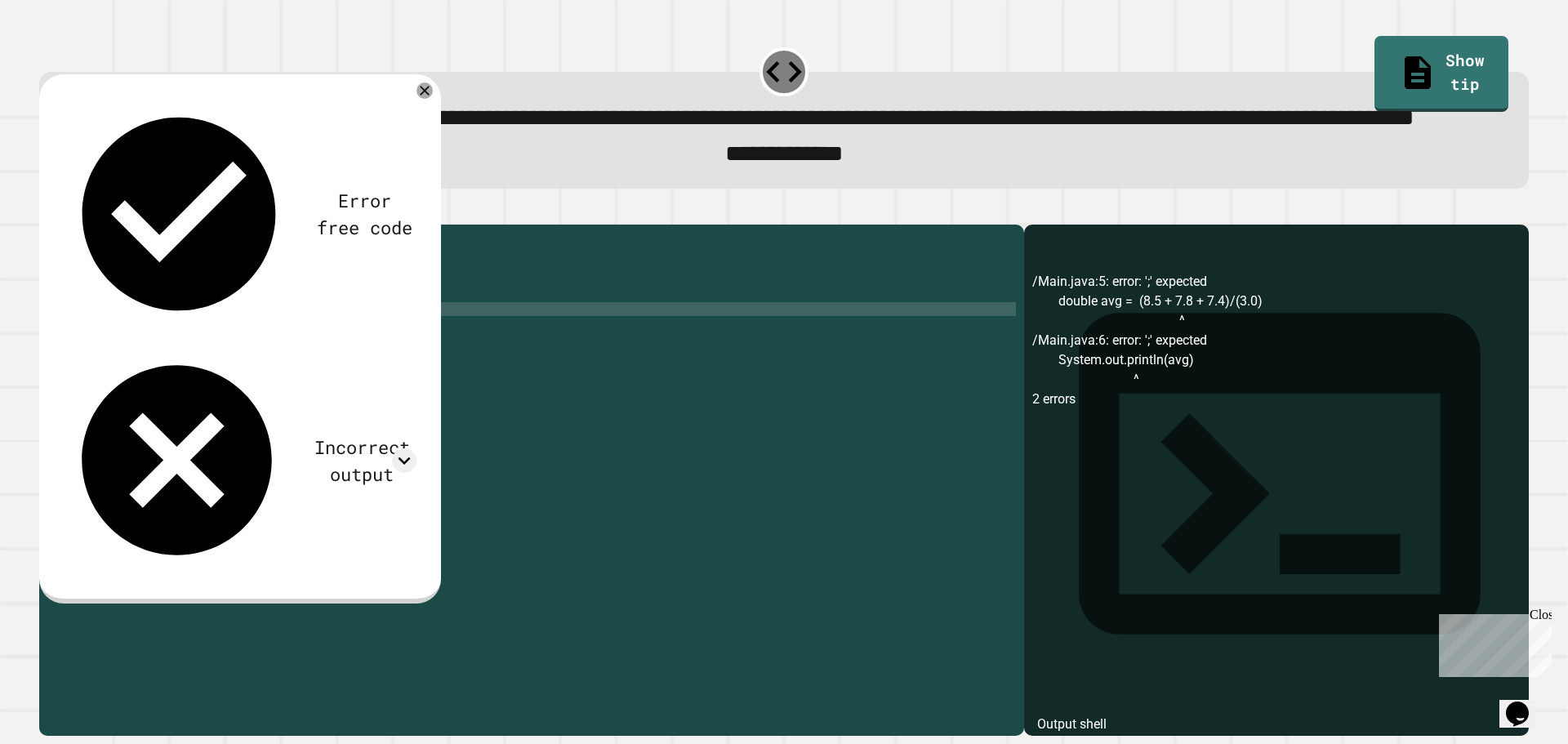
type textarea "**********"
click at [46, 225] on div at bounding box center [784, 214] width 1490 height 20
click at [47, 210] on button "button" at bounding box center [47, 210] width 0 height 0
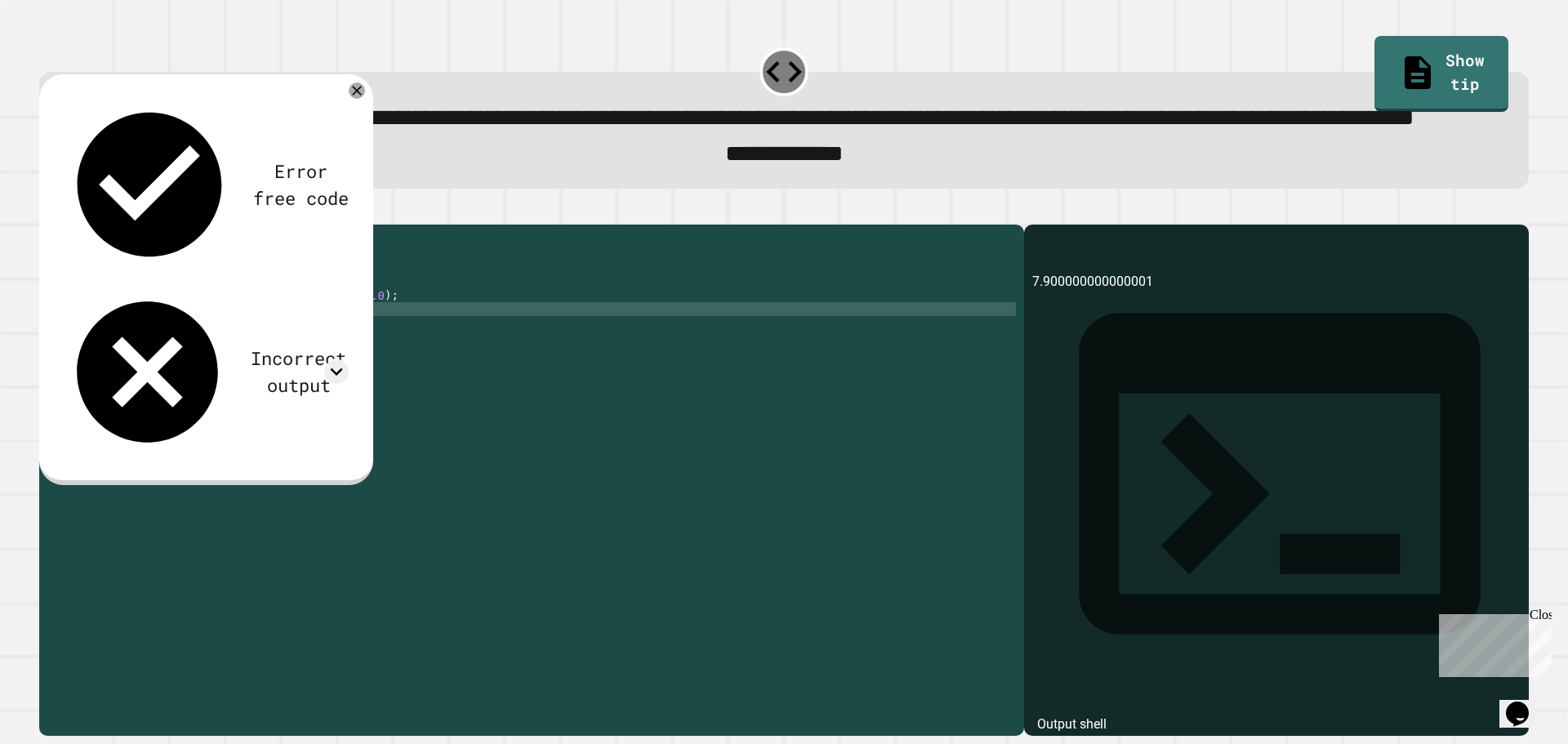
click at [309, 379] on div "public class Main { public static void main ( String [ ] args ) { double avg = …" at bounding box center [547, 442] width 938 height 417
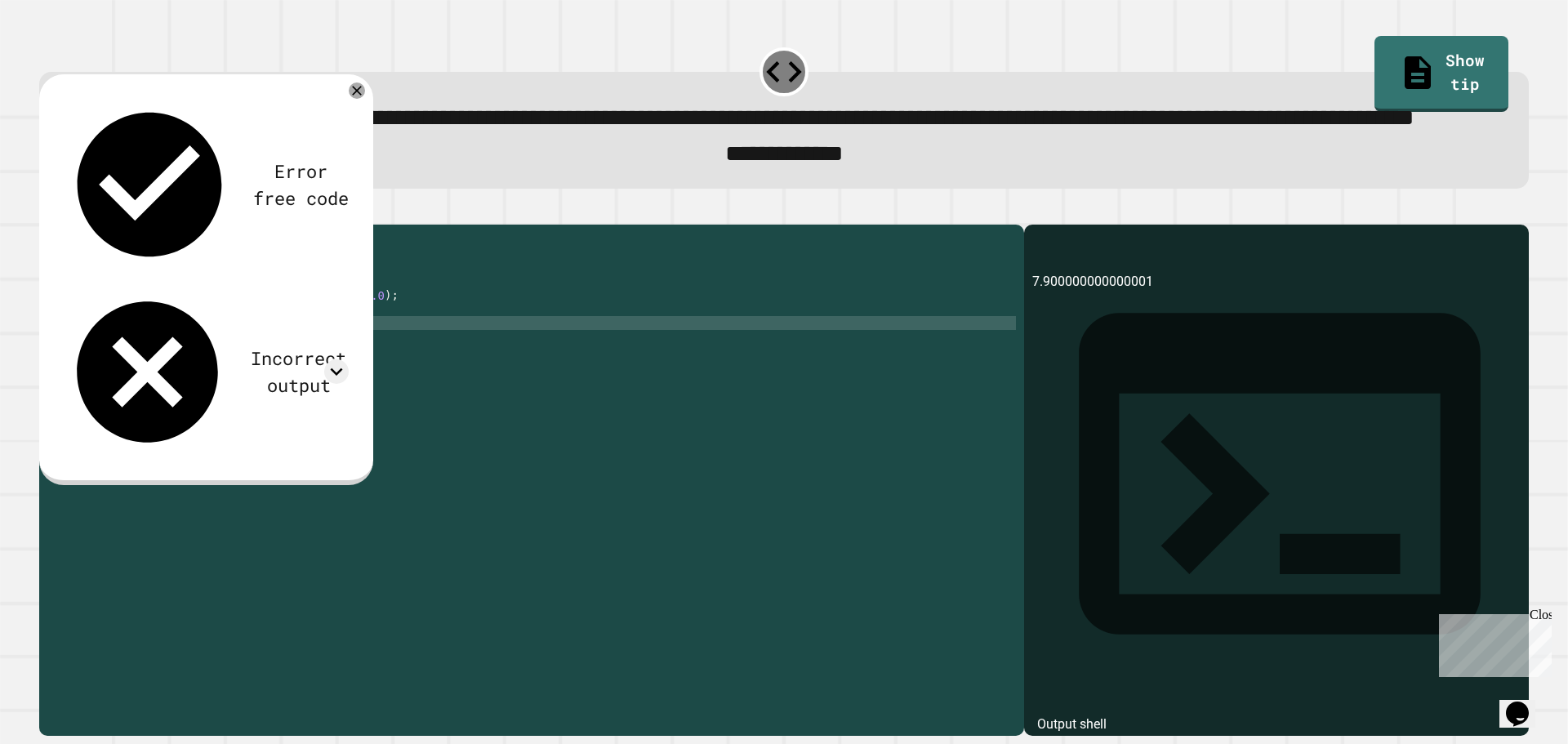
scroll to position [0, 3]
click at [385, 358] on div "public class Main { public static void main ( String [ ] args ) { double avg = …" at bounding box center [547, 442] width 938 height 417
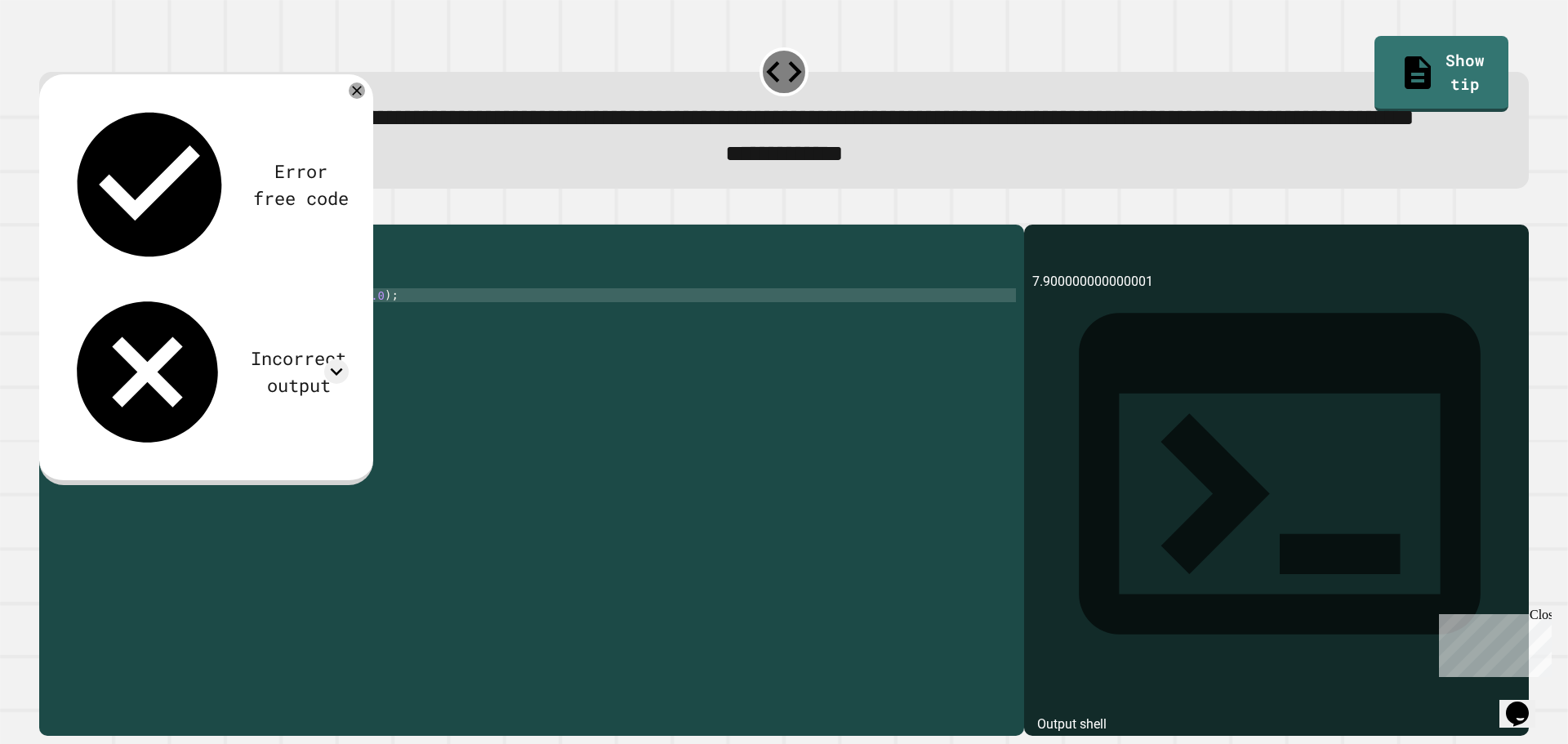
type textarea "**********"
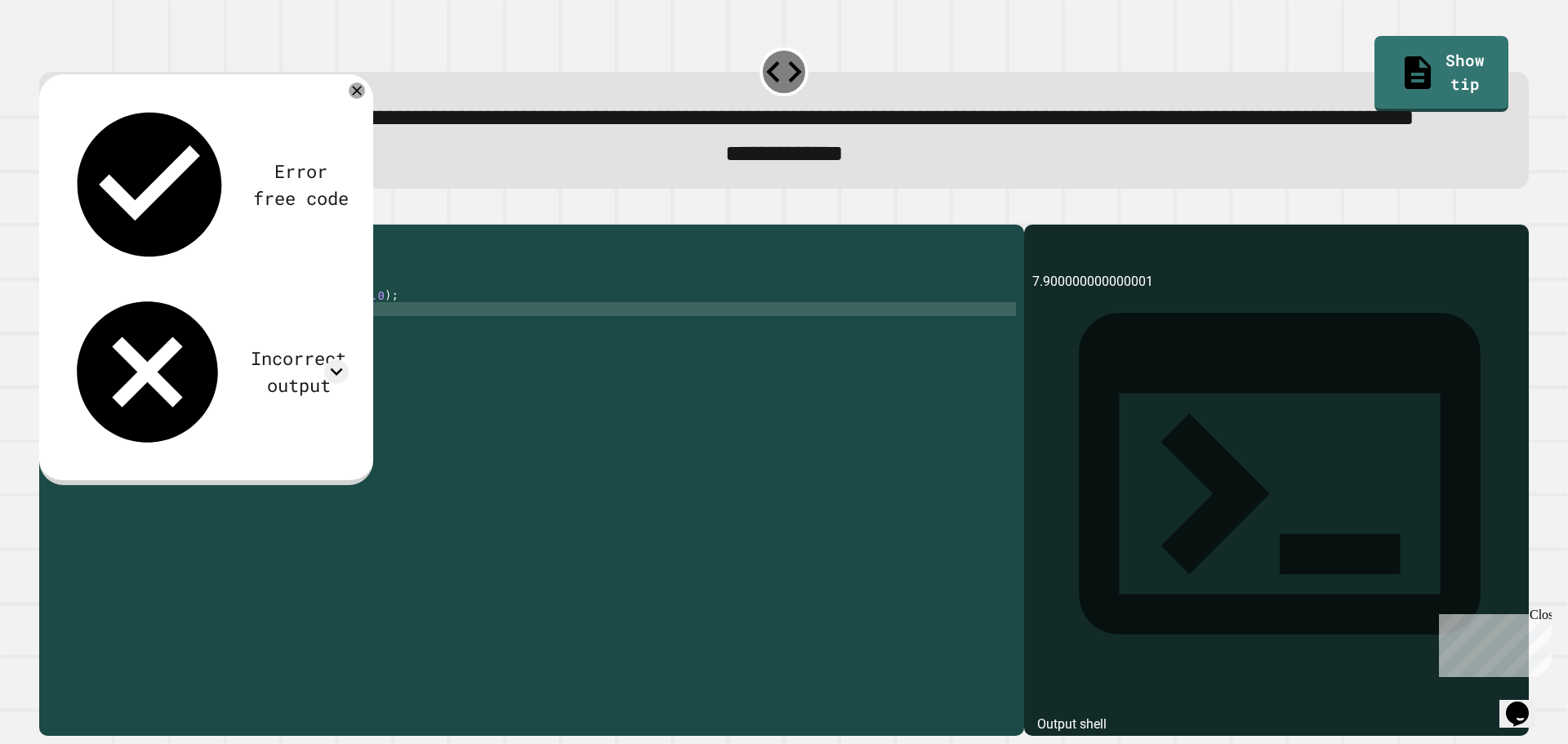
scroll to position [0, 15]
click at [47, 210] on button "button" at bounding box center [47, 210] width 0 height 0
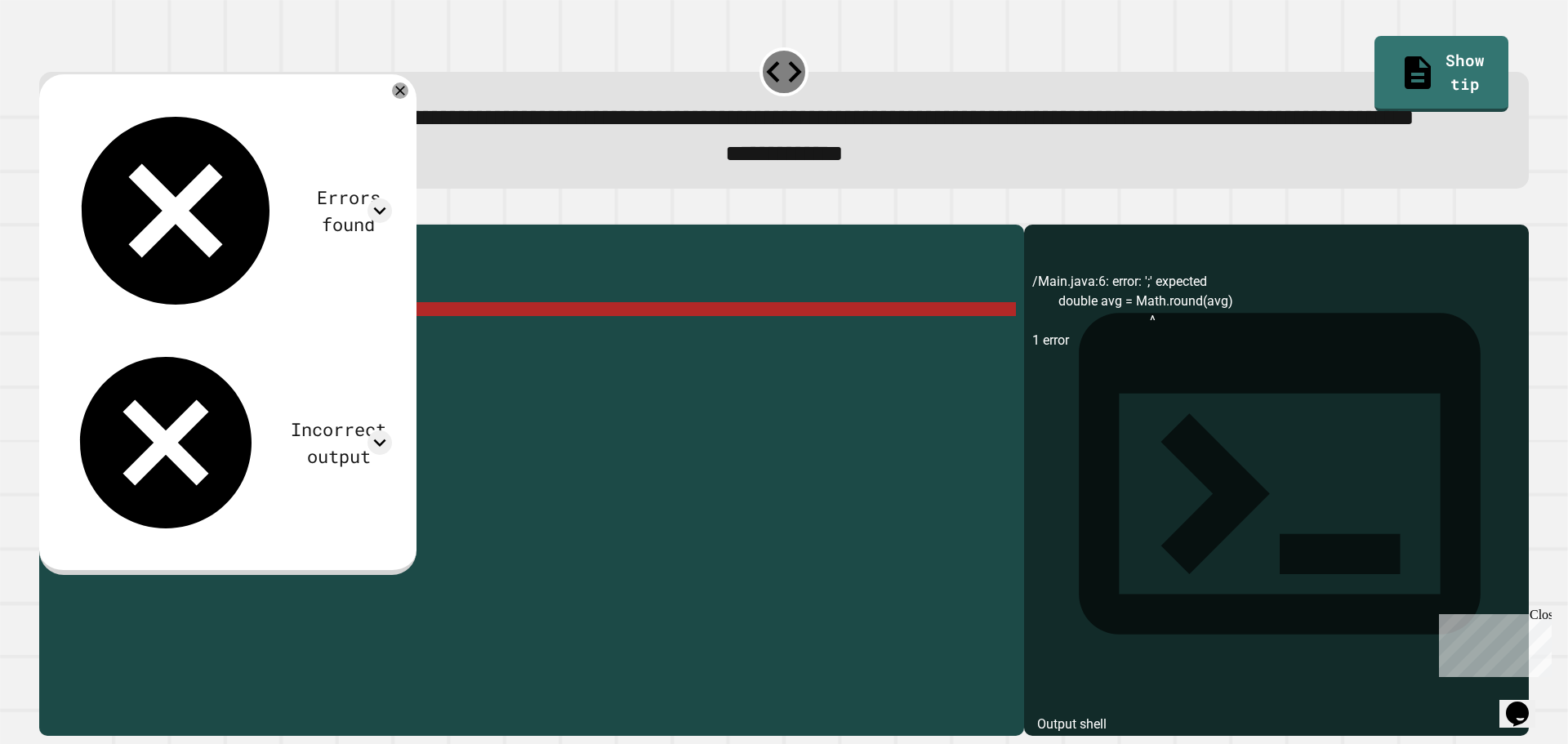
click at [217, 373] on div "public class Main { public static void main ( String [ ] args ) { double avg = …" at bounding box center [547, 442] width 938 height 417
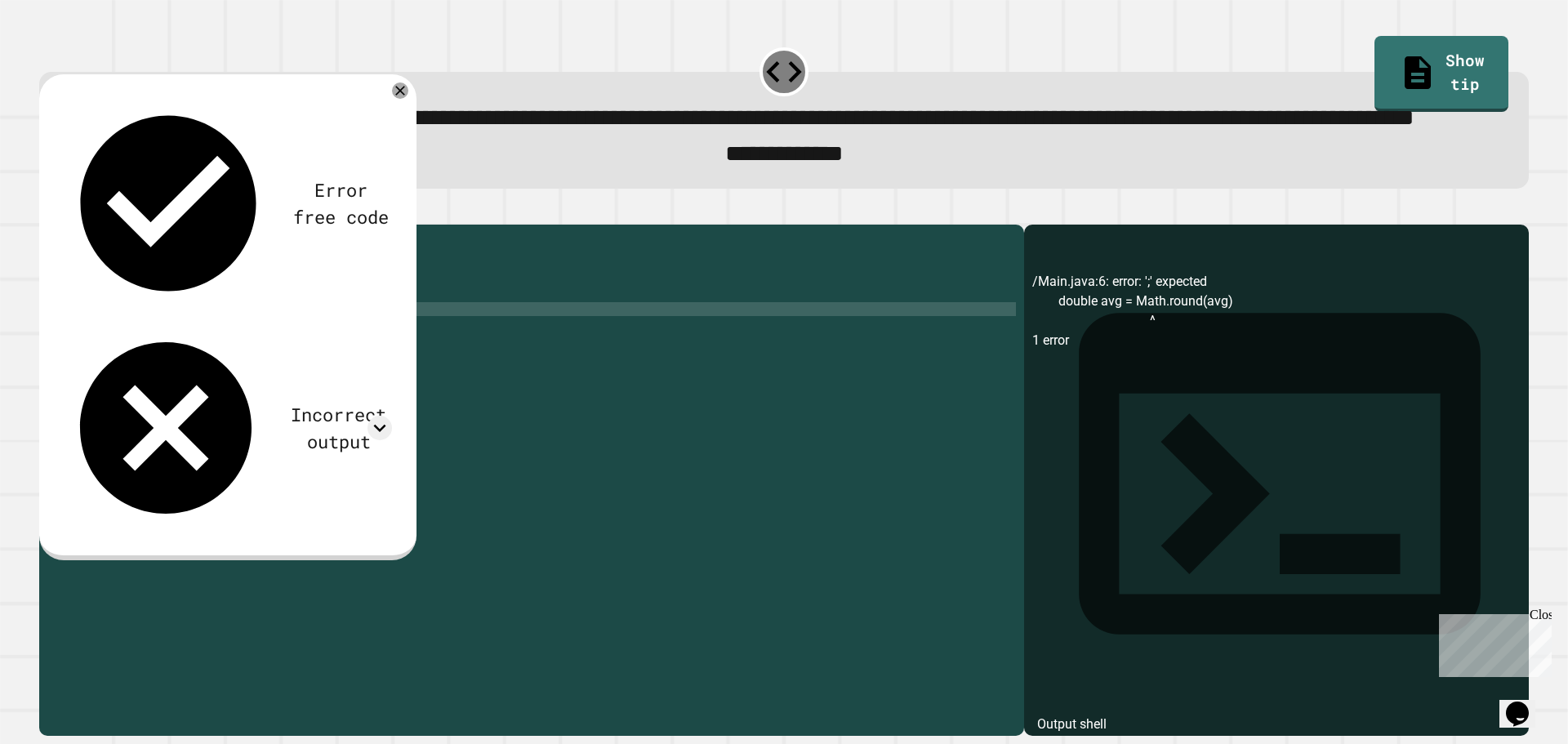
scroll to position [0, 12]
click at [63, 226] on icon "button" at bounding box center [58, 220] width 9 height 12
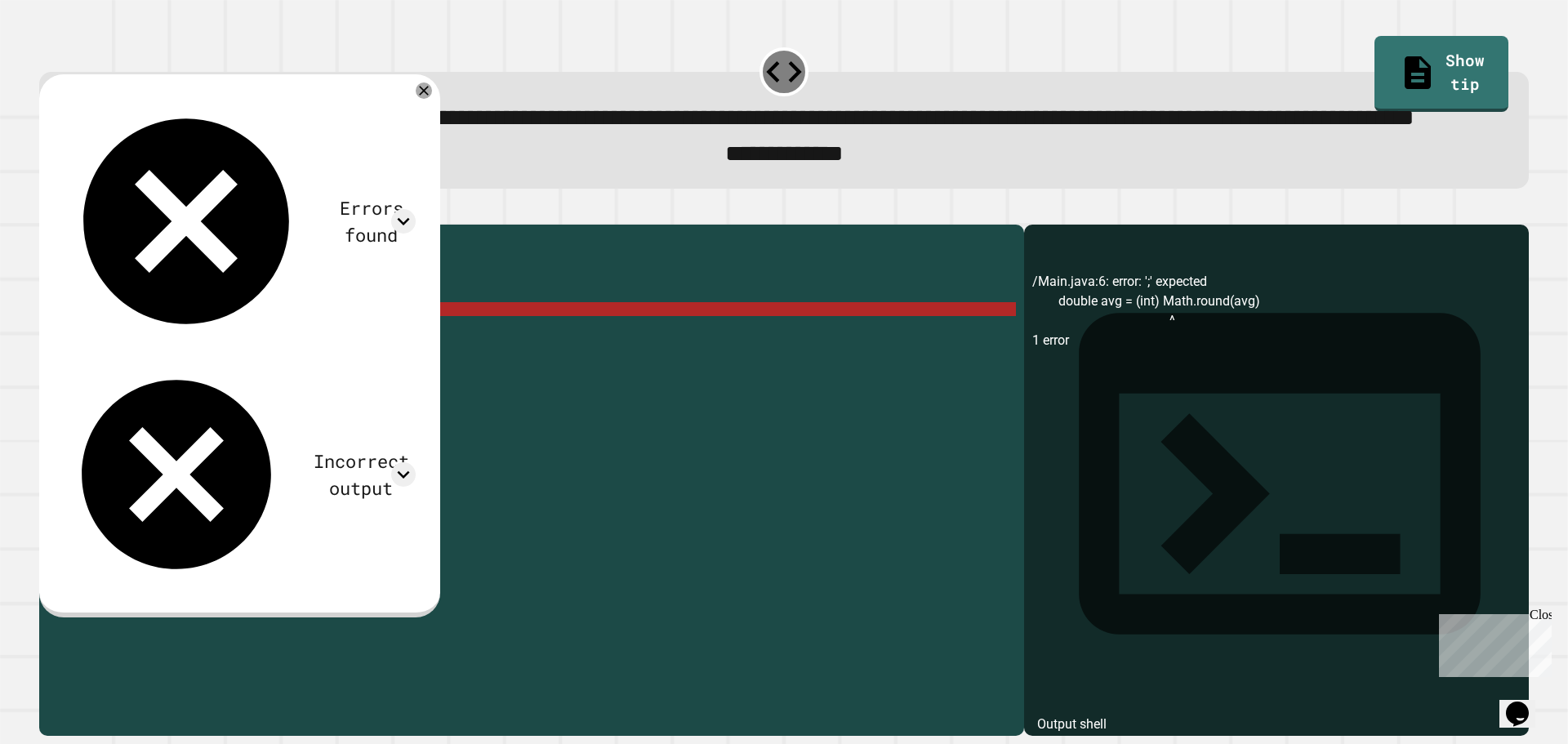
click at [358, 375] on div "public class Main { public static void main ( String [ ] args ) { double avg = …" at bounding box center [547, 442] width 938 height 417
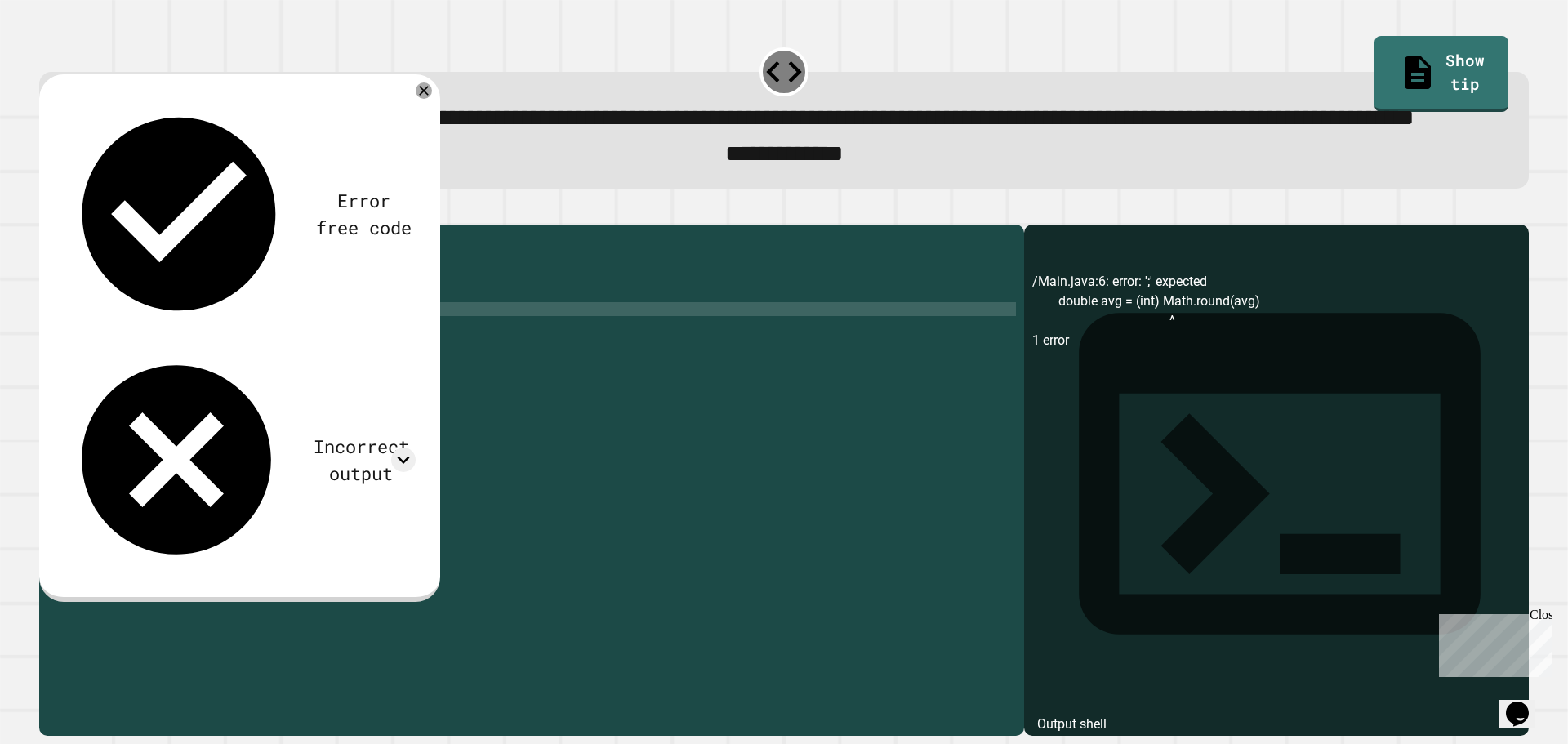
scroll to position [0, 18]
click at [47, 210] on button "button" at bounding box center [47, 210] width 0 height 0
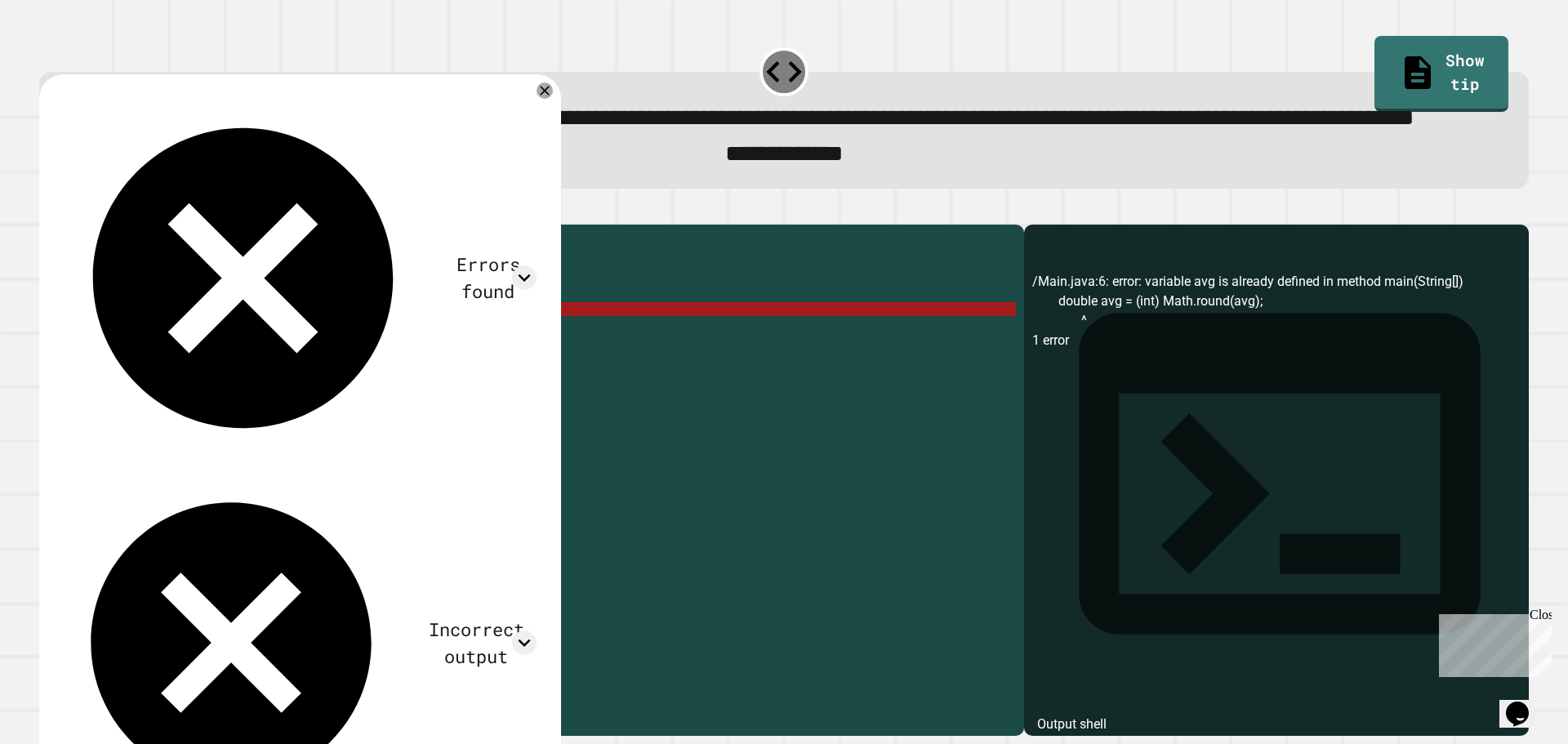
drag, startPoint x: 168, startPoint y: 374, endPoint x: 131, endPoint y: 368, distance: 37.5
click at [131, 368] on div "public class Main { public static void main ( String [ ] args ) { double avg = …" at bounding box center [547, 442] width 938 height 417
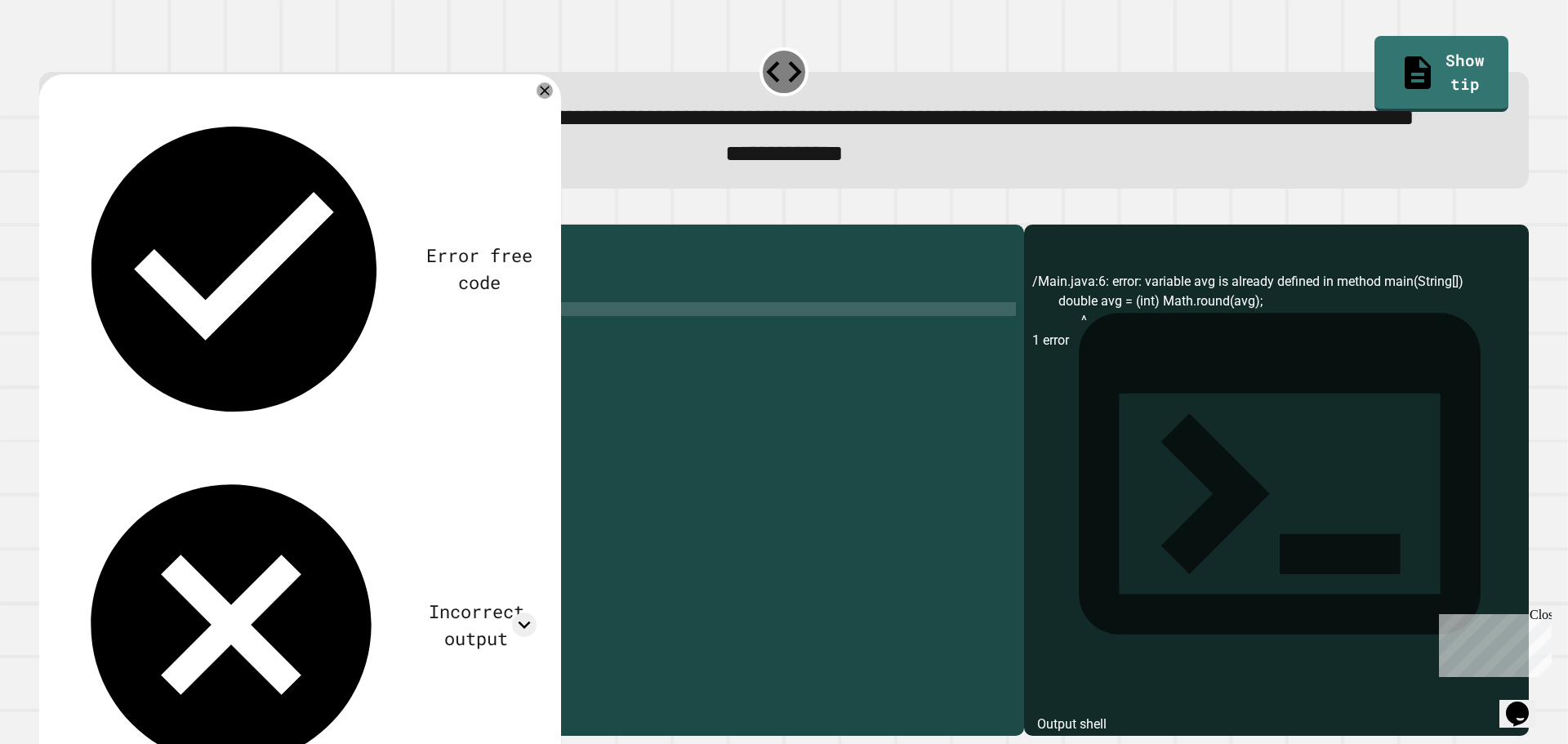
scroll to position [0, 5]
click at [47, 210] on icon "button" at bounding box center [47, 210] width 0 height 0
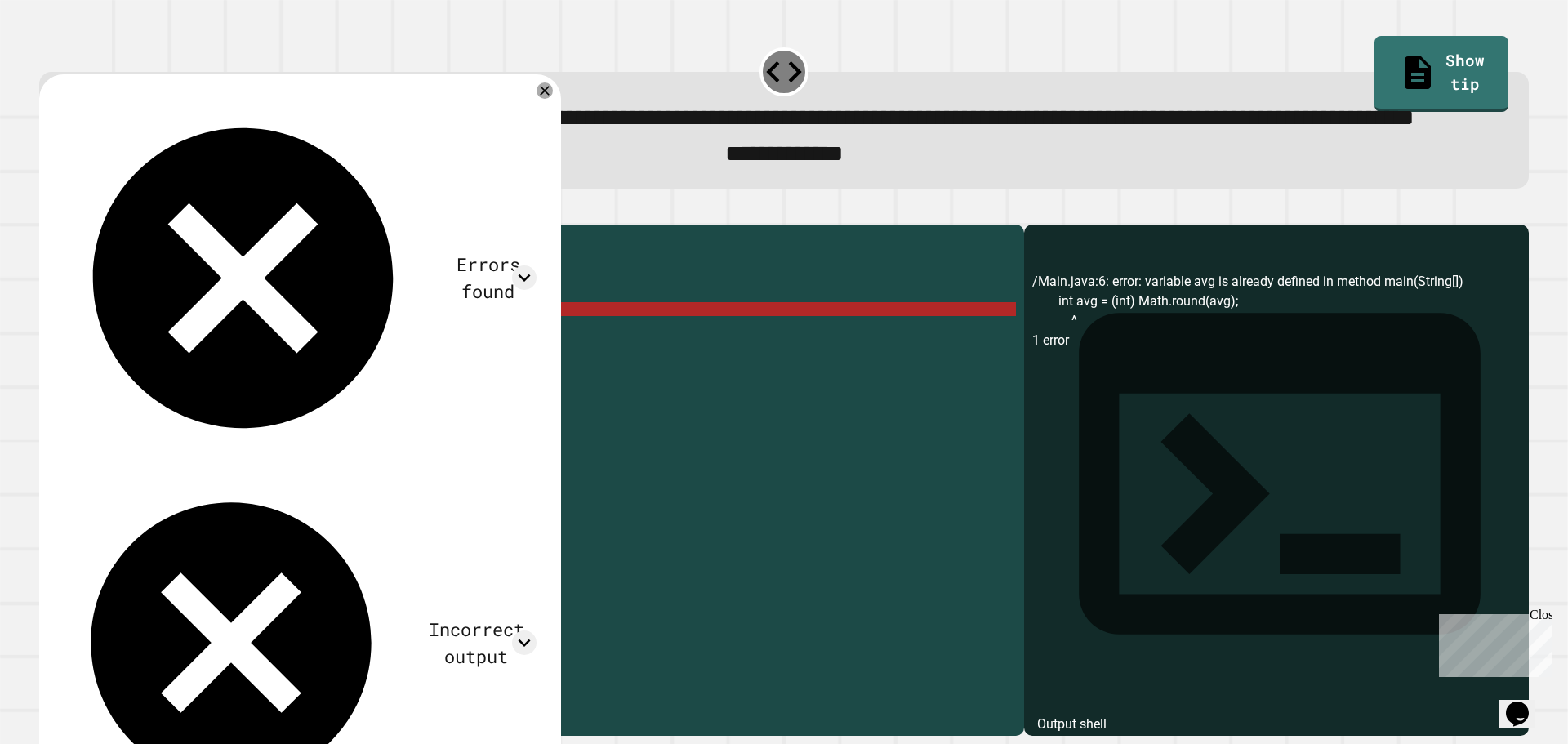
drag, startPoint x: 54, startPoint y: 261, endPoint x: 725, endPoint y: 365, distance: 679.0
click at [725, 365] on div "public class Main { public static void main ( String [ ] args ) { double avg = …" at bounding box center [547, 442] width 938 height 417
click at [416, 616] on div "Incorrect output" at bounding box center [477, 642] width 121 height 54
click at [521, 630] on icon at bounding box center [524, 642] width 24 height 24
click at [521, 639] on icon at bounding box center [525, 643] width 13 height 8
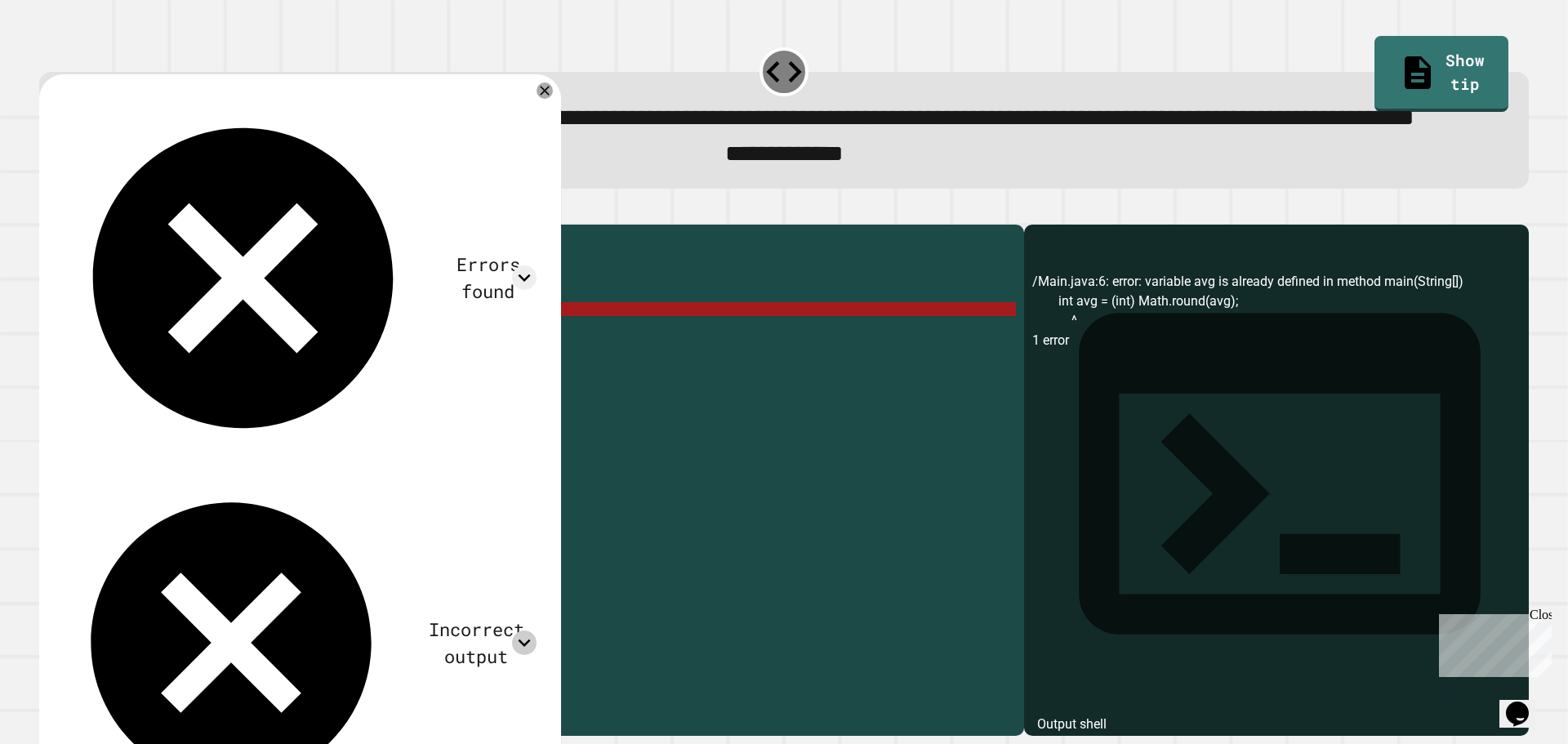
drag, startPoint x: 149, startPoint y: 378, endPoint x: 132, endPoint y: 376, distance: 17.1
click at [132, 376] on div "public class Main { public static void main ( String [ ] args ) { double avg = …" at bounding box center [547, 442] width 938 height 417
click at [175, 377] on div "public class Main { public static void main ( String [ ] args ) { double avg = …" at bounding box center [547, 442] width 938 height 417
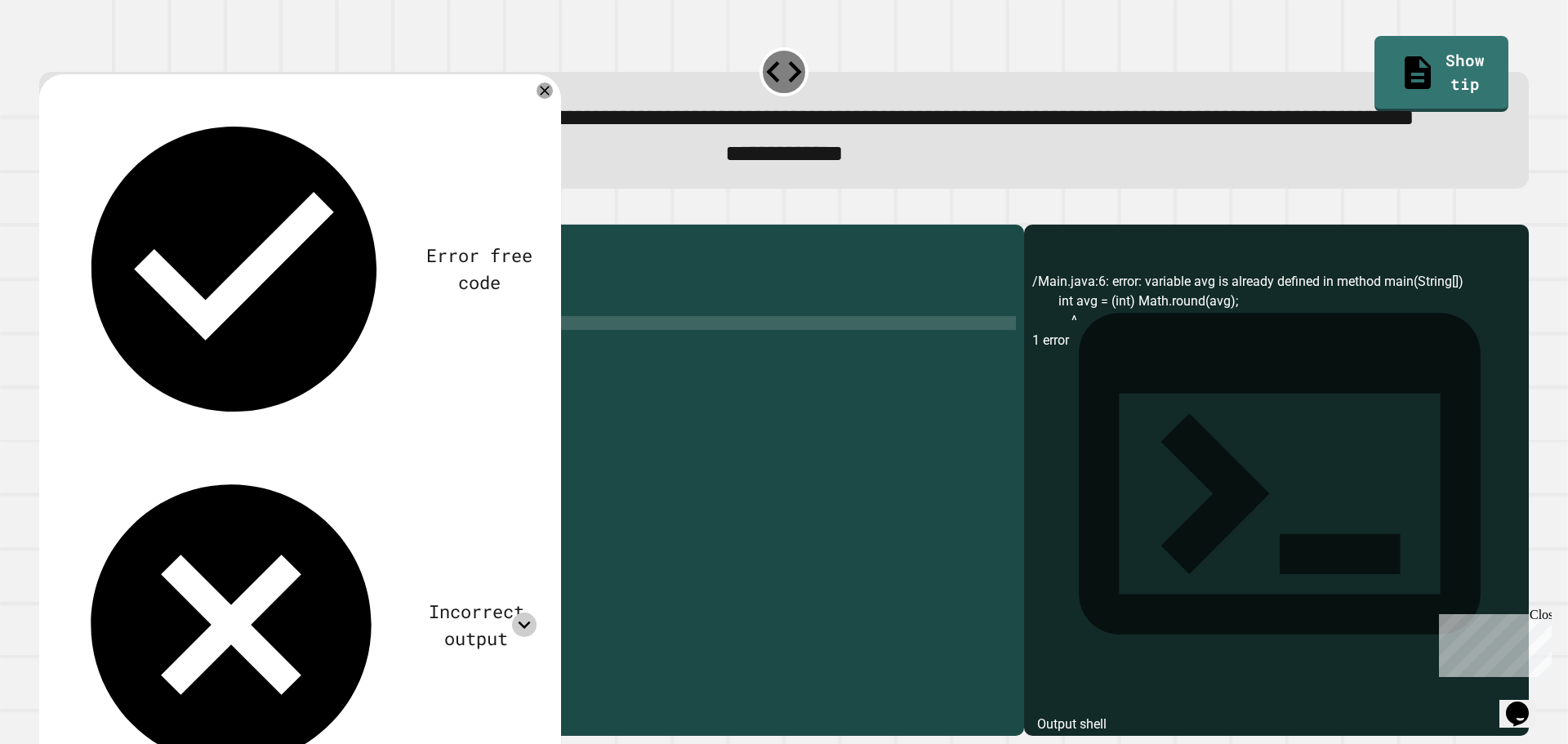
click at [271, 393] on div "public class Main { public static void main ( String [ ] args ) { double avg = …" at bounding box center [547, 442] width 938 height 417
type textarea "**********"
click at [47, 210] on icon "button" at bounding box center [47, 210] width 0 height 0
